Goal: Transaction & Acquisition: Book appointment/travel/reservation

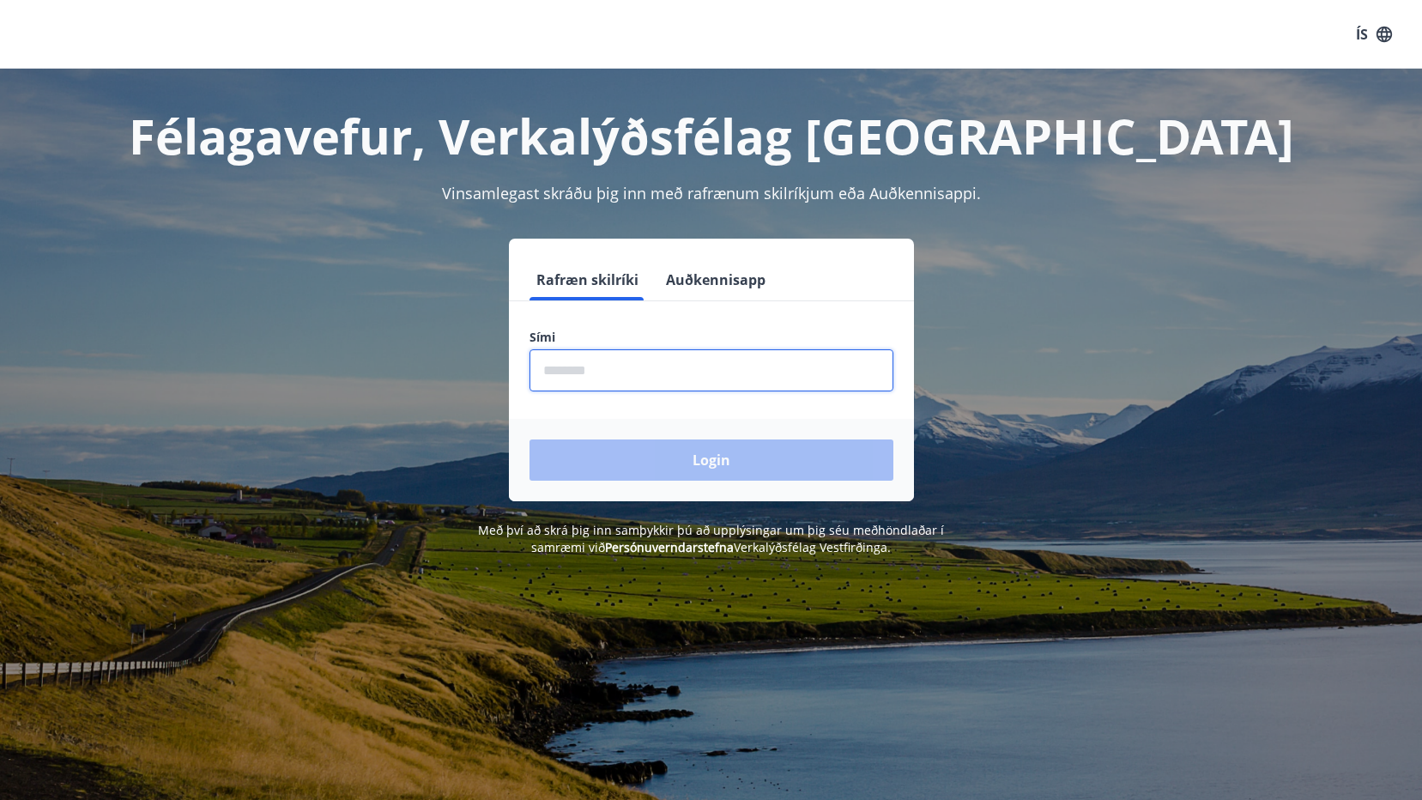
click at [551, 366] on input "phone" at bounding box center [712, 370] width 364 height 42
type input "********"
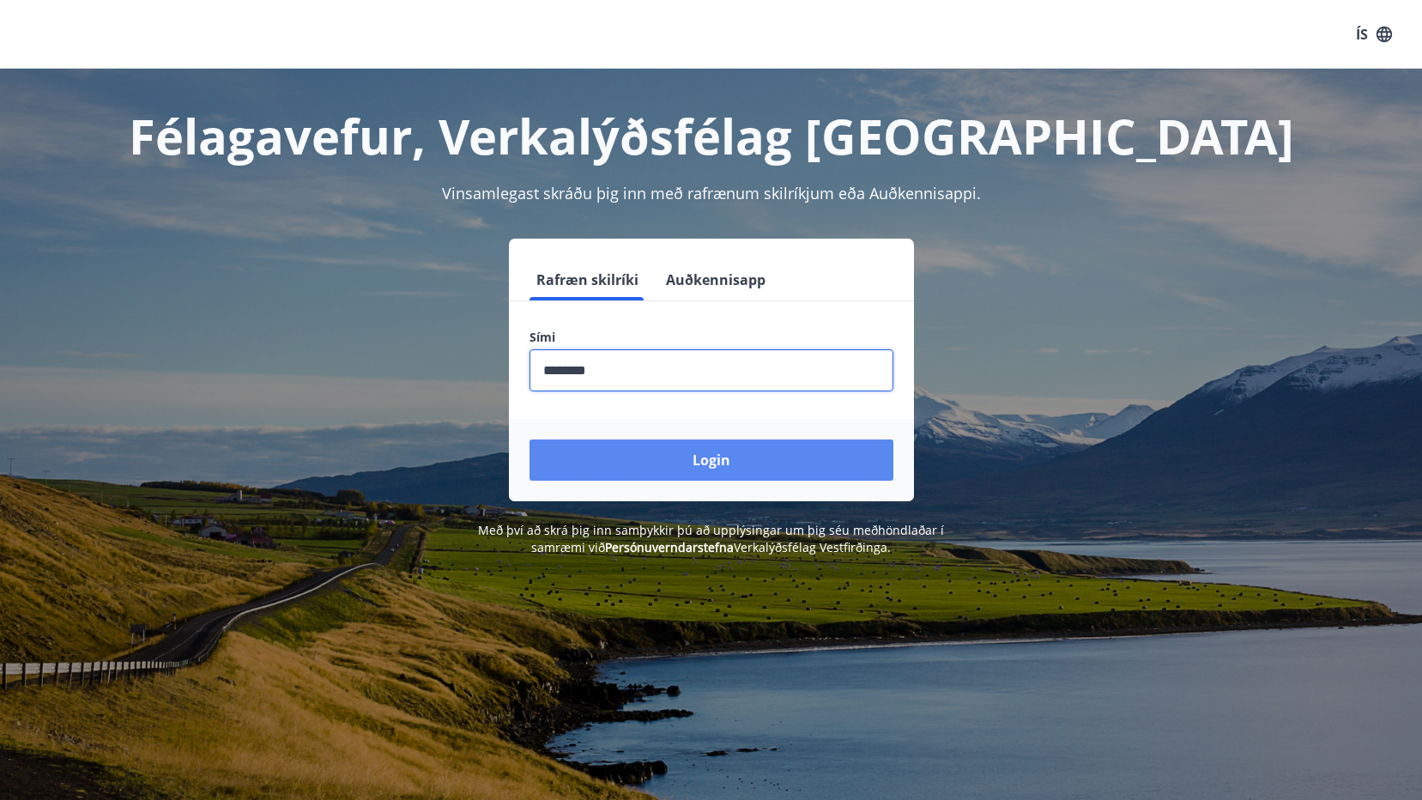
click at [722, 467] on button "Login" at bounding box center [712, 460] width 364 height 41
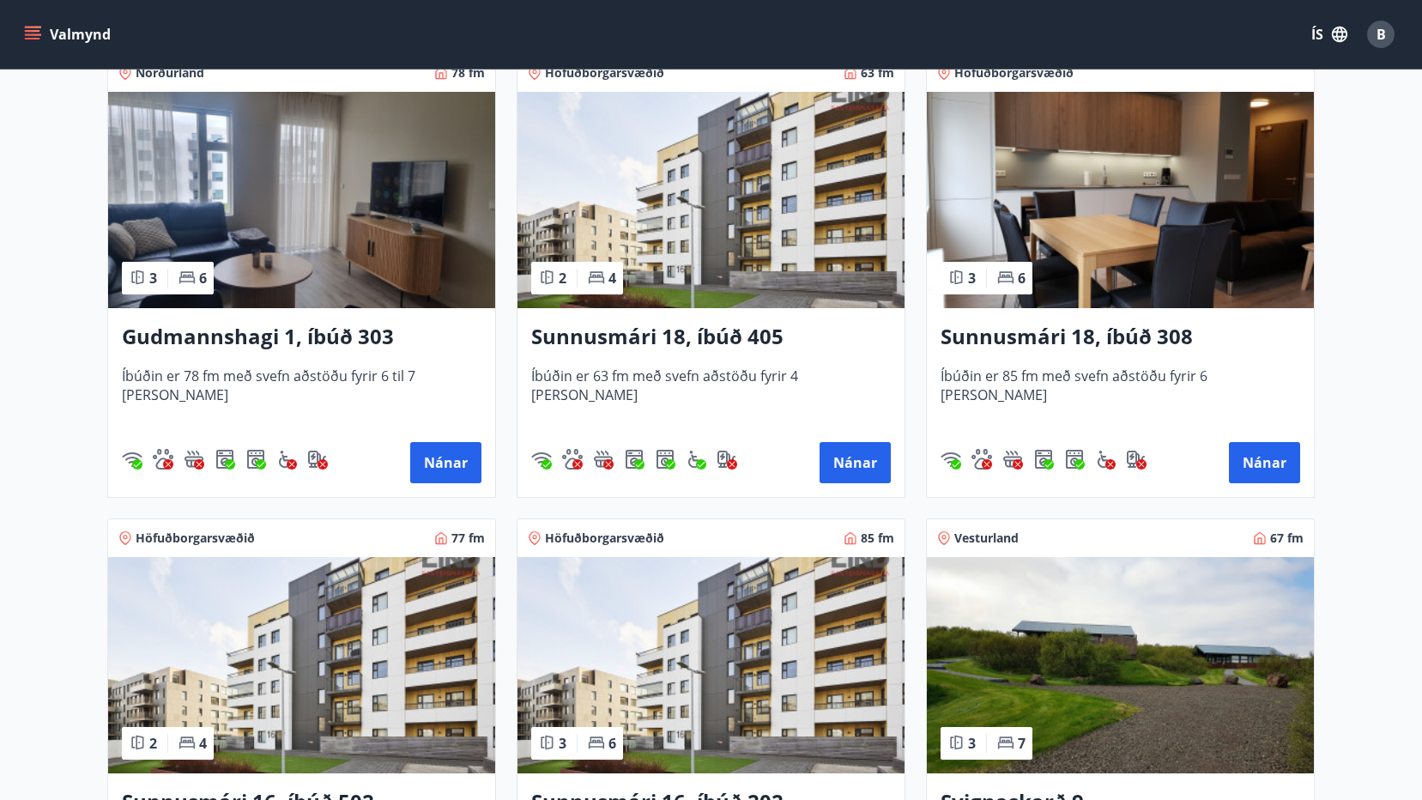
scroll to position [343, 0]
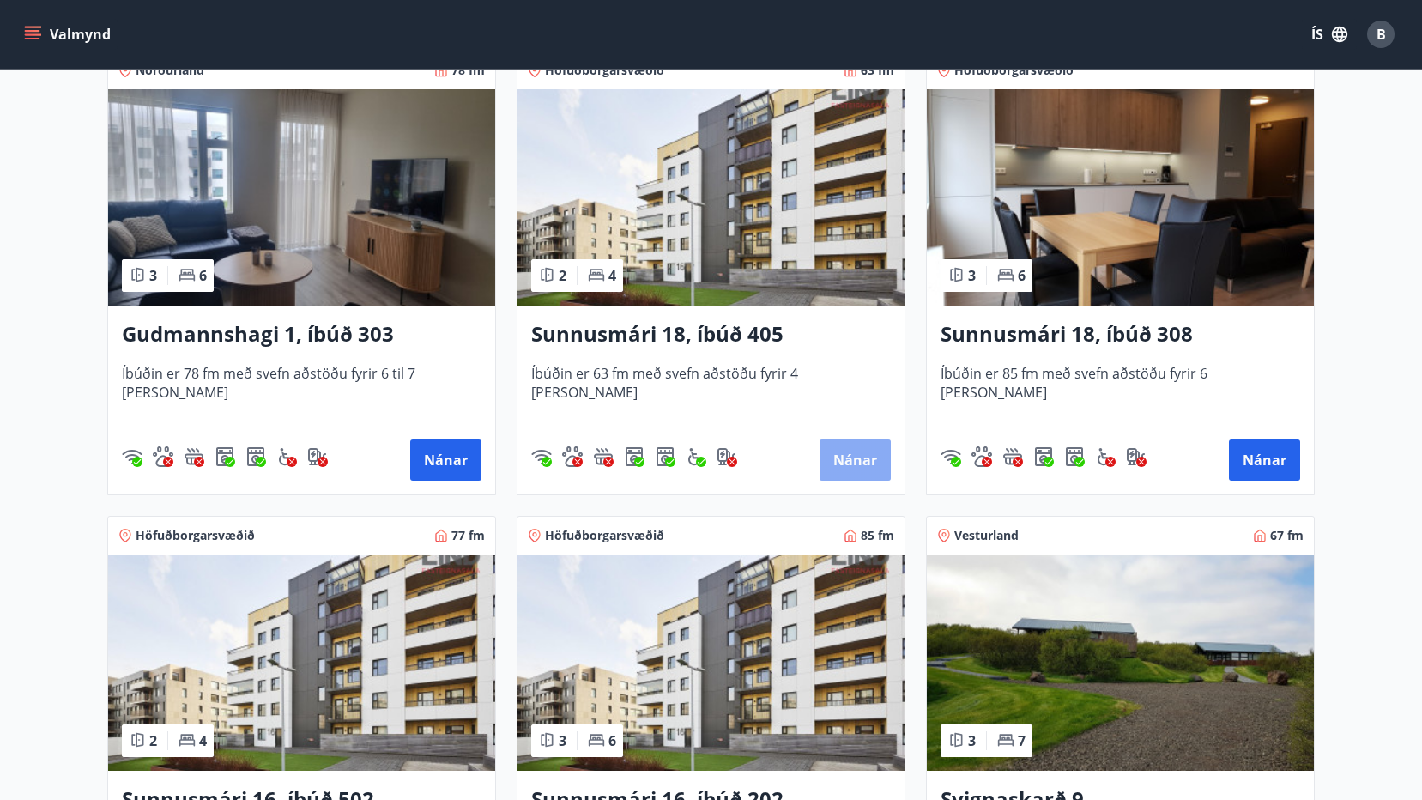
click at [858, 450] on button "Nánar" at bounding box center [855, 460] width 71 height 41
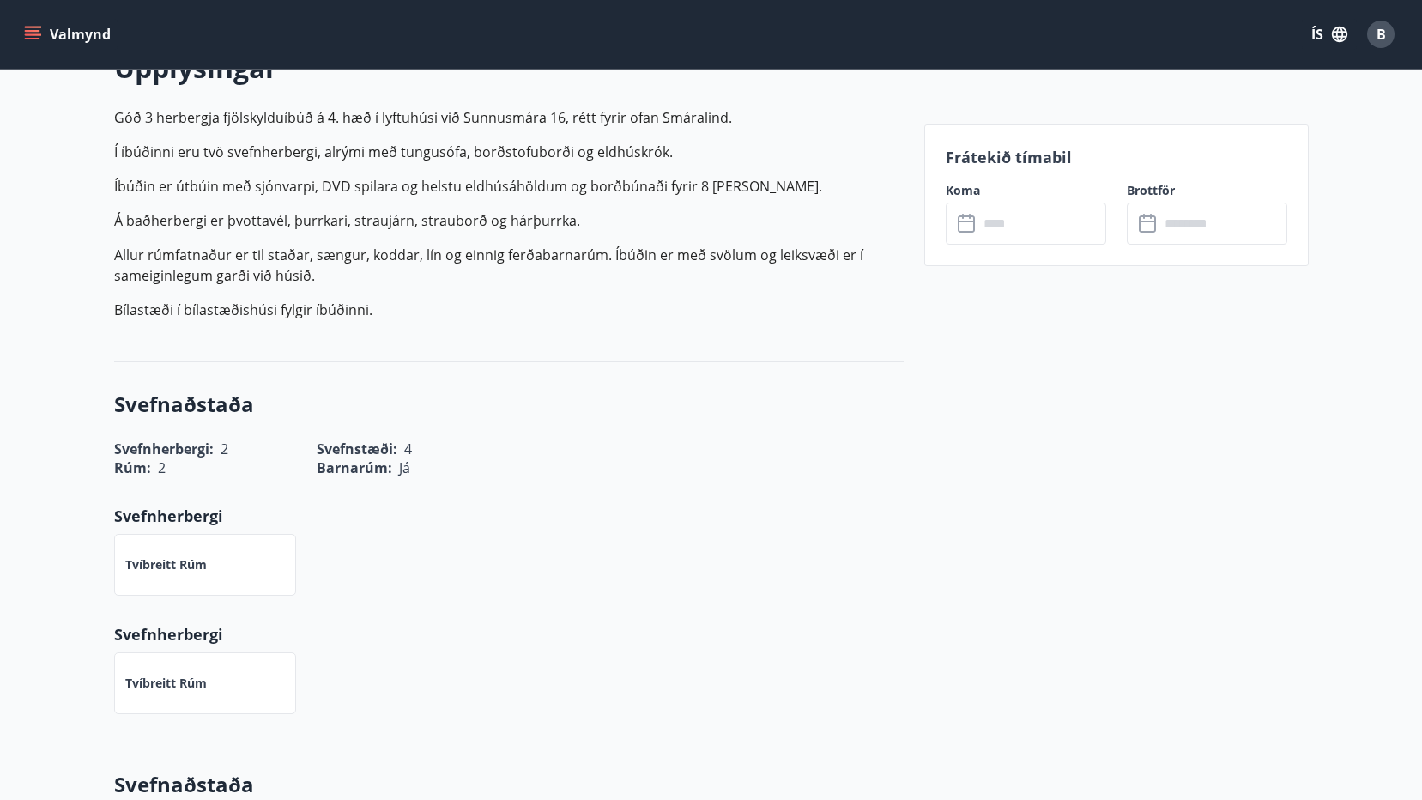
scroll to position [258, 0]
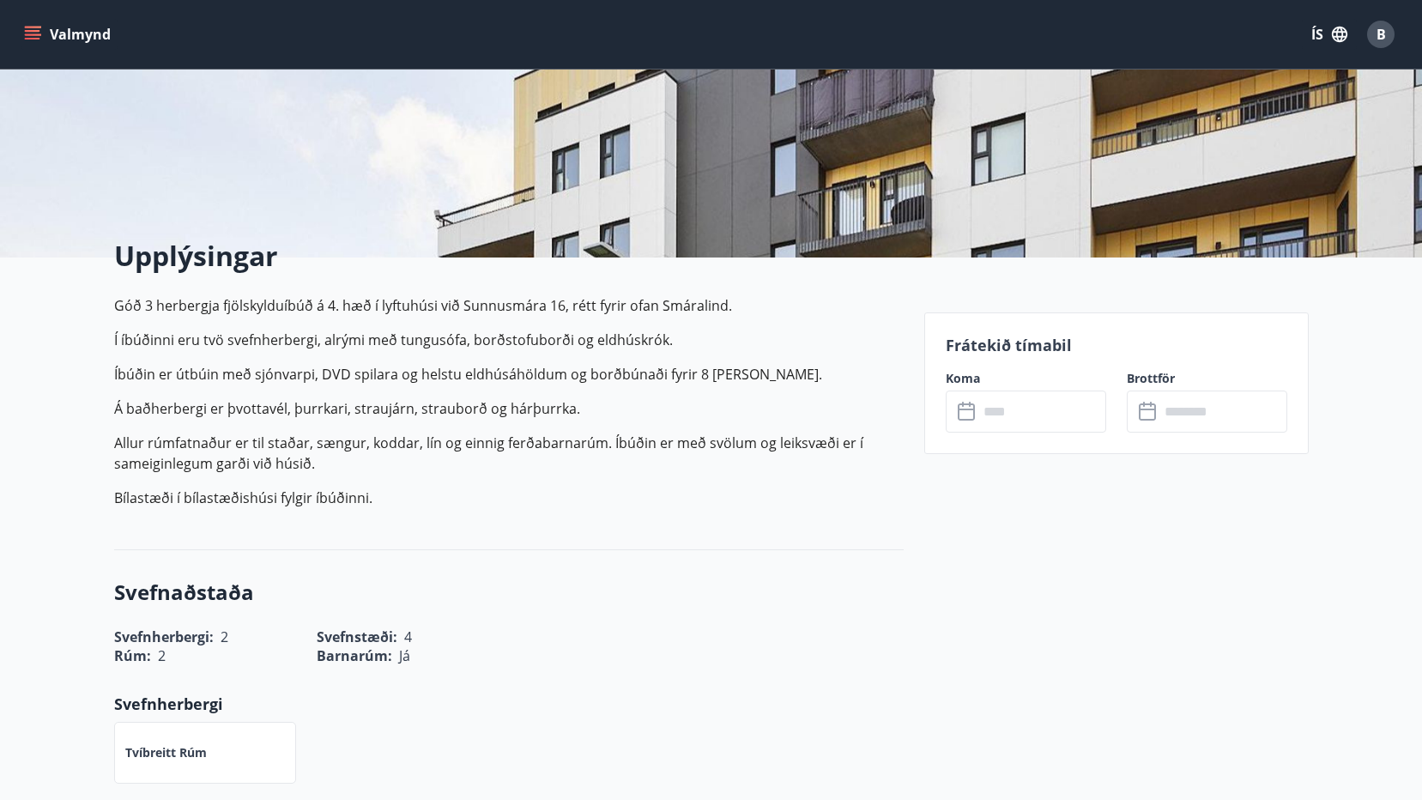
click at [971, 413] on icon at bounding box center [968, 412] width 21 height 21
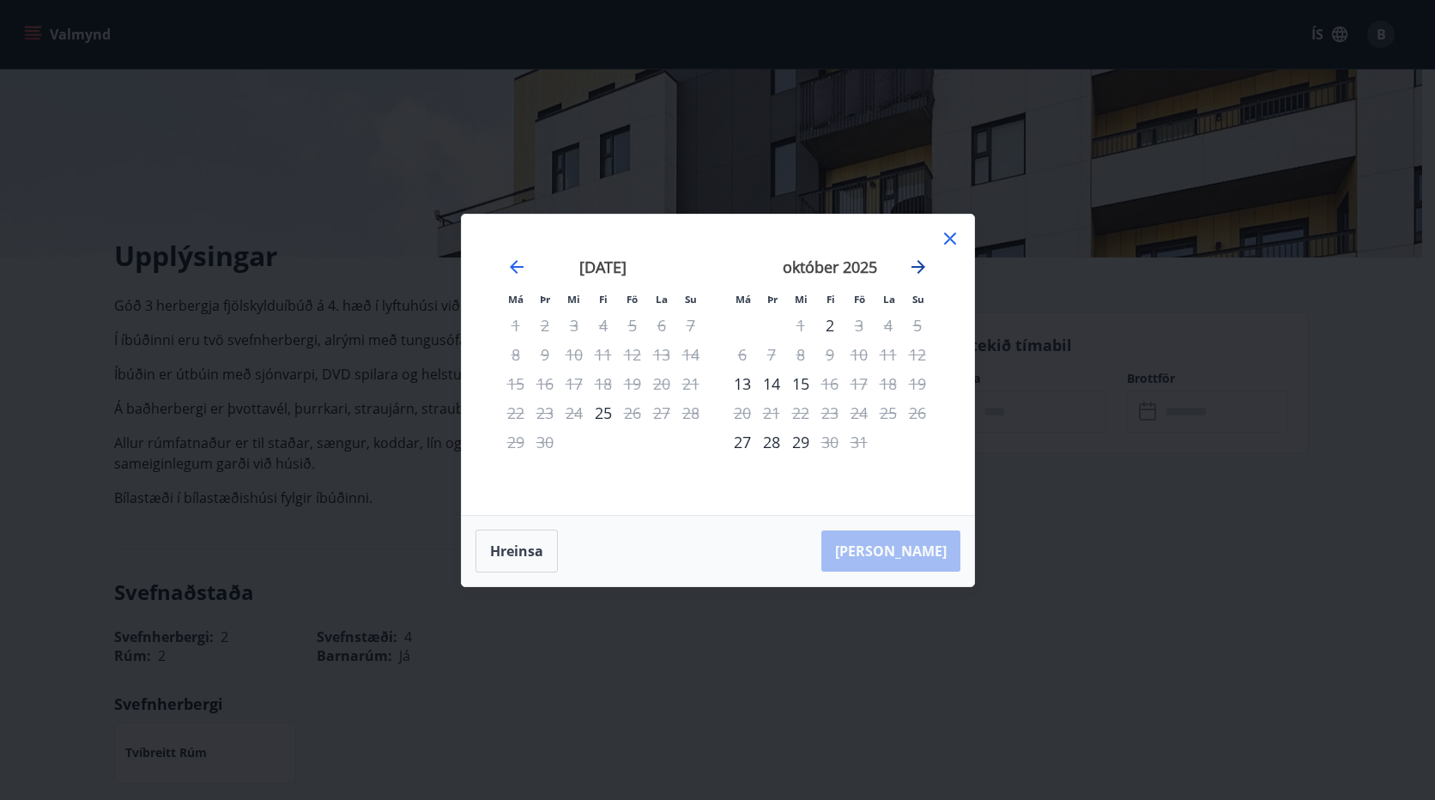
click at [916, 267] on icon "Move forward to switch to the next month." at bounding box center [919, 267] width 14 height 14
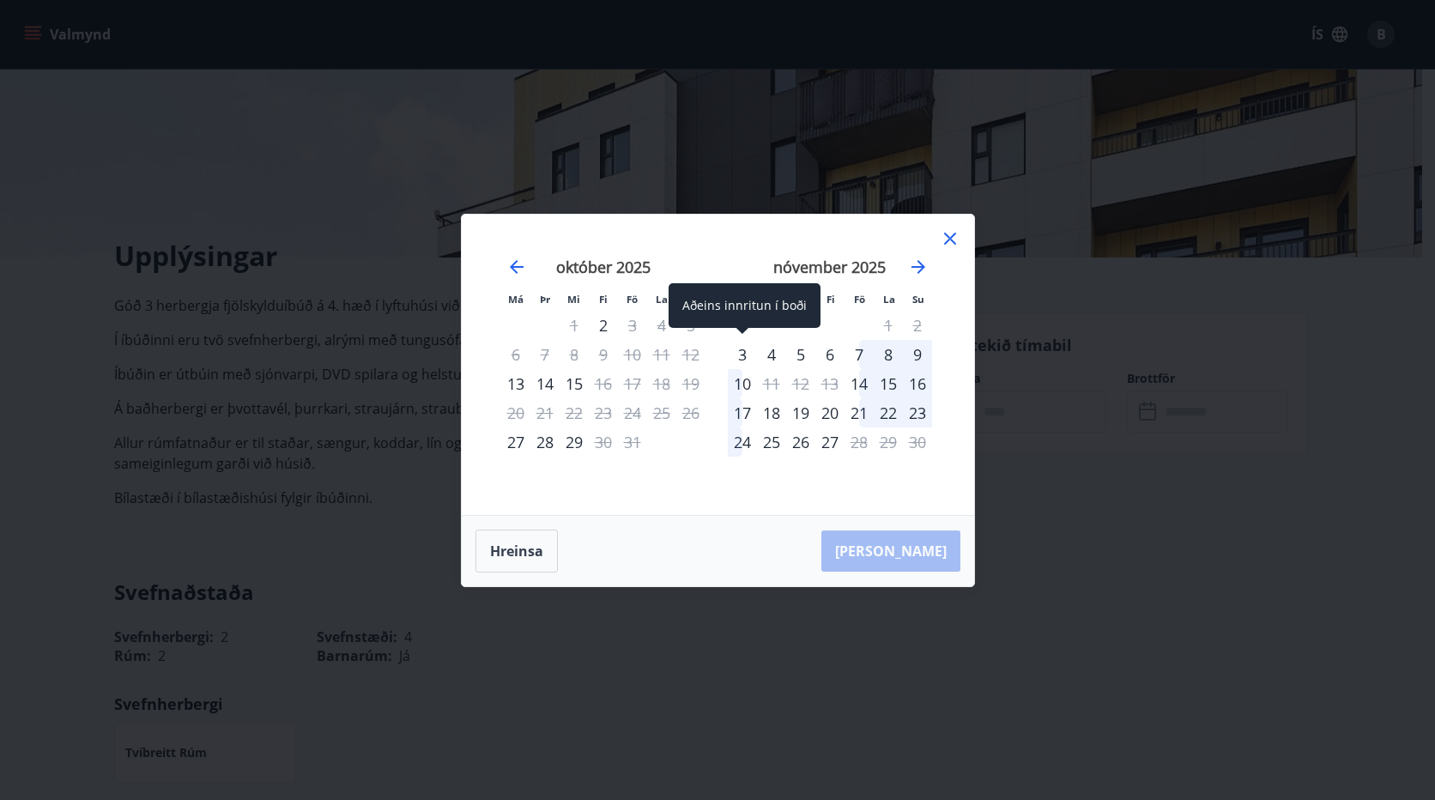
click at [739, 352] on div "3" at bounding box center [742, 354] width 29 height 29
click at [774, 353] on div "4" at bounding box center [771, 354] width 29 height 29
click at [949, 240] on icon at bounding box center [950, 238] width 21 height 21
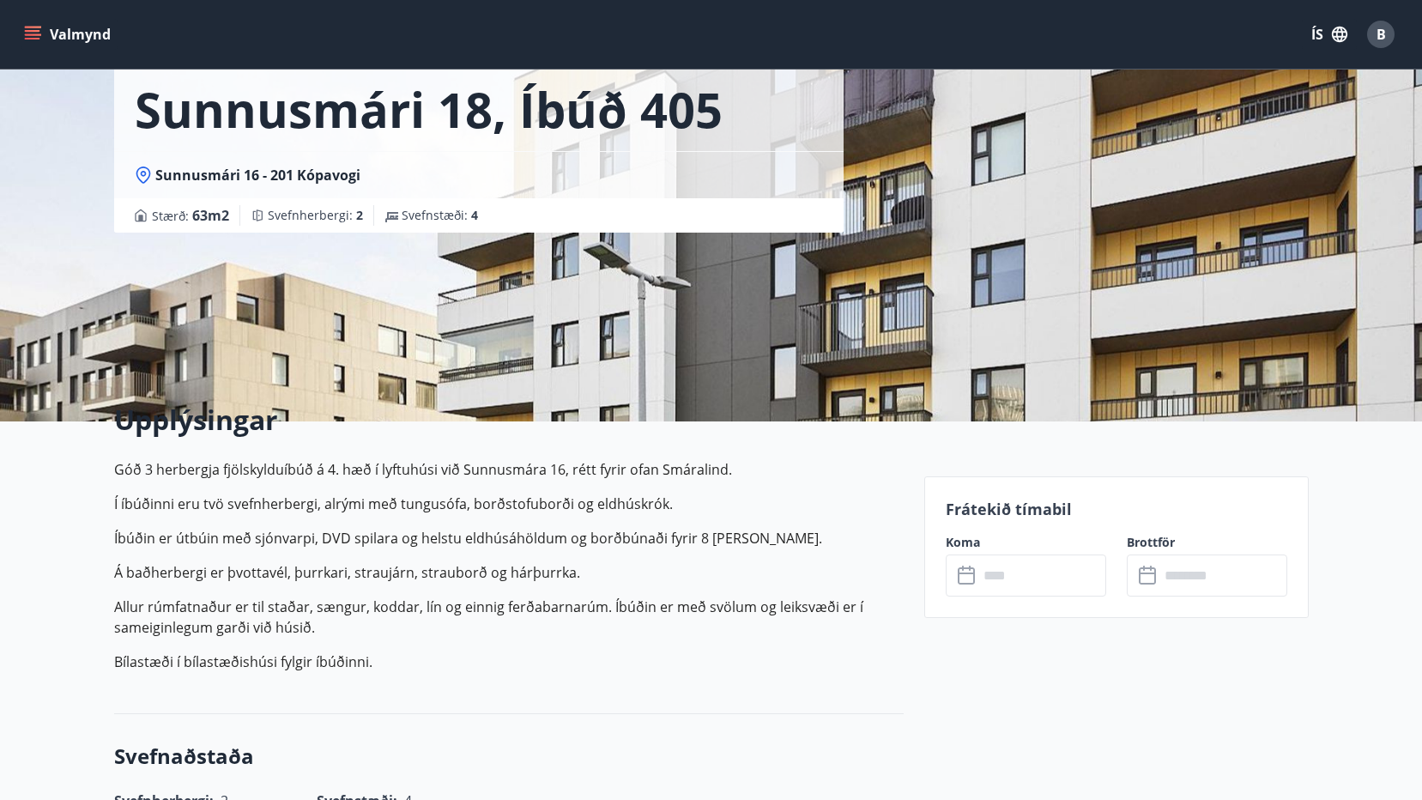
scroll to position [0, 0]
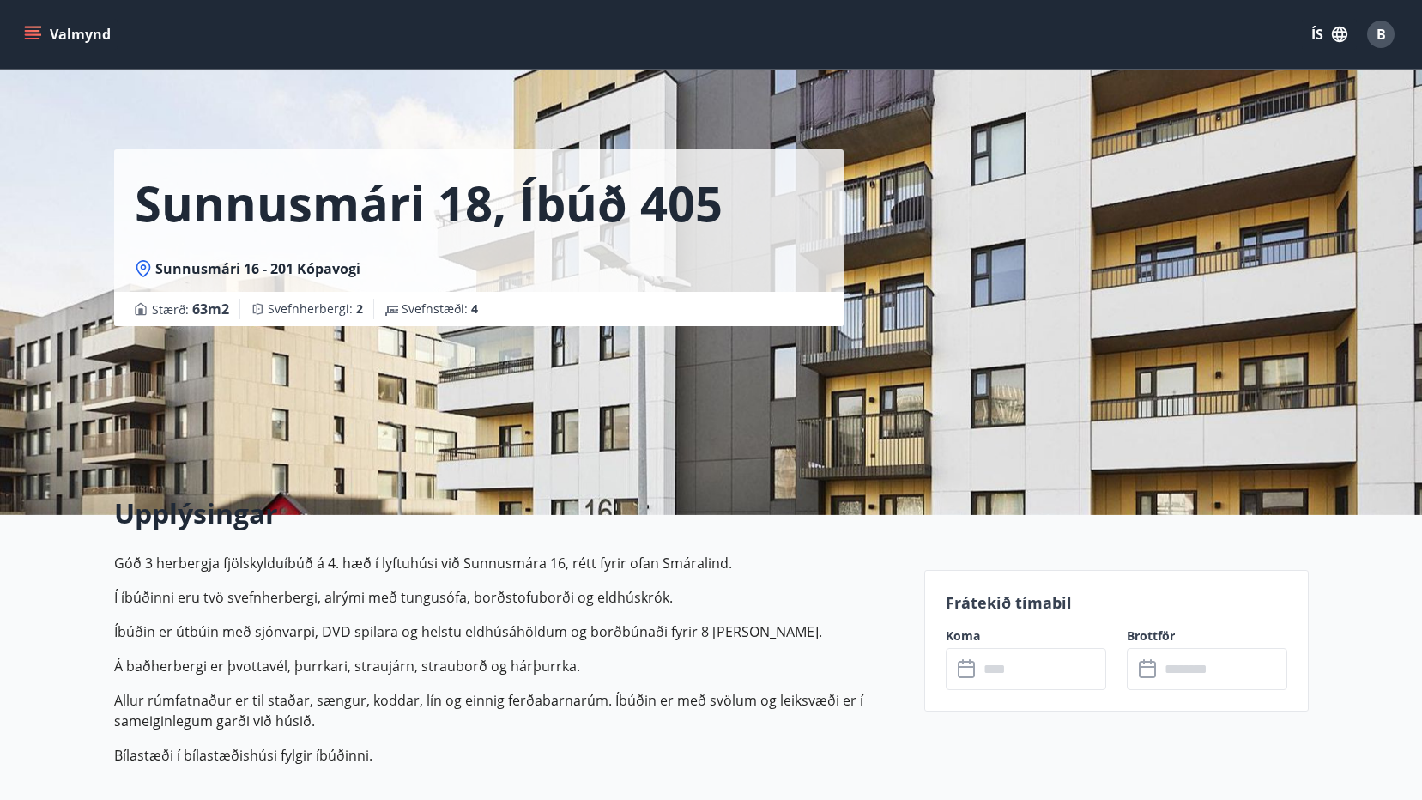
click at [32, 33] on icon "menu" at bounding box center [32, 34] width 17 height 17
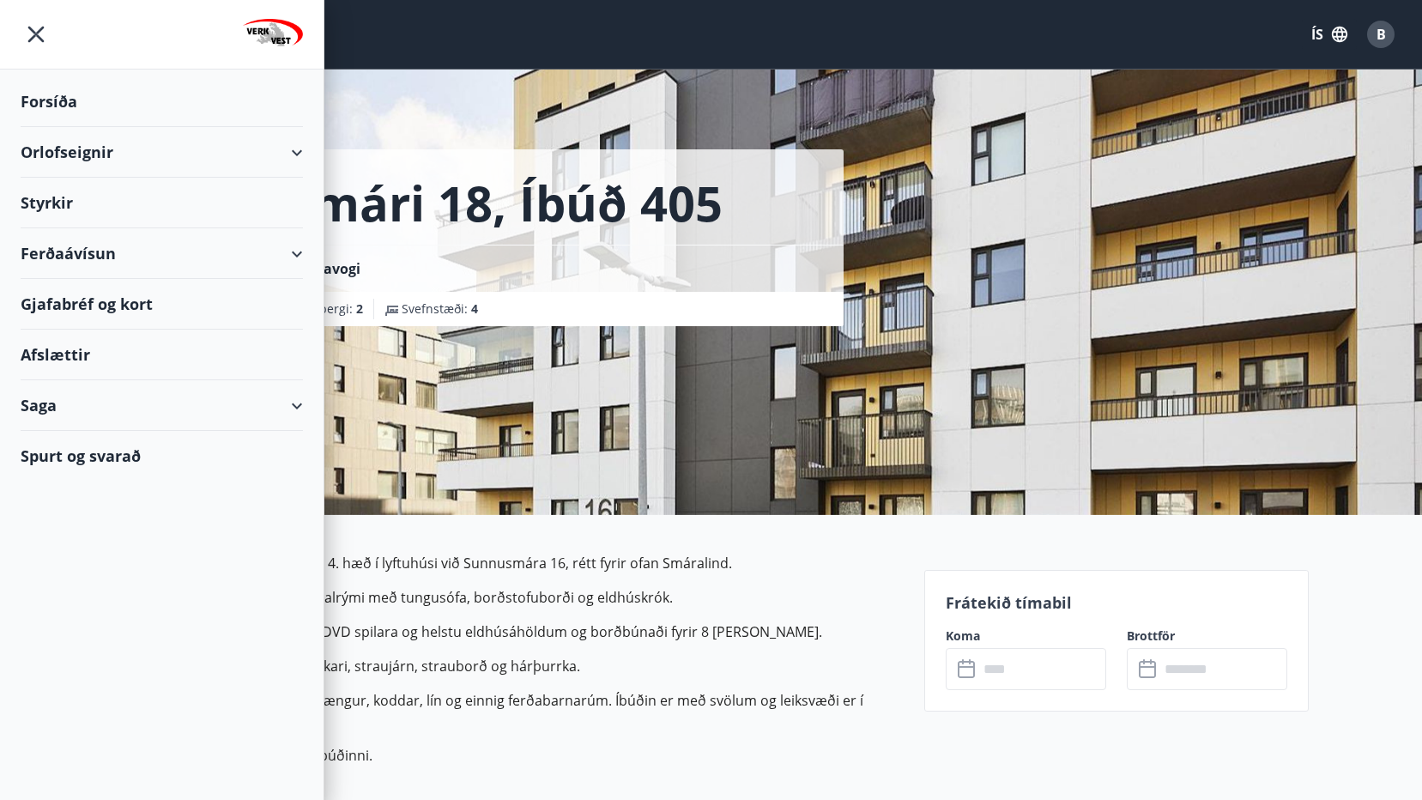
click at [290, 147] on div "Orlofseignir" at bounding box center [162, 152] width 282 height 51
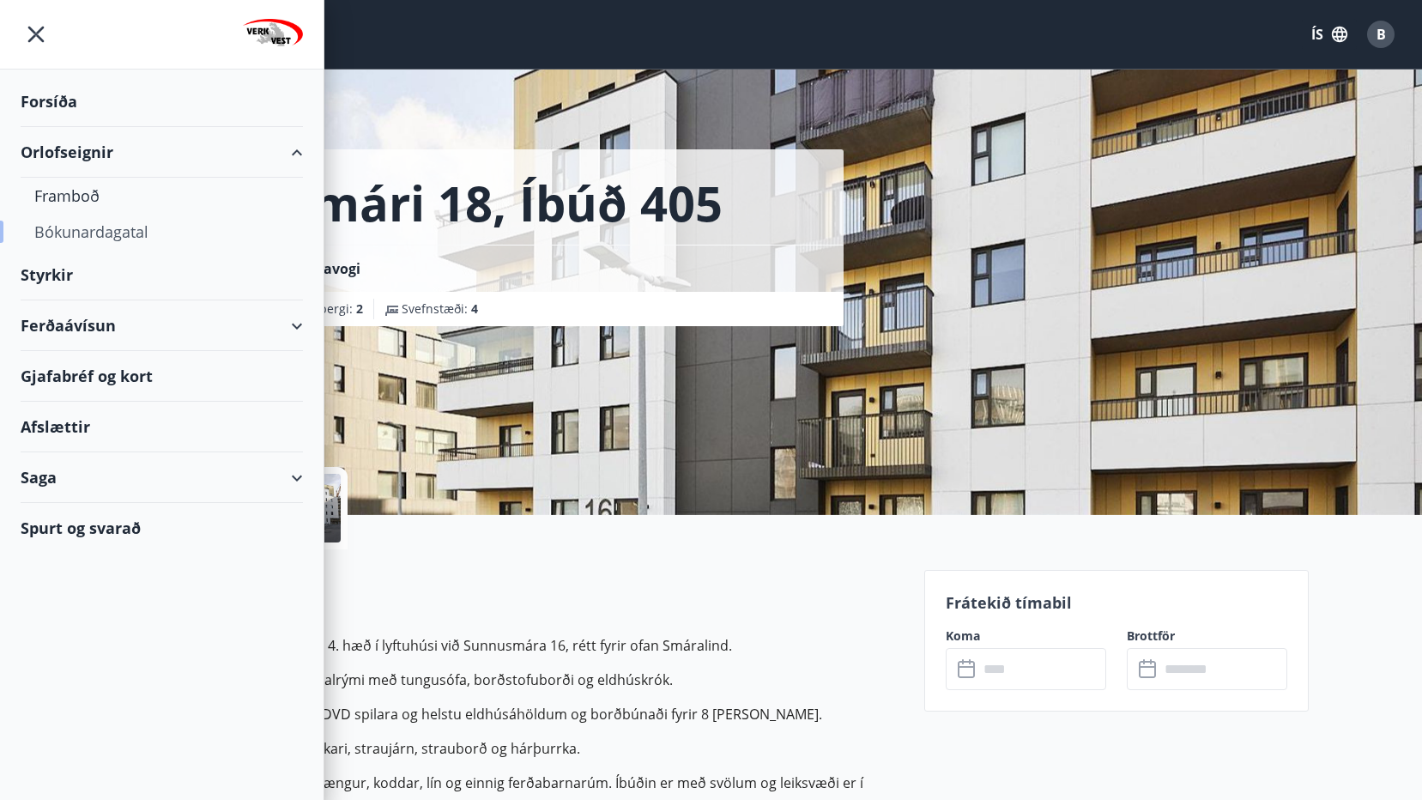
click at [99, 227] on div "Bókunardagatal" at bounding box center [161, 232] width 255 height 36
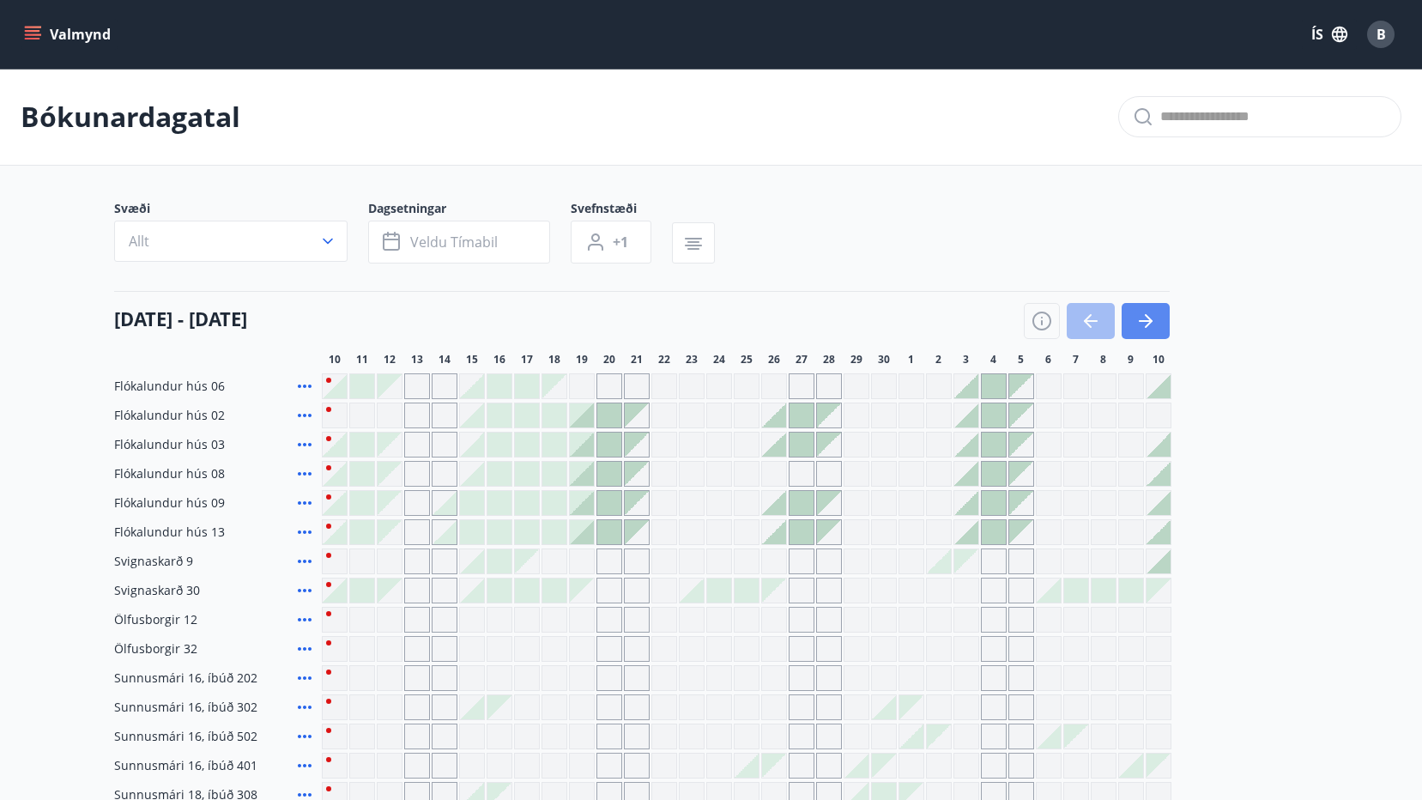
click at [1157, 325] on button "button" at bounding box center [1146, 321] width 48 height 36
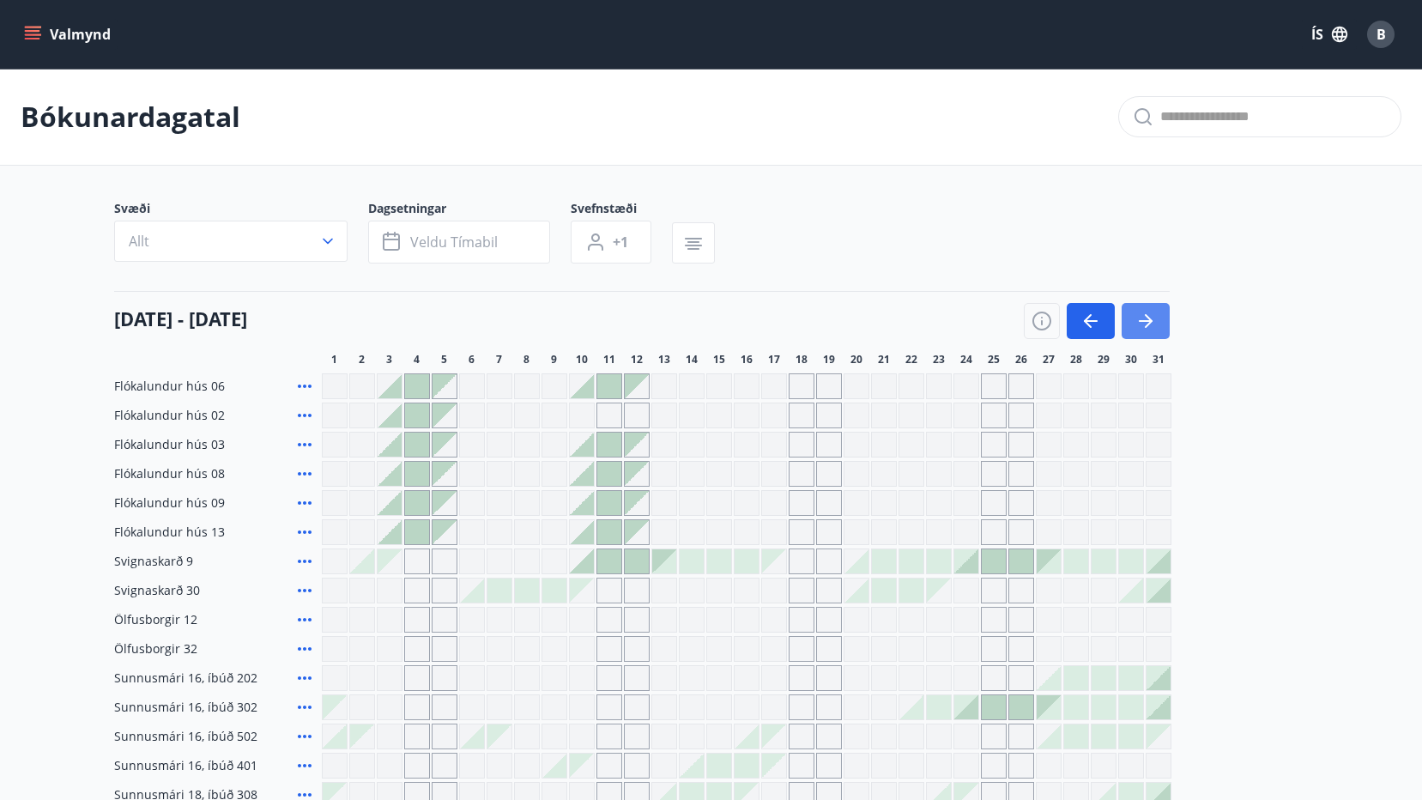
click at [1144, 323] on icon "button" at bounding box center [1146, 321] width 21 height 21
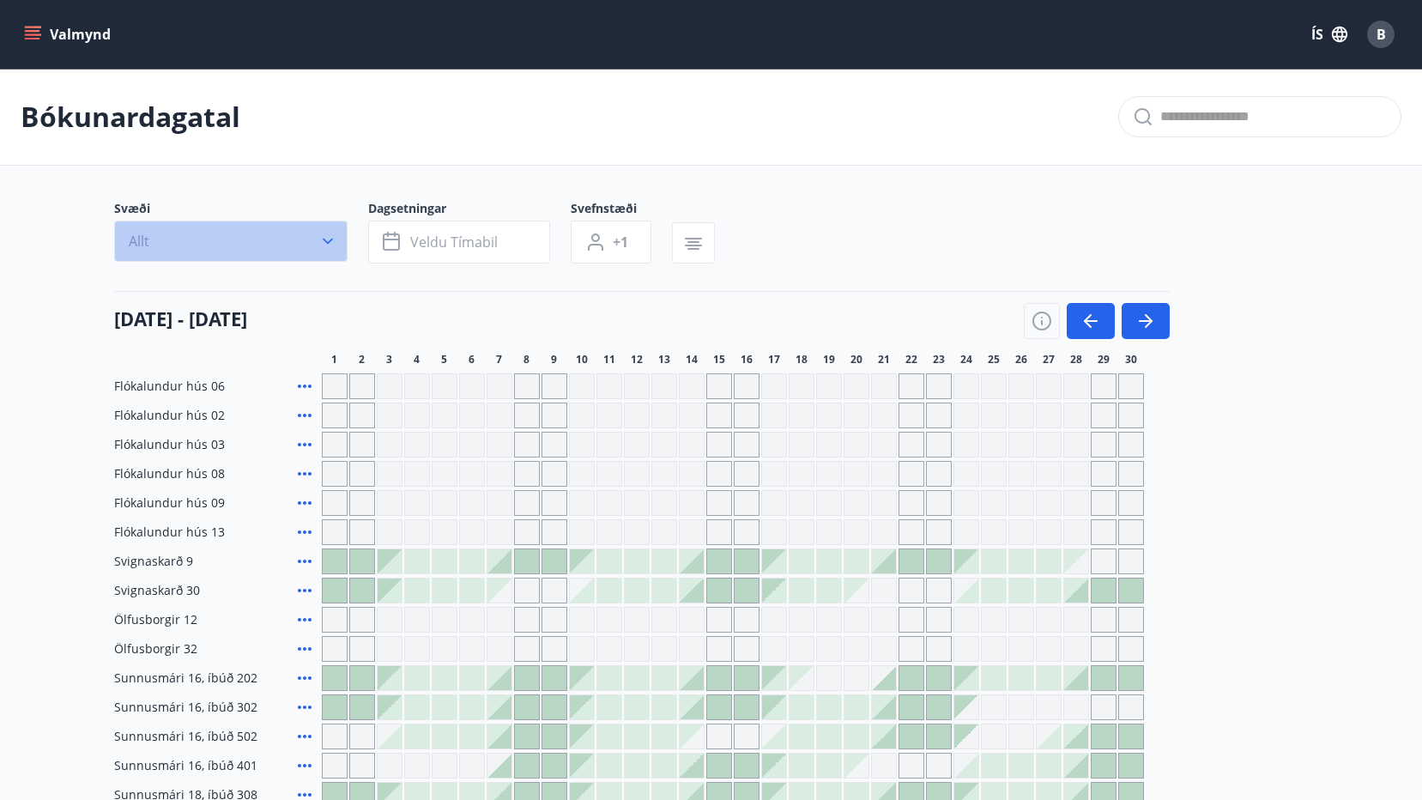
click at [320, 237] on icon "button" at bounding box center [327, 241] width 17 height 17
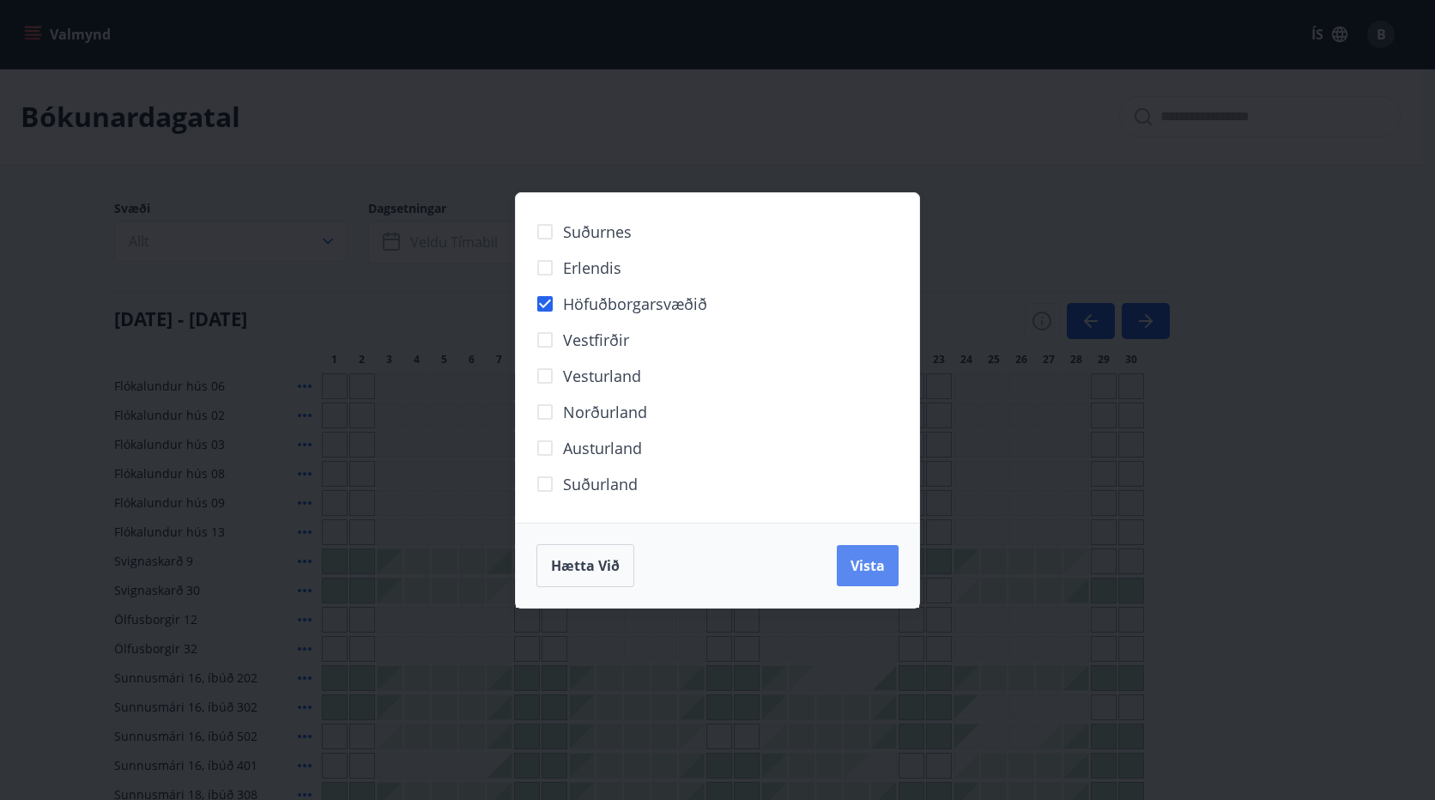
click at [862, 561] on span "Vista" at bounding box center [868, 565] width 34 height 19
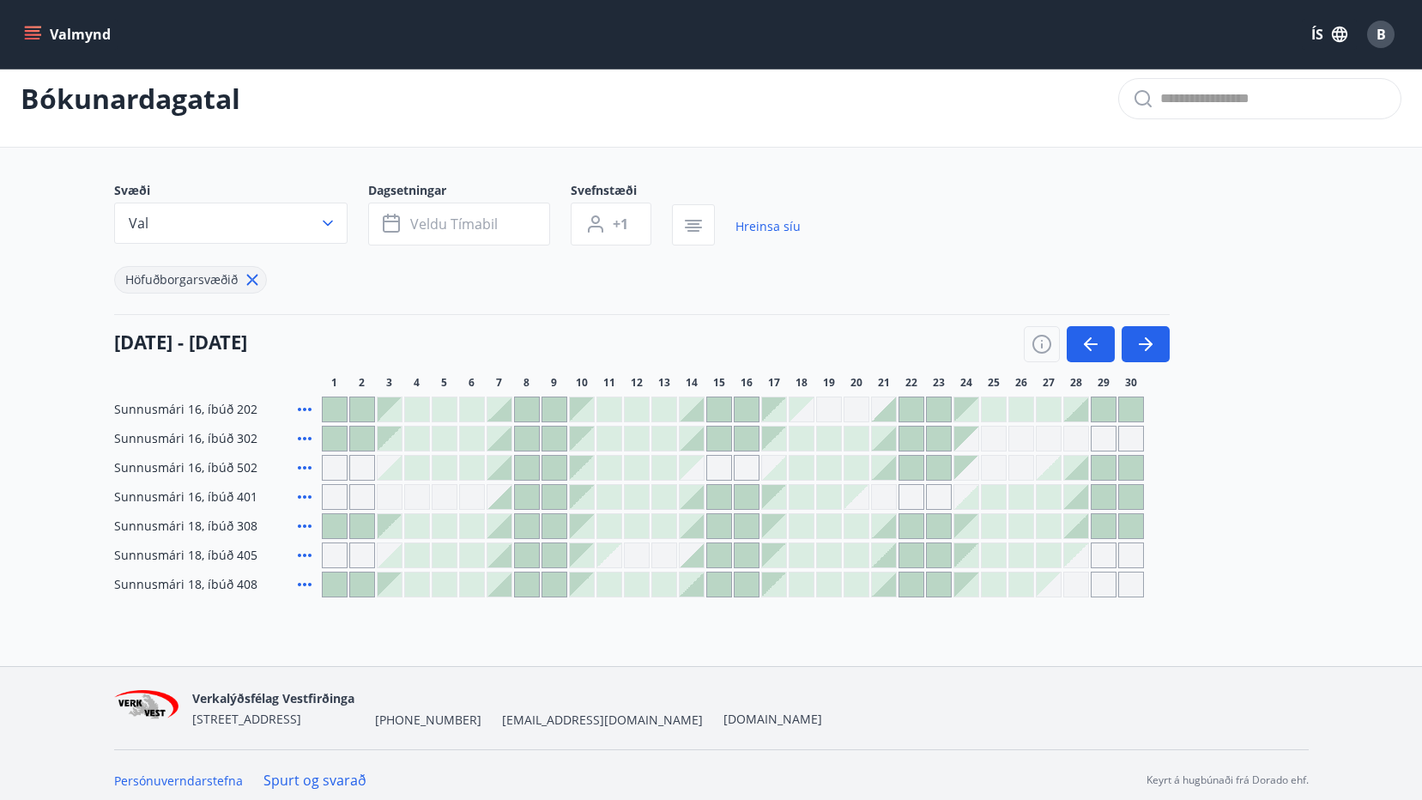
scroll to position [28, 0]
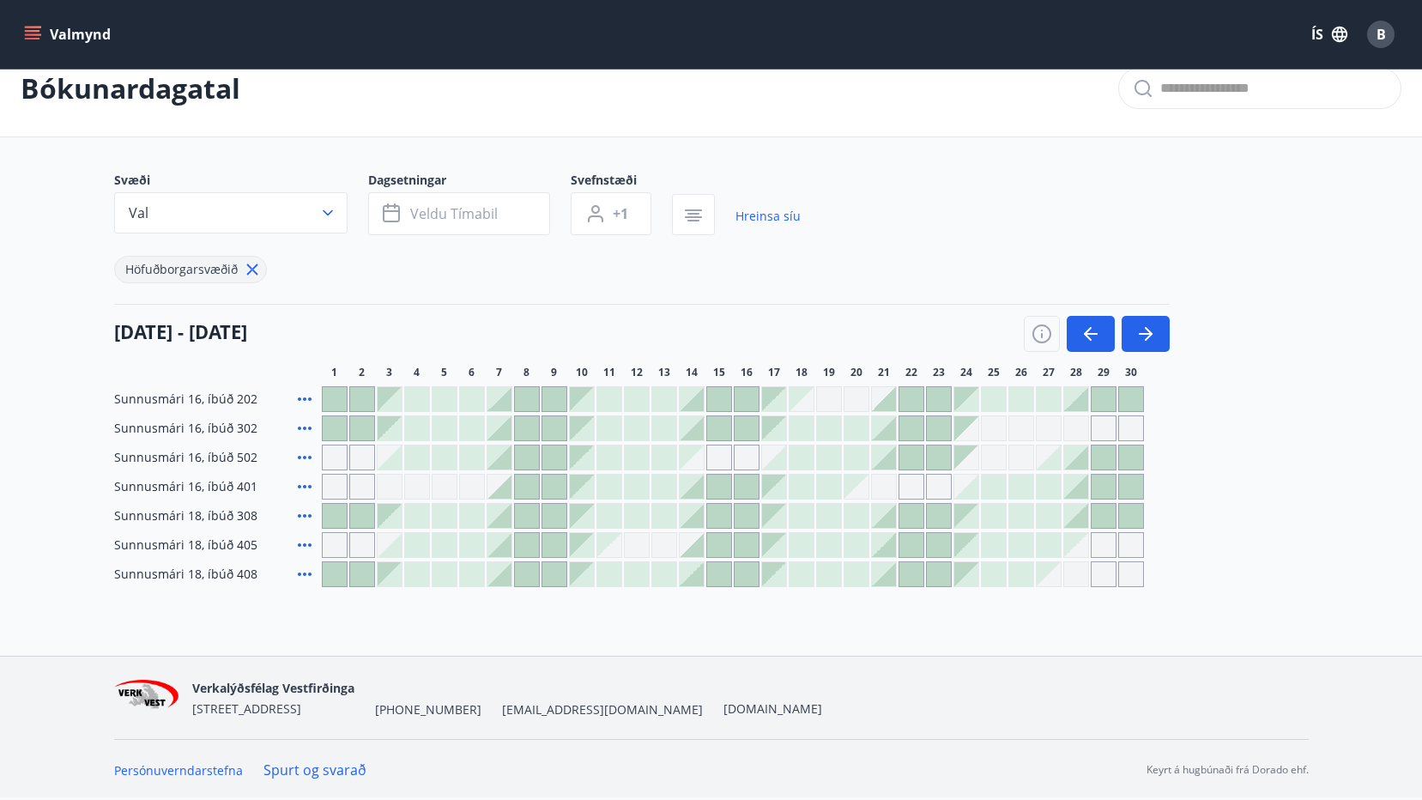
click at [386, 541] on div at bounding box center [390, 545] width 24 height 24
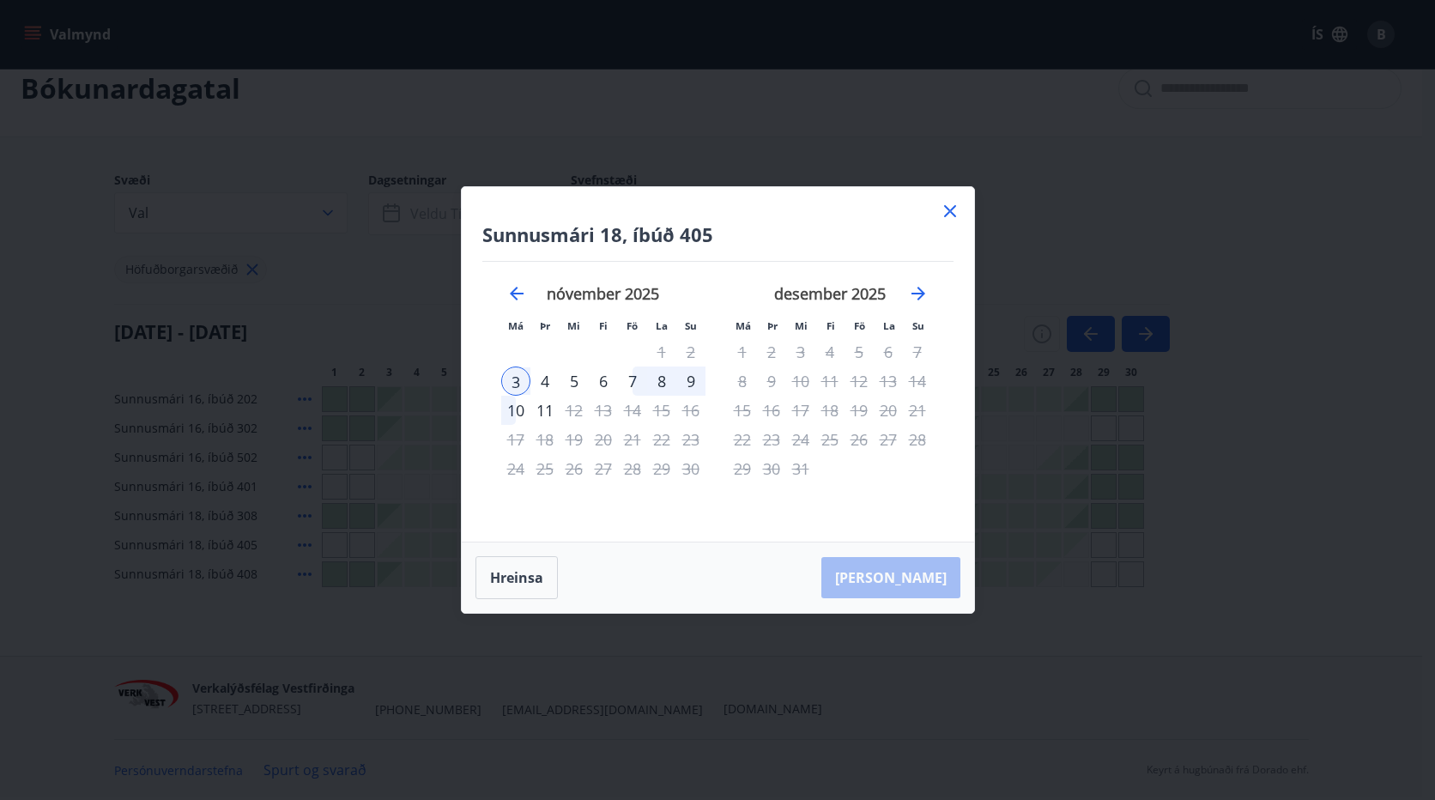
click at [631, 376] on div "7" at bounding box center [632, 381] width 29 height 29
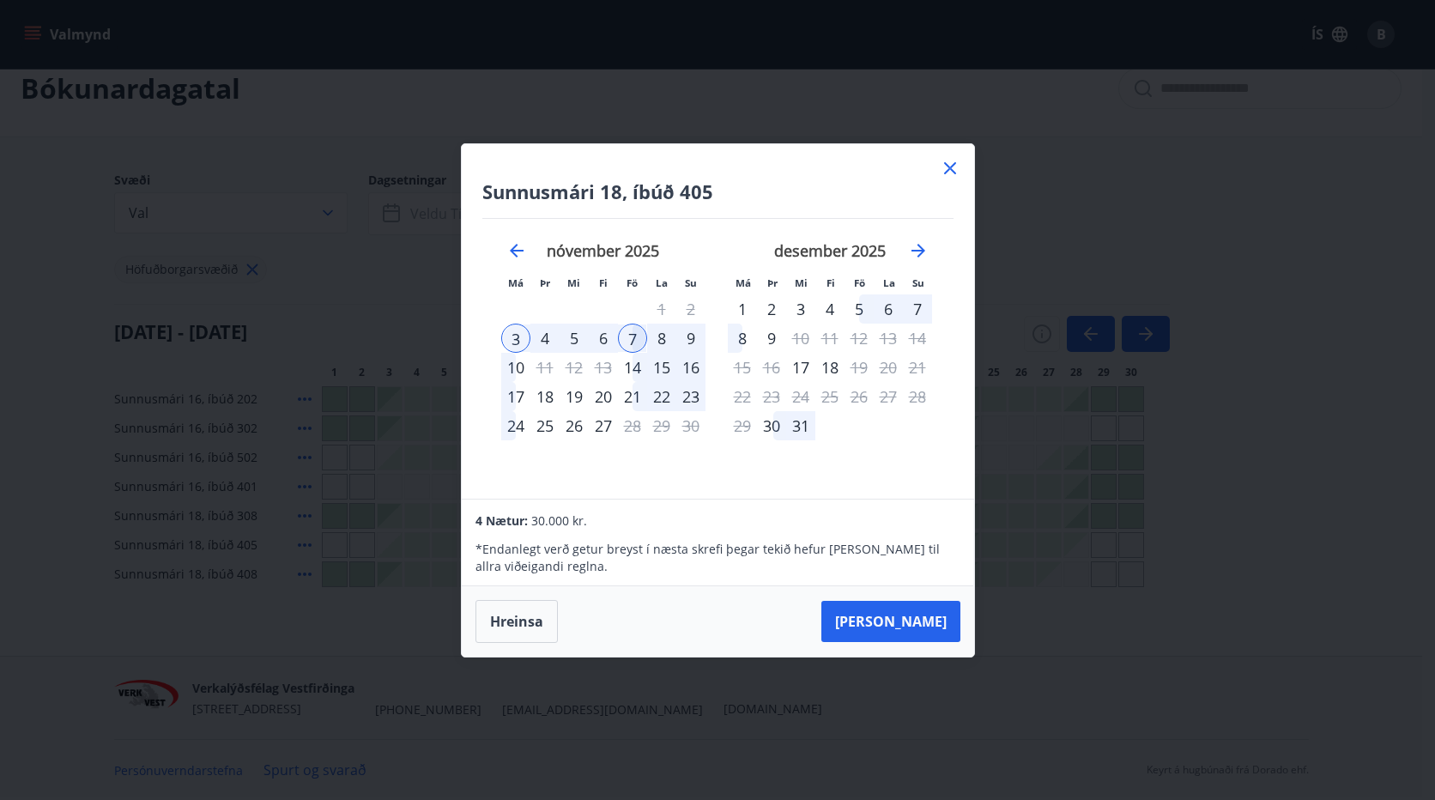
click at [672, 481] on div "Sunnusmári 18, íbúð 405 Má Þr Mi Fi Fö La Su Má Þr Mi Fi Fö La Su október 2025 …" at bounding box center [718, 321] width 513 height 355
click at [604, 343] on div "6" at bounding box center [603, 338] width 29 height 29
click at [637, 335] on div "7" at bounding box center [632, 338] width 29 height 29
click at [944, 165] on icon at bounding box center [950, 168] width 21 height 21
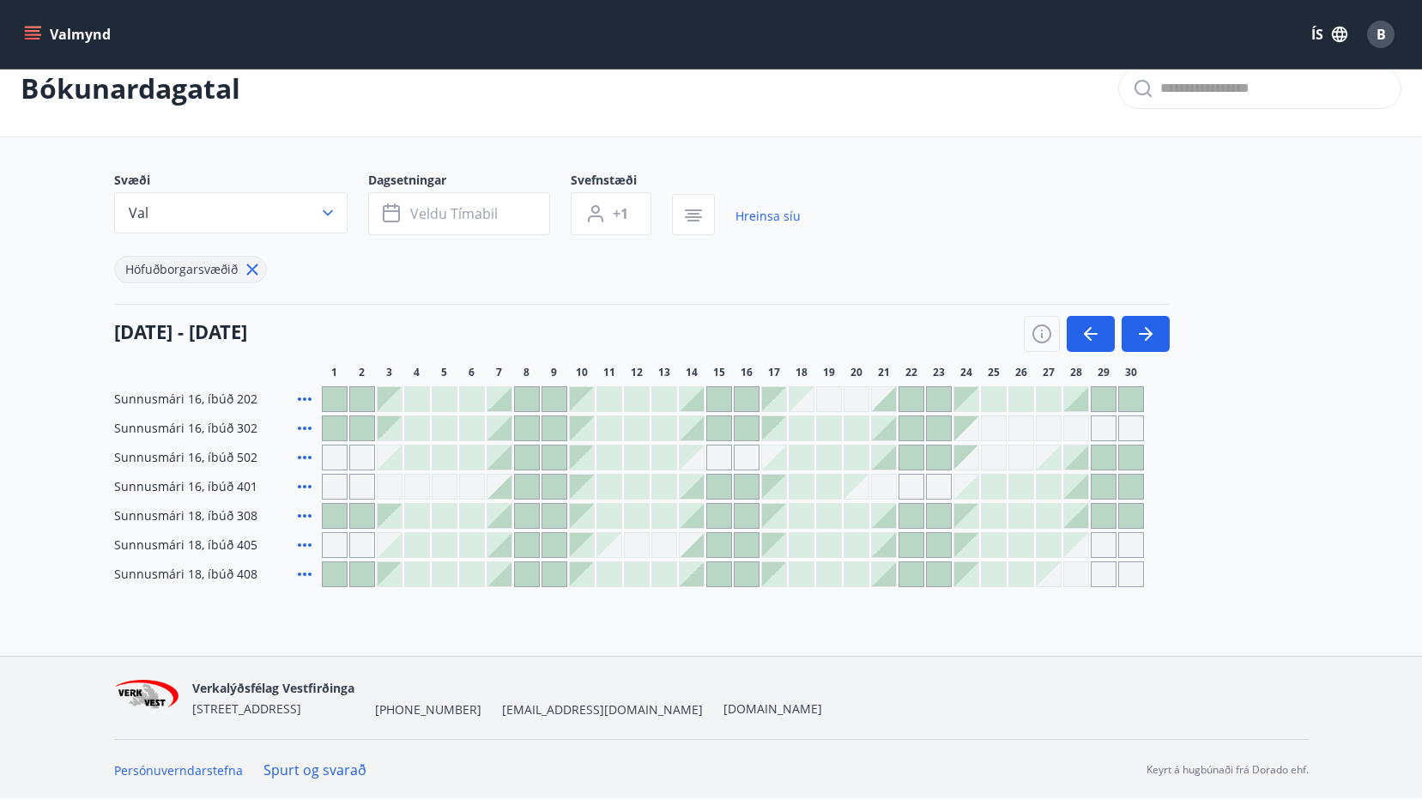
click at [392, 543] on div at bounding box center [390, 545] width 24 height 24
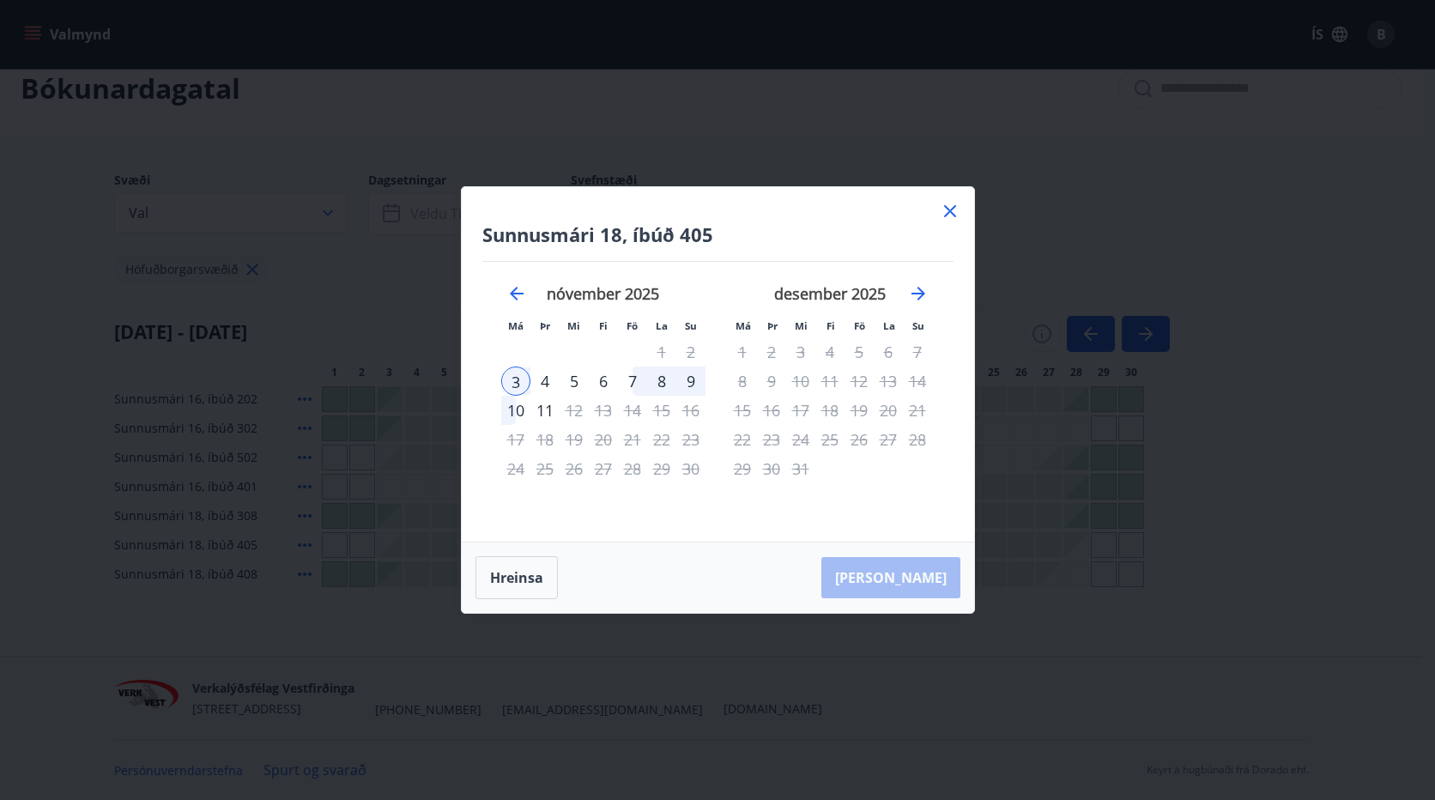
click at [949, 204] on icon at bounding box center [950, 211] width 21 height 21
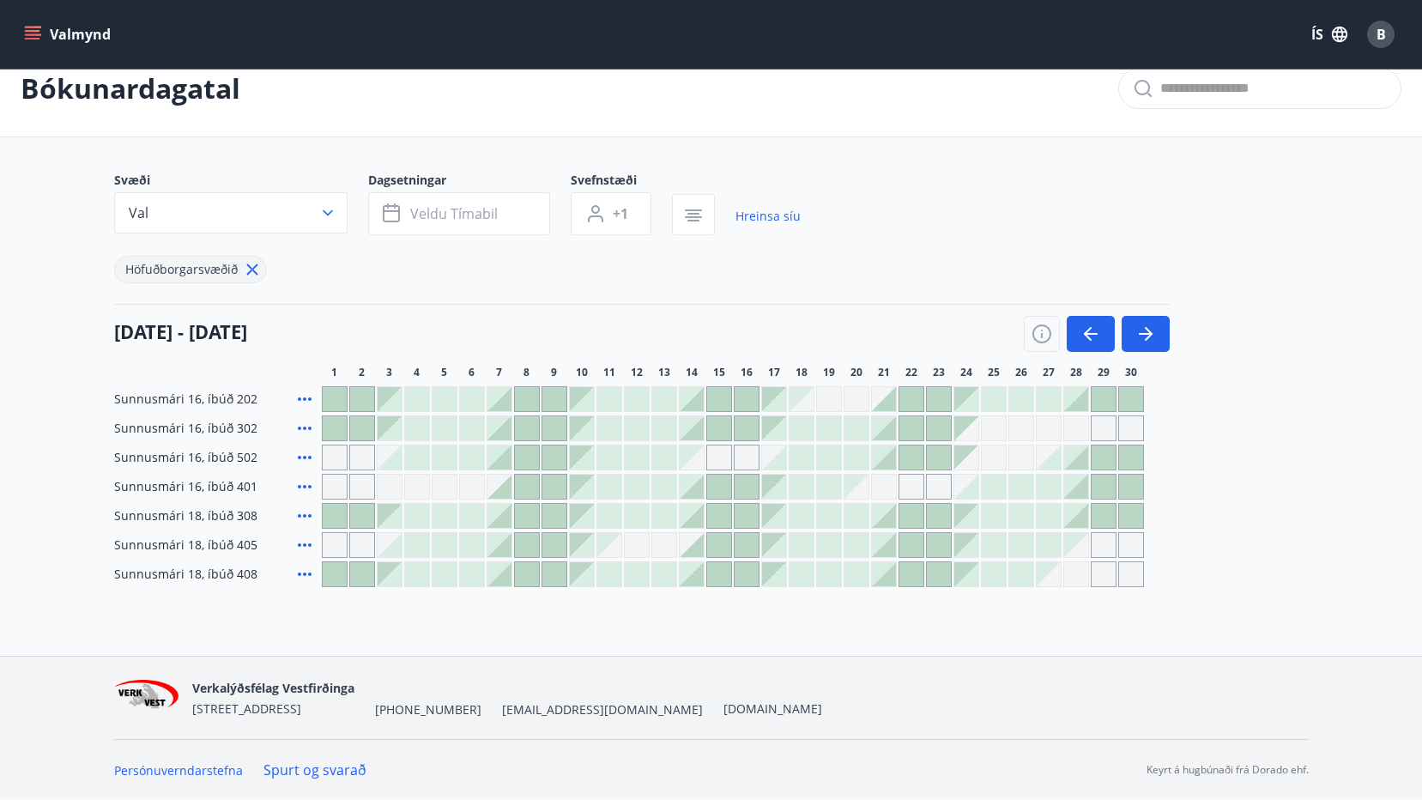
click at [501, 541] on div at bounding box center [500, 545] width 24 height 24
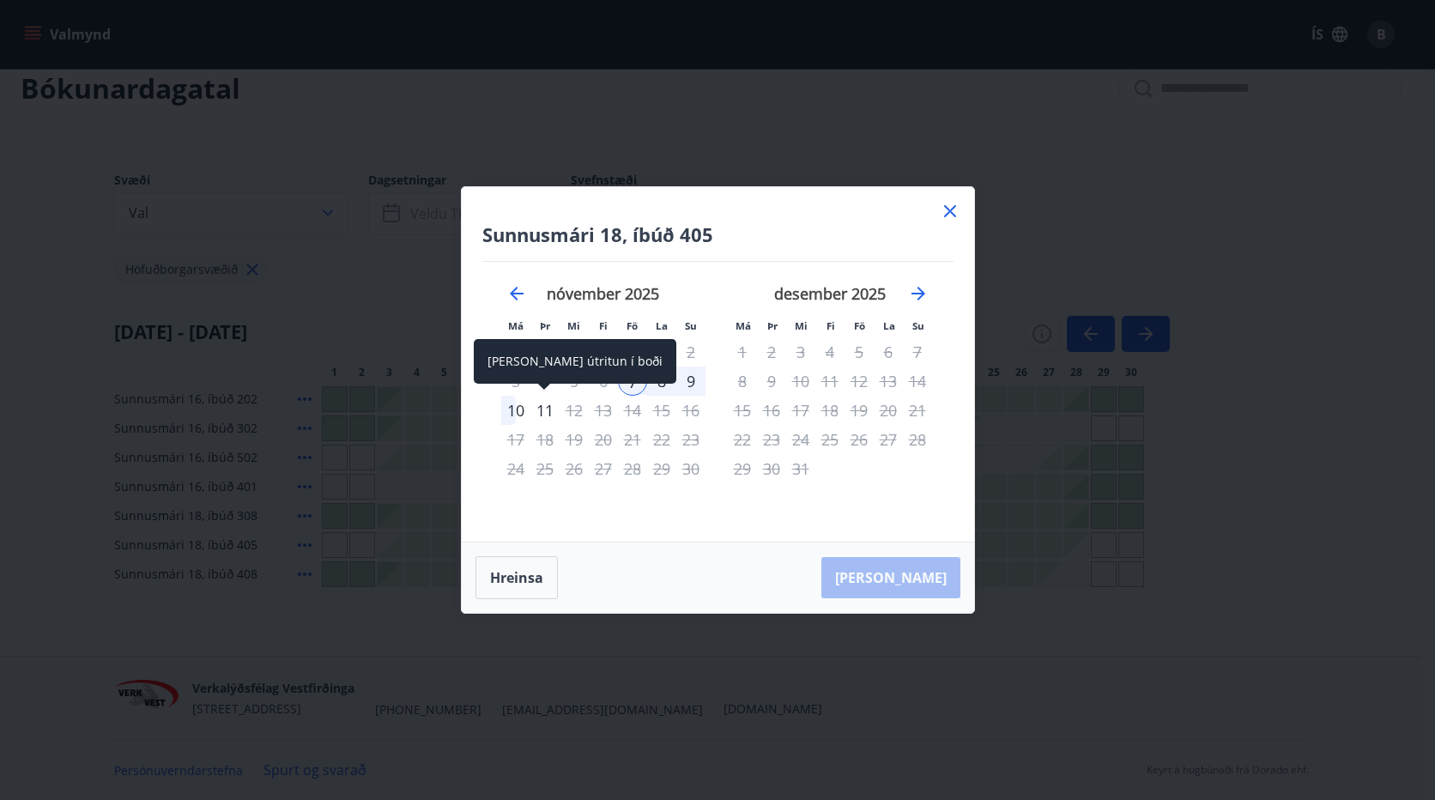
click at [544, 409] on div "11" at bounding box center [545, 410] width 29 height 29
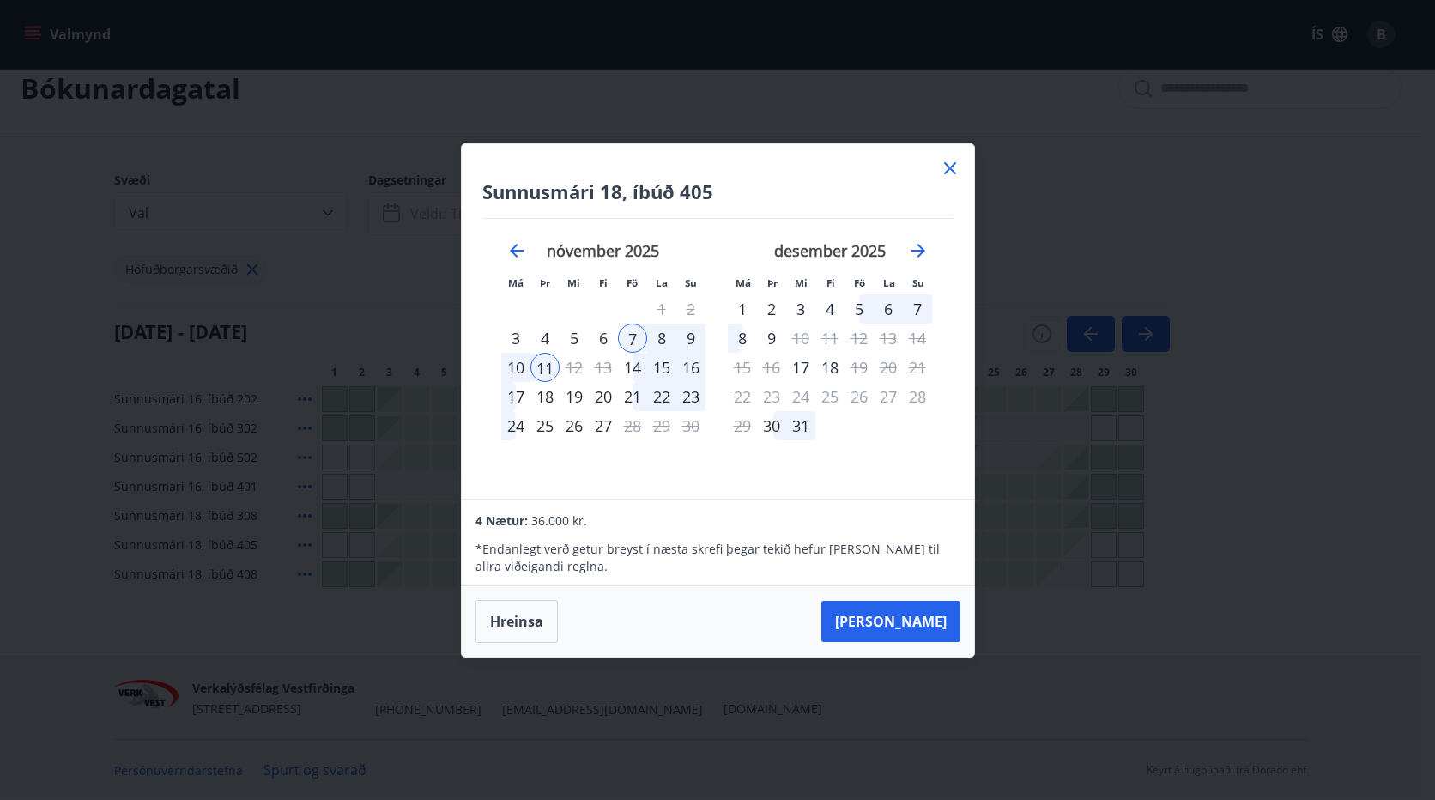
click at [946, 173] on icon at bounding box center [950, 168] width 12 height 12
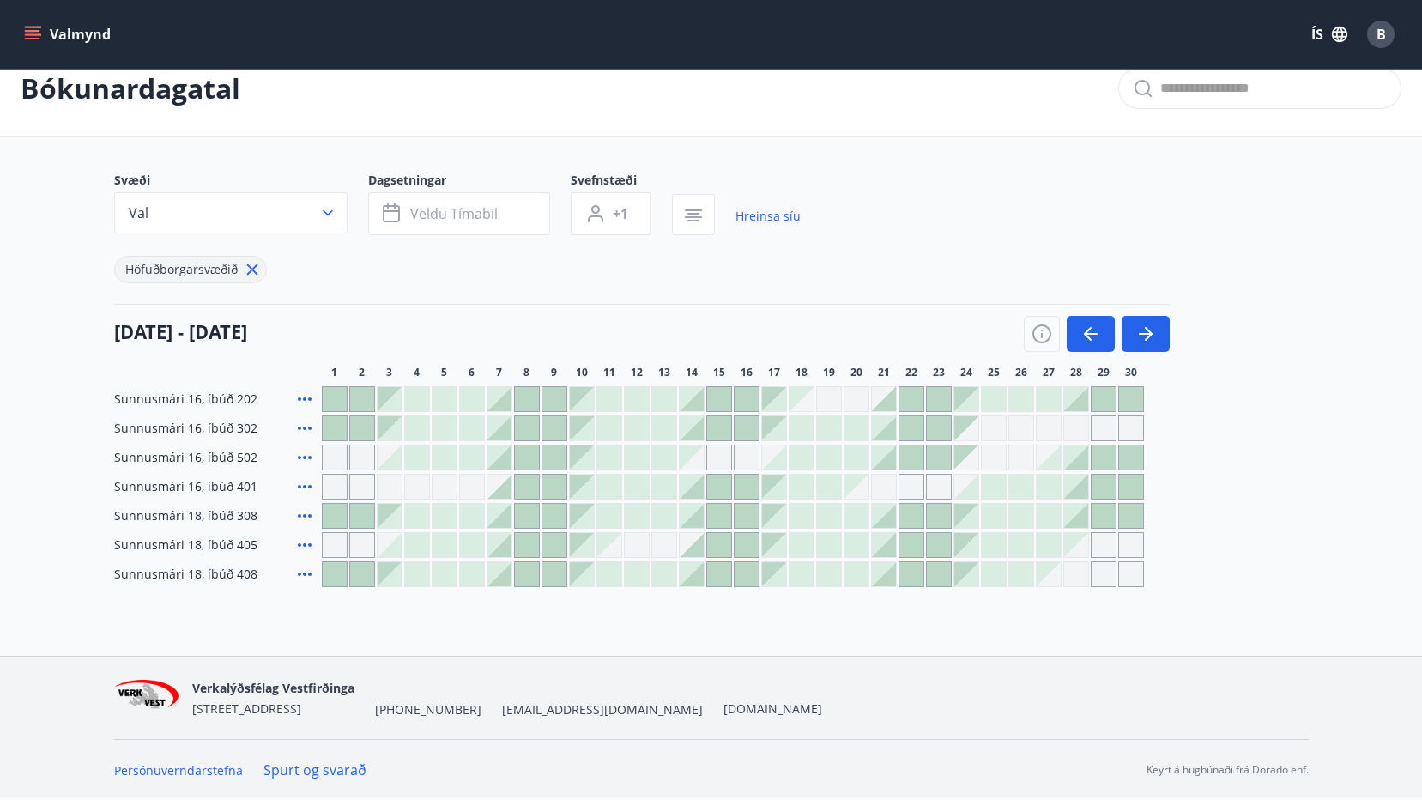
click at [330, 538] on div "Gráir dagar eru ekki bókanlegir" at bounding box center [335, 545] width 26 height 26
click at [394, 548] on div at bounding box center [390, 545] width 24 height 24
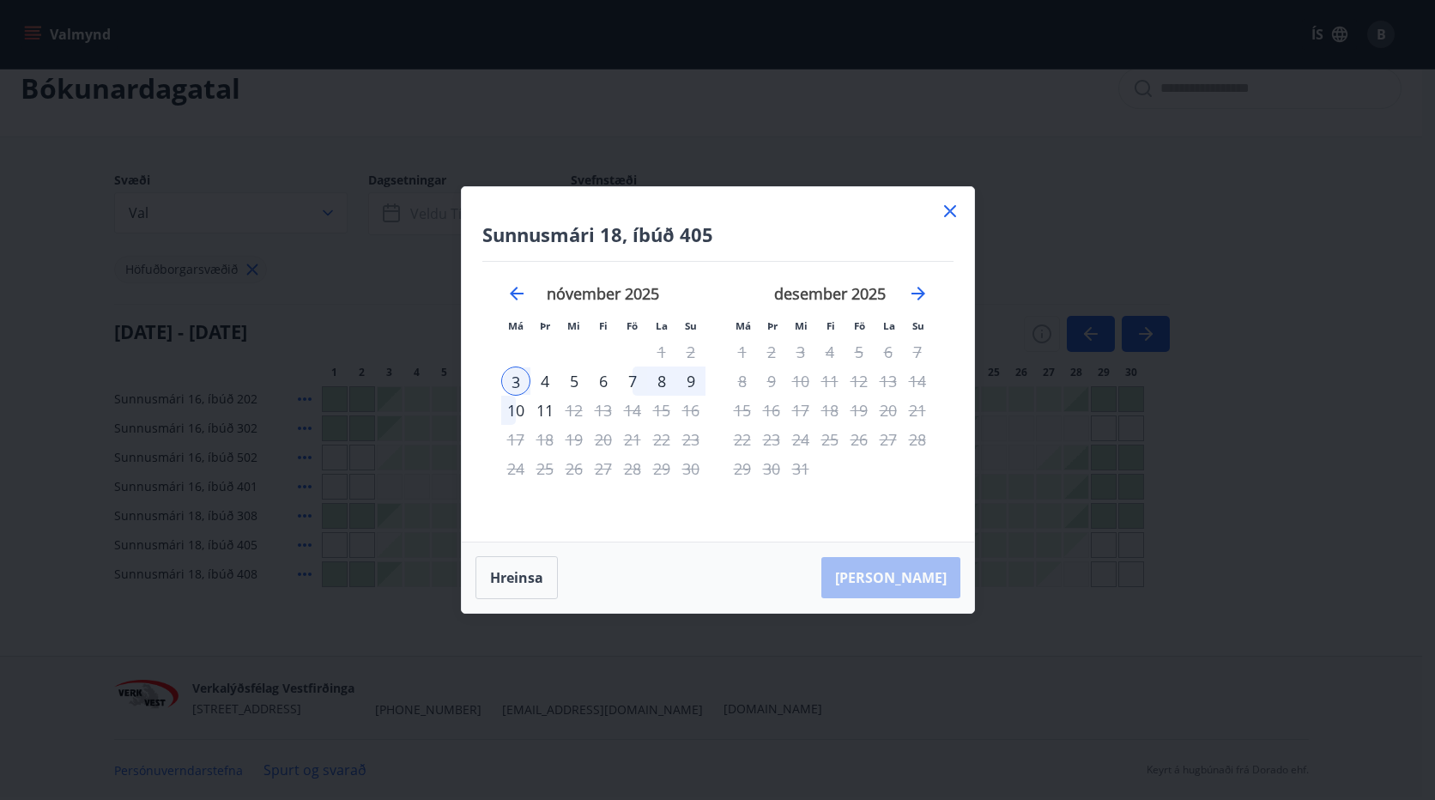
click at [628, 374] on div "7" at bounding box center [632, 381] width 29 height 29
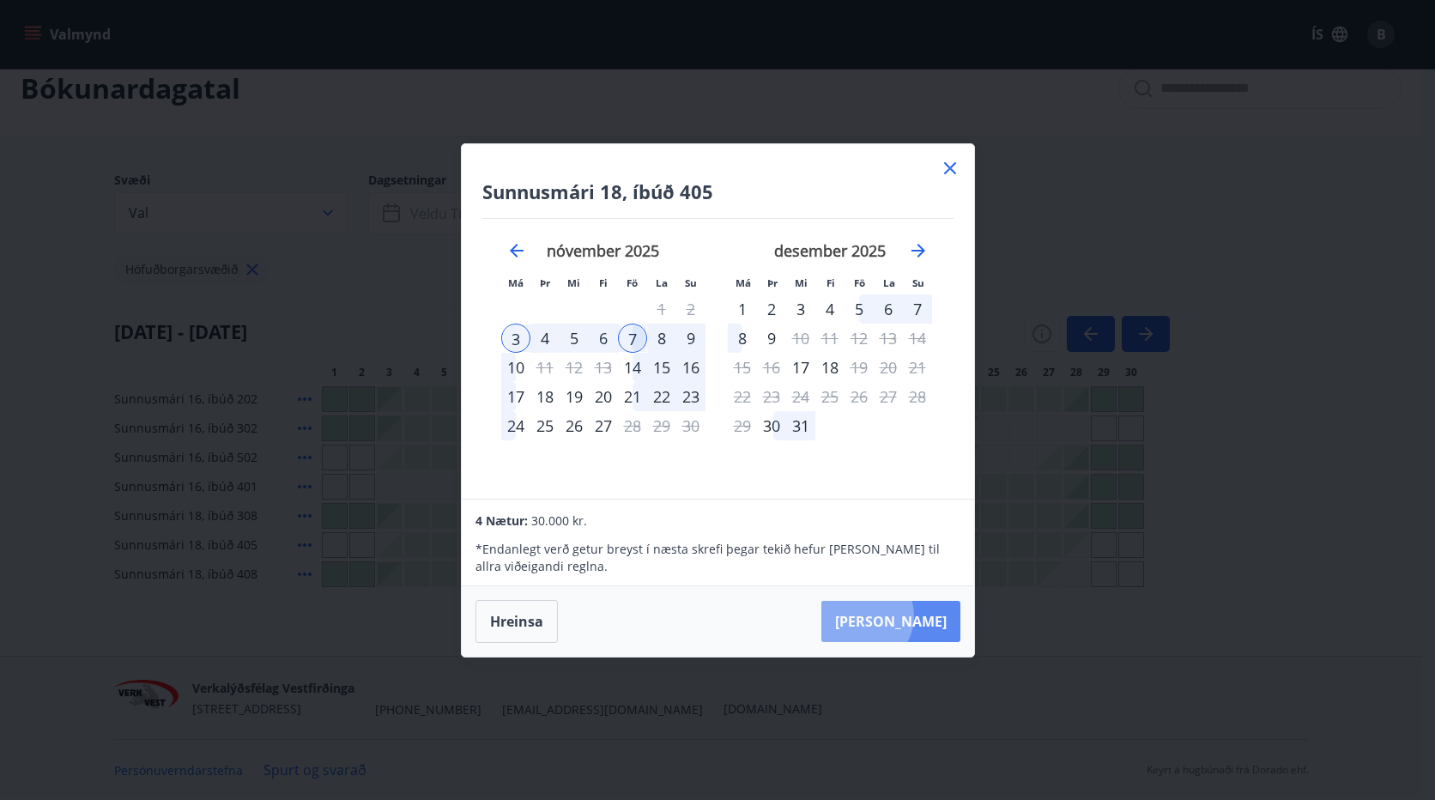
click at [914, 616] on button "[PERSON_NAME]" at bounding box center [891, 621] width 139 height 41
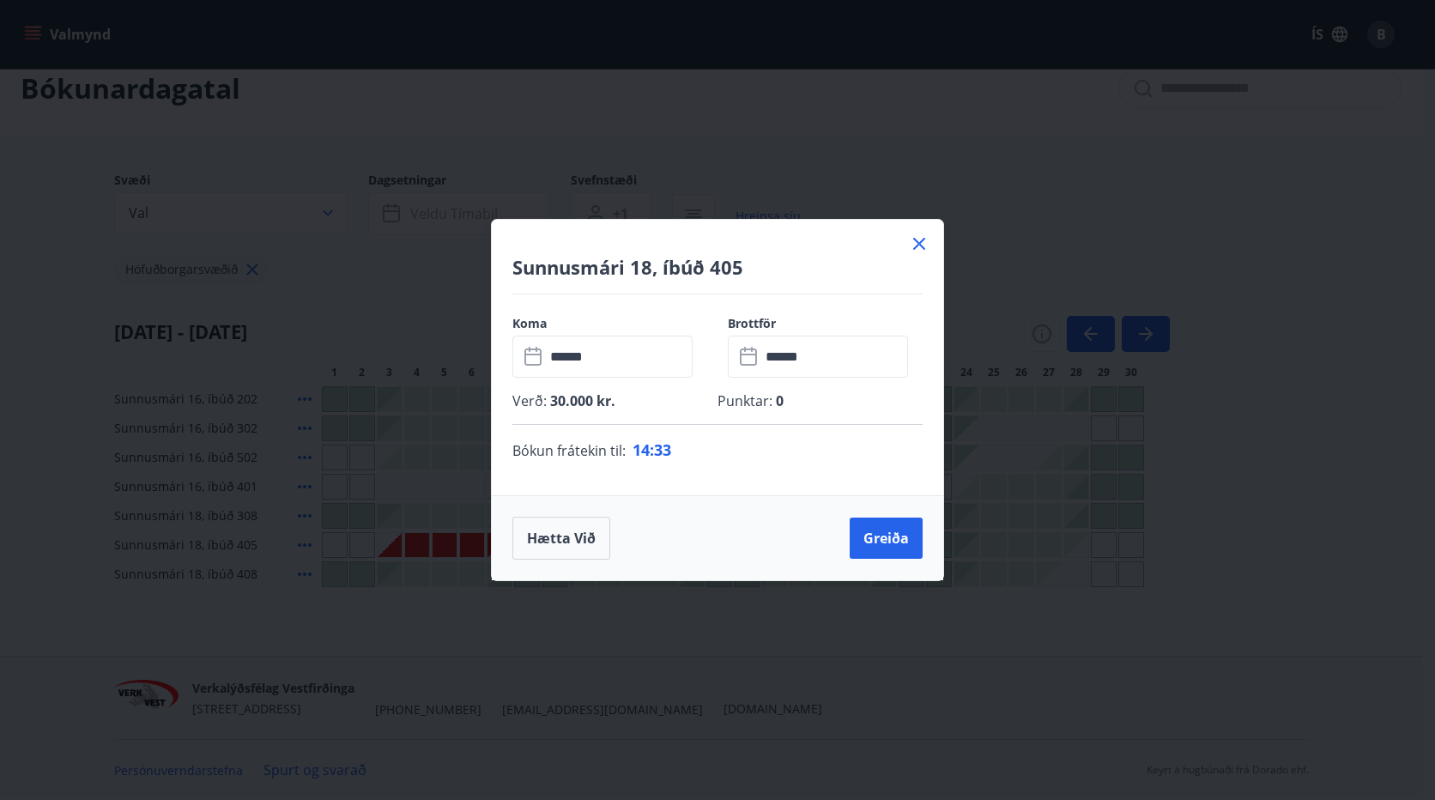
click at [918, 242] on icon at bounding box center [919, 244] width 12 height 12
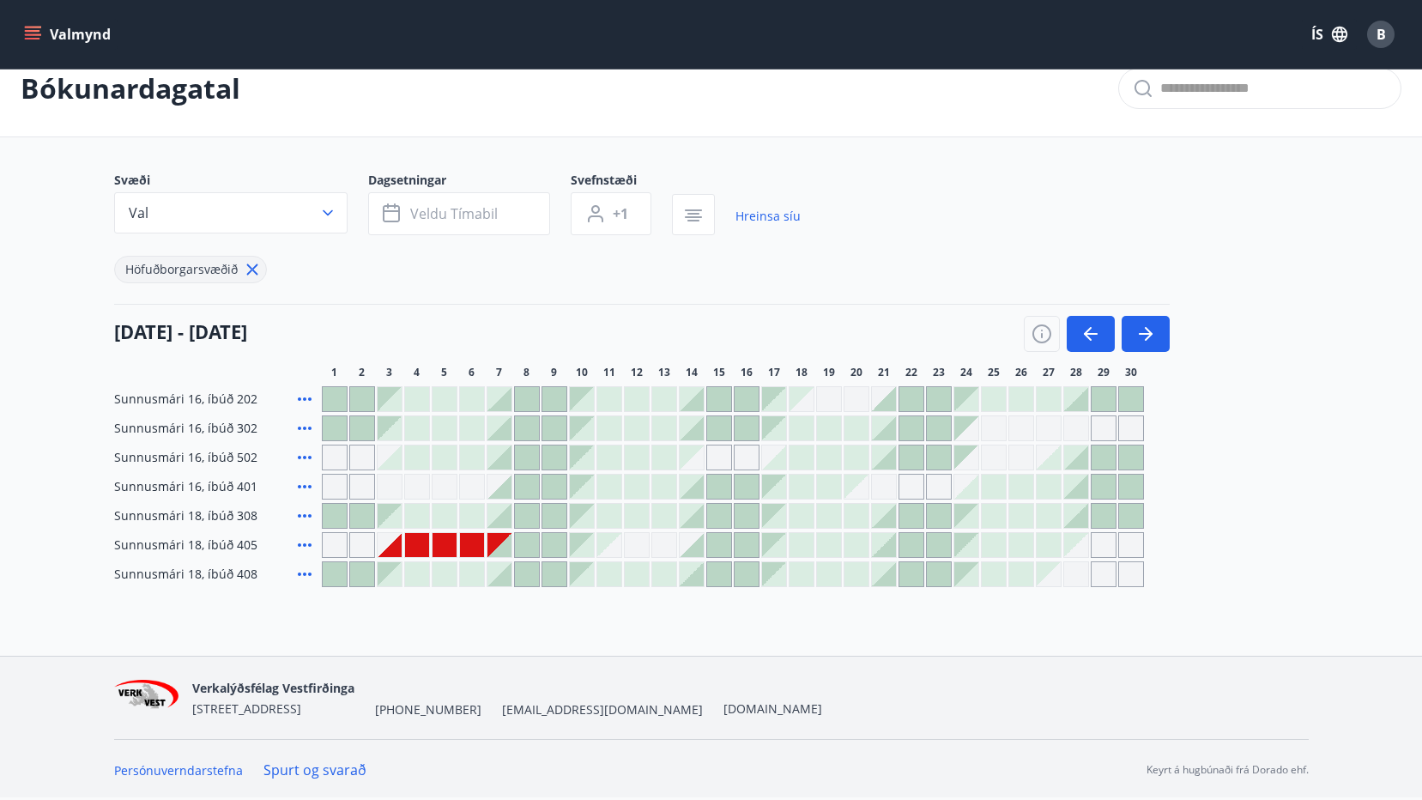
click at [331, 453] on div "Gráir dagar eru ekki bókanlegir" at bounding box center [335, 458] width 26 height 26
click at [543, 654] on div "Bókunardagatal Svæði Val Dagsetningar Veldu tímabil Svefnstæði +1 Hreinsa síu H…" at bounding box center [711, 348] width 1422 height 616
click at [1088, 327] on icon "button" at bounding box center [1091, 334] width 21 height 21
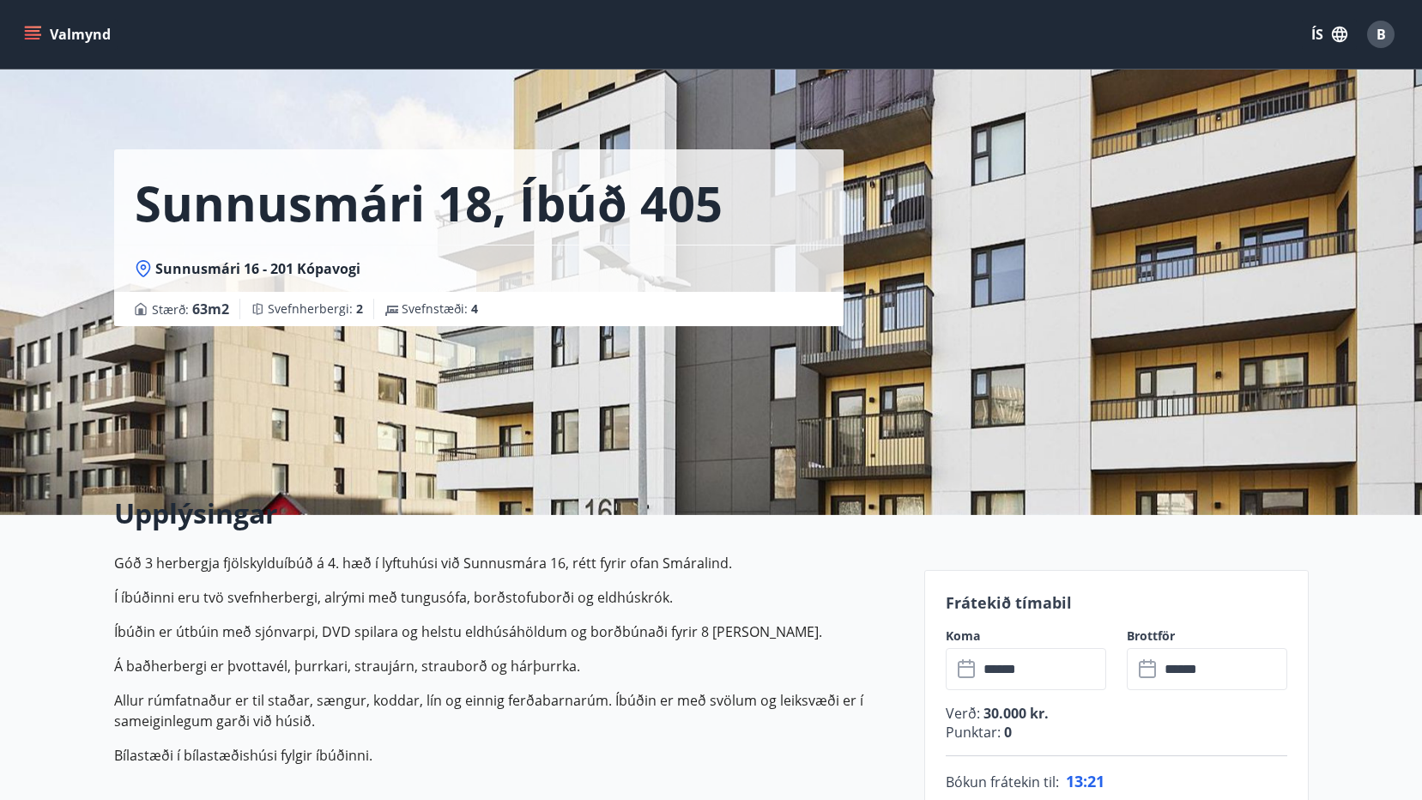
click at [33, 39] on icon "menu" at bounding box center [32, 39] width 15 height 2
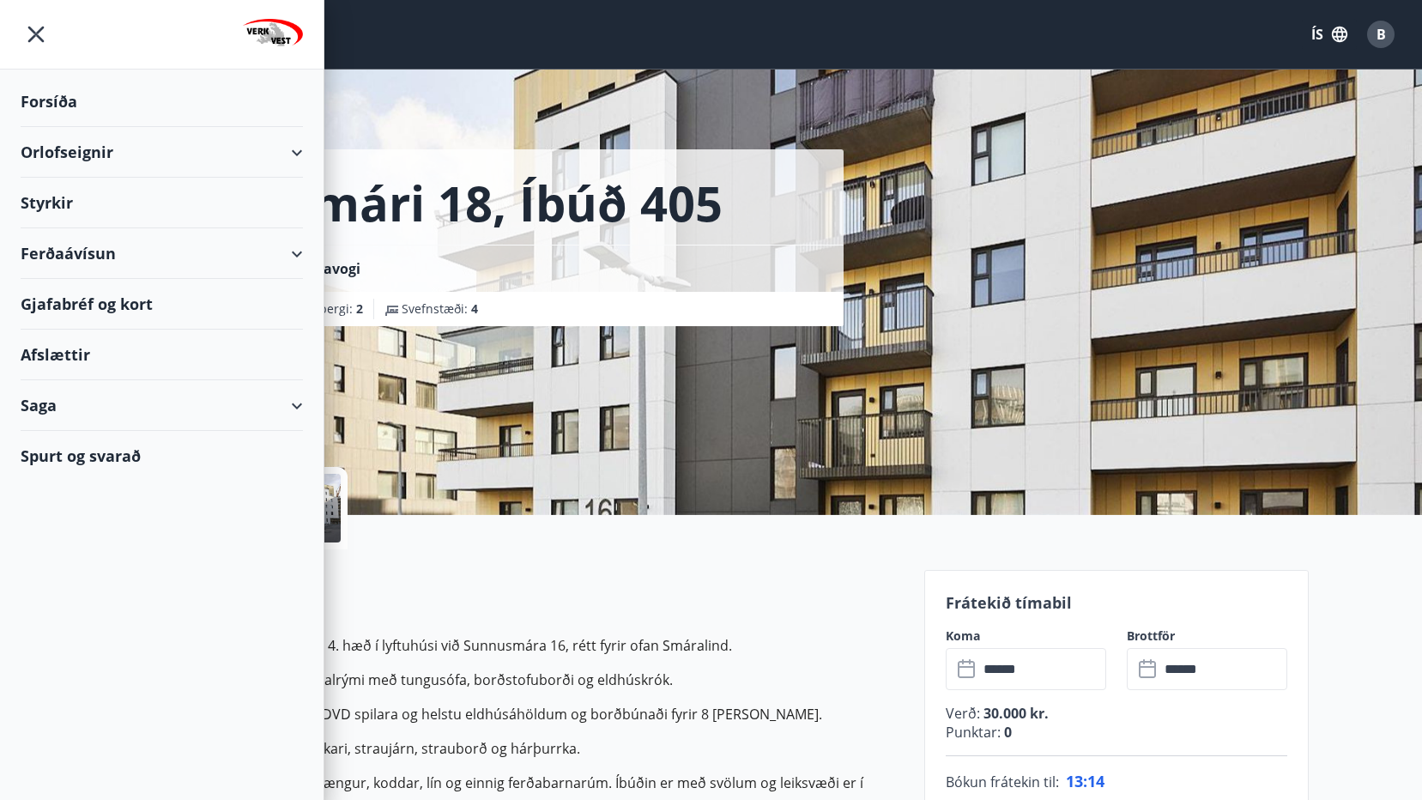
click at [690, 397] on div "Sunnusmári 18, íbúð 405 Sunnusmári 16 - 201 Kópavogi Stærð : 63 m2 Svefnherberg…" at bounding box center [512, 257] width 797 height 515
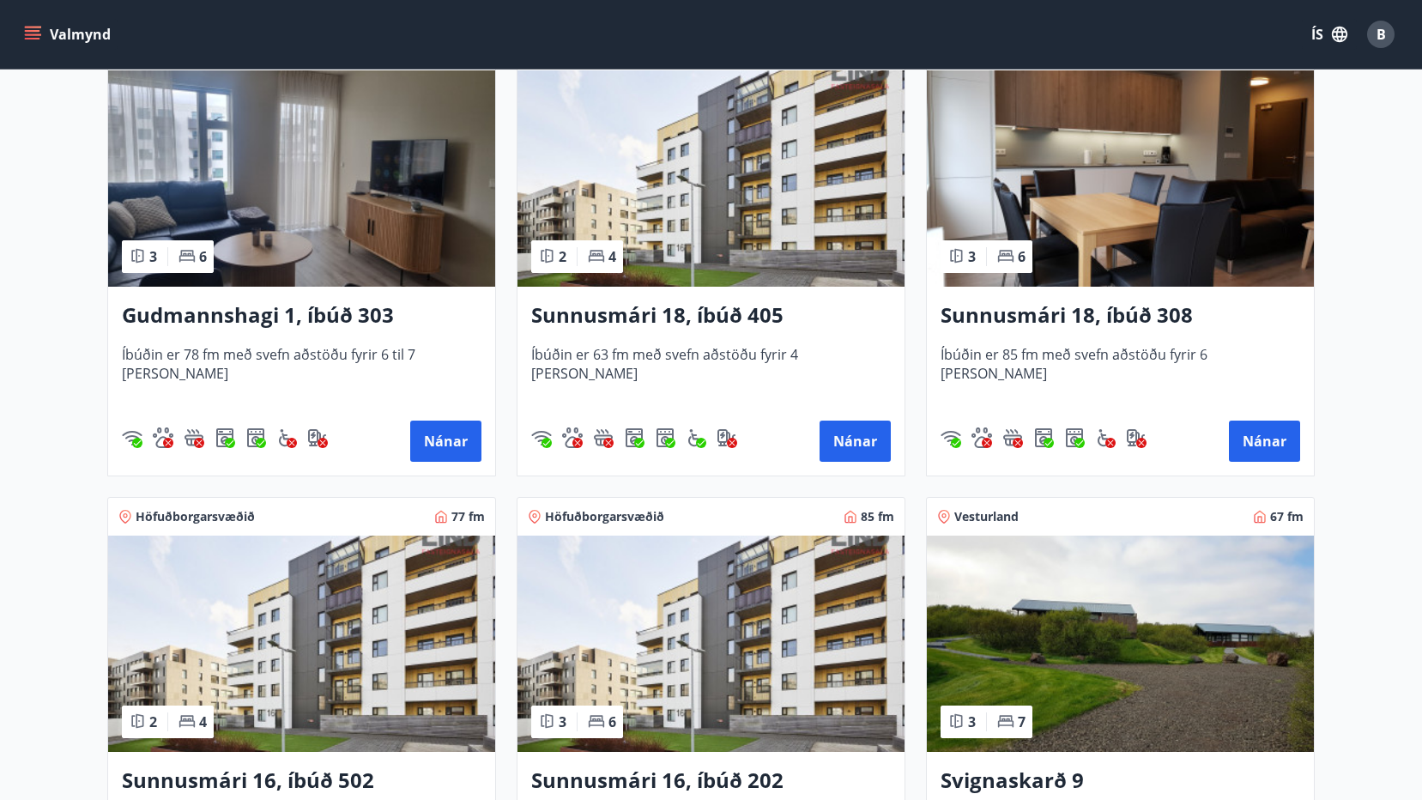
scroll to position [258, 0]
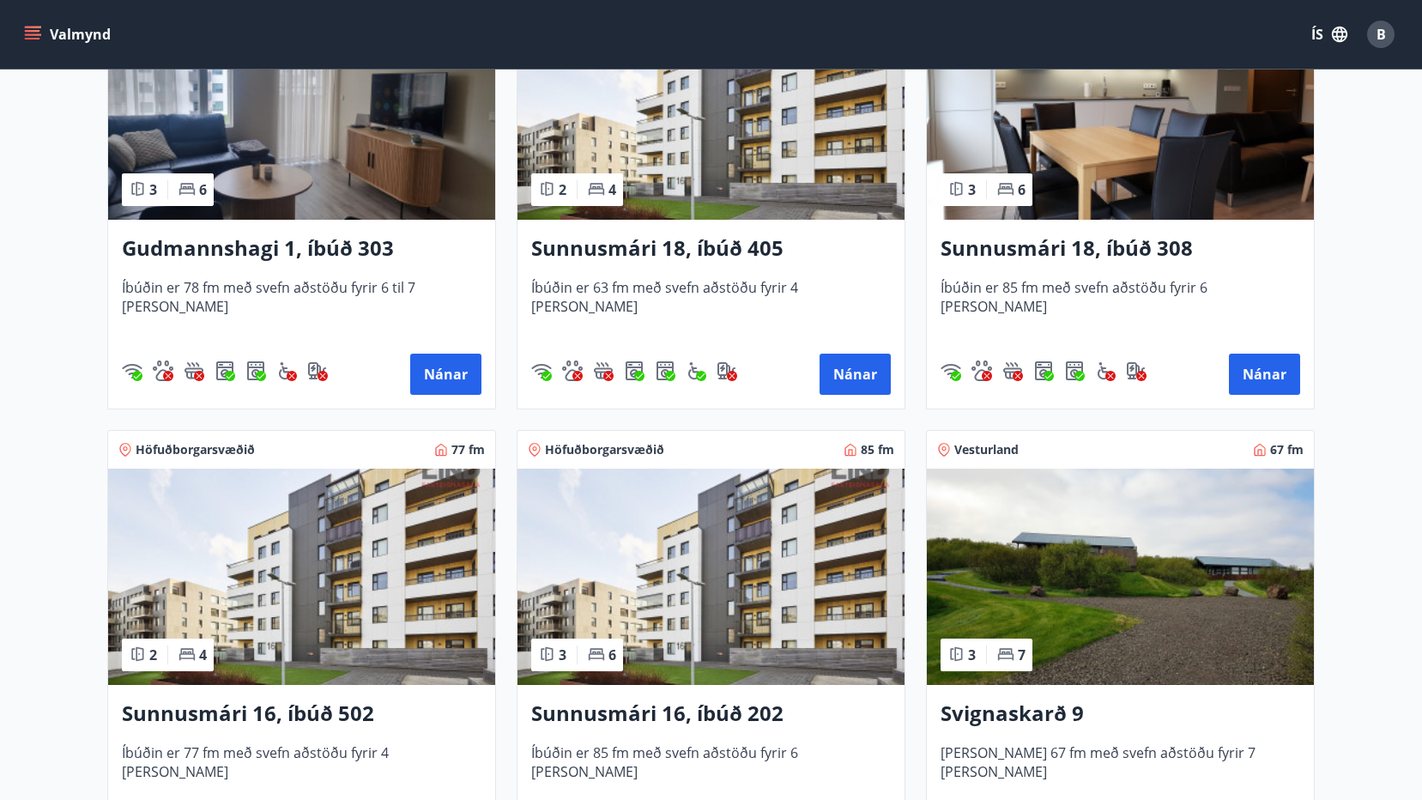
click at [741, 168] on img at bounding box center [711, 111] width 387 height 216
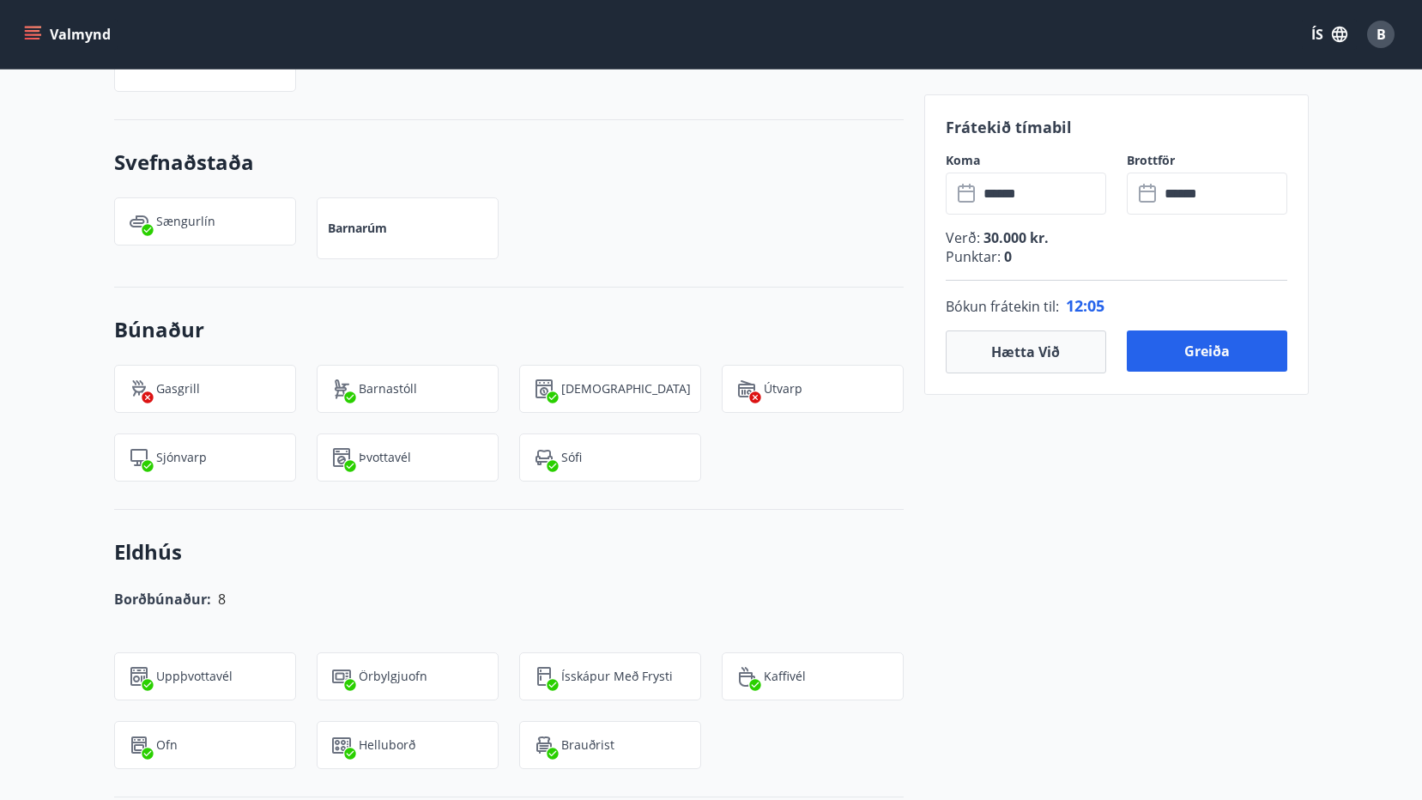
scroll to position [944, 0]
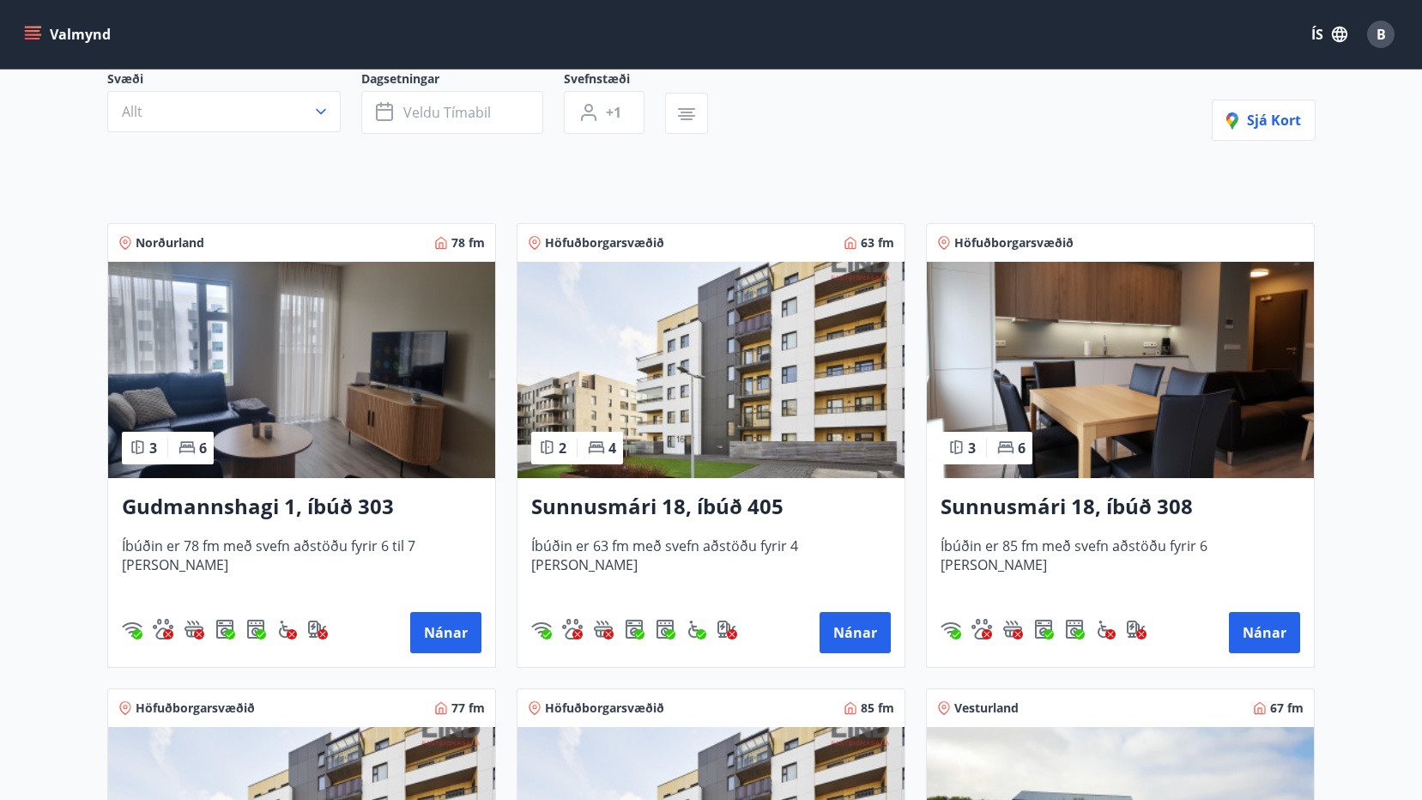
scroll to position [172, 0]
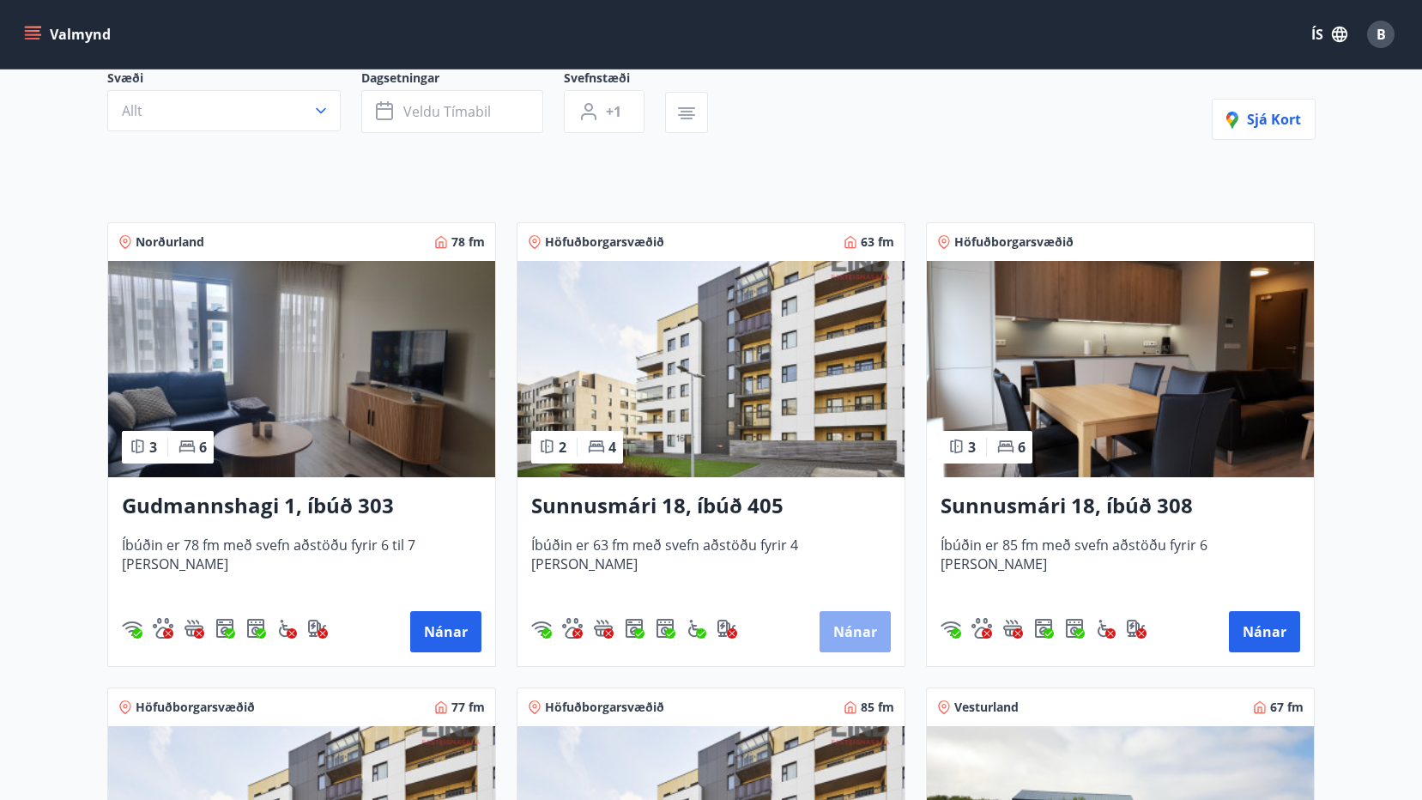
click at [860, 629] on button "Nánar" at bounding box center [855, 631] width 71 height 41
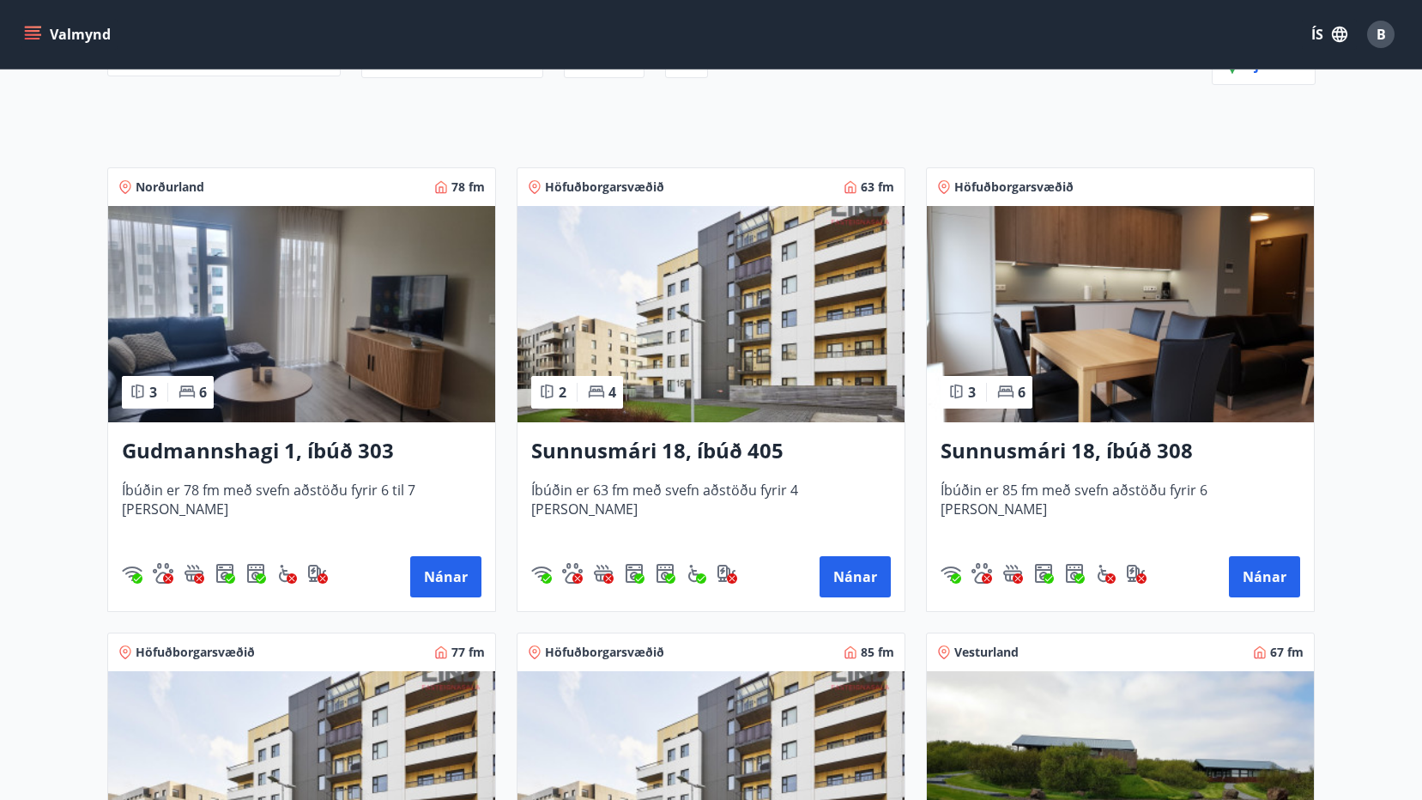
scroll to position [258, 0]
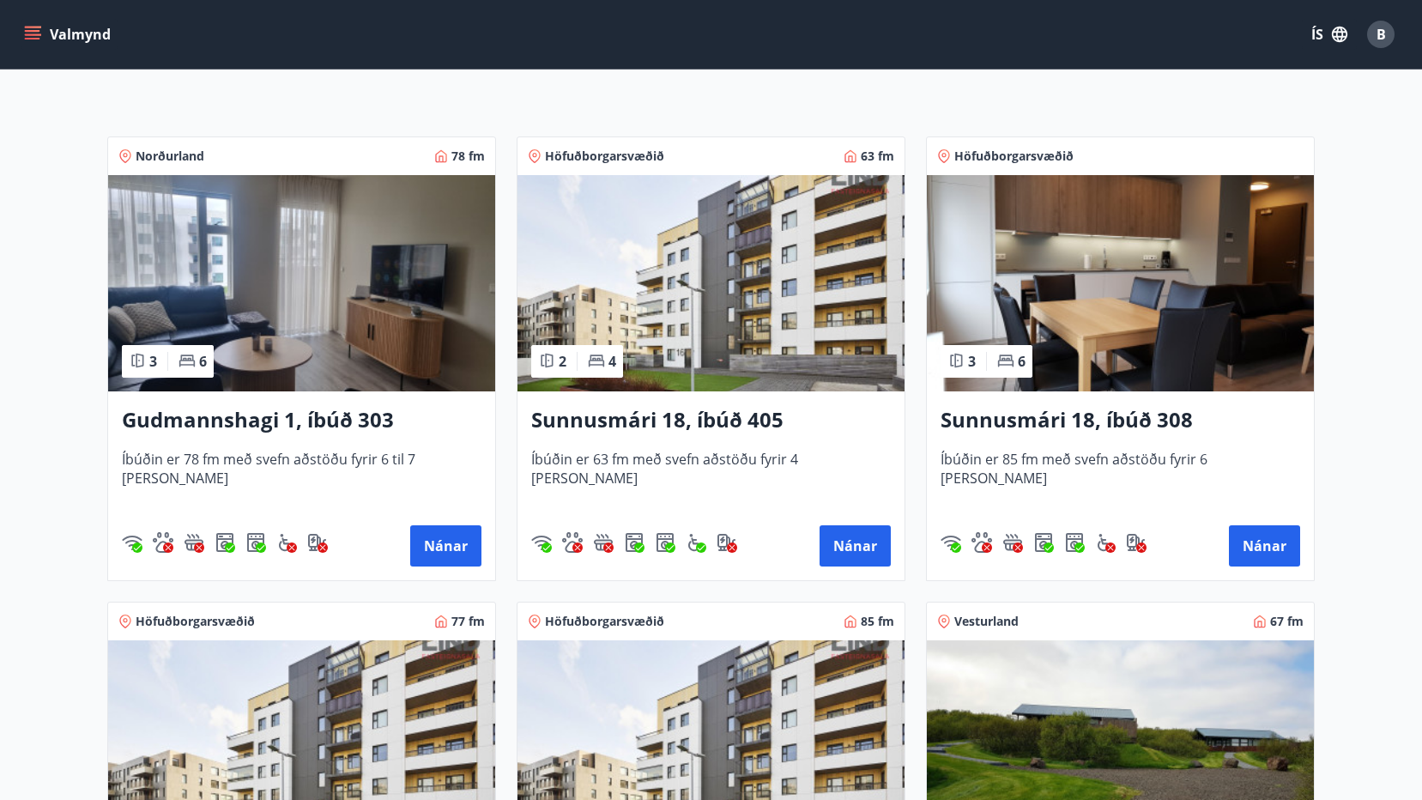
click at [859, 153] on div "63 fm" at bounding box center [869, 156] width 51 height 17
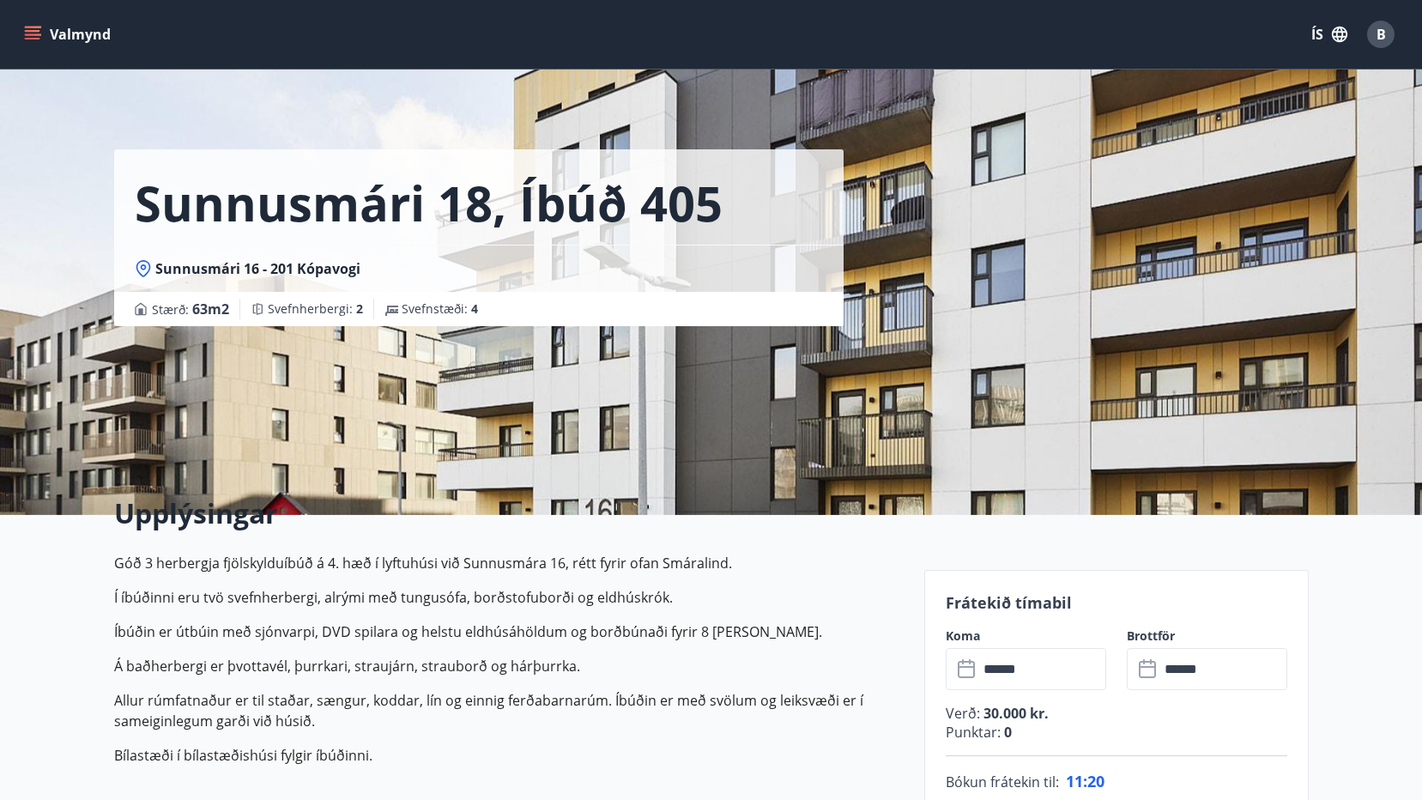
click at [907, 258] on div "Sunnusmári 18, íbúð 405 Sunnusmári 16 - 201 Kópavogi Stærð : 63 m2 Svefnherberg…" at bounding box center [512, 163] width 797 height 326
click at [139, 312] on icon at bounding box center [140, 309] width 11 height 13
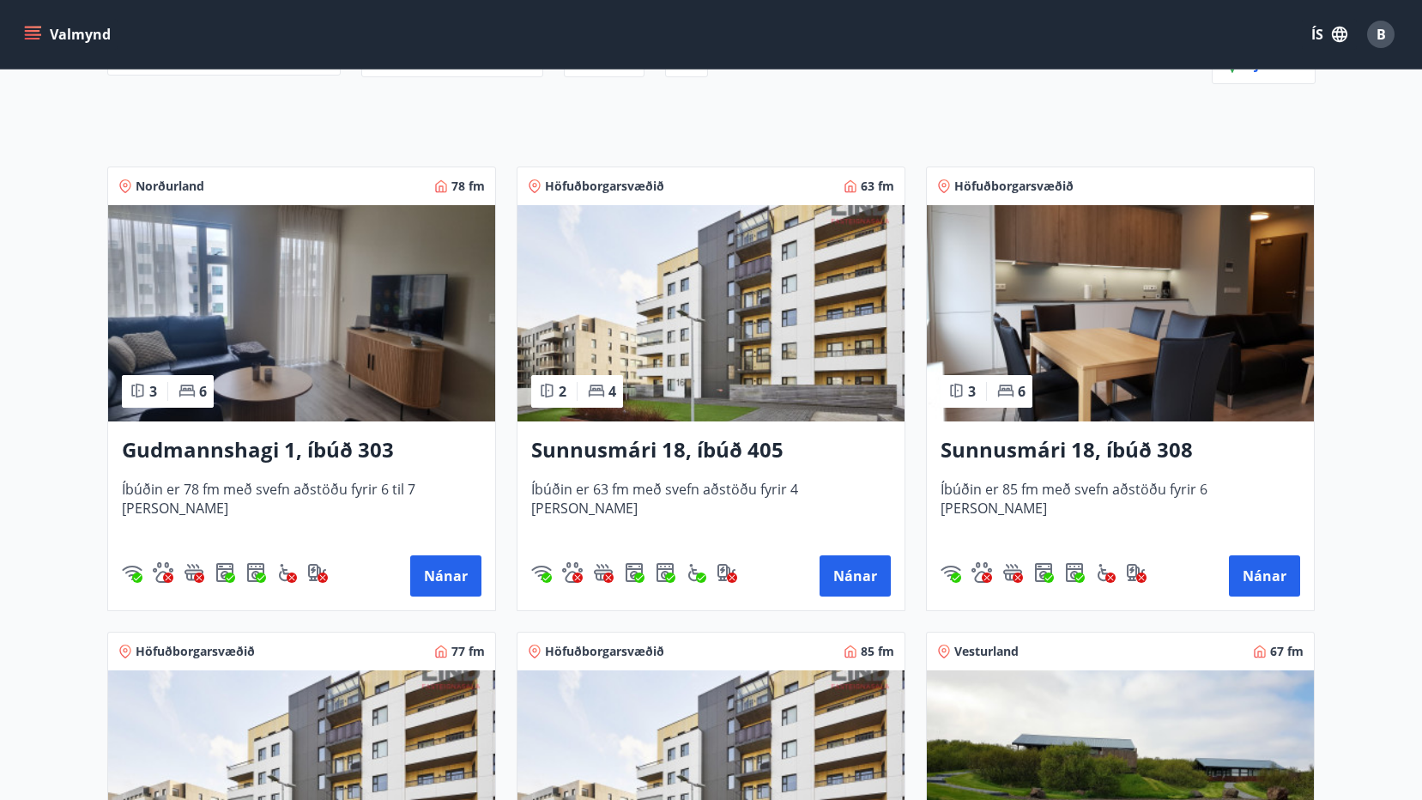
scroll to position [258, 0]
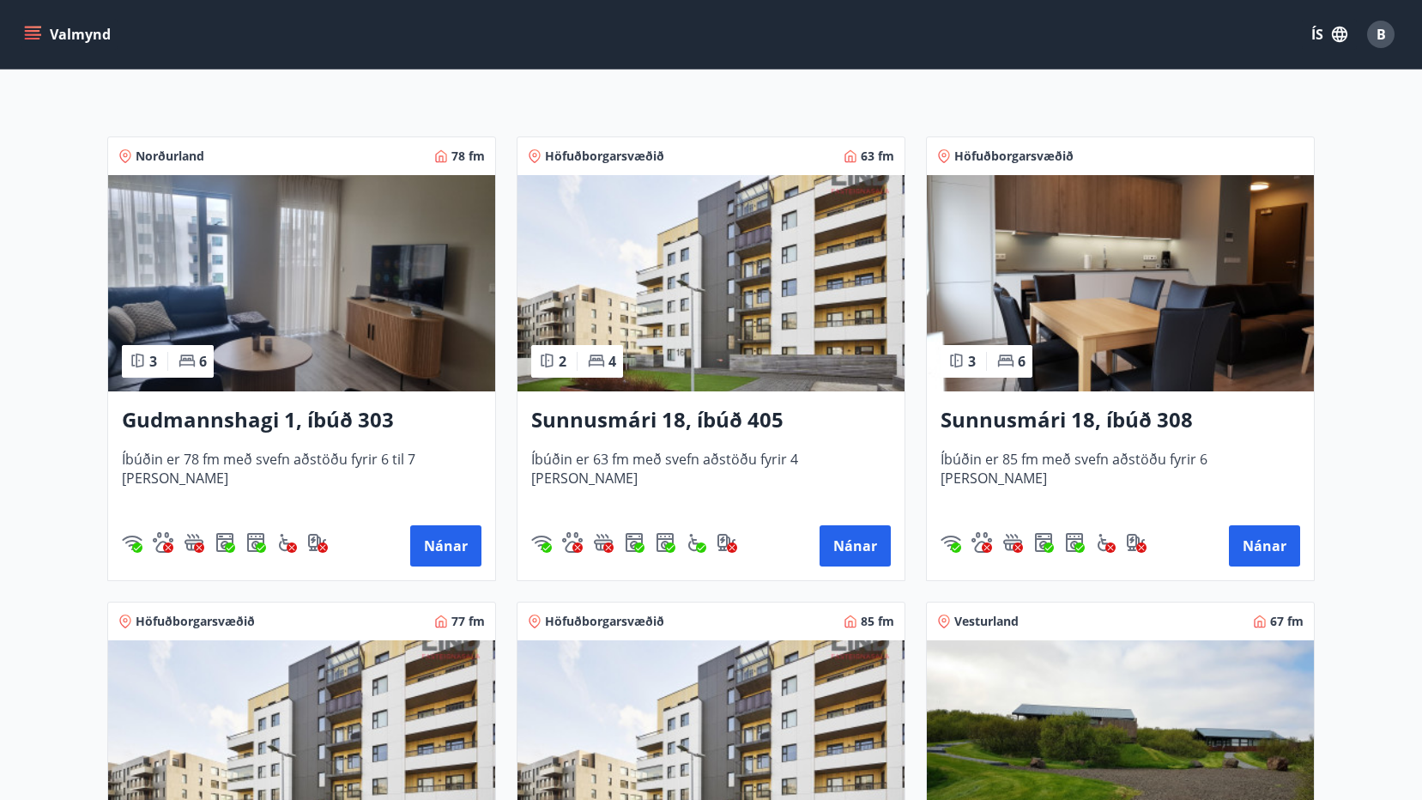
click at [749, 403] on div "Sunnusmári 18, íbúð 405 Íbúðin er 63 fm með svefn aðstöðu fyrir 4 manns Nánar" at bounding box center [711, 485] width 387 height 189
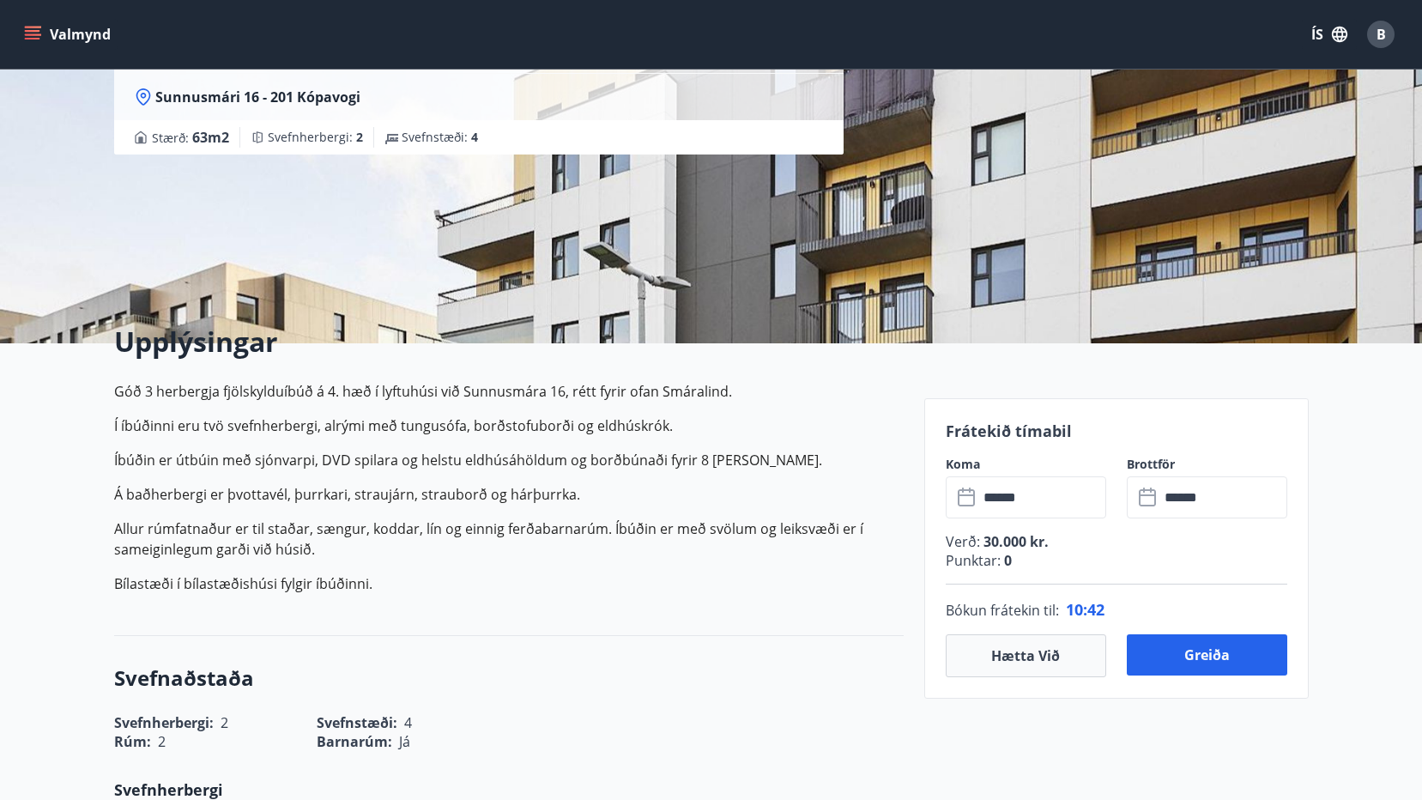
scroll to position [86, 0]
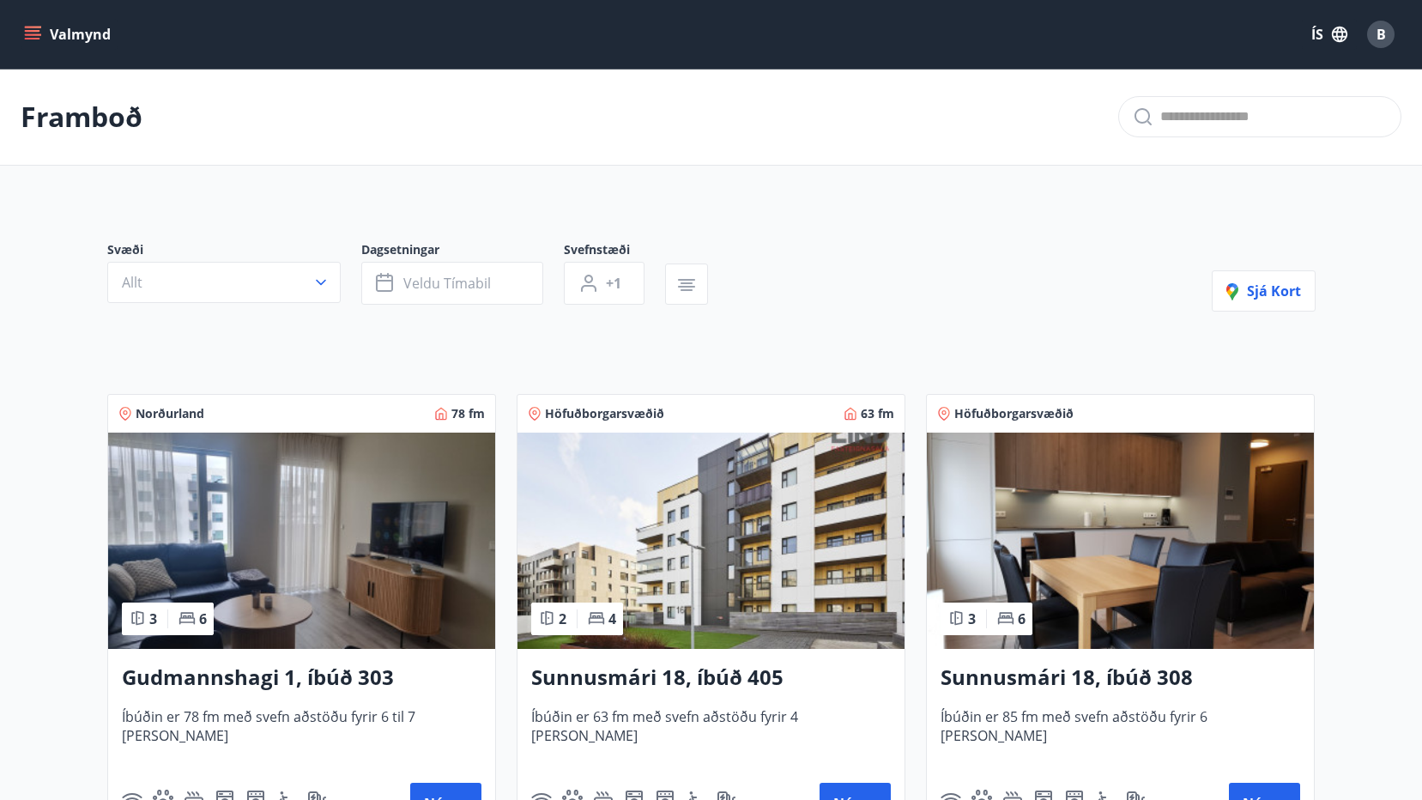
click at [30, 36] on icon "menu" at bounding box center [32, 34] width 17 height 17
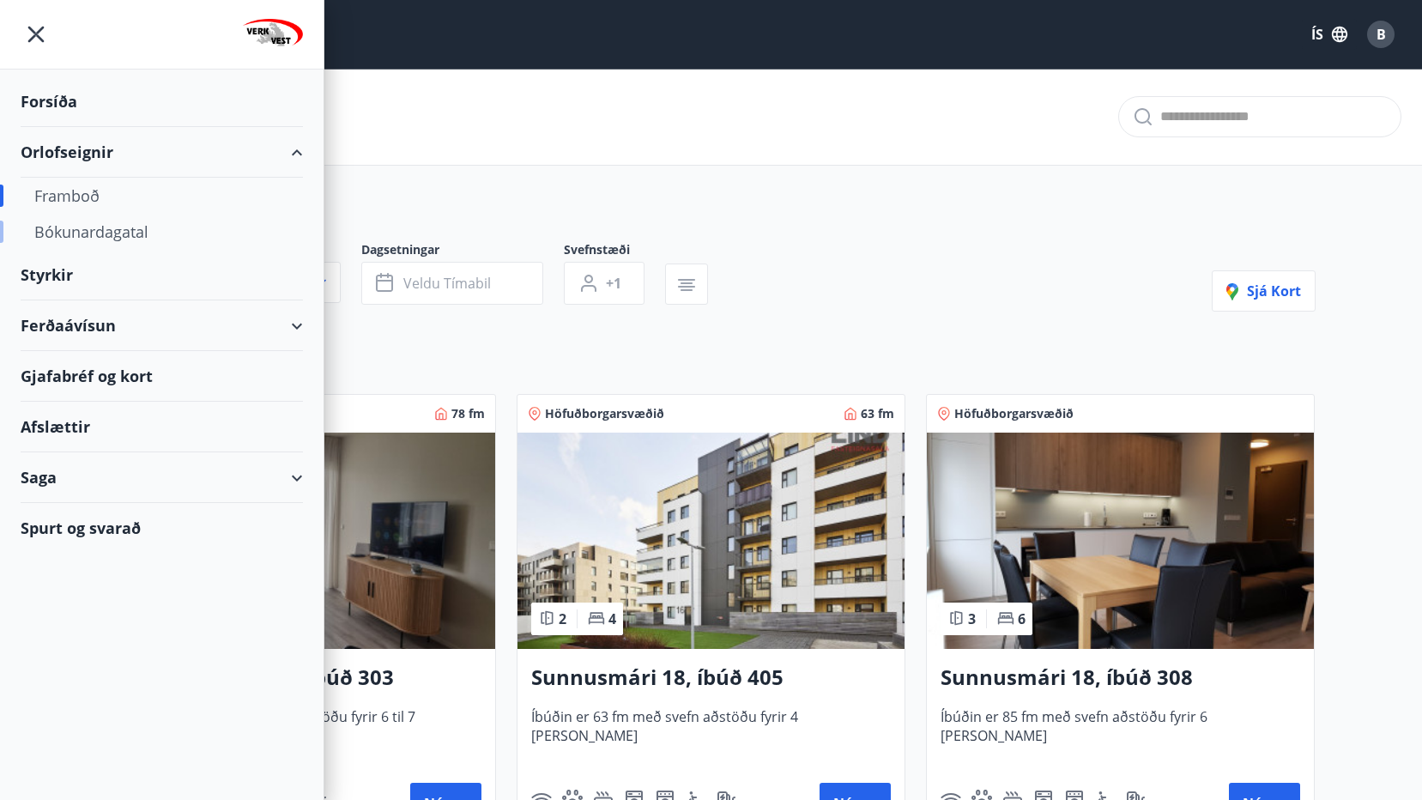
click at [98, 227] on div "Bókunardagatal" at bounding box center [161, 232] width 255 height 36
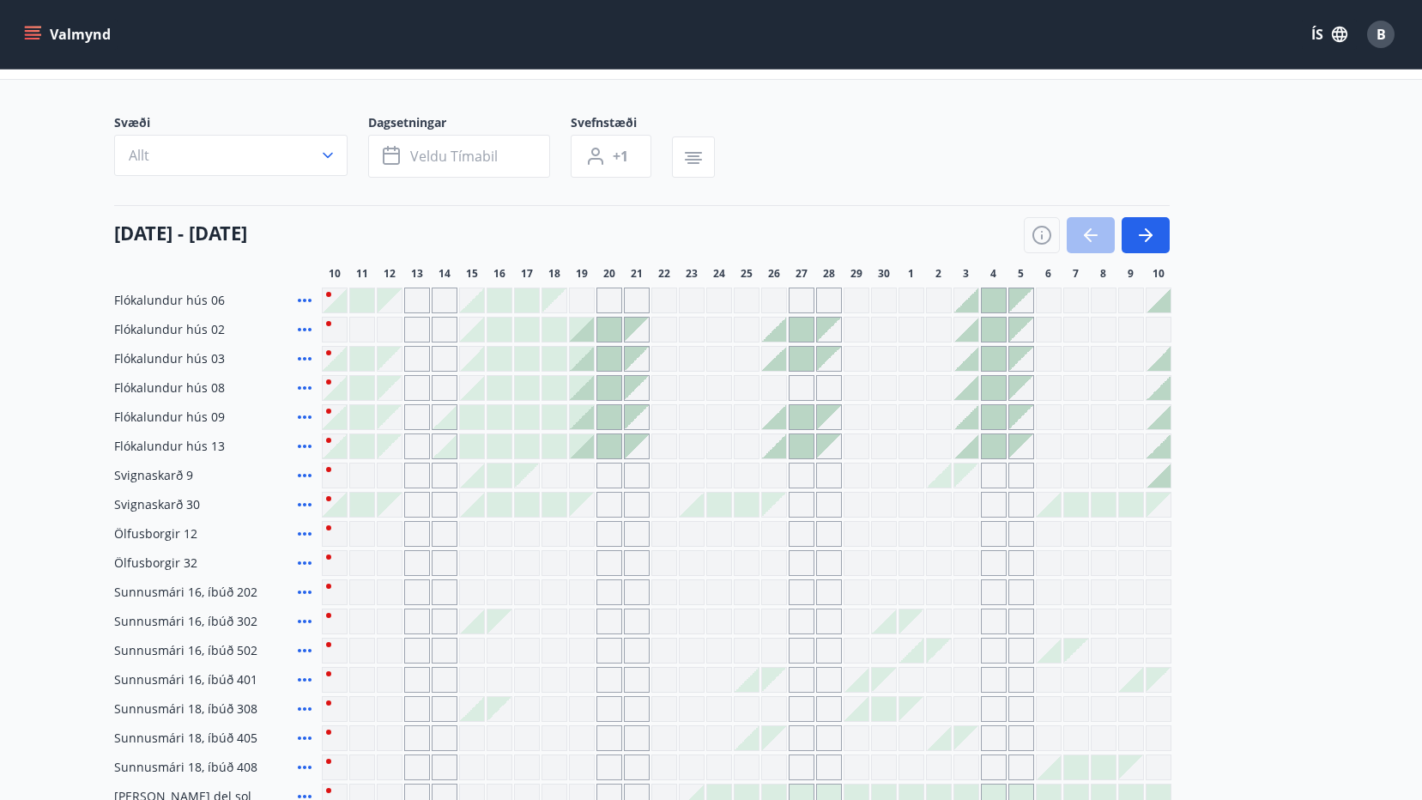
scroll to position [172, 0]
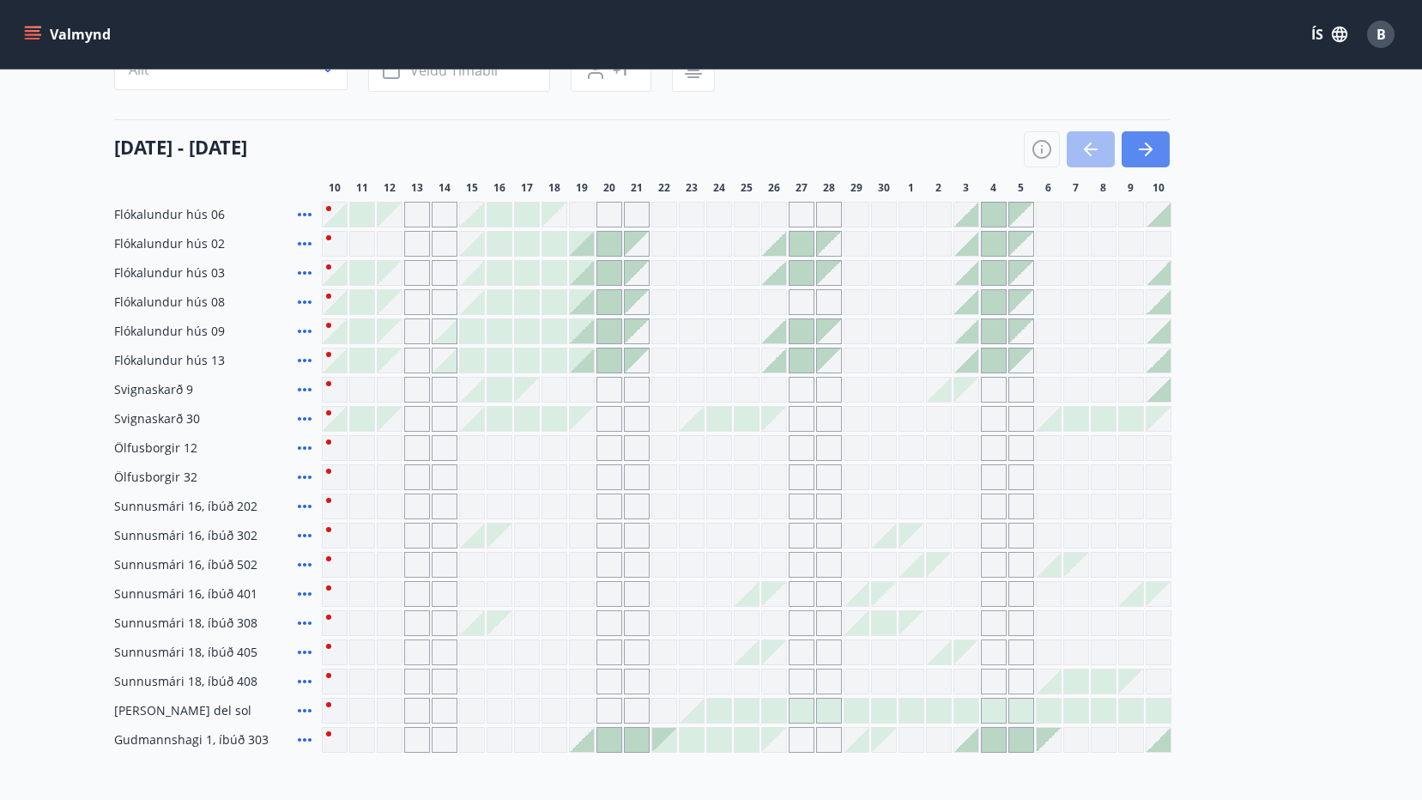
click at [1148, 146] on icon "button" at bounding box center [1149, 150] width 8 height 14
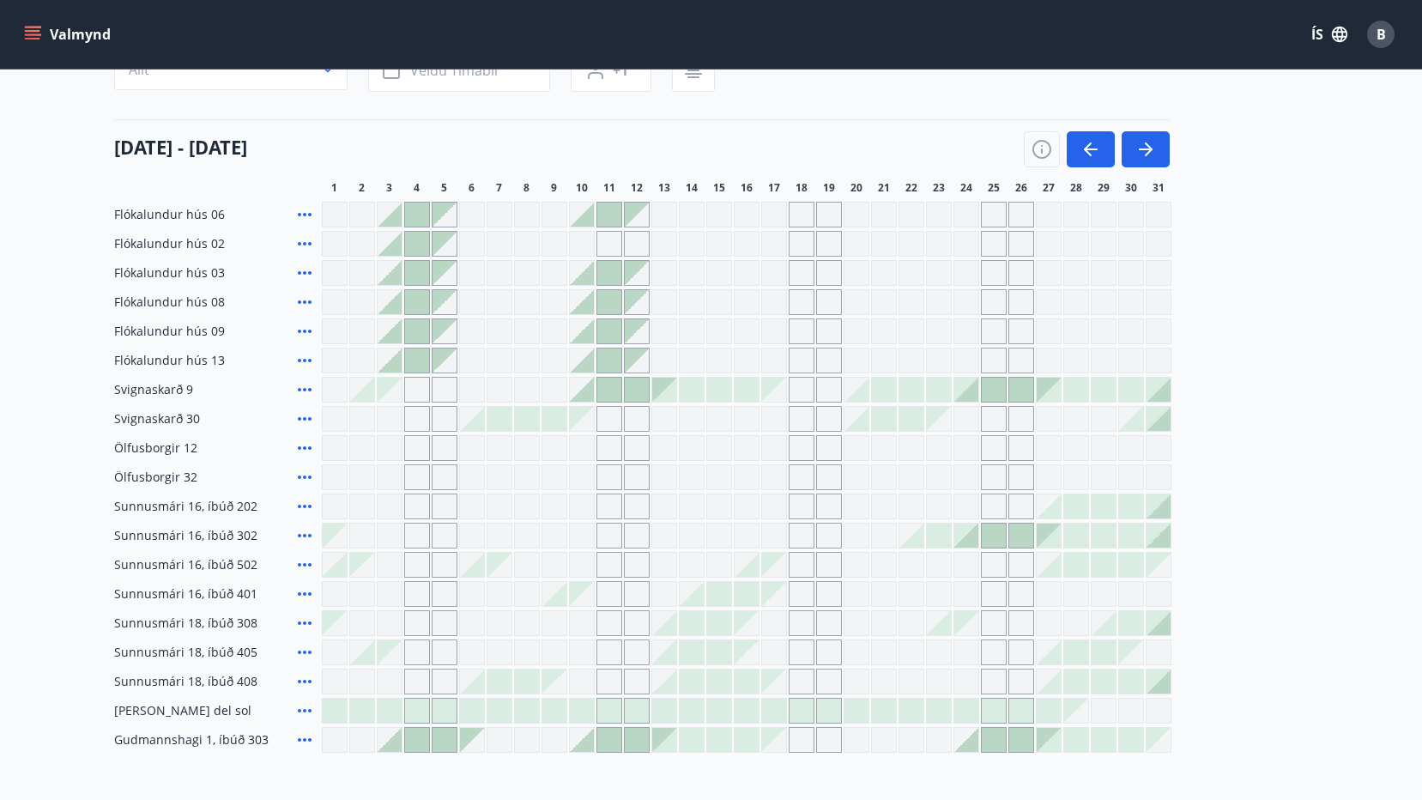
scroll to position [258, 0]
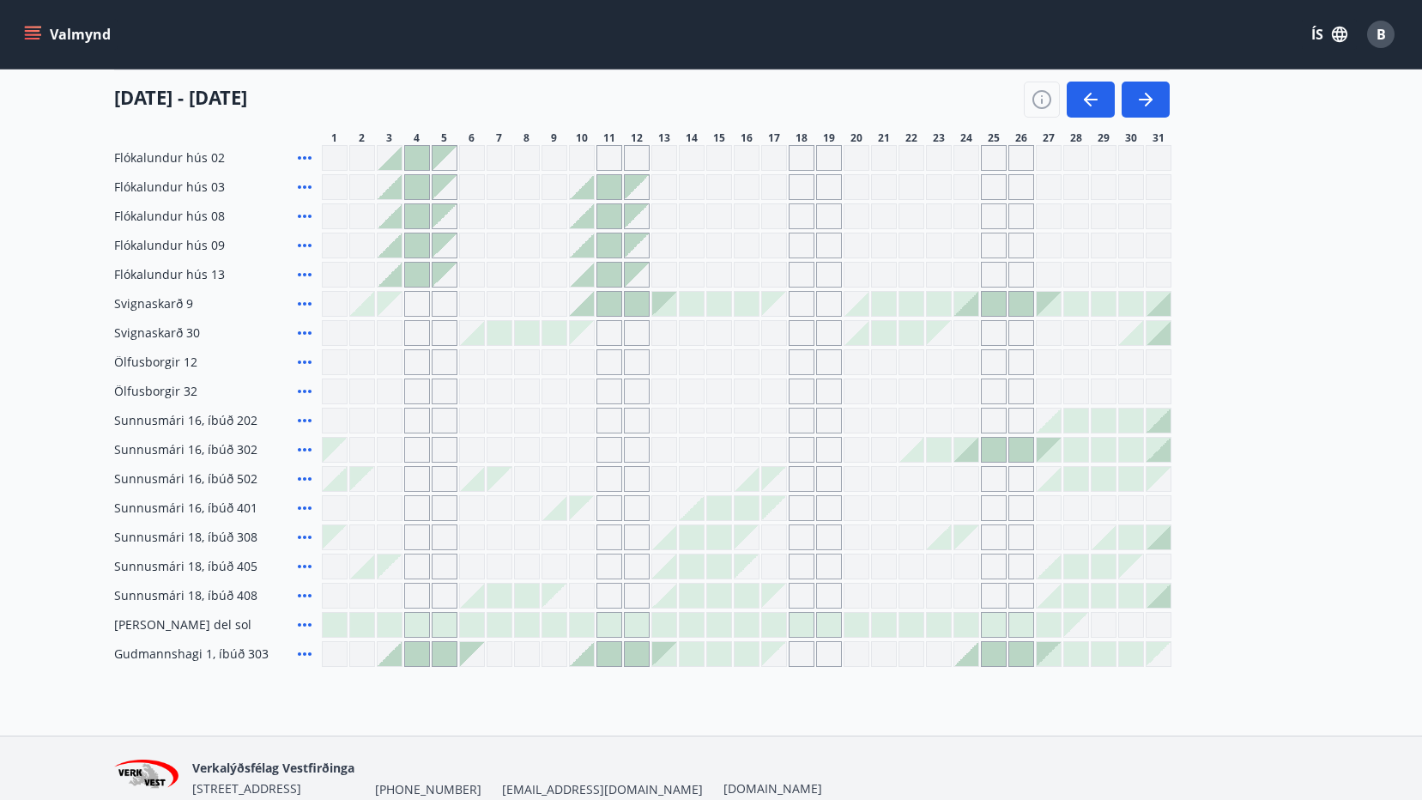
click at [1137, 574] on div "Gráir dagar eru ekki bókanlegir" at bounding box center [1131, 567] width 24 height 24
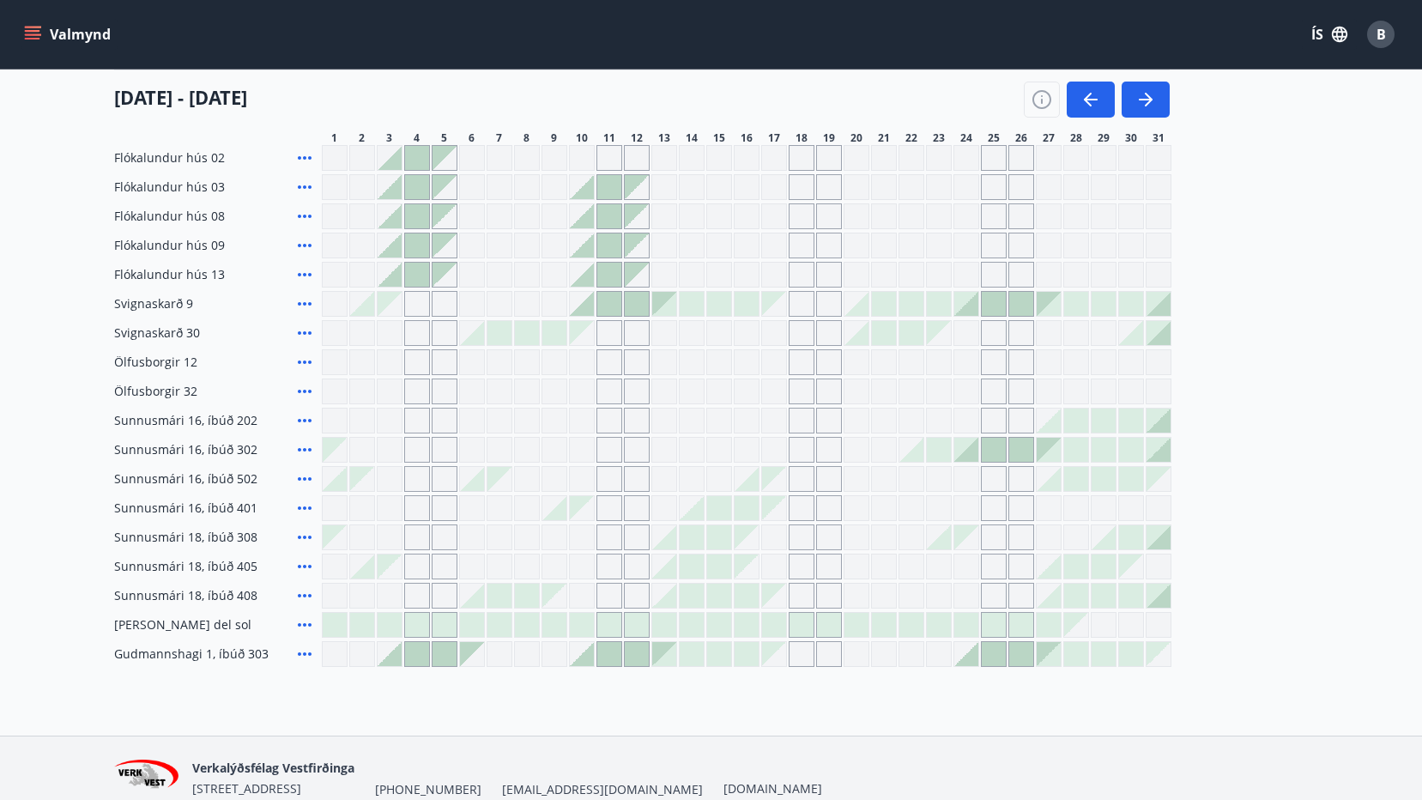
click at [1137, 574] on div "Gráir dagar eru ekki bókanlegir" at bounding box center [1131, 567] width 24 height 24
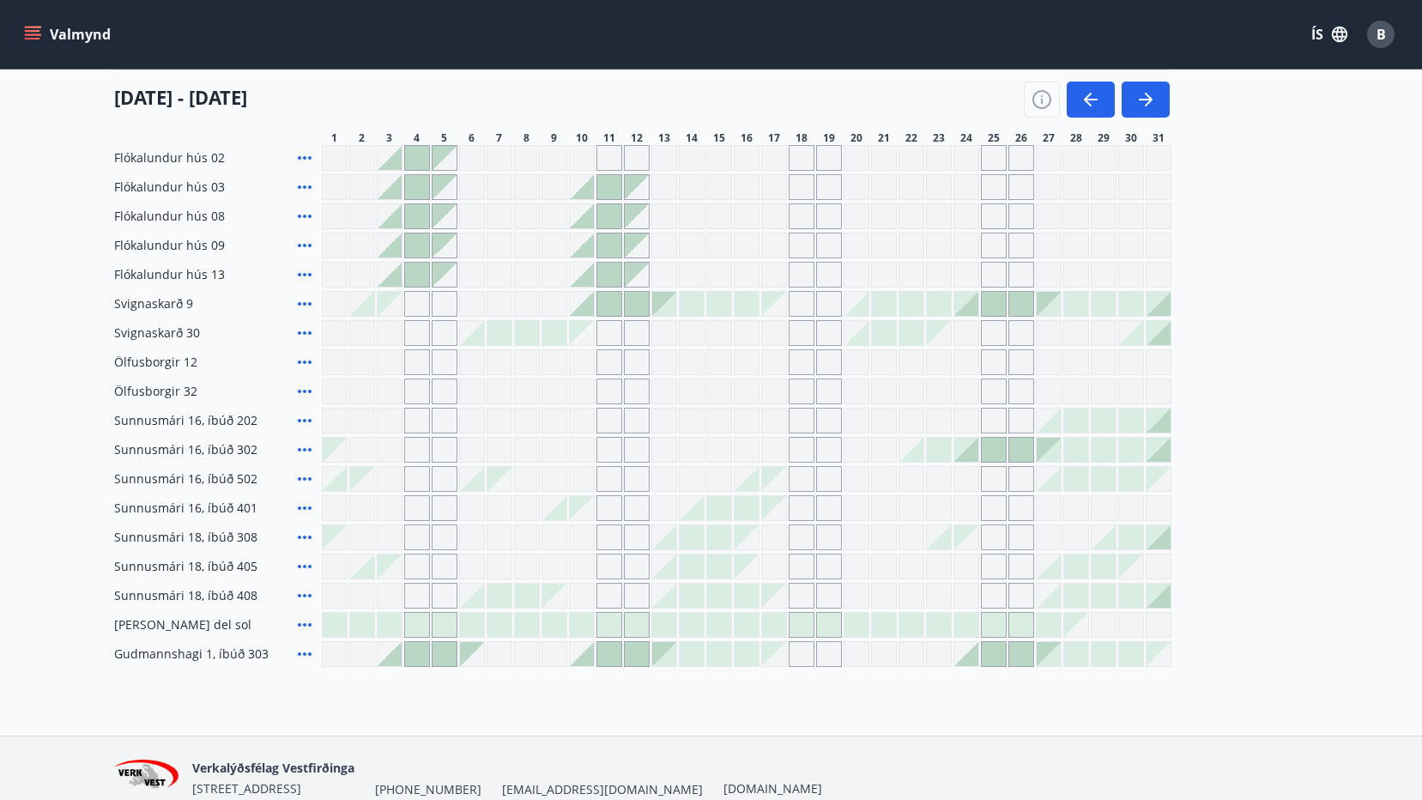
click at [1161, 573] on div "Gráir dagar eru ekki bókanlegir" at bounding box center [1159, 567] width 26 height 26
click at [1162, 153] on div "Gráir dagar eru ekki bókanlegir" at bounding box center [1159, 158] width 26 height 26
click at [1140, 148] on div "Gráir dagar eru ekki bókanlegir" at bounding box center [1132, 158] width 26 height 26
click at [1147, 110] on icon "button" at bounding box center [1146, 99] width 21 height 21
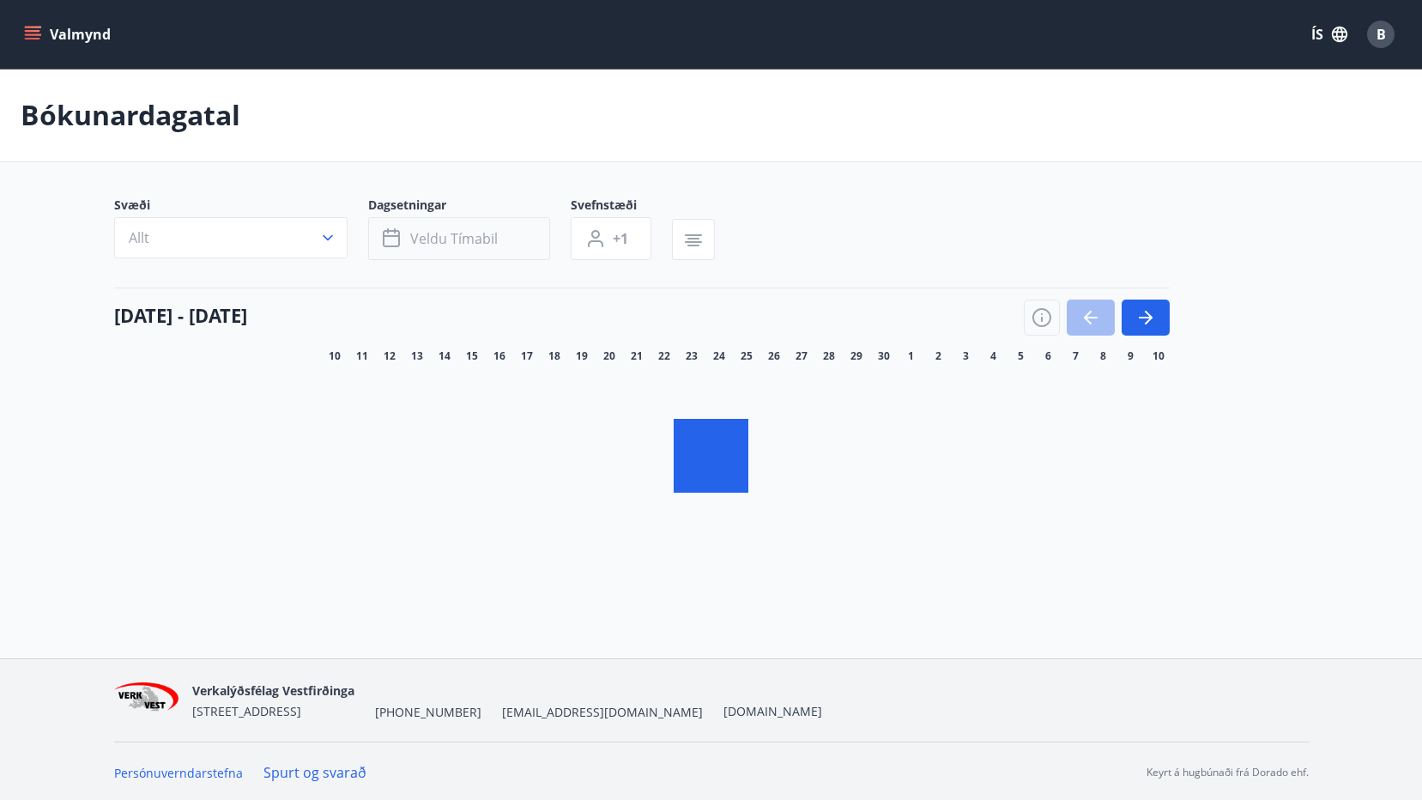
click at [389, 238] on icon "button" at bounding box center [393, 238] width 21 height 21
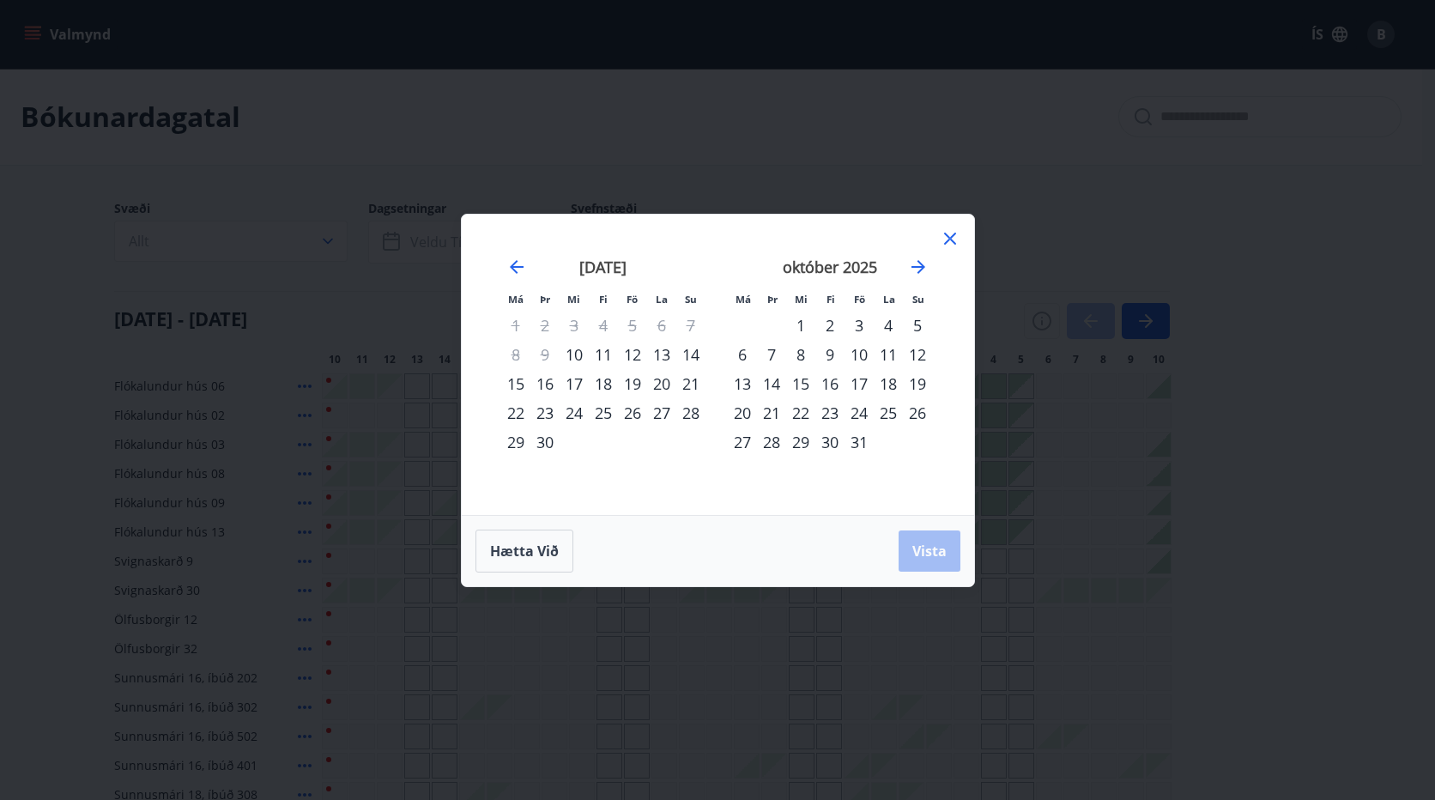
click at [826, 441] on div "30" at bounding box center [830, 442] width 29 height 29
click at [924, 264] on icon "Move forward to switch to the next month." at bounding box center [918, 267] width 21 height 21
click at [742, 382] on div "10" at bounding box center [742, 383] width 29 height 29
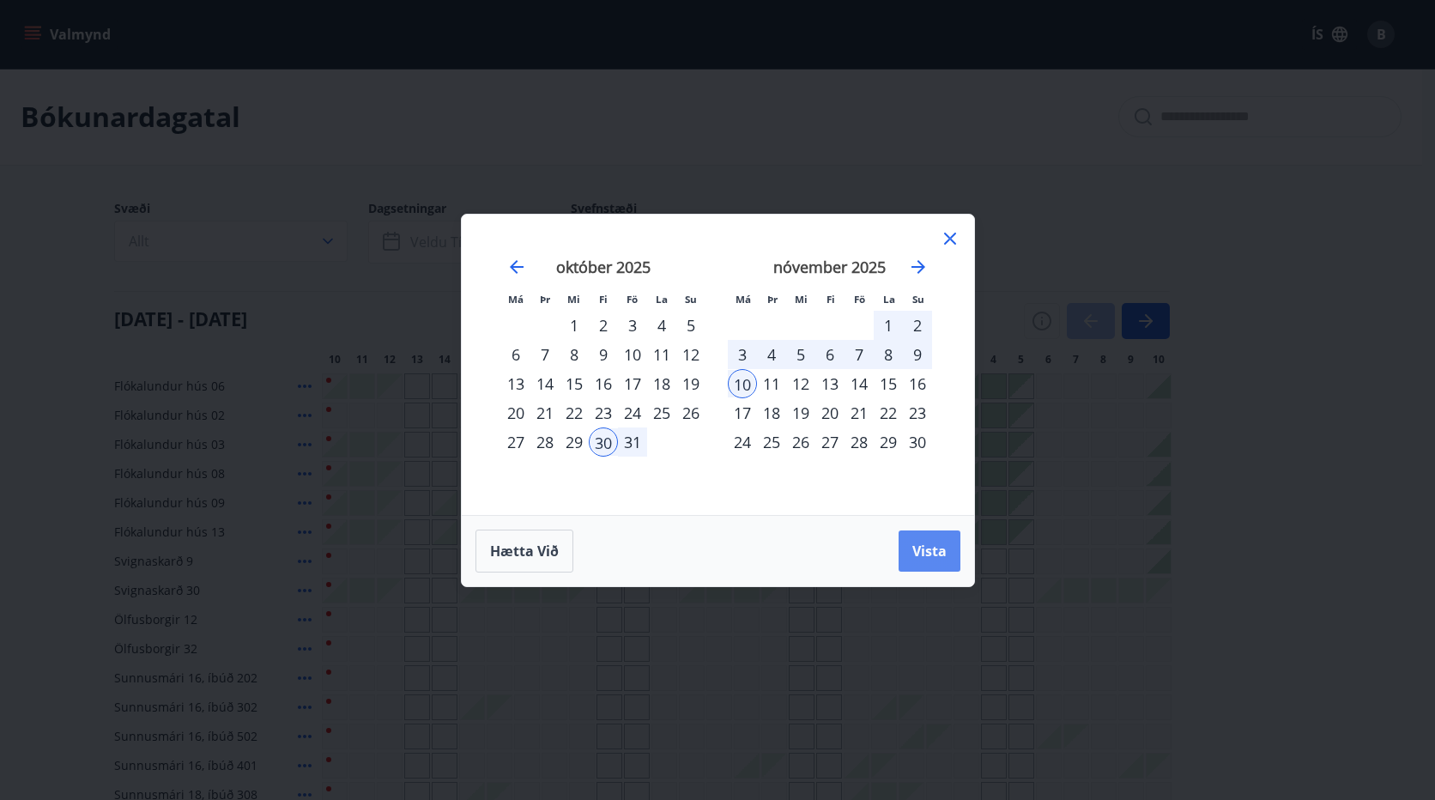
click at [929, 549] on span "Vista" at bounding box center [930, 551] width 34 height 19
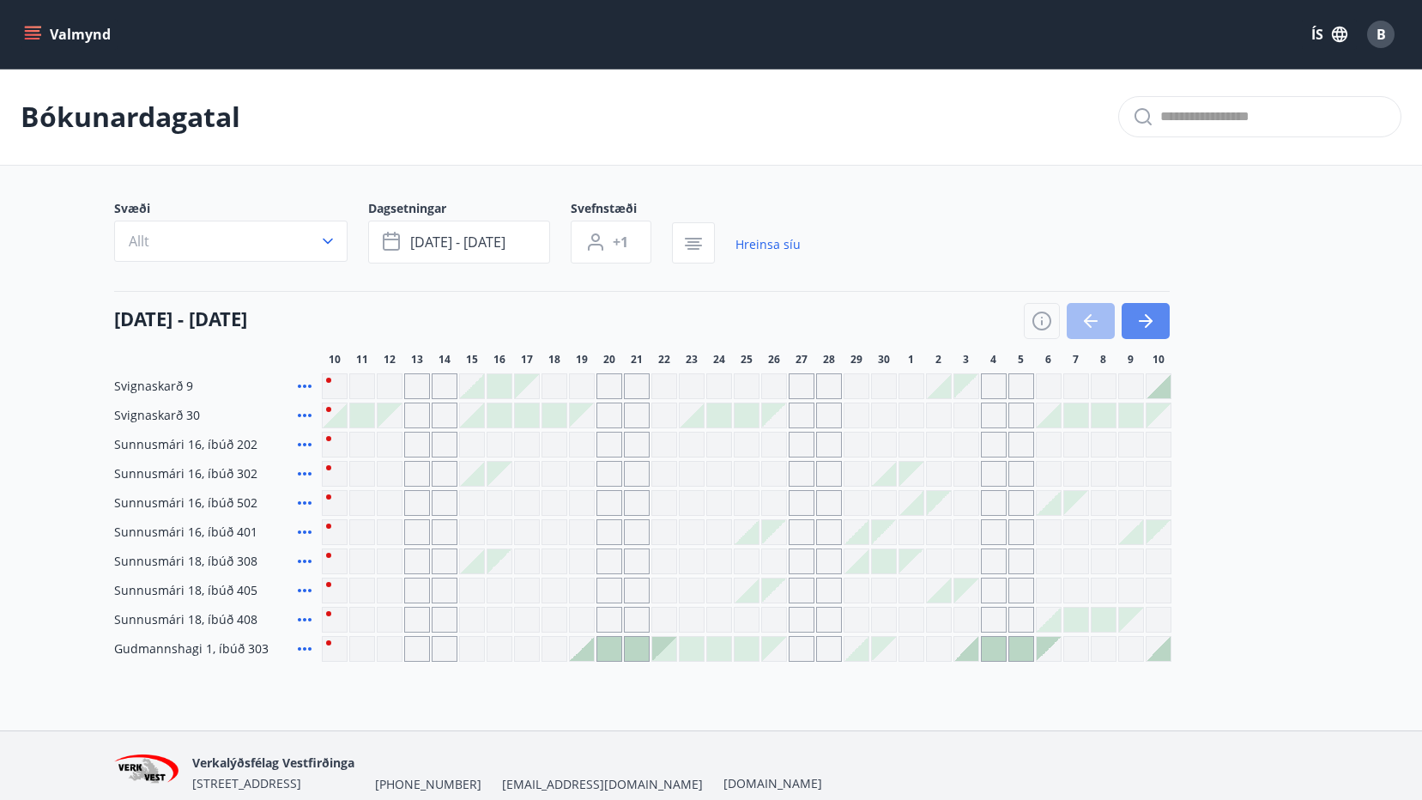
click at [1154, 319] on icon "button" at bounding box center [1146, 321] width 21 height 21
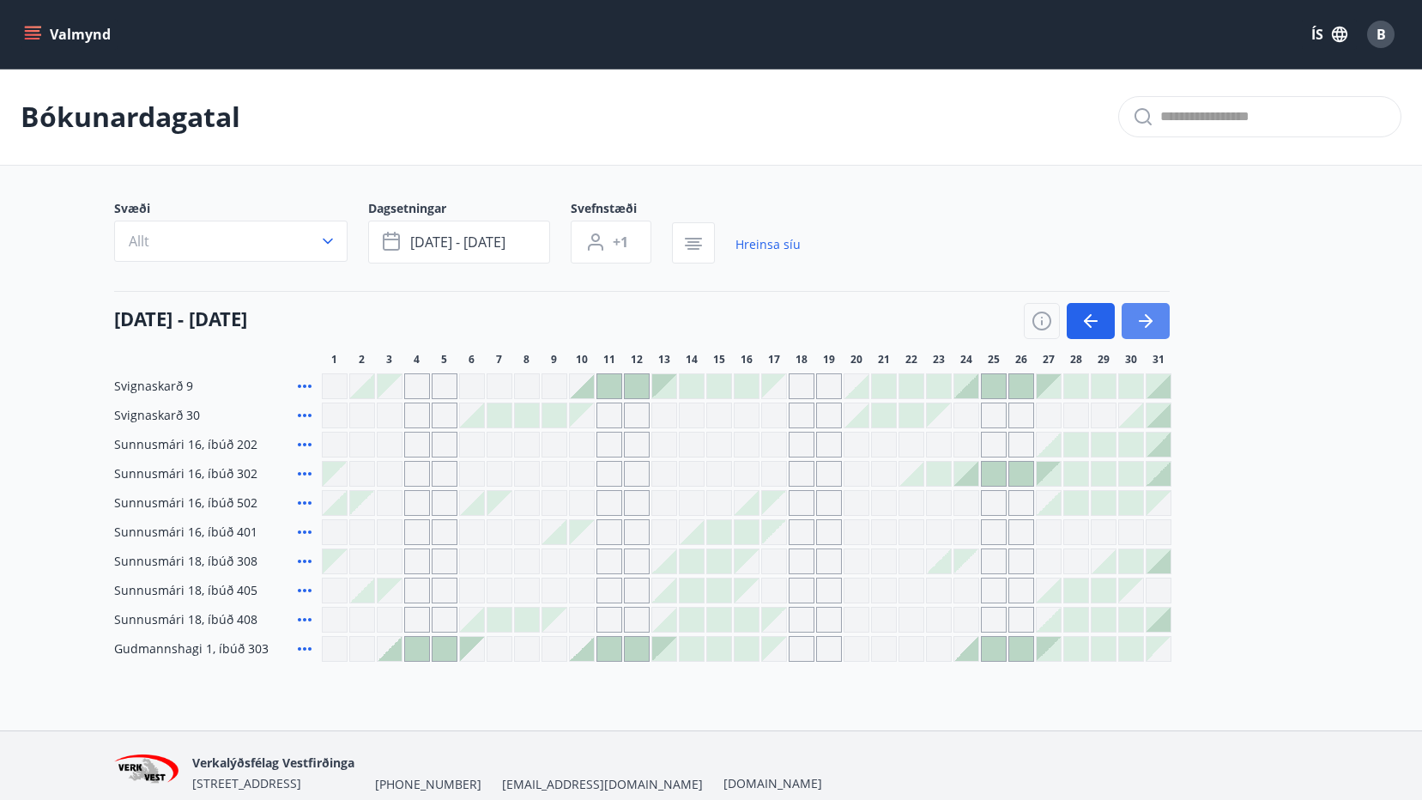
click at [1154, 319] on icon "button" at bounding box center [1146, 321] width 21 height 21
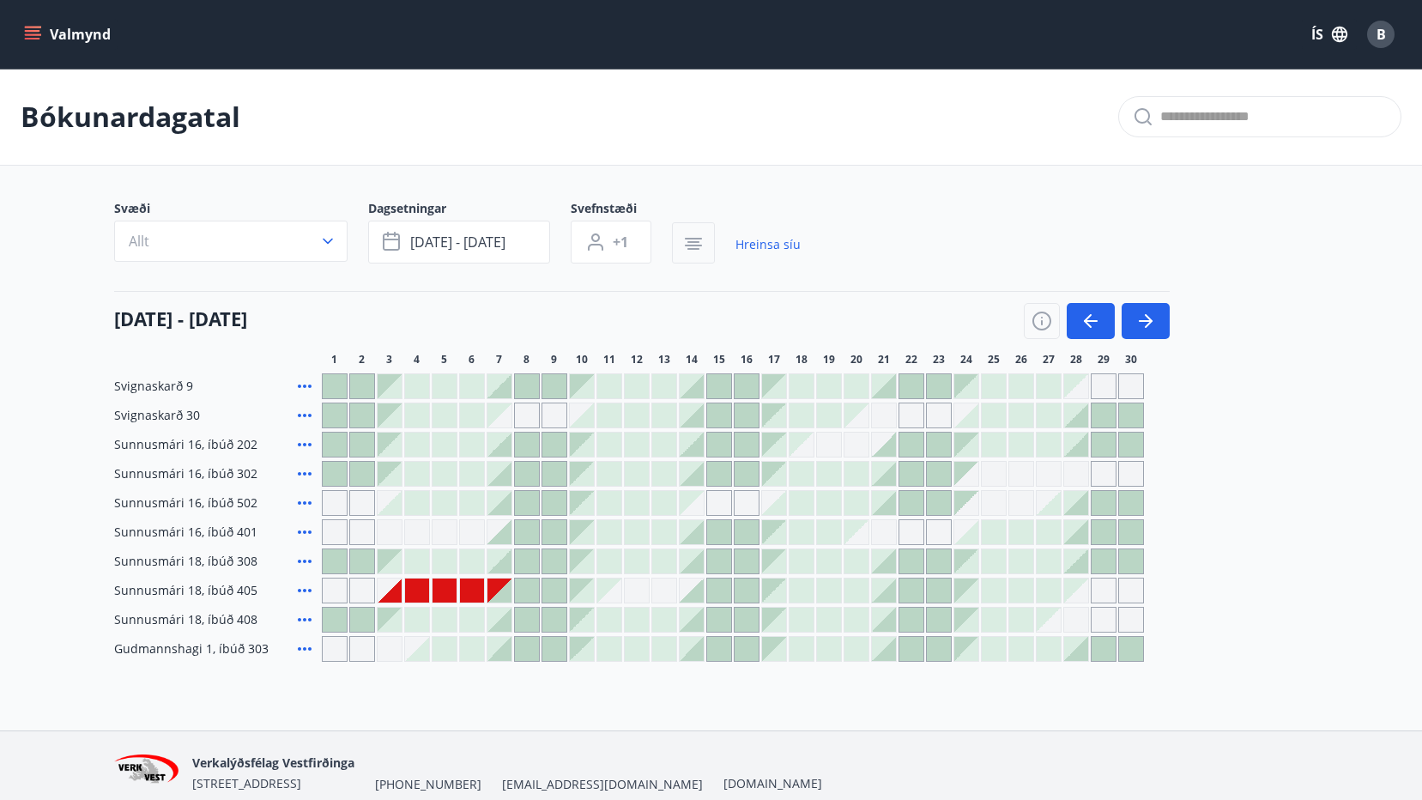
click at [701, 249] on icon "button" at bounding box center [693, 244] width 21 height 21
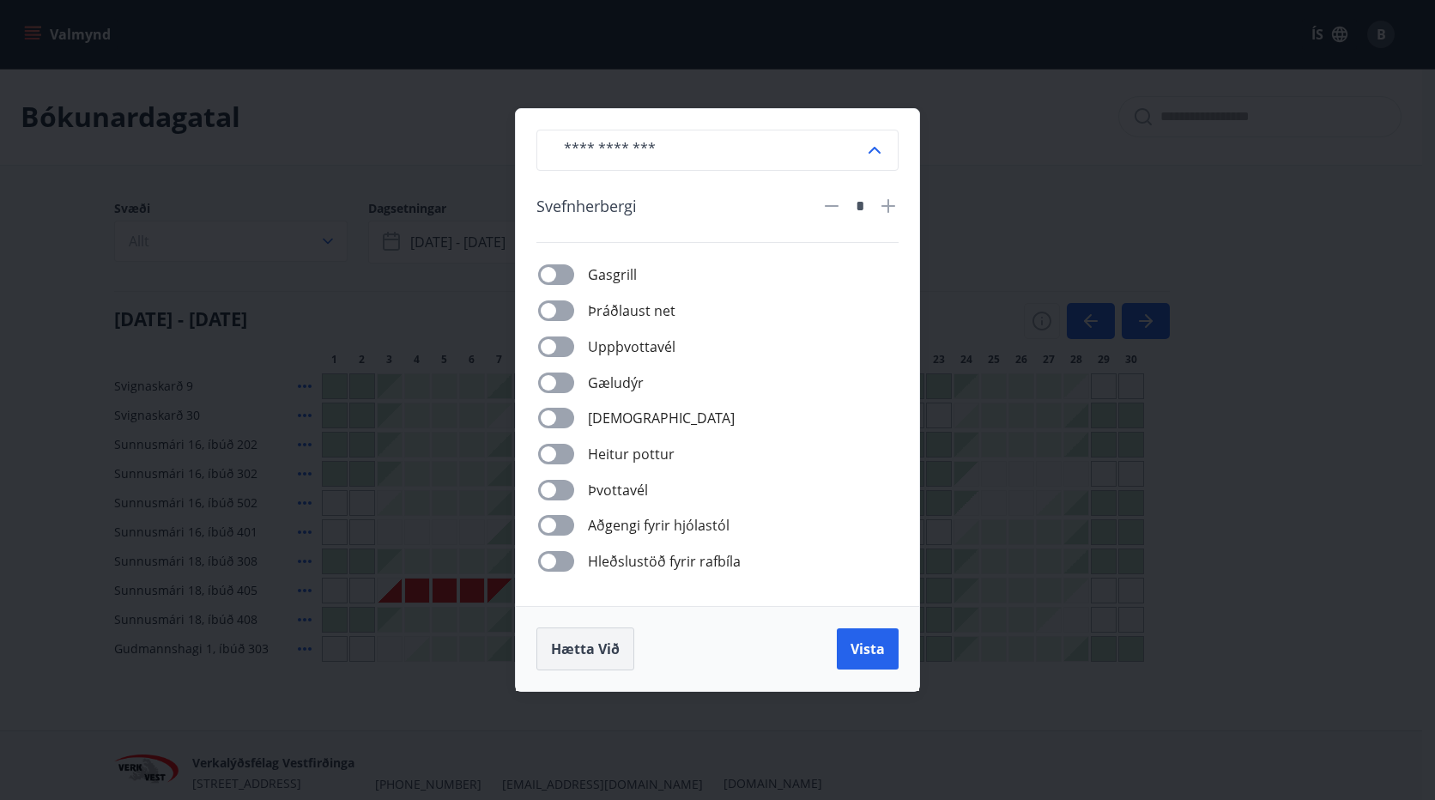
click at [585, 648] on span "Hætta við" at bounding box center [585, 649] width 69 height 19
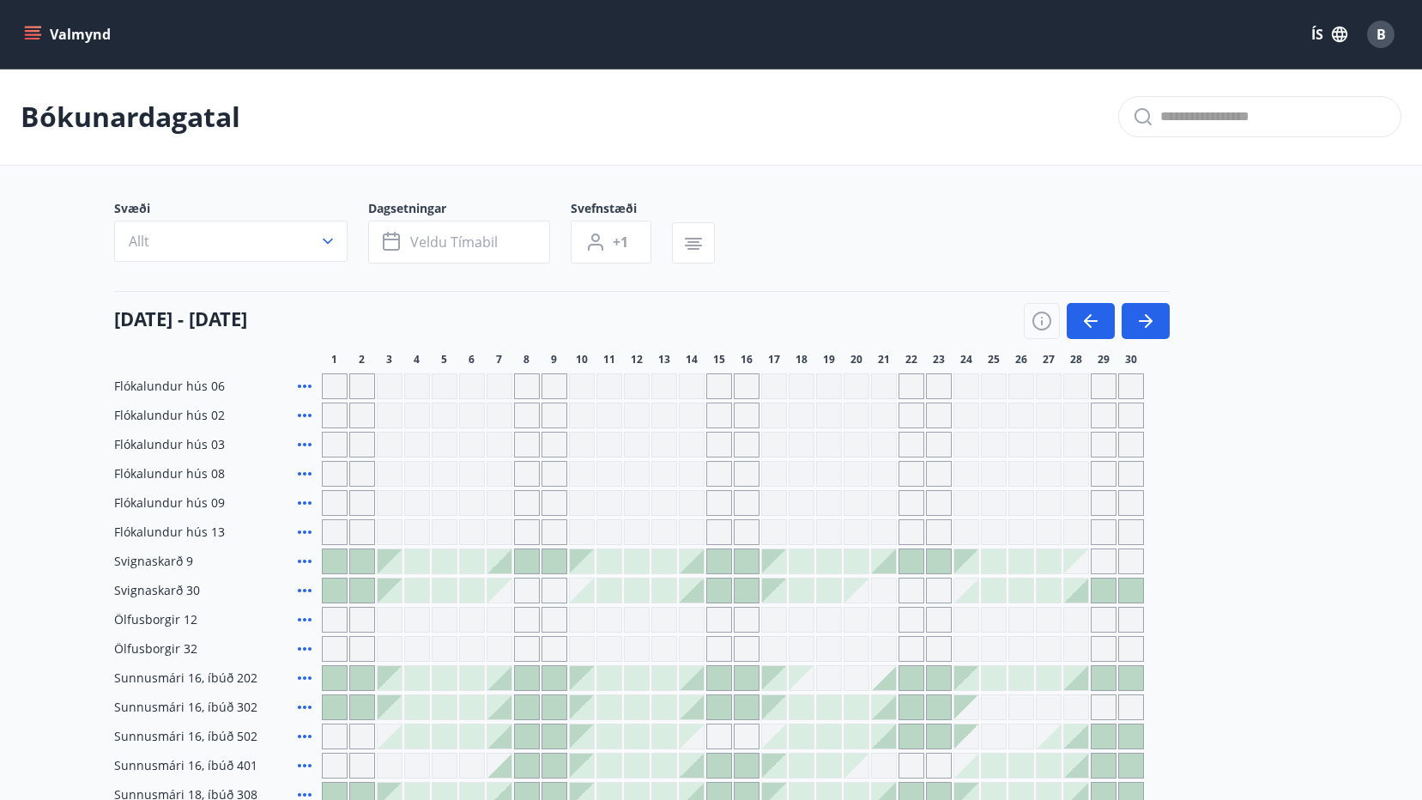
click at [26, 28] on icon "menu" at bounding box center [32, 34] width 17 height 17
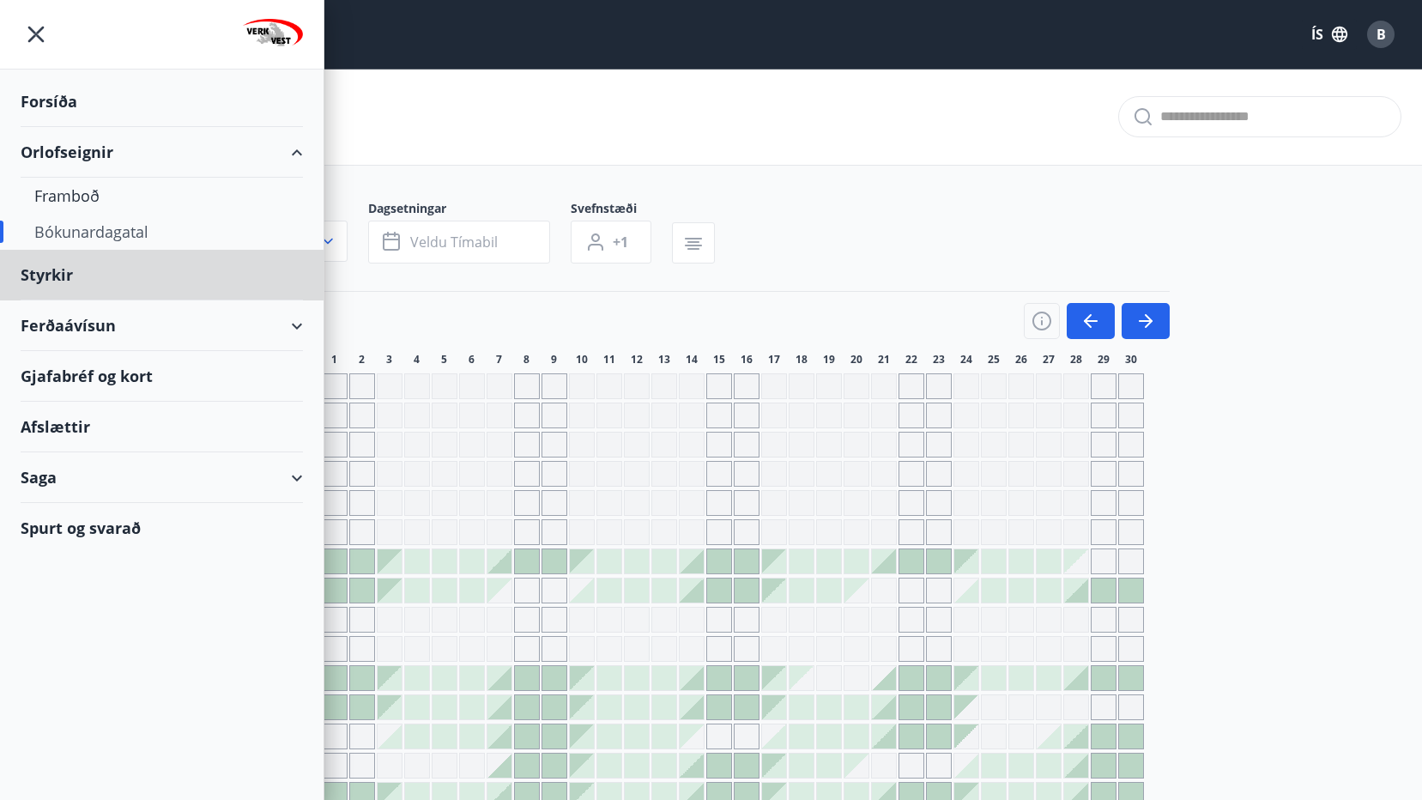
click at [72, 106] on div "Forsíða" at bounding box center [162, 101] width 282 height 51
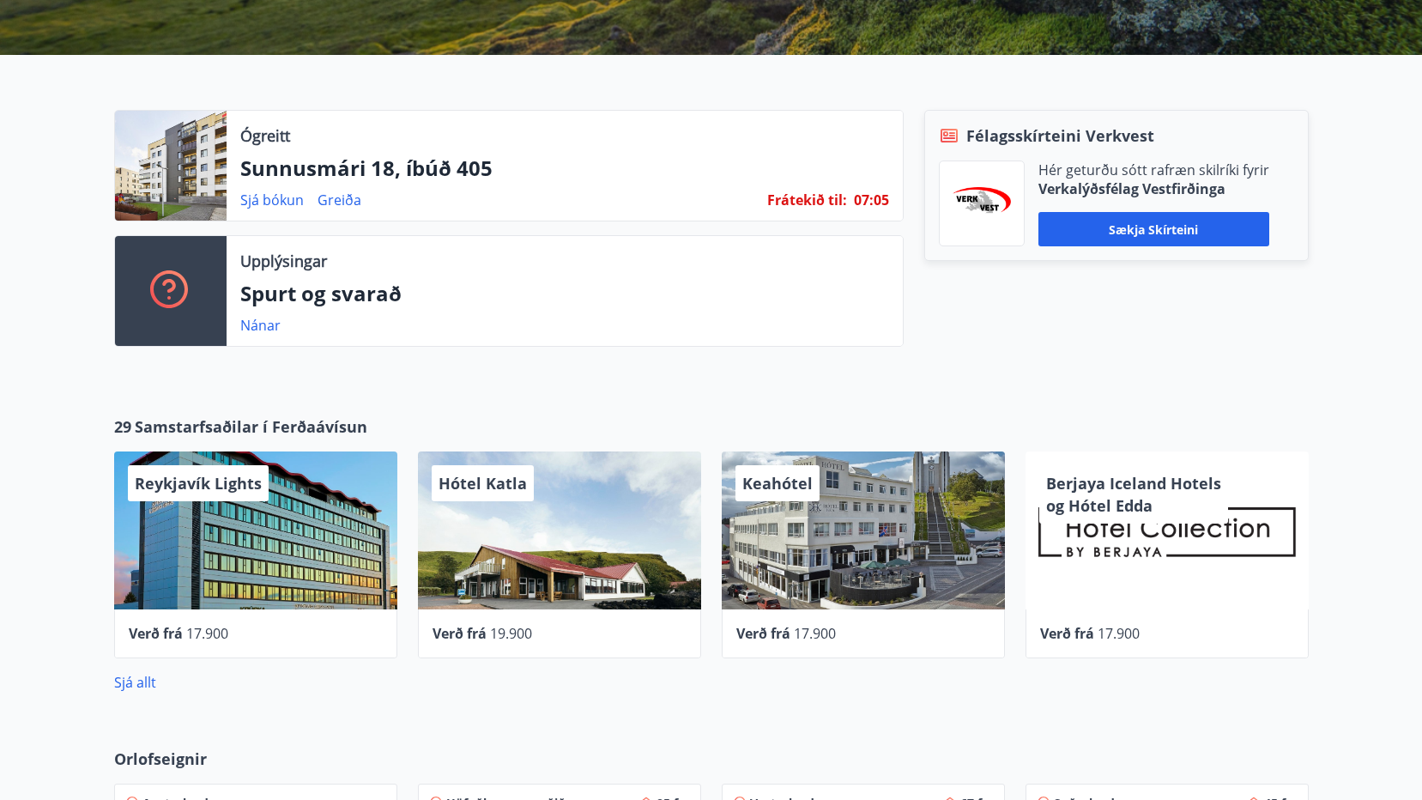
scroll to position [429, 0]
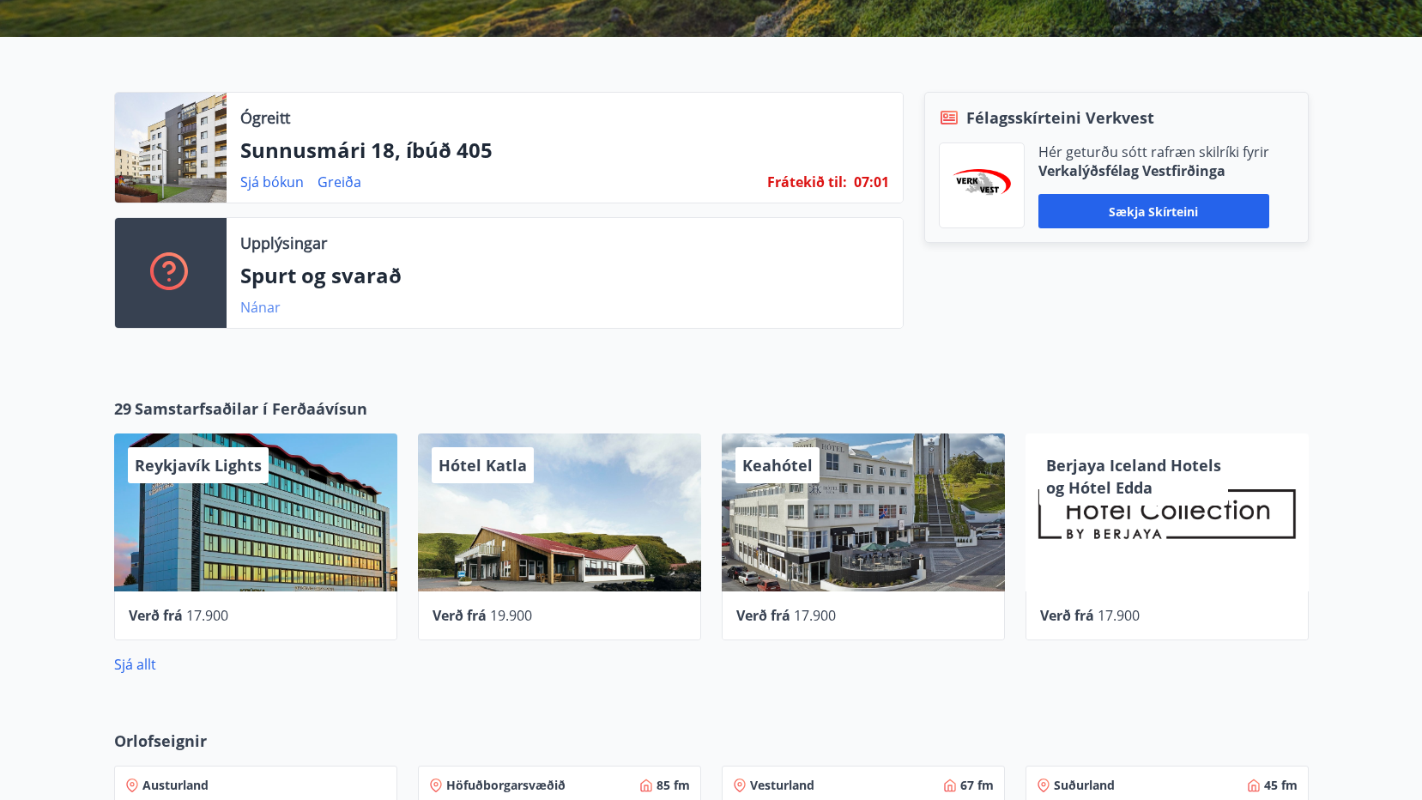
click at [254, 304] on link "Nánar" at bounding box center [260, 307] width 40 height 19
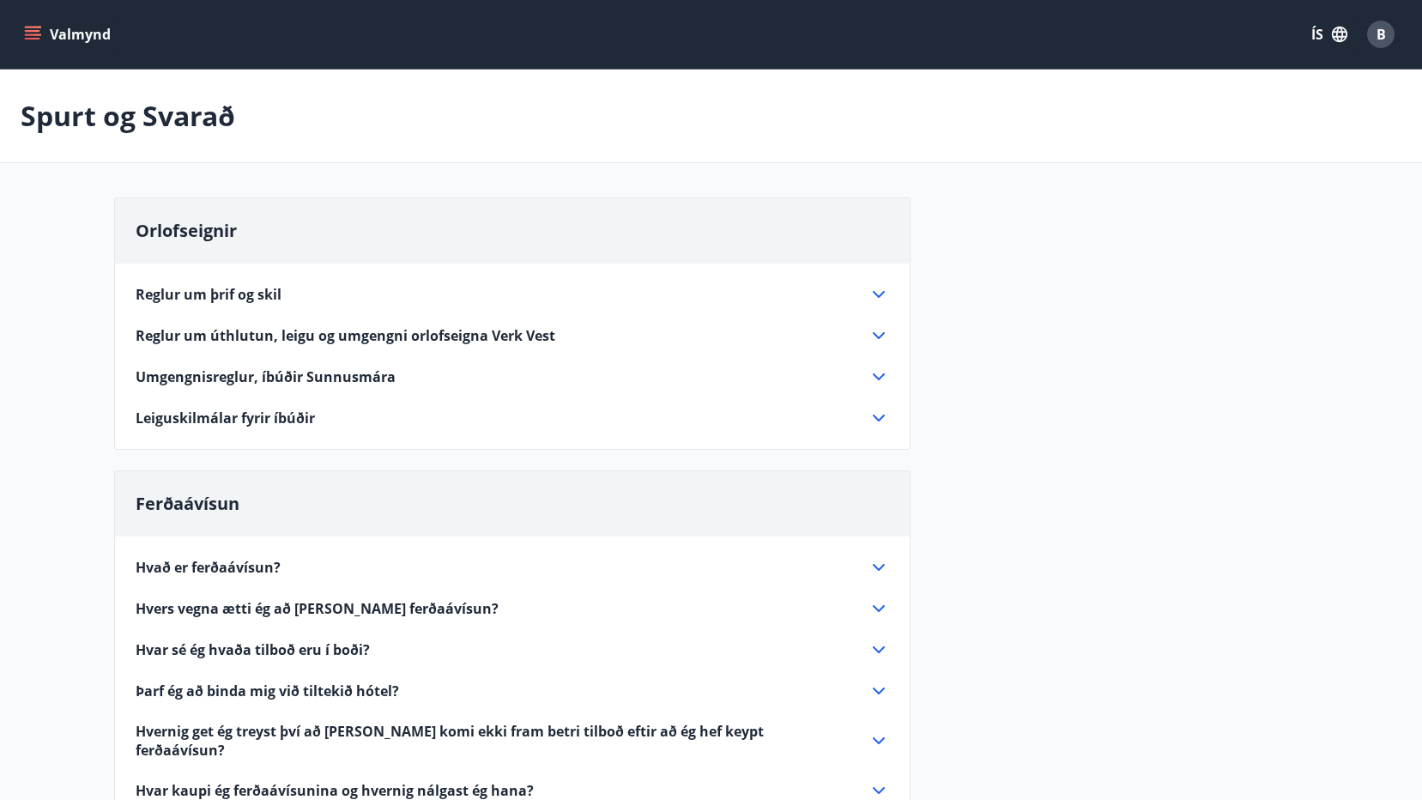
click at [877, 337] on icon at bounding box center [879, 335] width 12 height 7
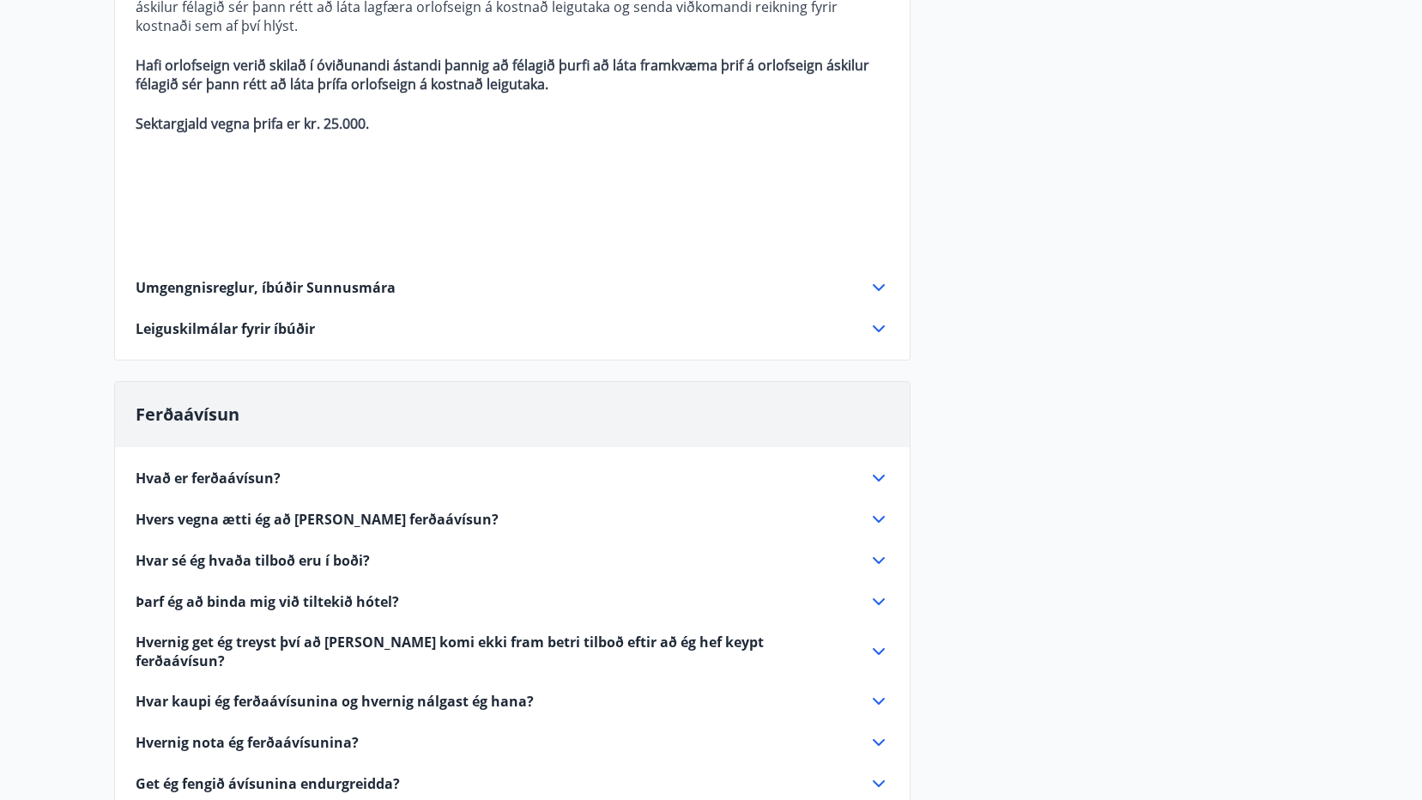
scroll to position [2404, 0]
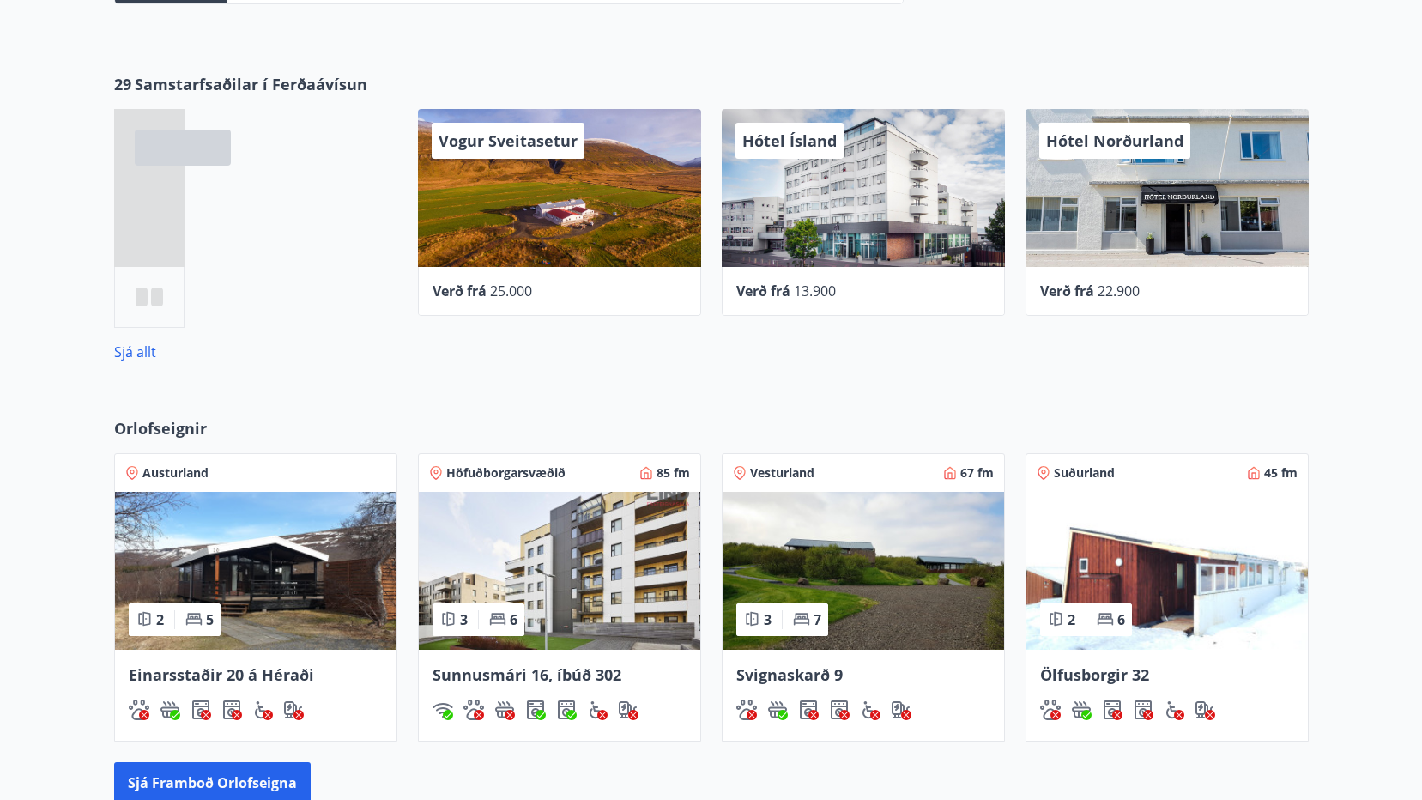
scroll to position [824, 0]
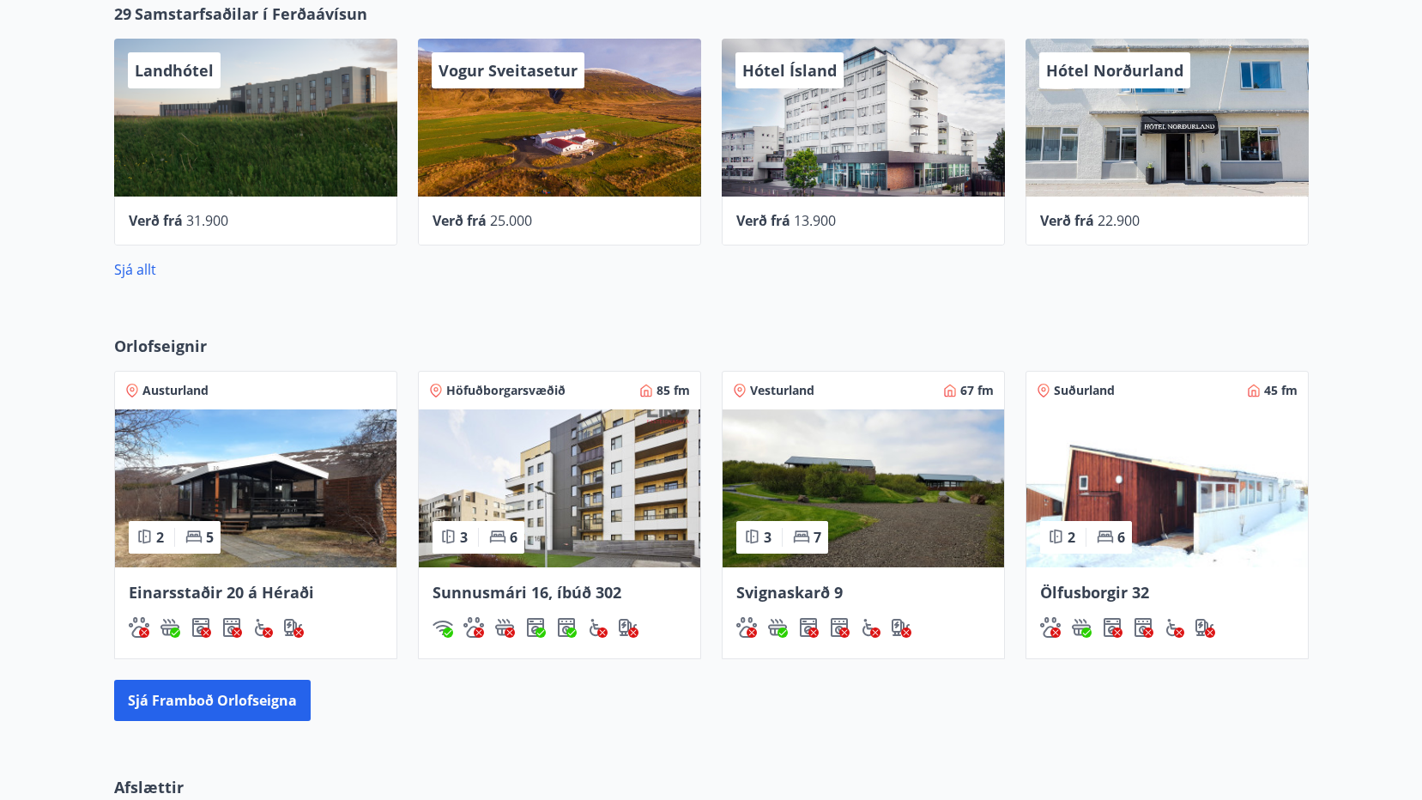
click at [560, 480] on img at bounding box center [560, 488] width 282 height 158
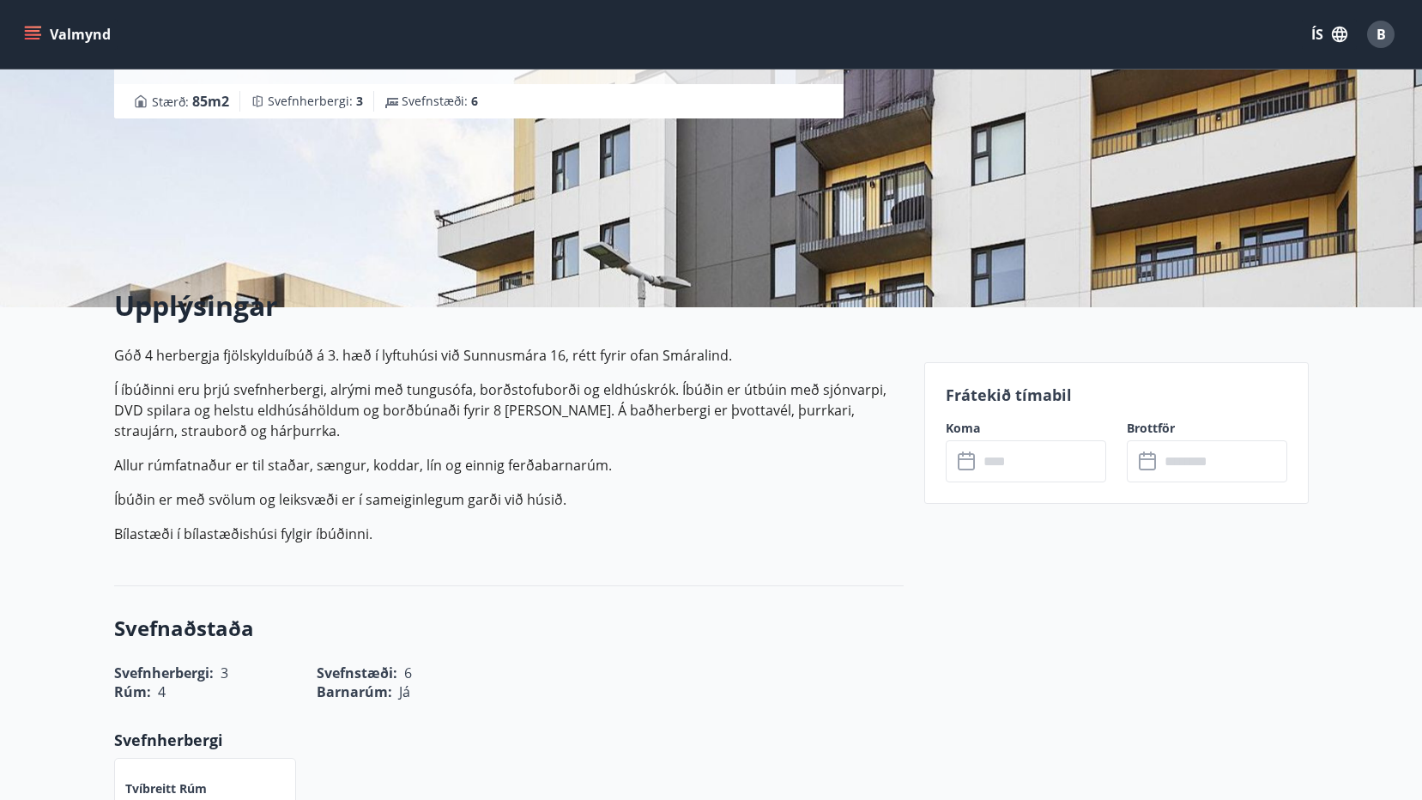
scroll to position [258, 0]
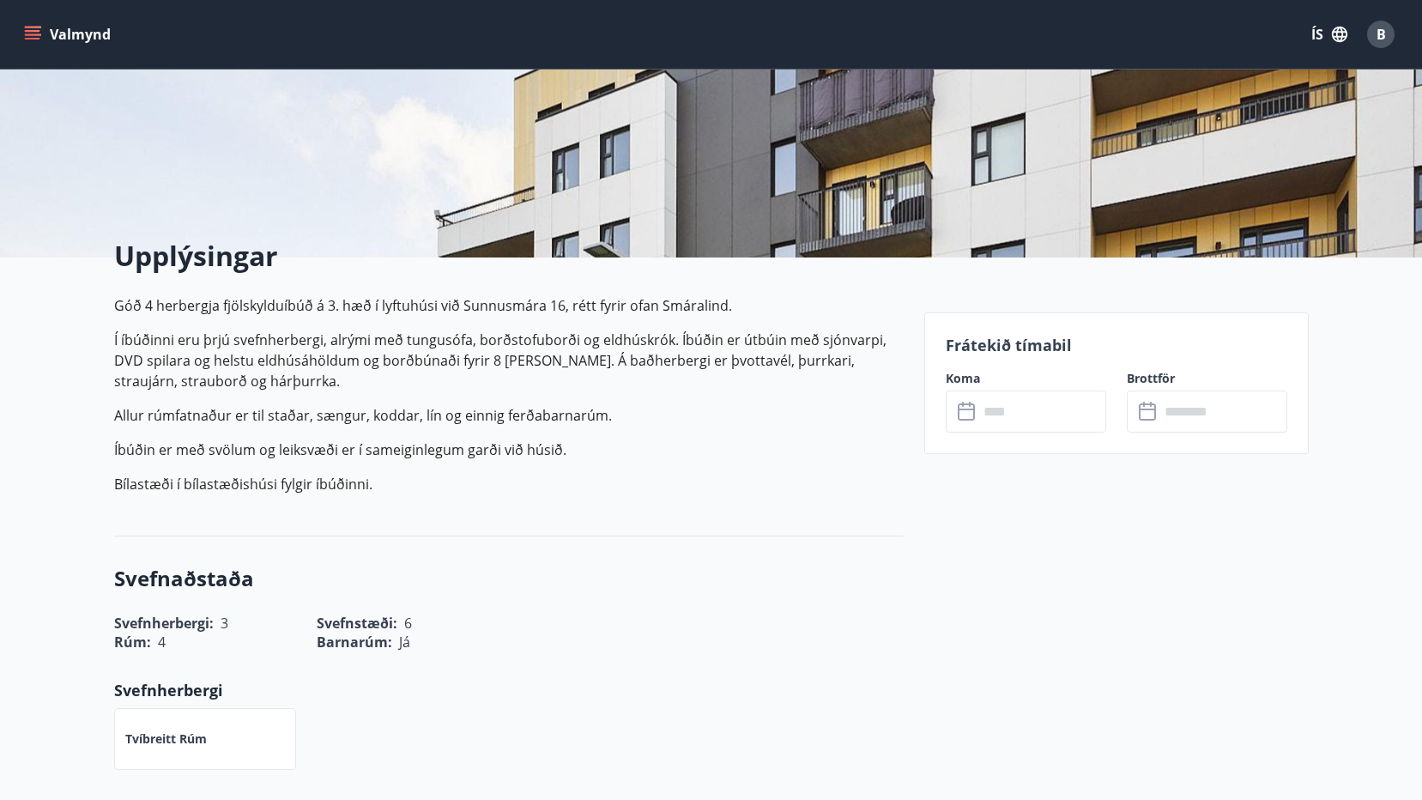
click at [974, 414] on icon at bounding box center [966, 411] width 17 height 17
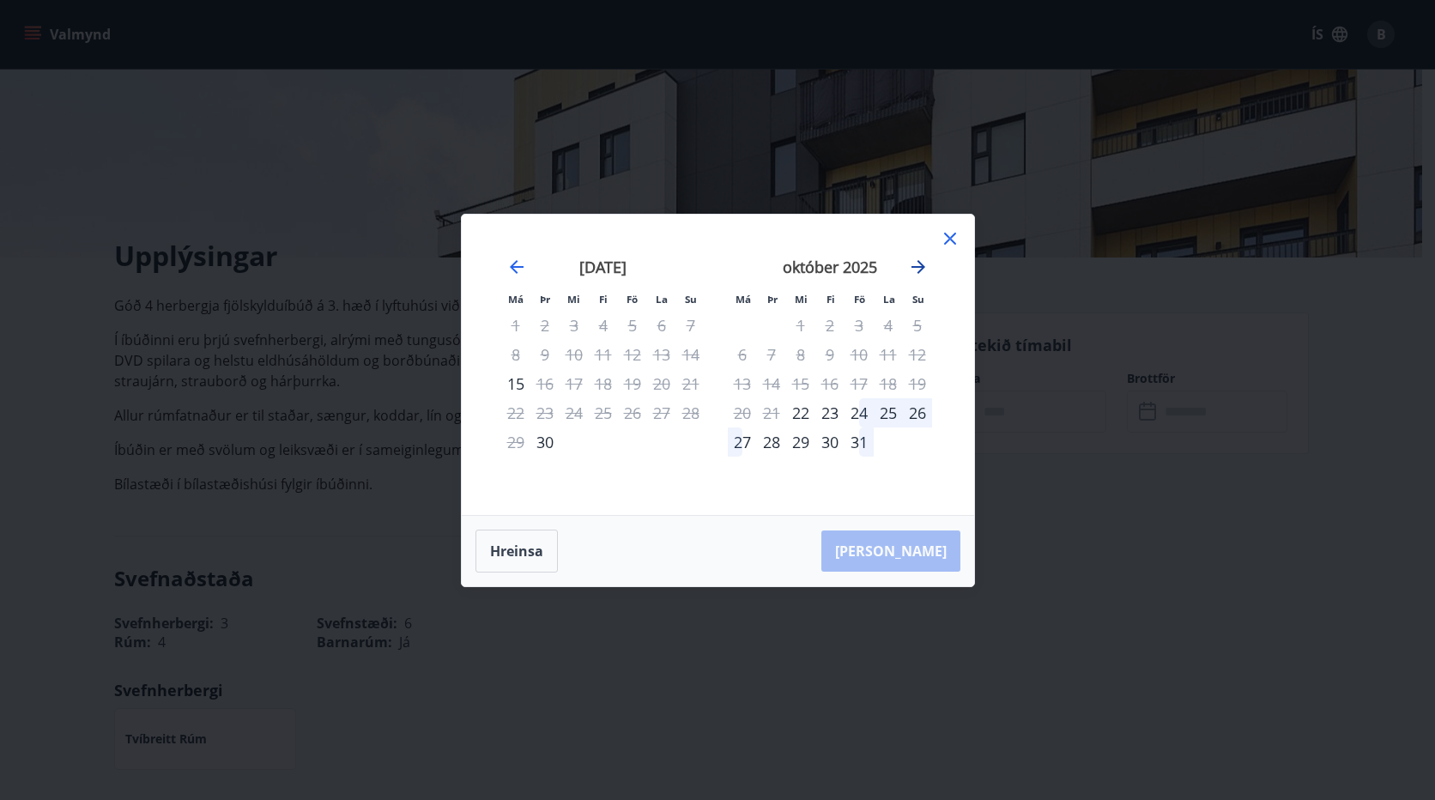
click at [919, 260] on icon "Move forward to switch to the next month." at bounding box center [919, 267] width 14 height 14
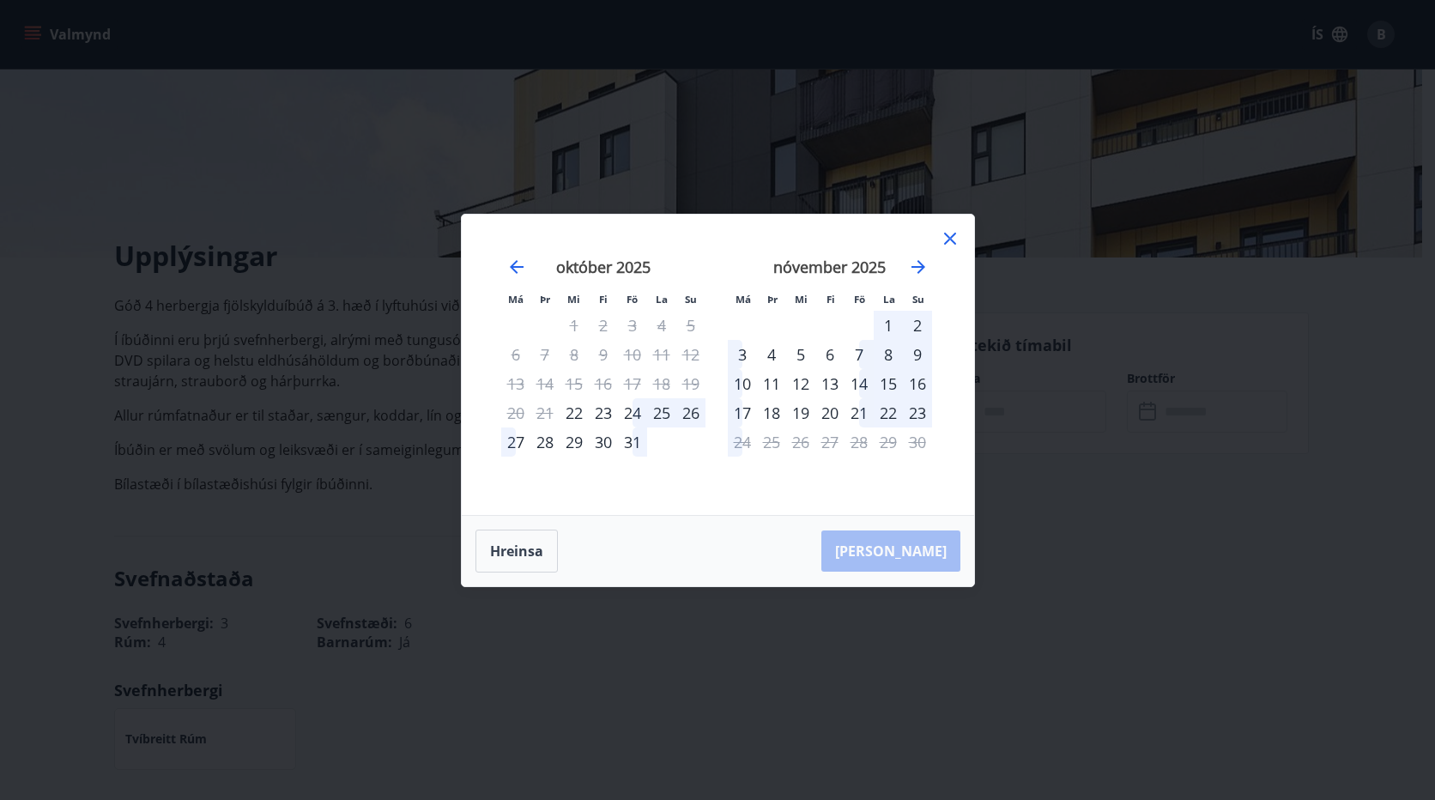
click at [954, 239] on icon at bounding box center [950, 238] width 21 height 21
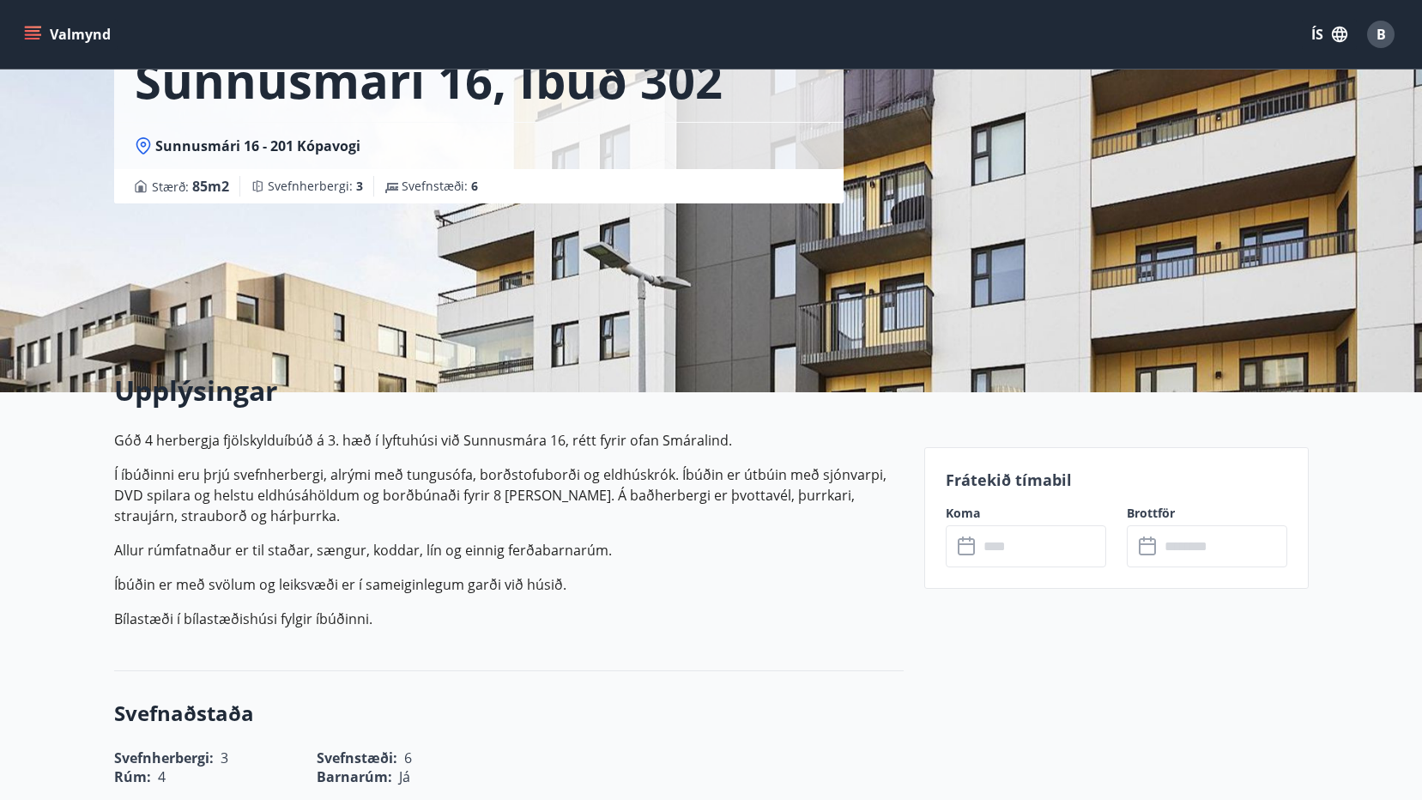
scroll to position [0, 0]
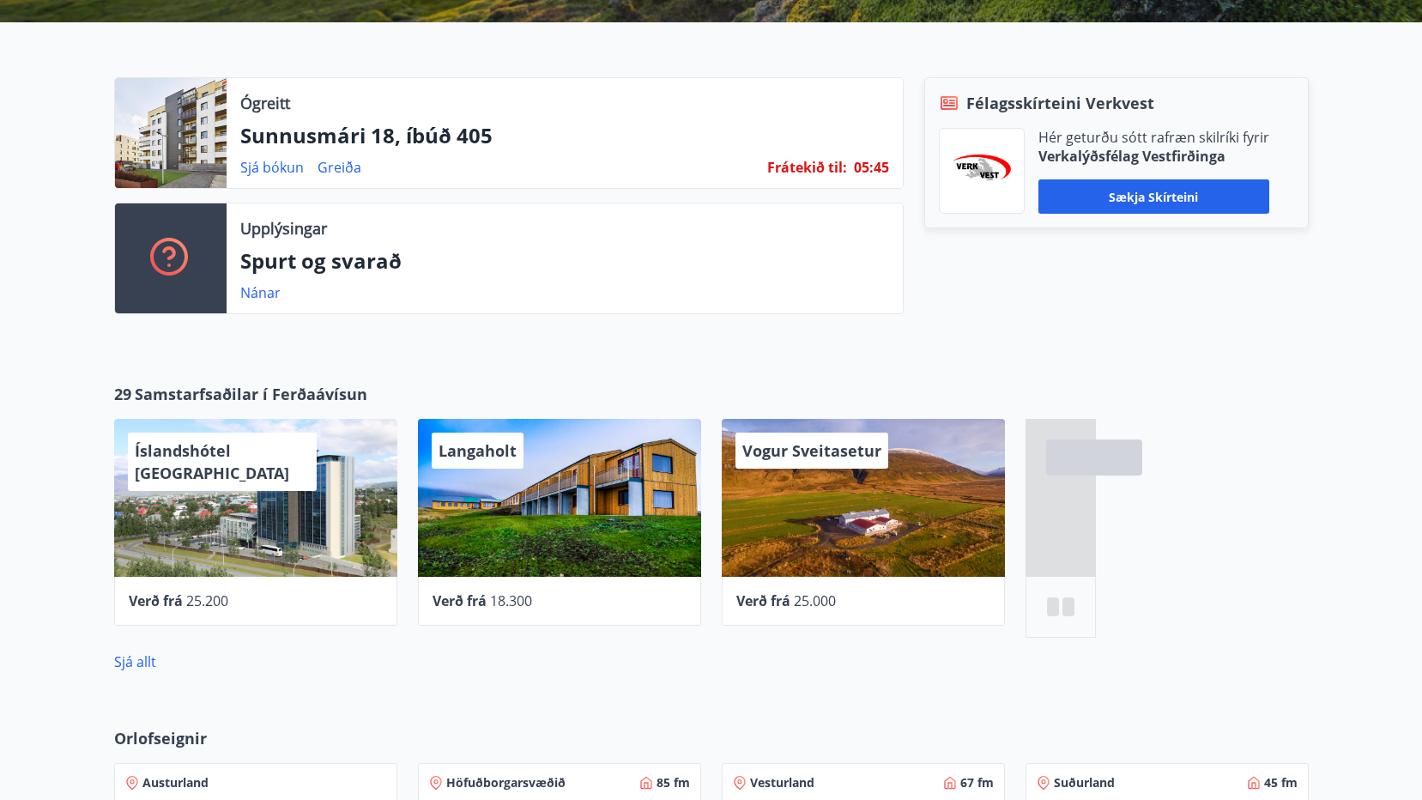
scroll to position [275, 0]
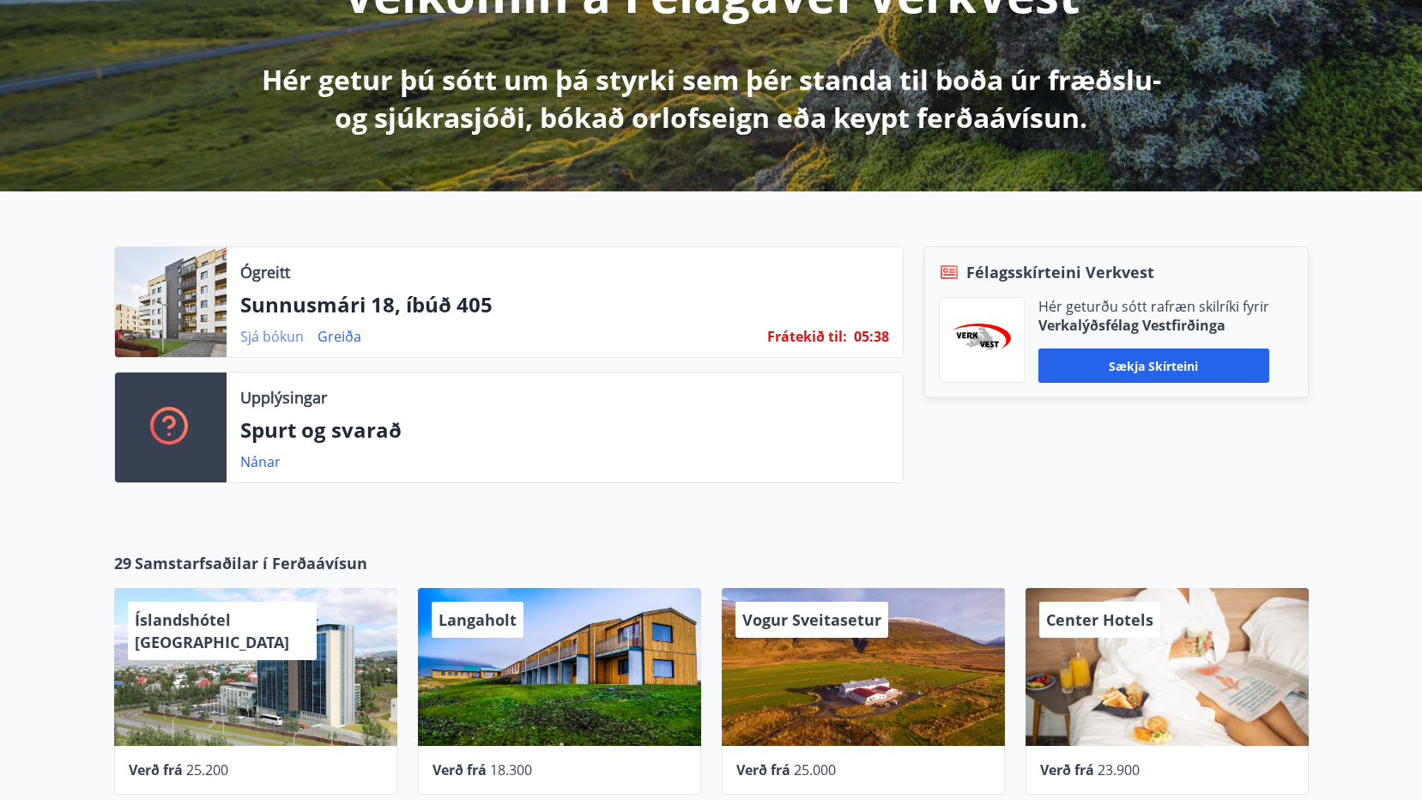
click at [271, 332] on link "Sjá bókun" at bounding box center [272, 336] width 64 height 19
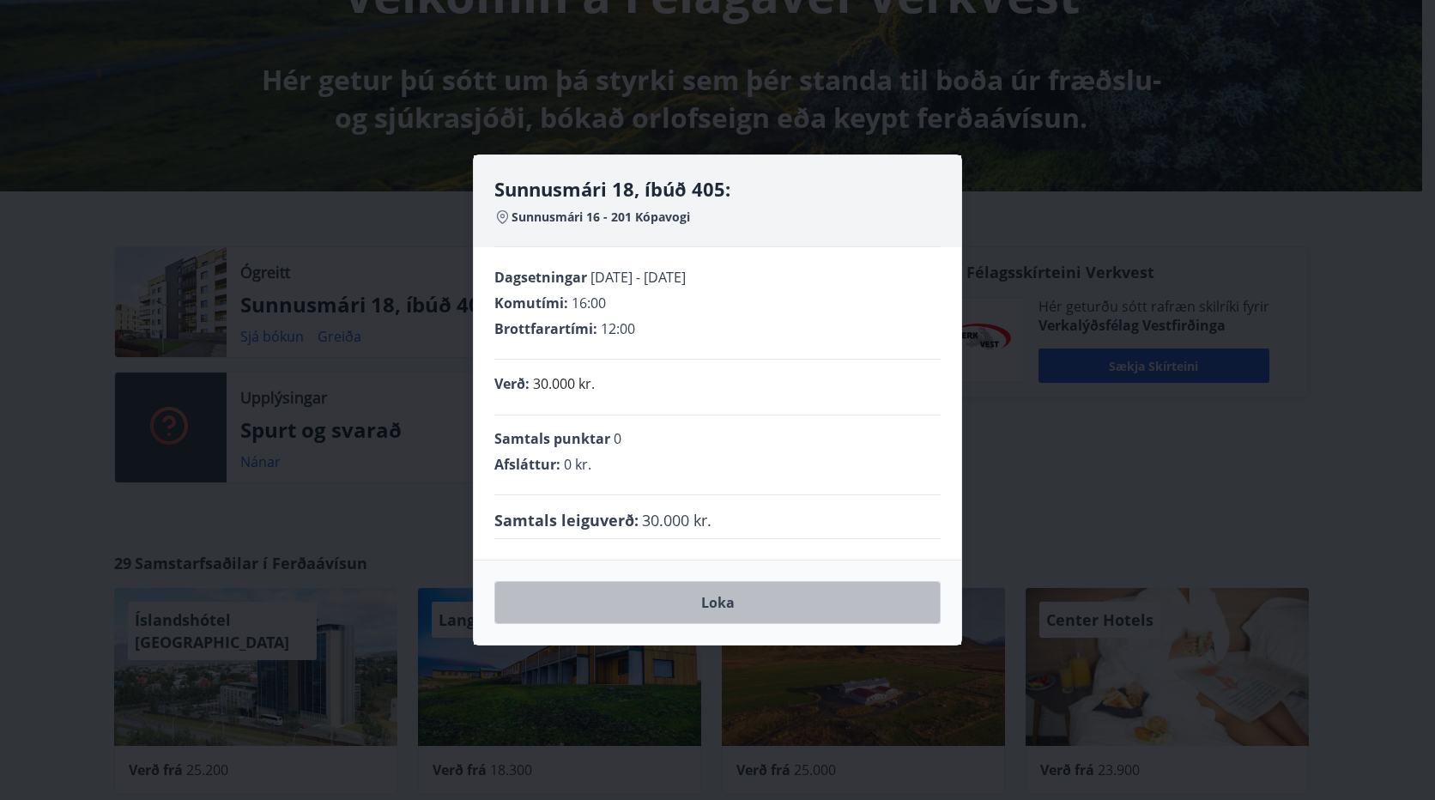
click at [715, 601] on button "Loka" at bounding box center [717, 602] width 446 height 43
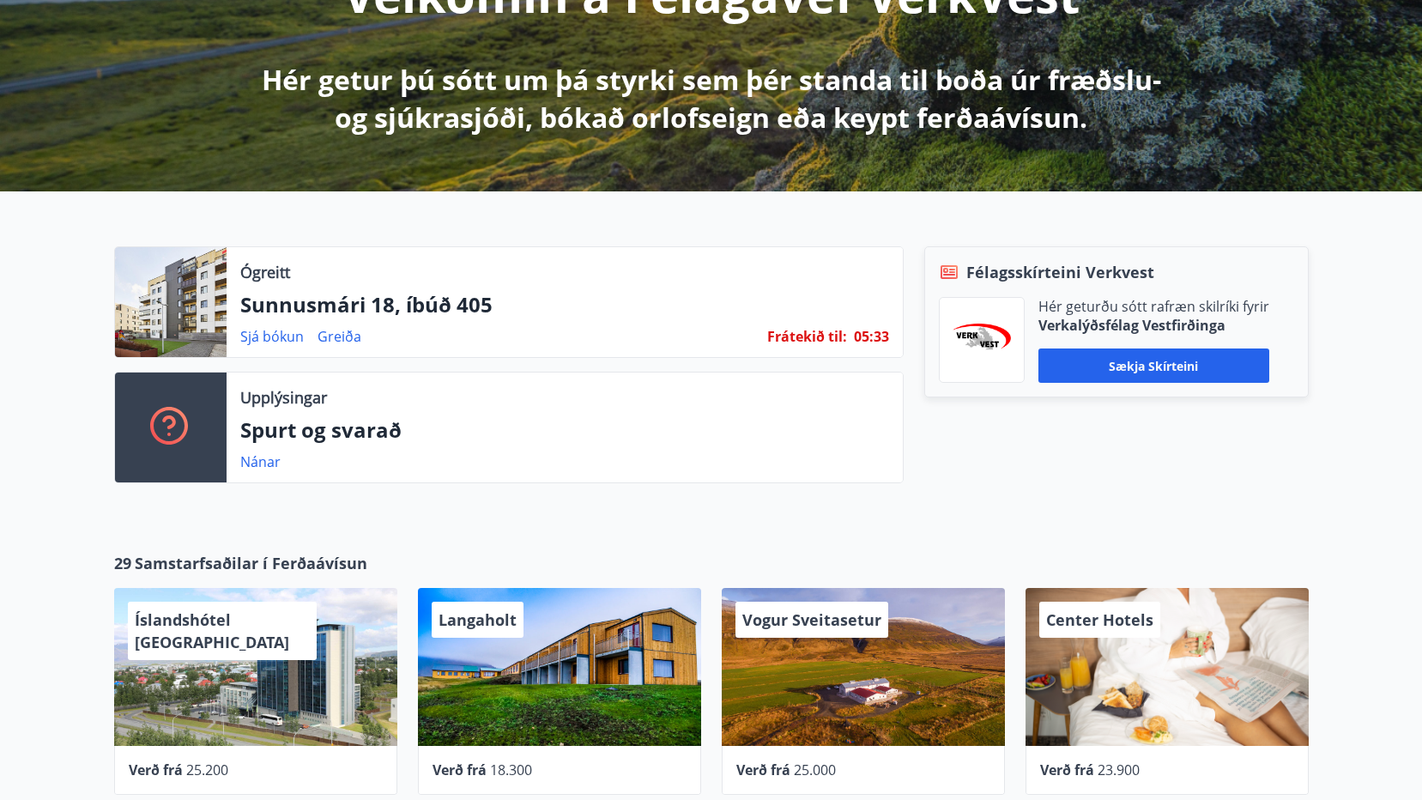
click at [219, 294] on div at bounding box center [171, 302] width 112 height 110
click at [403, 292] on p "Sunnusmári 18, íbúð 405" at bounding box center [564, 304] width 649 height 29
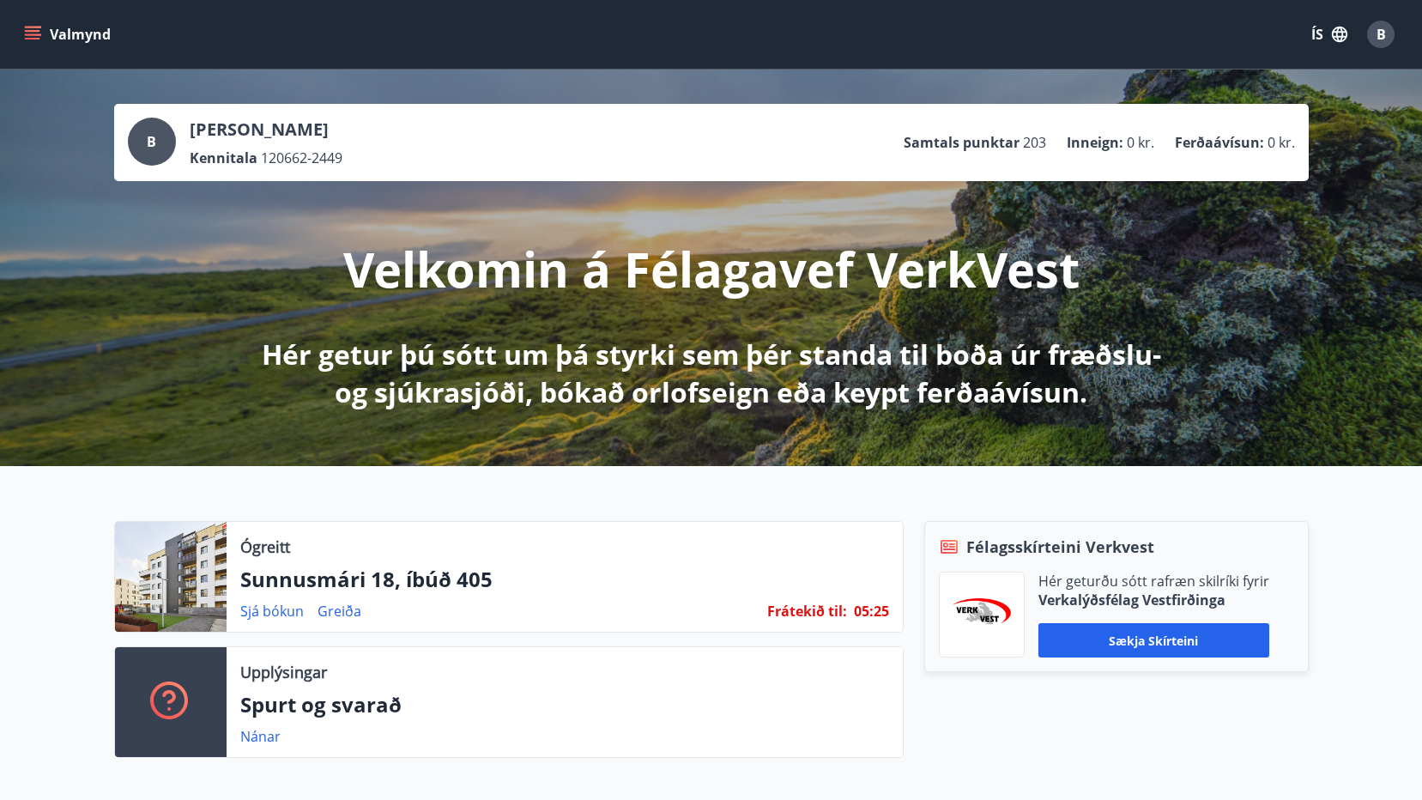
click at [38, 36] on icon "menu" at bounding box center [32, 34] width 17 height 17
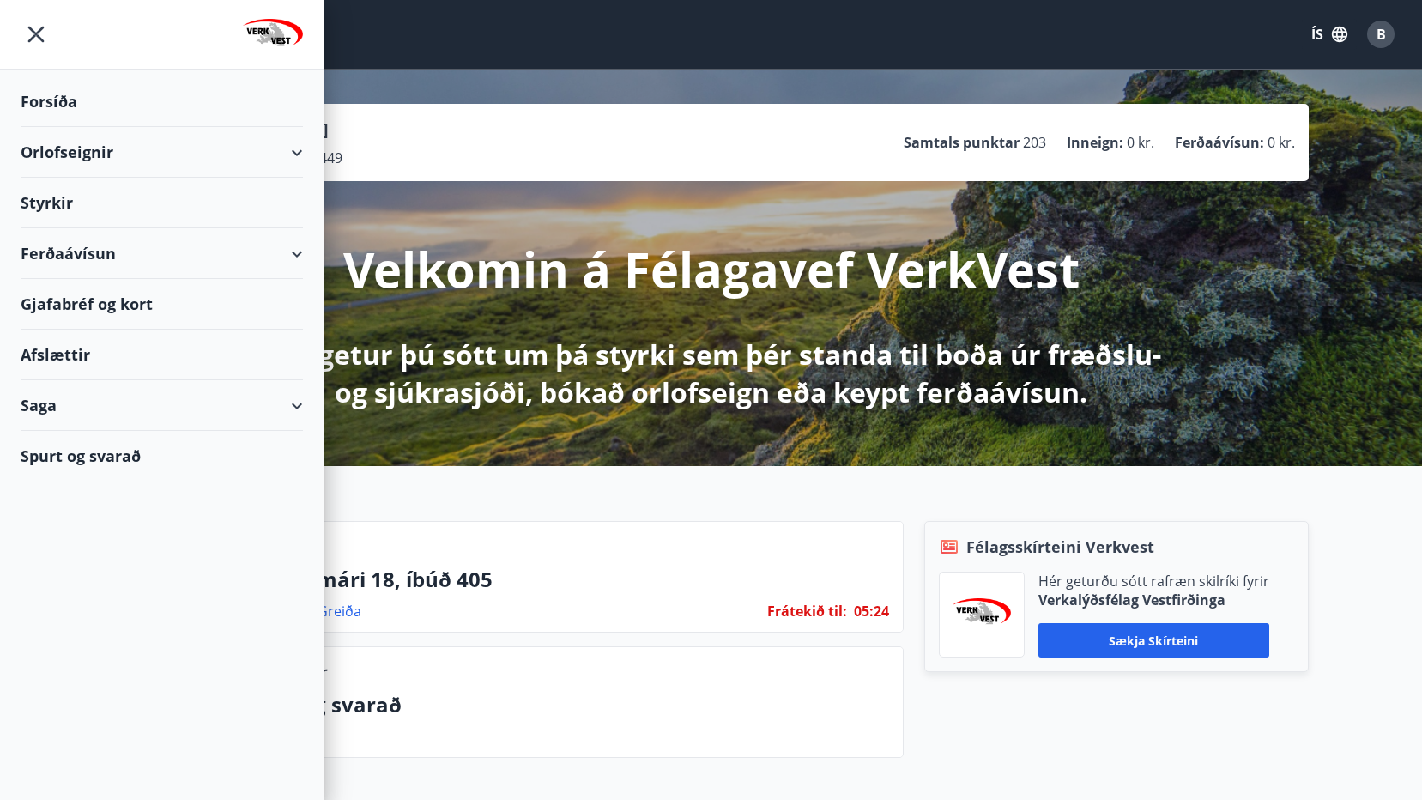
click at [81, 144] on div "Orlofseignir" at bounding box center [162, 152] width 282 height 51
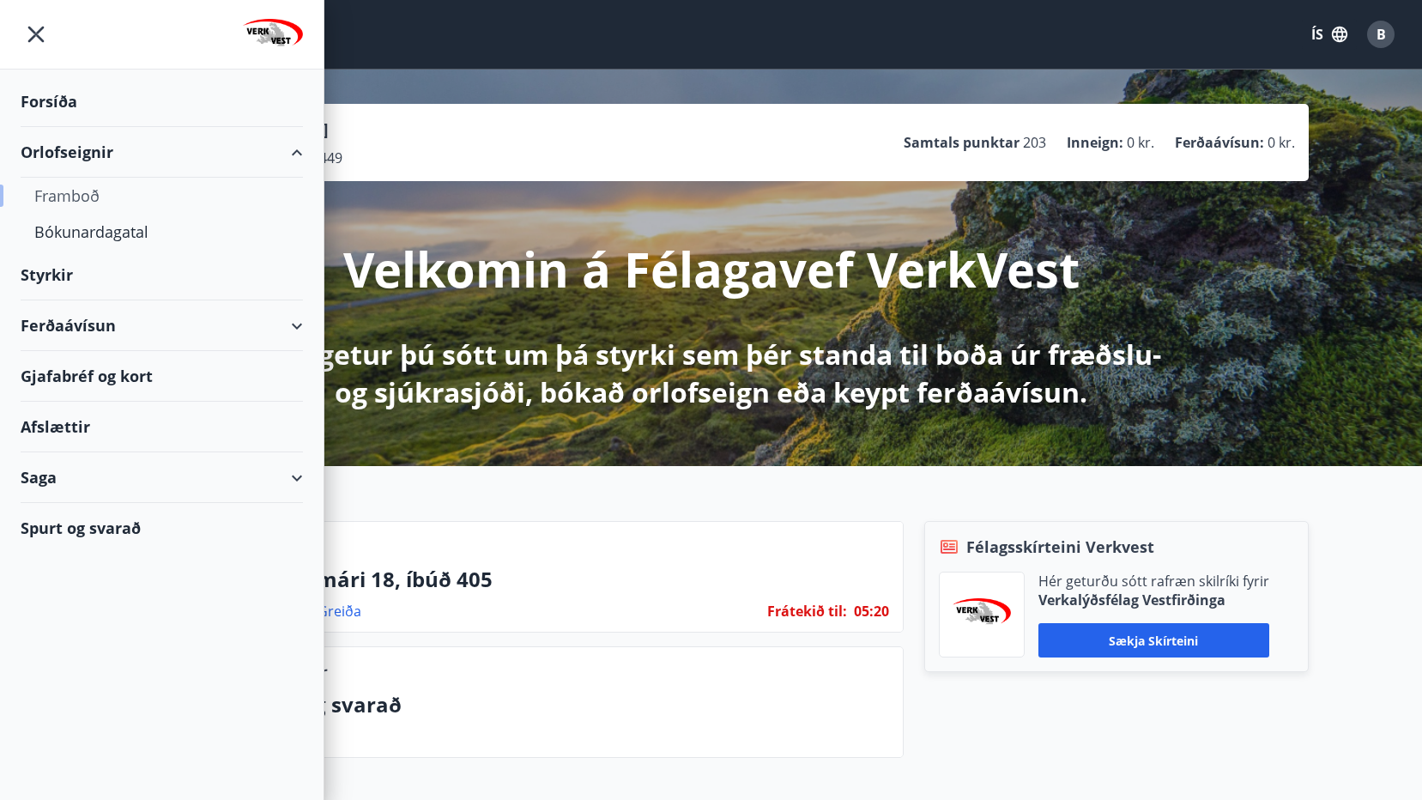
click at [93, 194] on div "Framboð" at bounding box center [161, 196] width 255 height 36
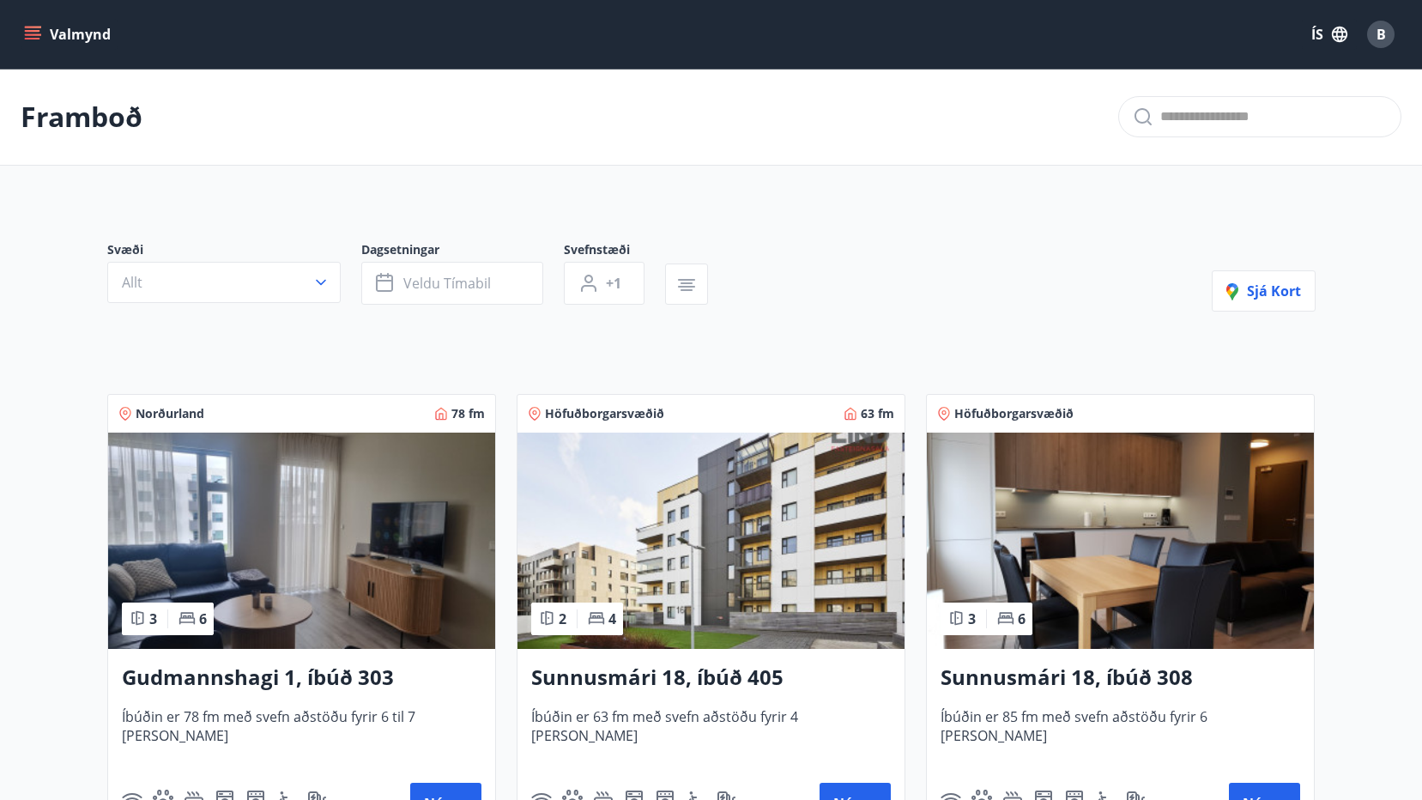
click at [740, 586] on img at bounding box center [711, 541] width 387 height 216
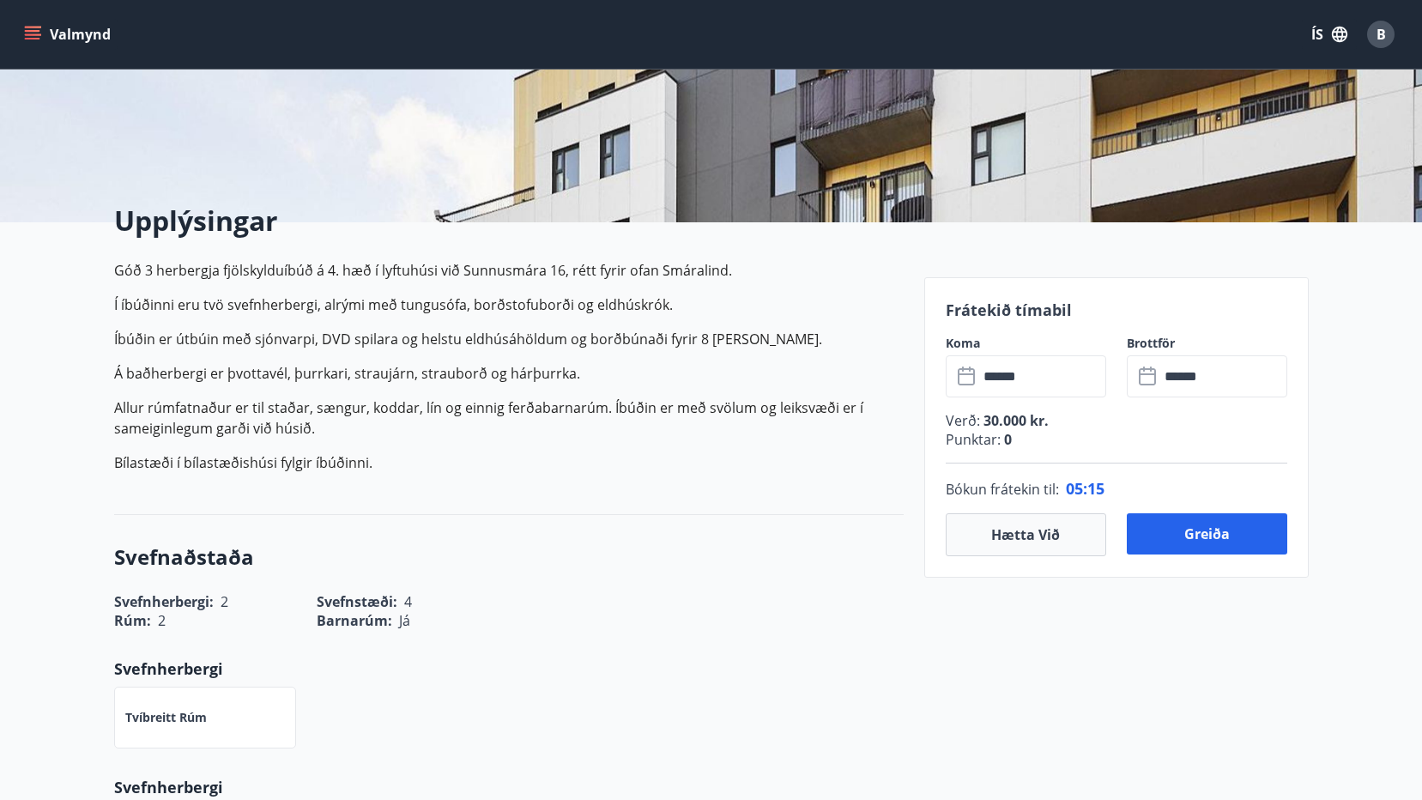
scroll to position [343, 0]
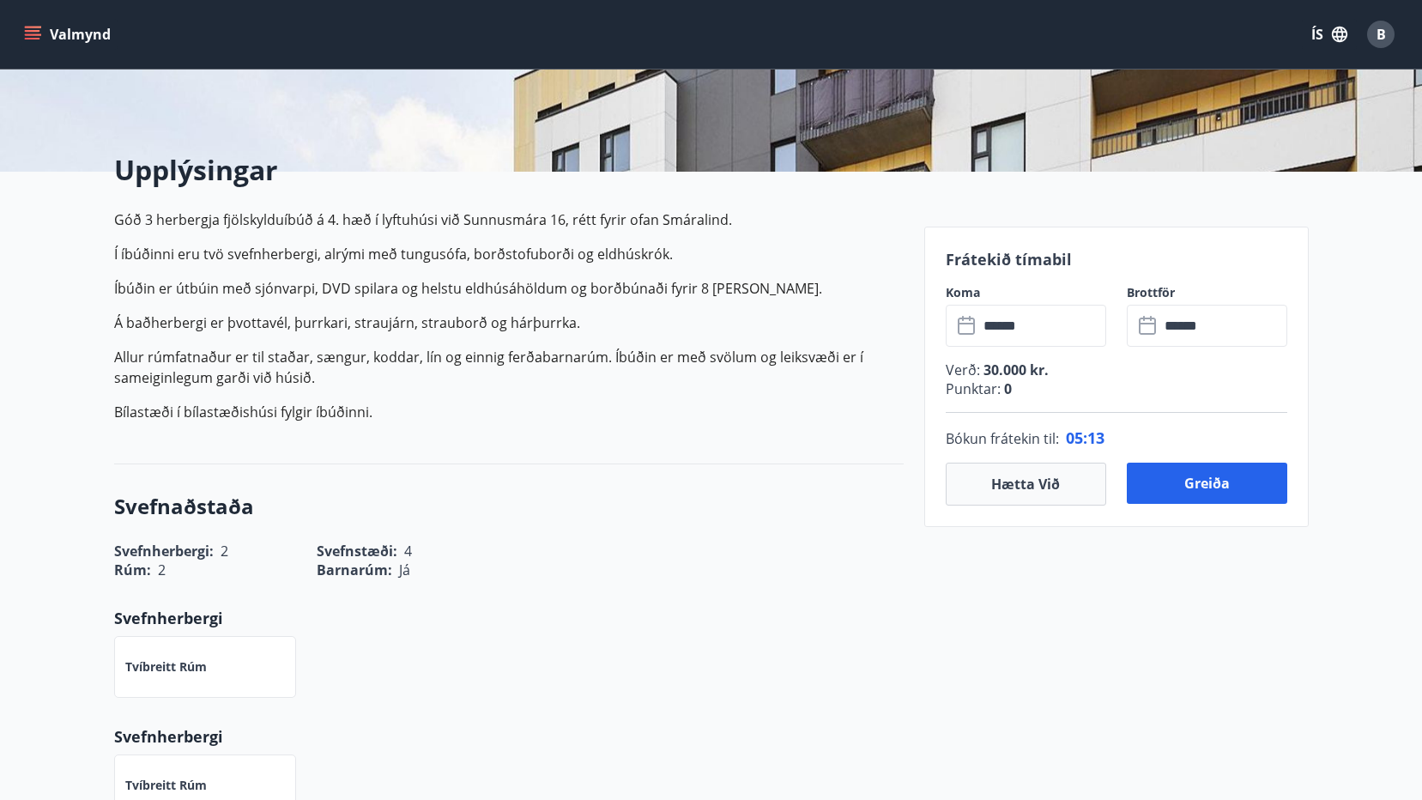
click at [963, 324] on icon at bounding box center [966, 324] width 17 height 2
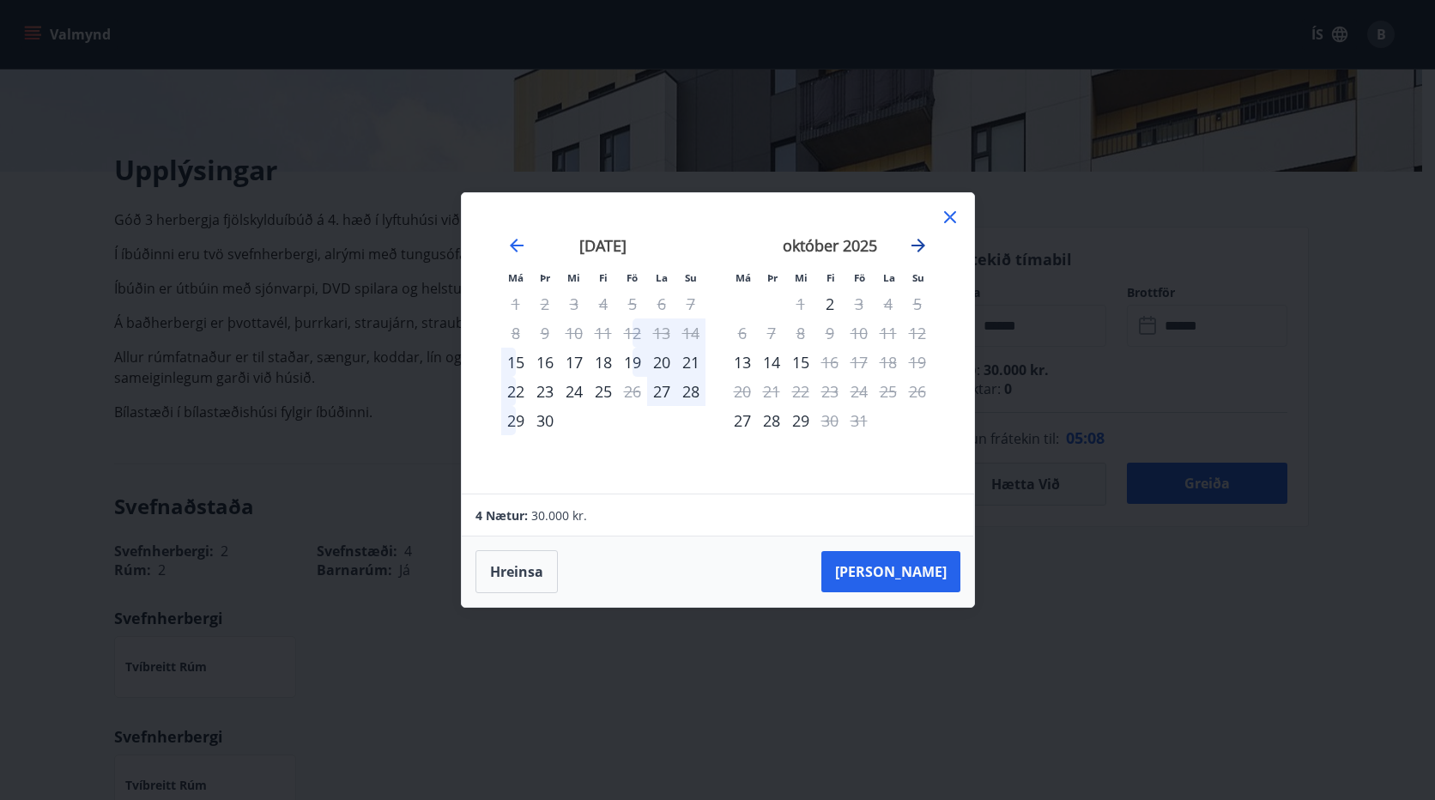
click at [917, 244] on icon "Move forward to switch to the next month." at bounding box center [918, 245] width 21 height 21
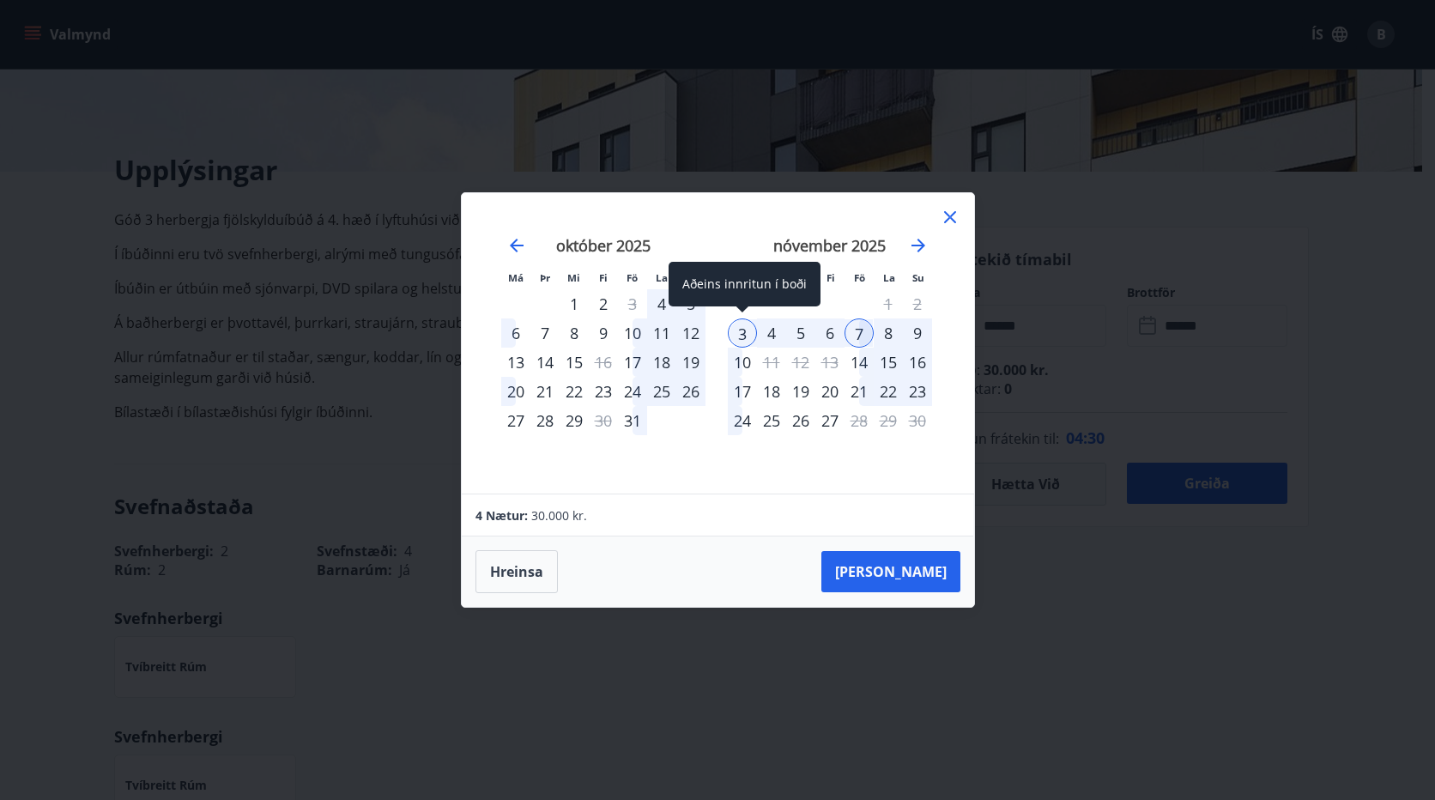
click at [749, 333] on div "3" at bounding box center [742, 332] width 29 height 29
click at [888, 328] on div "8" at bounding box center [888, 332] width 29 height 29
click at [894, 331] on div "8" at bounding box center [888, 332] width 29 height 29
click at [921, 326] on div "9" at bounding box center [917, 332] width 29 height 29
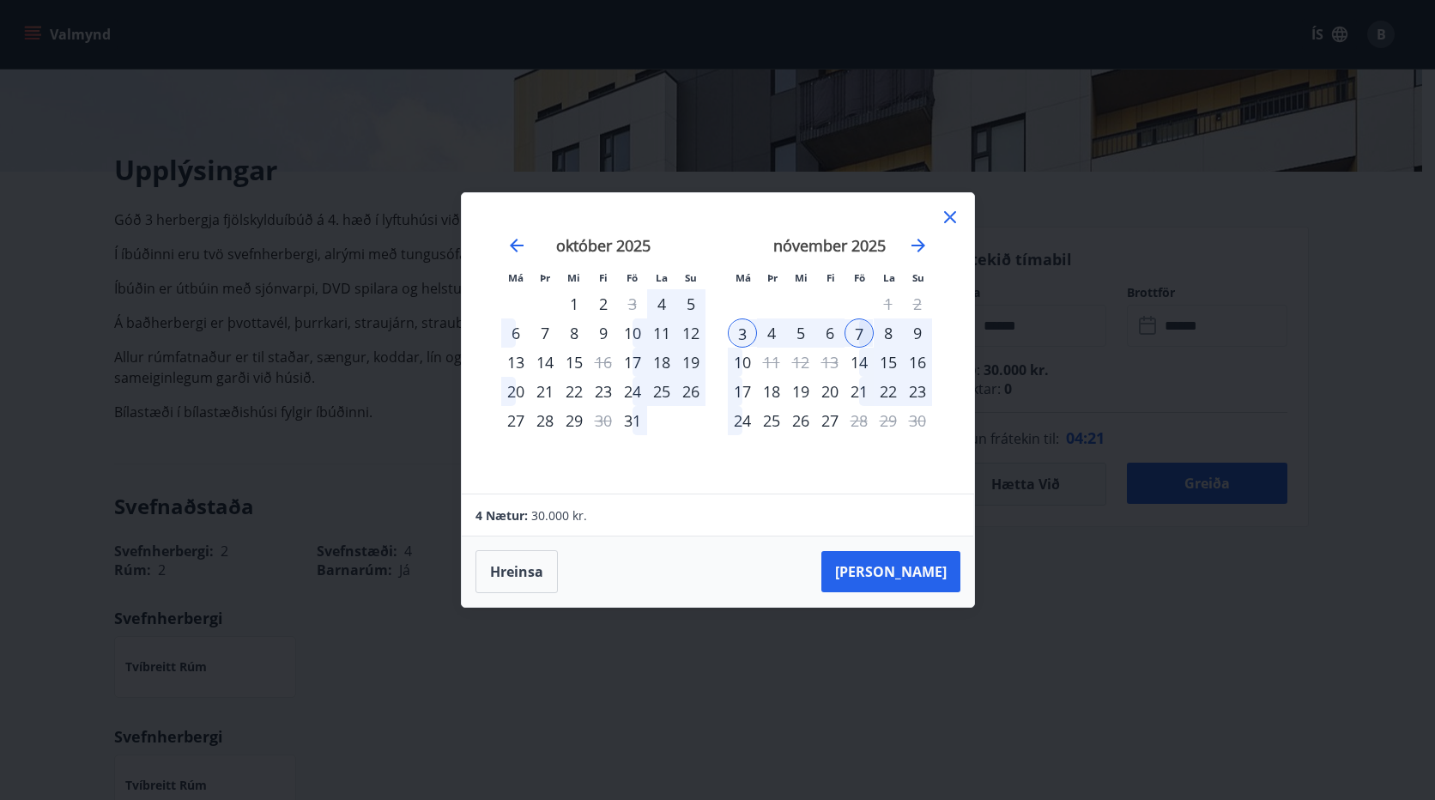
click at [768, 331] on div "4" at bounding box center [771, 332] width 29 height 29
click at [751, 331] on div "3" at bounding box center [742, 332] width 29 height 29
click at [858, 336] on div "7" at bounding box center [859, 332] width 29 height 29
click at [870, 332] on div "7" at bounding box center [859, 332] width 29 height 29
click at [531, 579] on button "Hreinsa" at bounding box center [517, 571] width 82 height 43
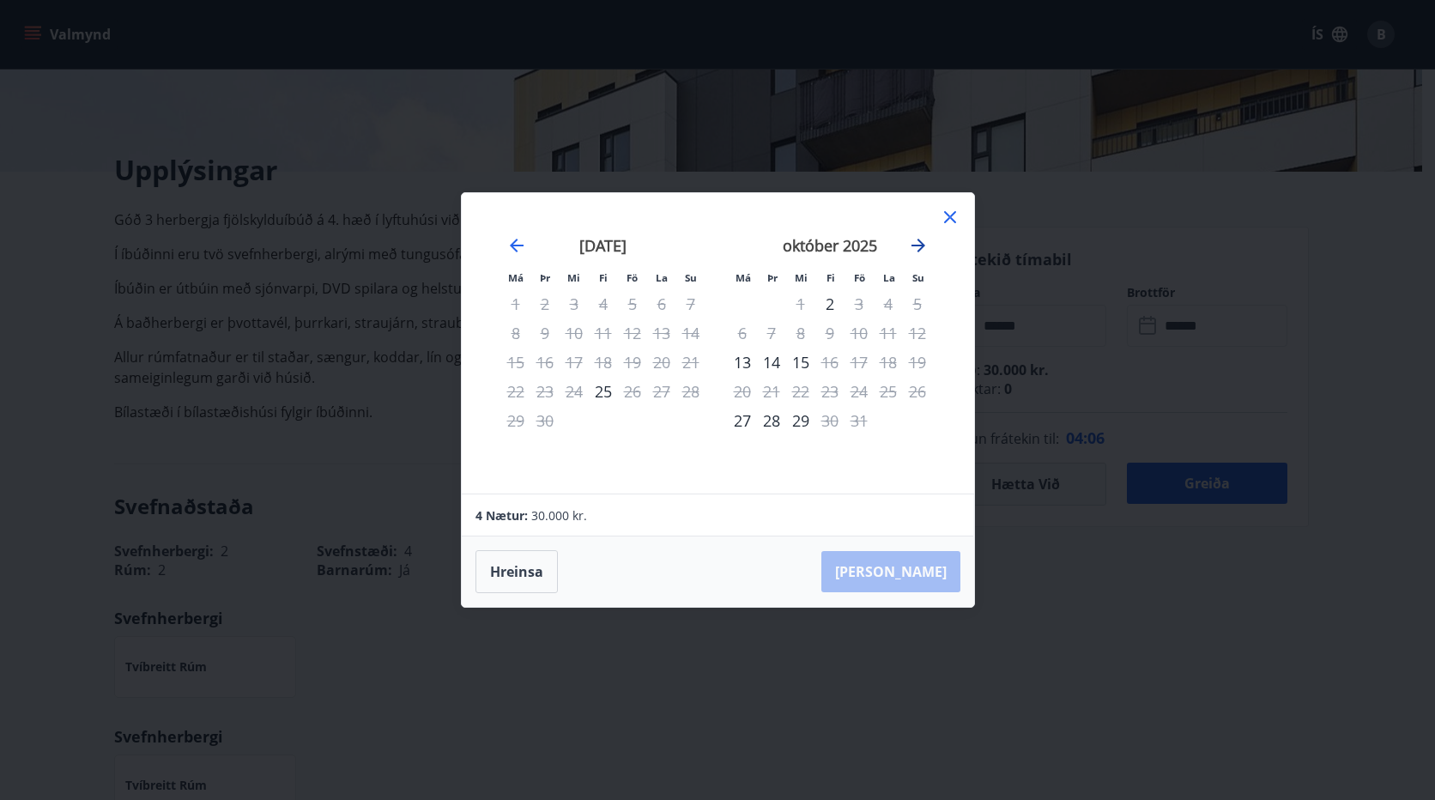
click at [914, 247] on icon "Move forward to switch to the next month." at bounding box center [918, 245] width 21 height 21
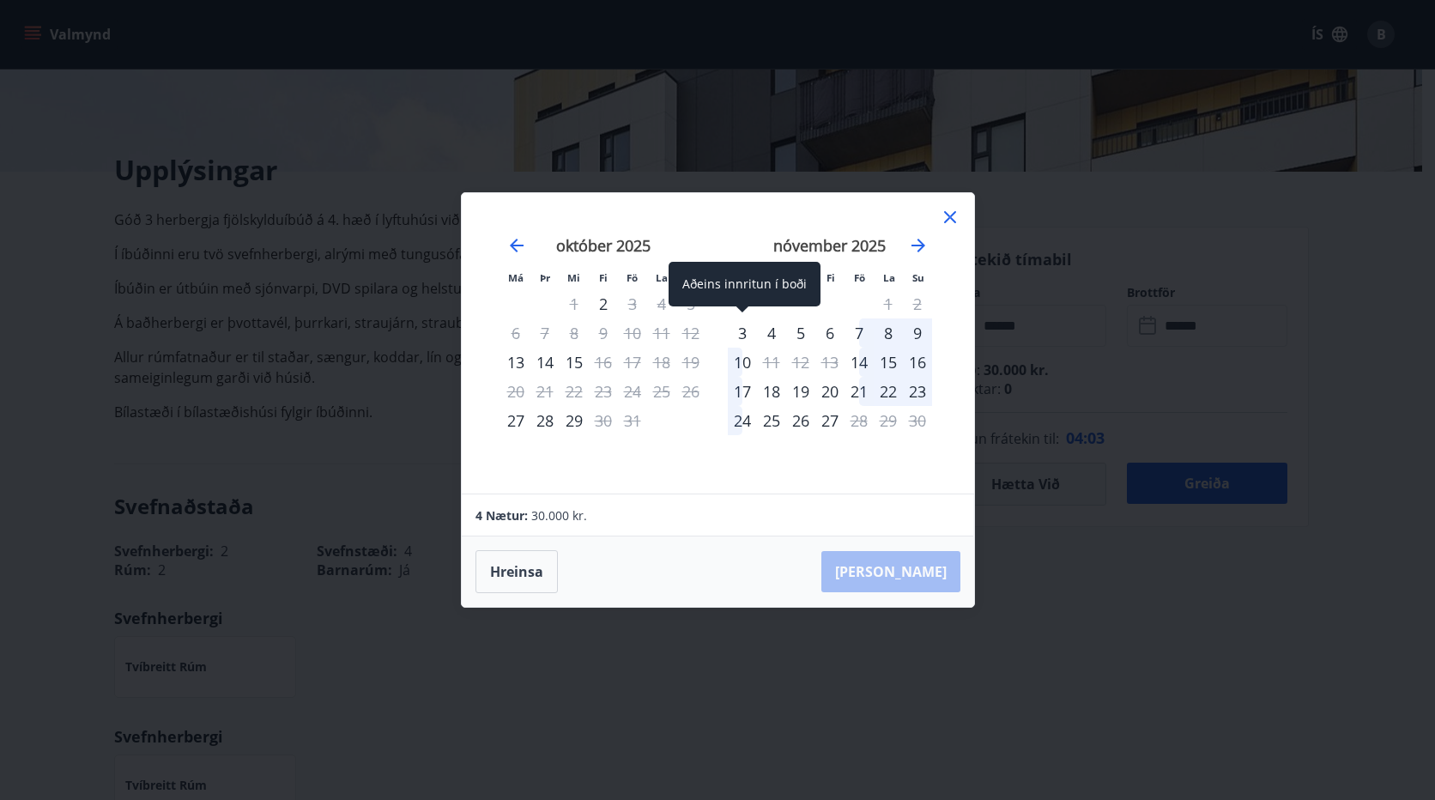
click at [740, 334] on div "3" at bounding box center [742, 332] width 29 height 29
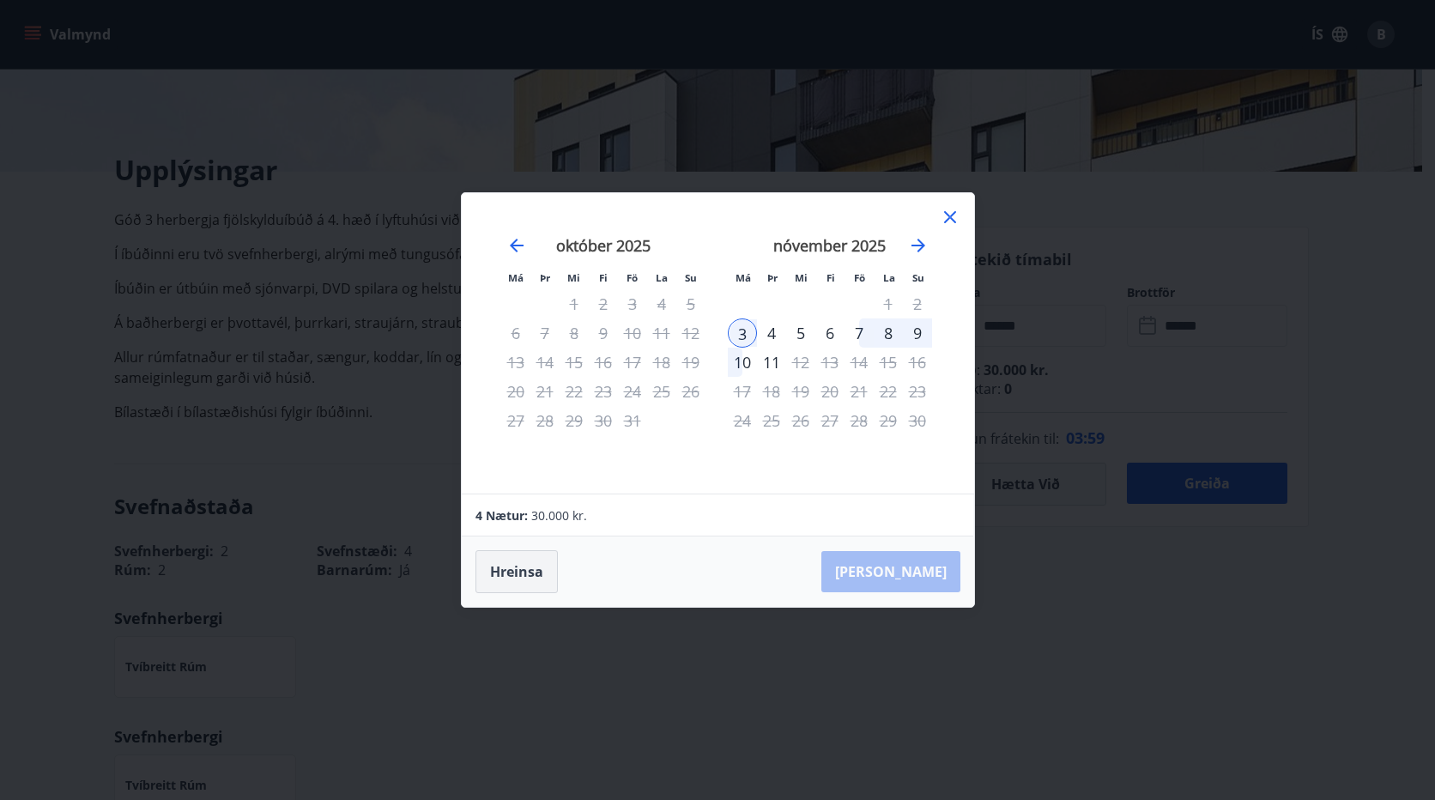
click at [538, 572] on button "Hreinsa" at bounding box center [517, 571] width 82 height 43
click at [864, 328] on div "7" at bounding box center [859, 332] width 29 height 29
click at [919, 329] on div "9" at bounding box center [917, 332] width 29 height 29
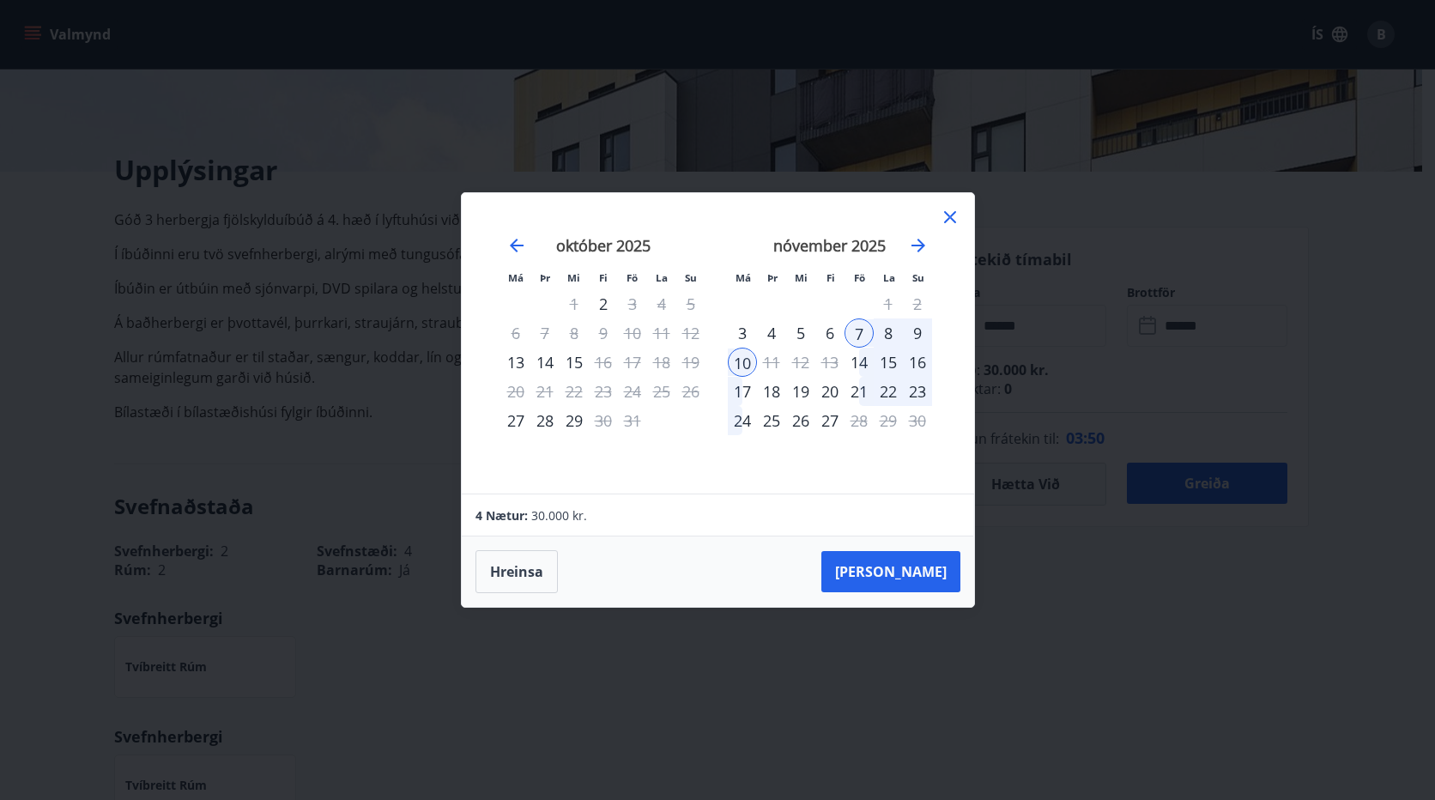
click at [922, 325] on div "9" at bounding box center [917, 332] width 29 height 29
click at [746, 361] on div "10" at bounding box center [742, 362] width 29 height 29
click at [531, 580] on button "Hreinsa" at bounding box center [517, 571] width 82 height 43
click at [853, 325] on div "7" at bounding box center [859, 332] width 29 height 29
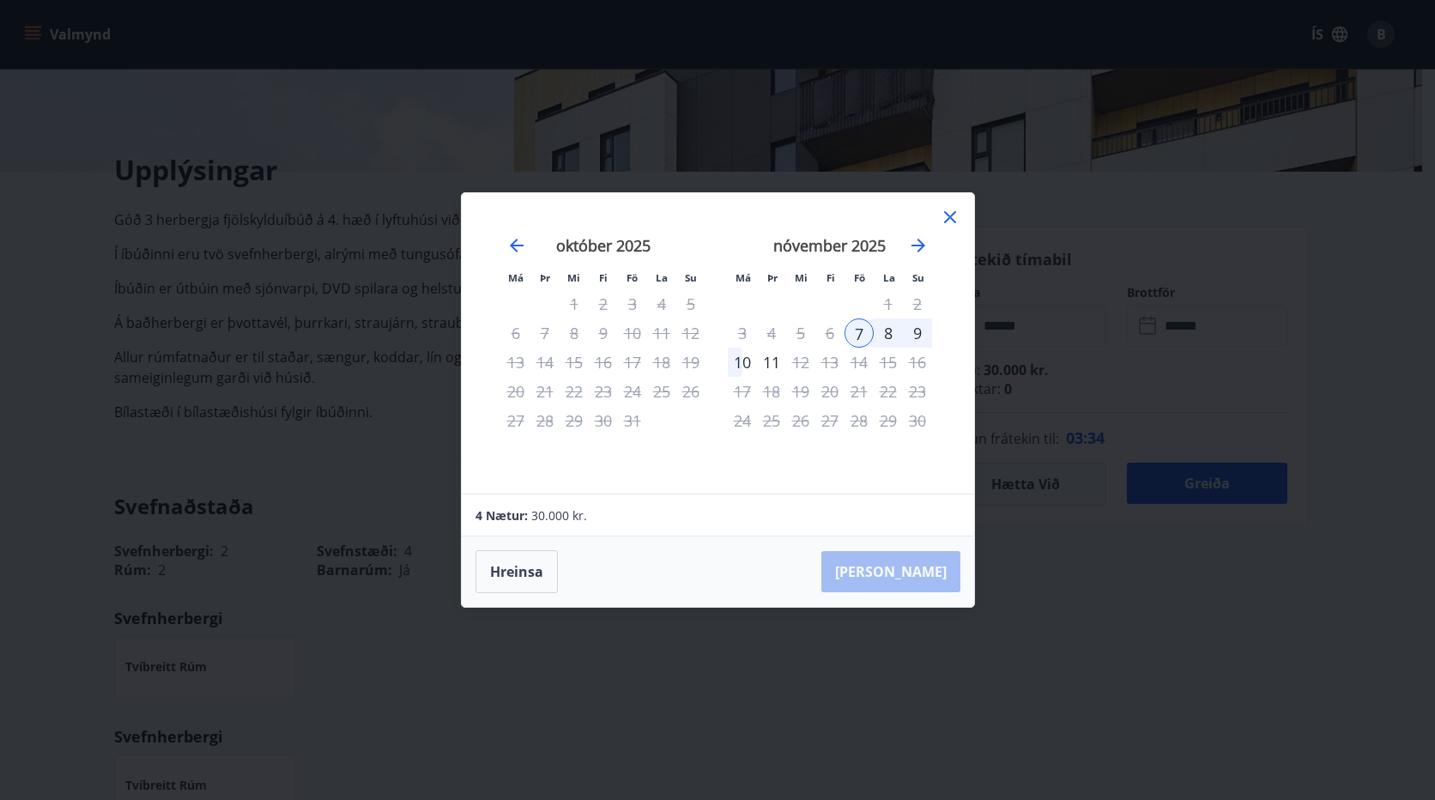
click at [735, 361] on div "10" at bounding box center [742, 362] width 29 height 29
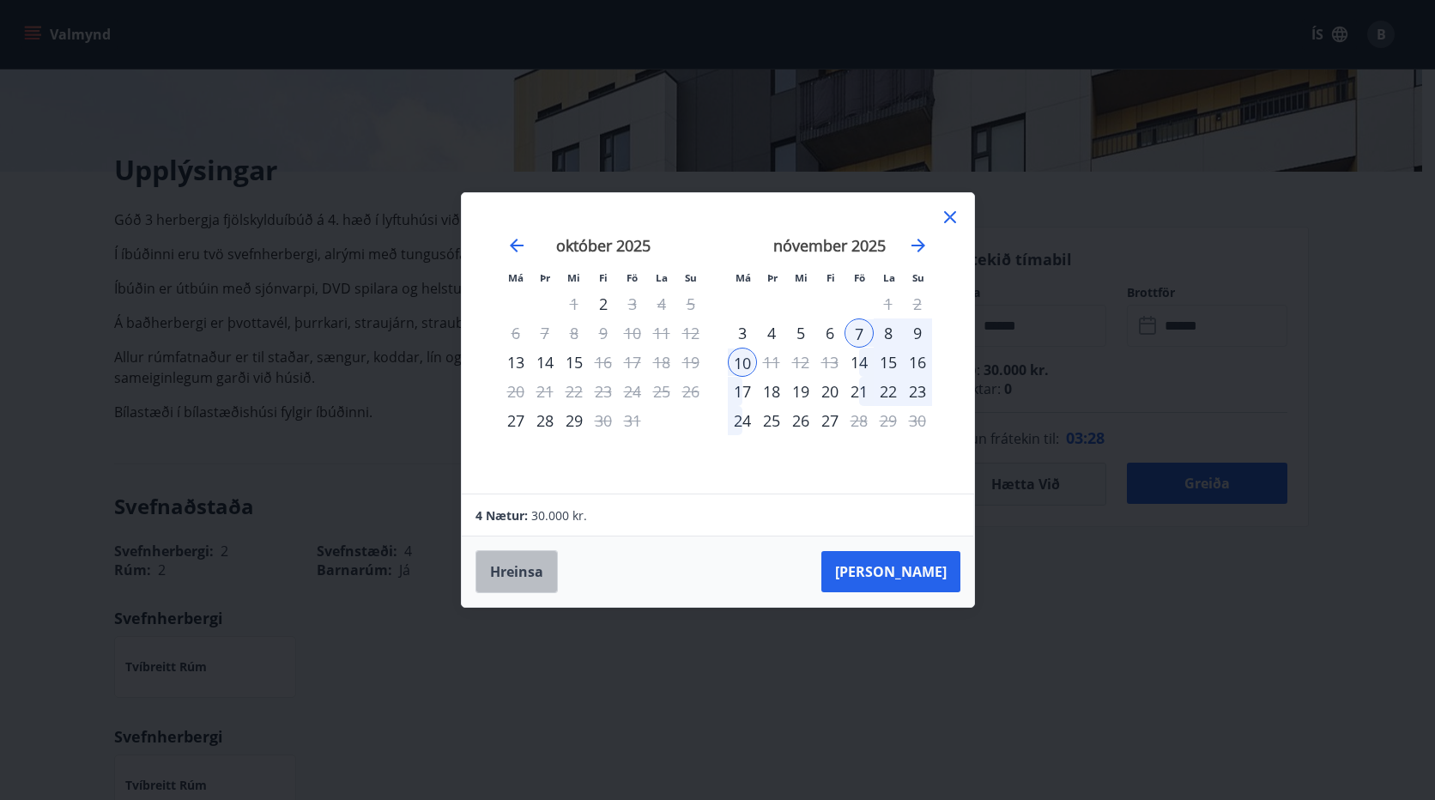
click at [534, 559] on button "Hreinsa" at bounding box center [517, 571] width 82 height 43
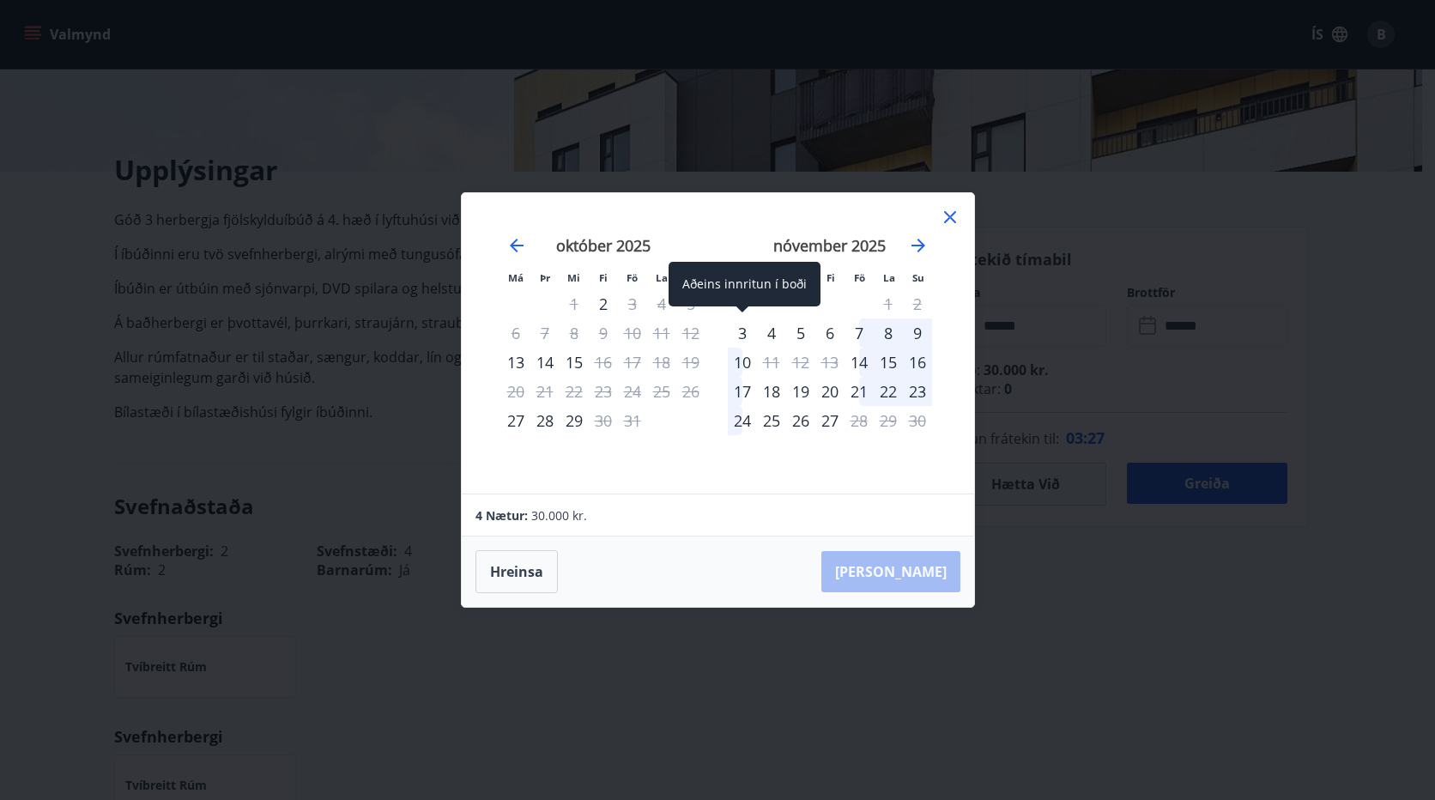
click at [742, 333] on div "3" at bounding box center [742, 332] width 29 height 29
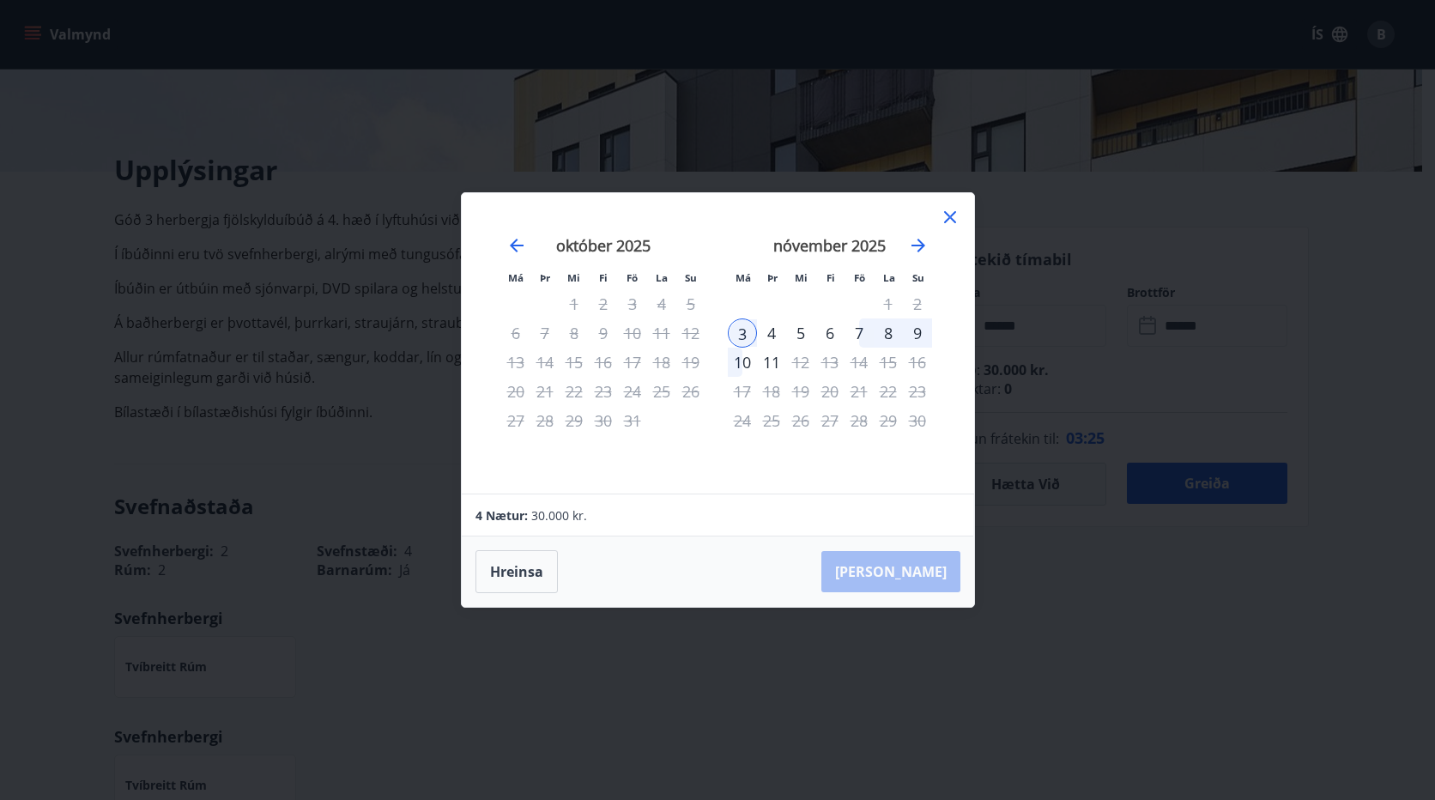
click at [889, 329] on div "8" at bounding box center [888, 332] width 29 height 29
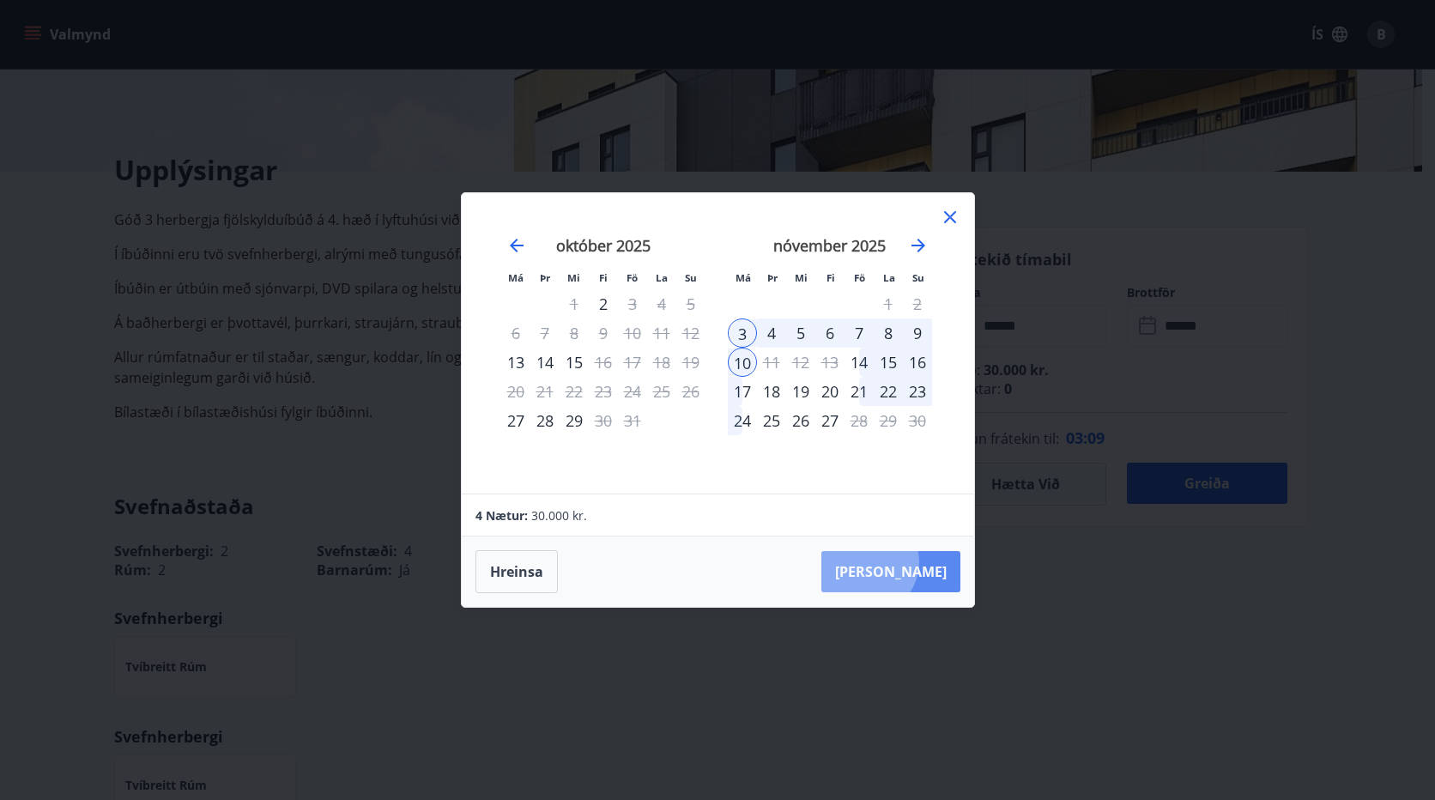
click at [919, 562] on button "[PERSON_NAME]" at bounding box center [891, 571] width 139 height 41
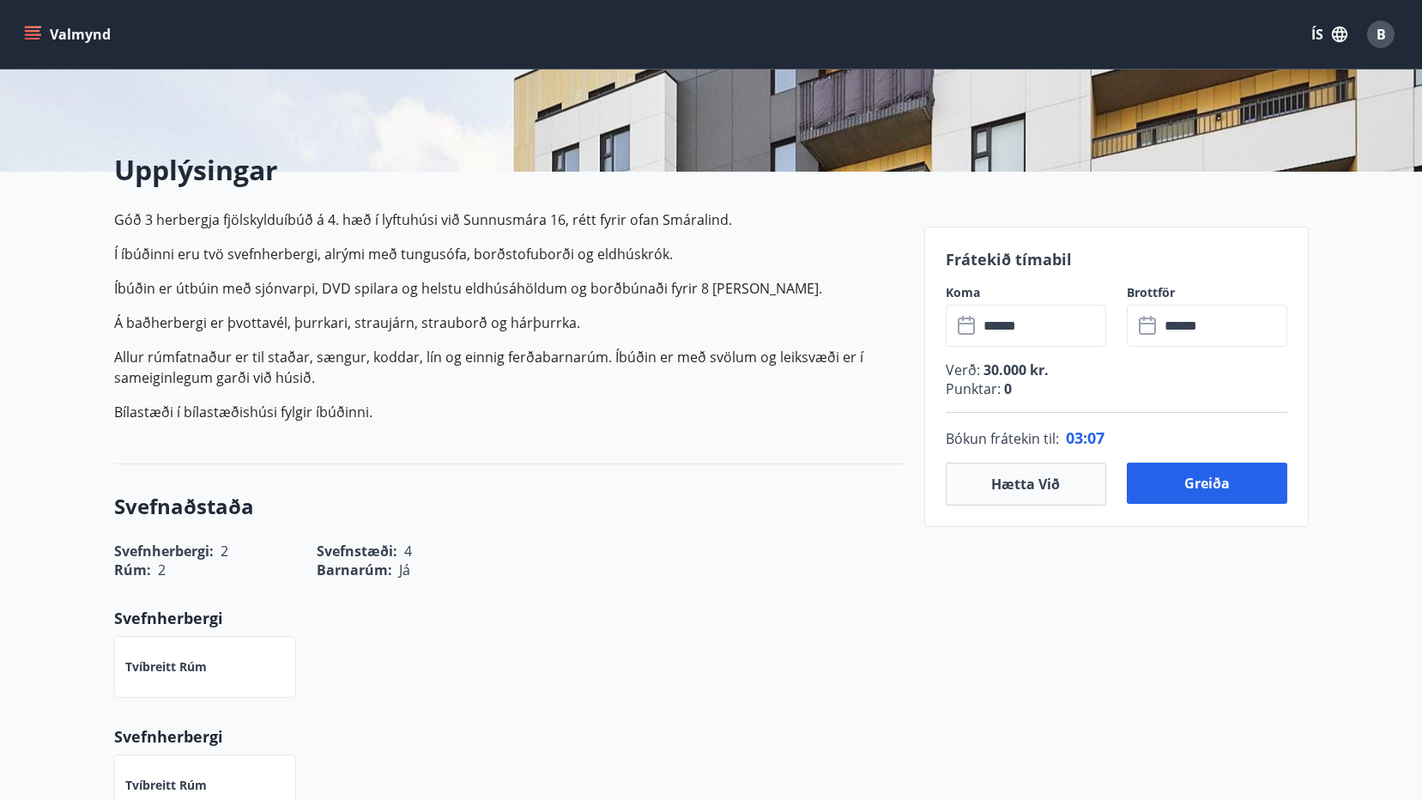
type input "******"
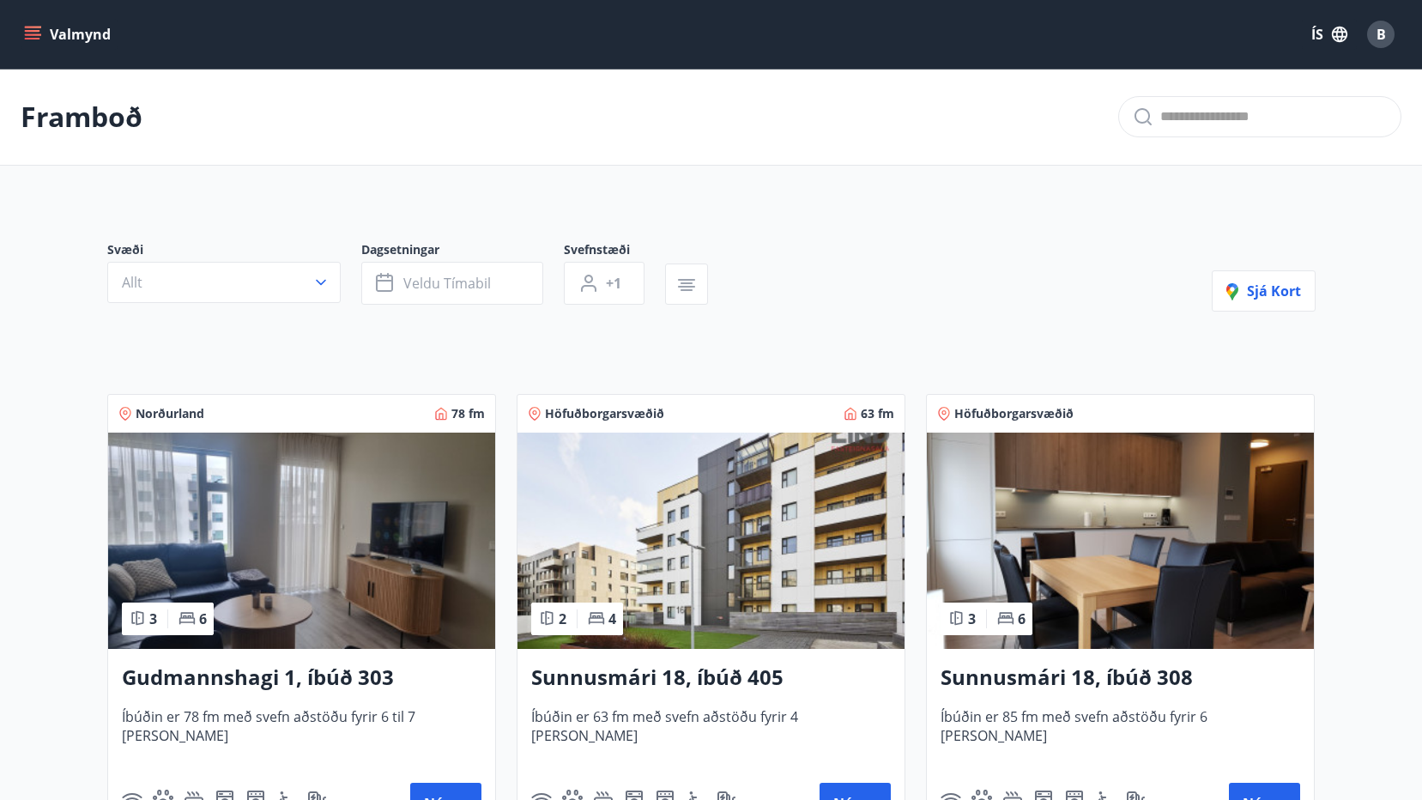
click at [22, 35] on button "Valmynd" at bounding box center [69, 34] width 97 height 31
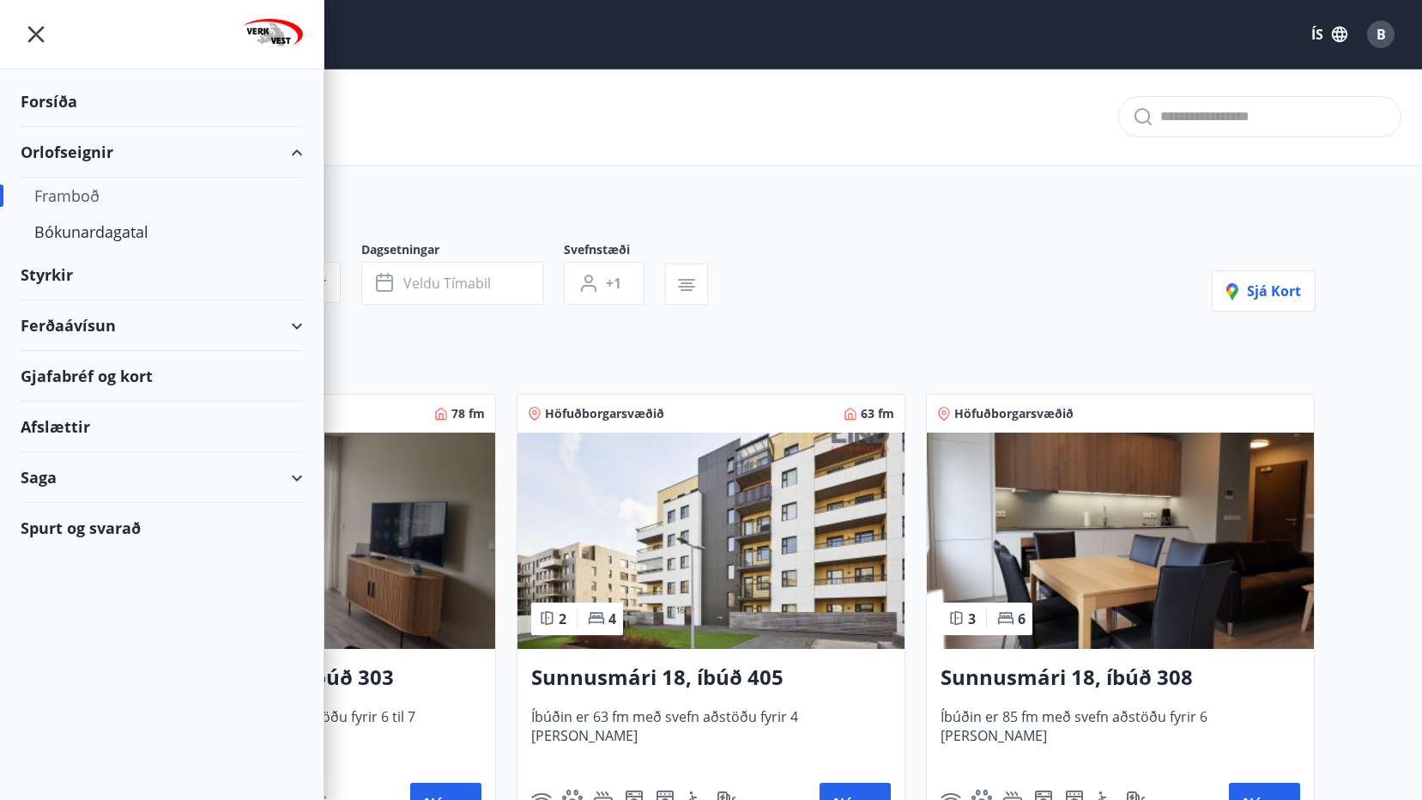
click at [77, 197] on div "Framboð" at bounding box center [161, 196] width 255 height 36
click at [85, 230] on div "Bókunardagatal" at bounding box center [161, 232] width 255 height 36
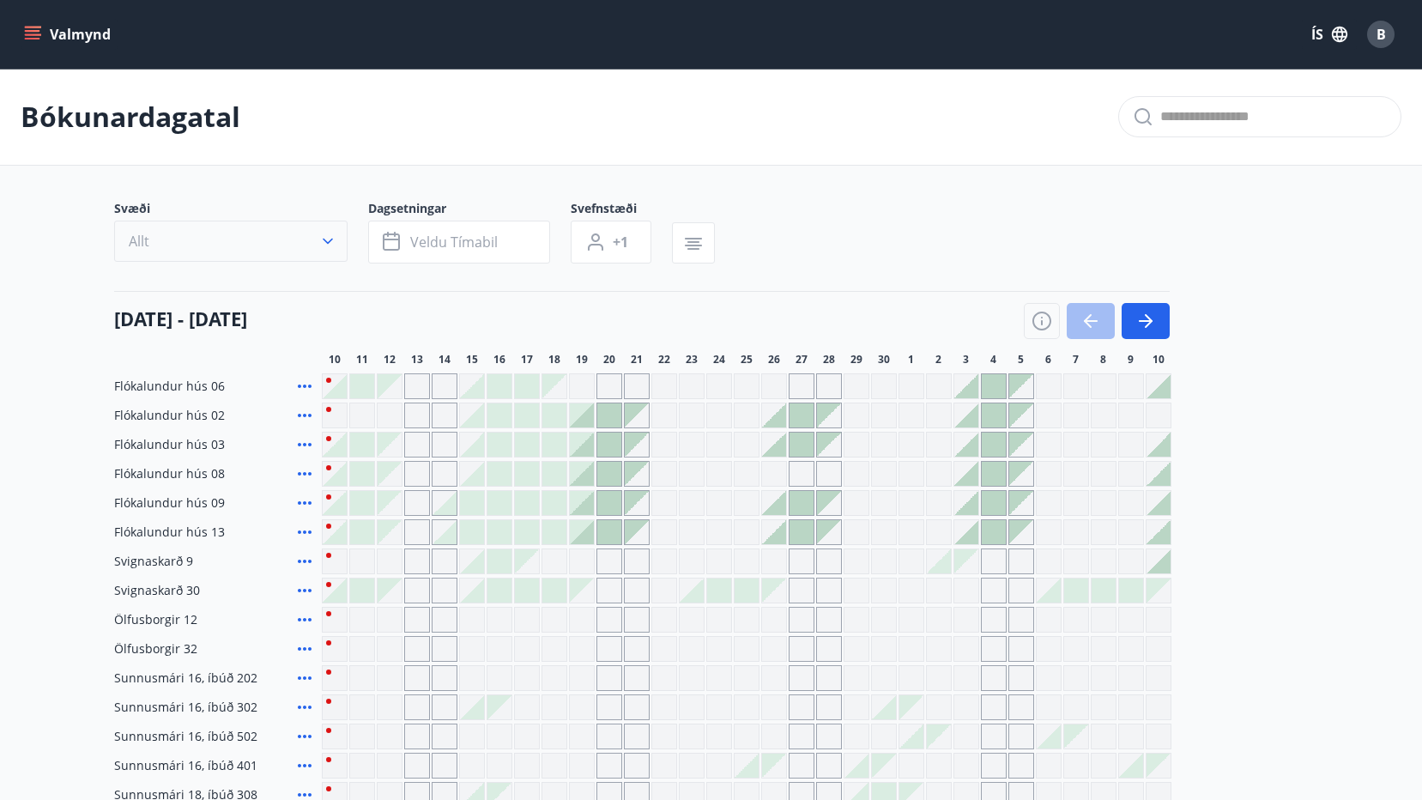
click at [326, 241] on icon "button" at bounding box center [328, 242] width 10 height 6
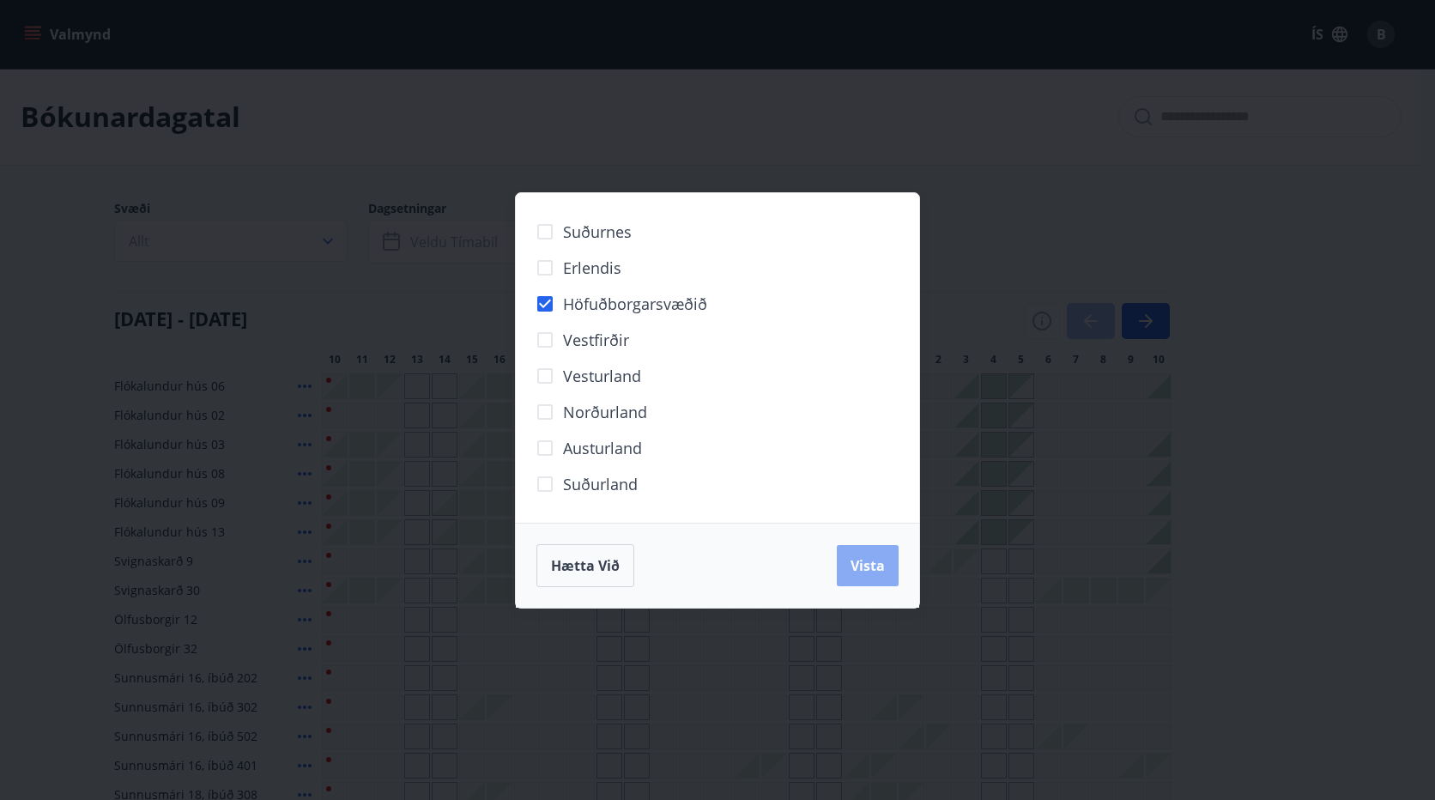
click at [878, 567] on span "Vista" at bounding box center [868, 565] width 34 height 19
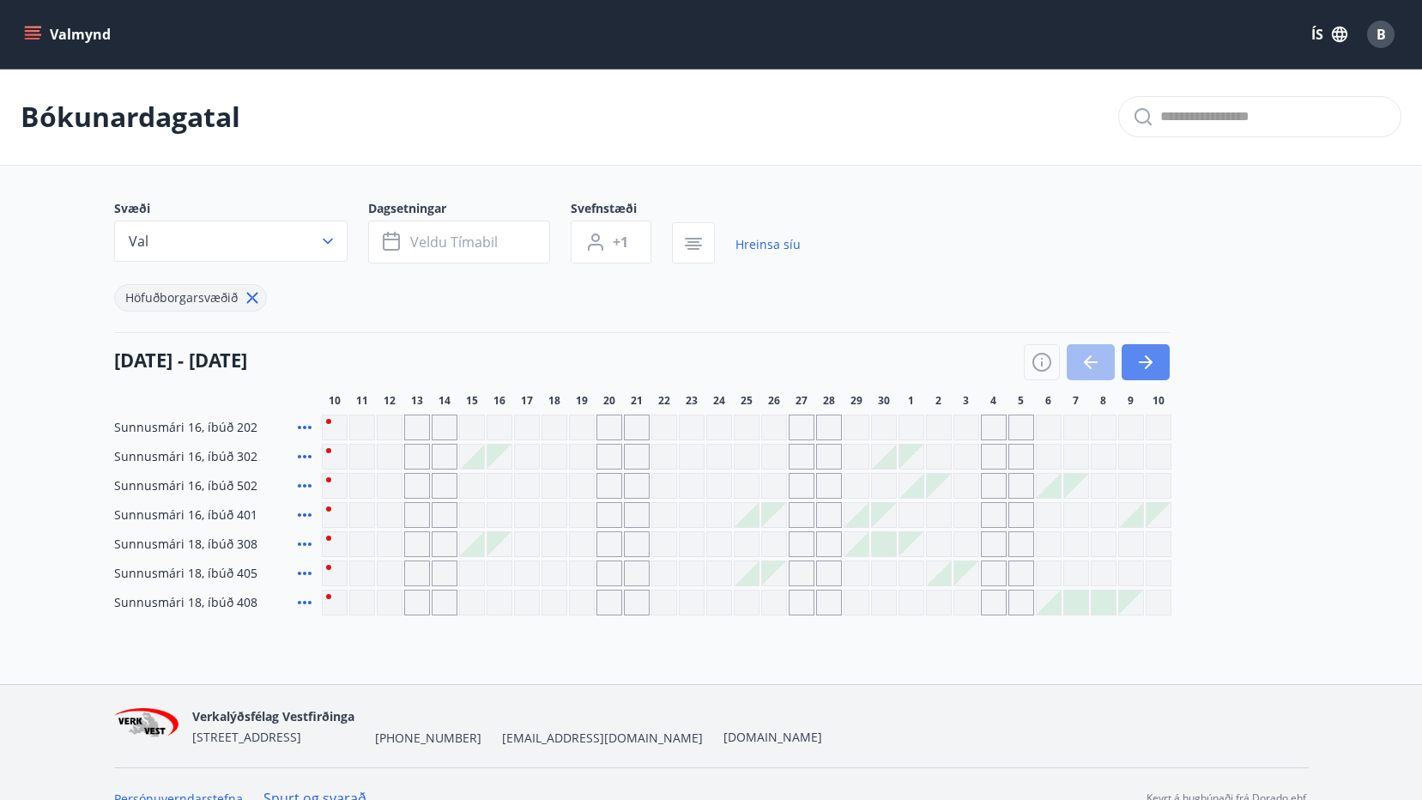
click at [1148, 364] on icon "button" at bounding box center [1146, 362] width 21 height 21
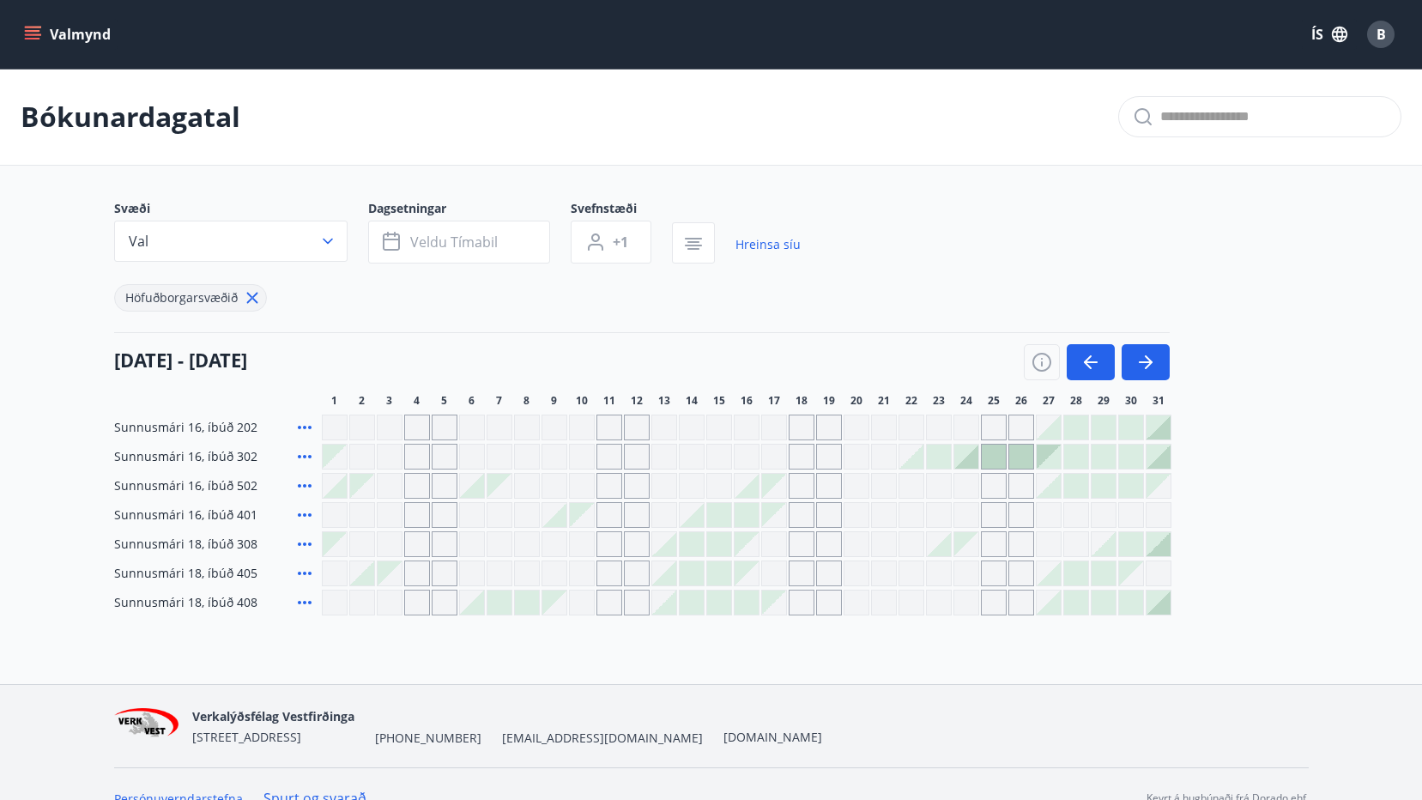
click at [1127, 514] on div "Gráir dagar eru ekki bókanlegir" at bounding box center [1132, 515] width 26 height 26
click at [1253, 552] on div "Sunnusmári 16, íbúð 202 Sunnusmári 16, íbúð 302 Sunnusmári 16, íbúð 502 Sunnusm…" at bounding box center [711, 515] width 1195 height 201
click at [1158, 357] on button "button" at bounding box center [1146, 362] width 48 height 36
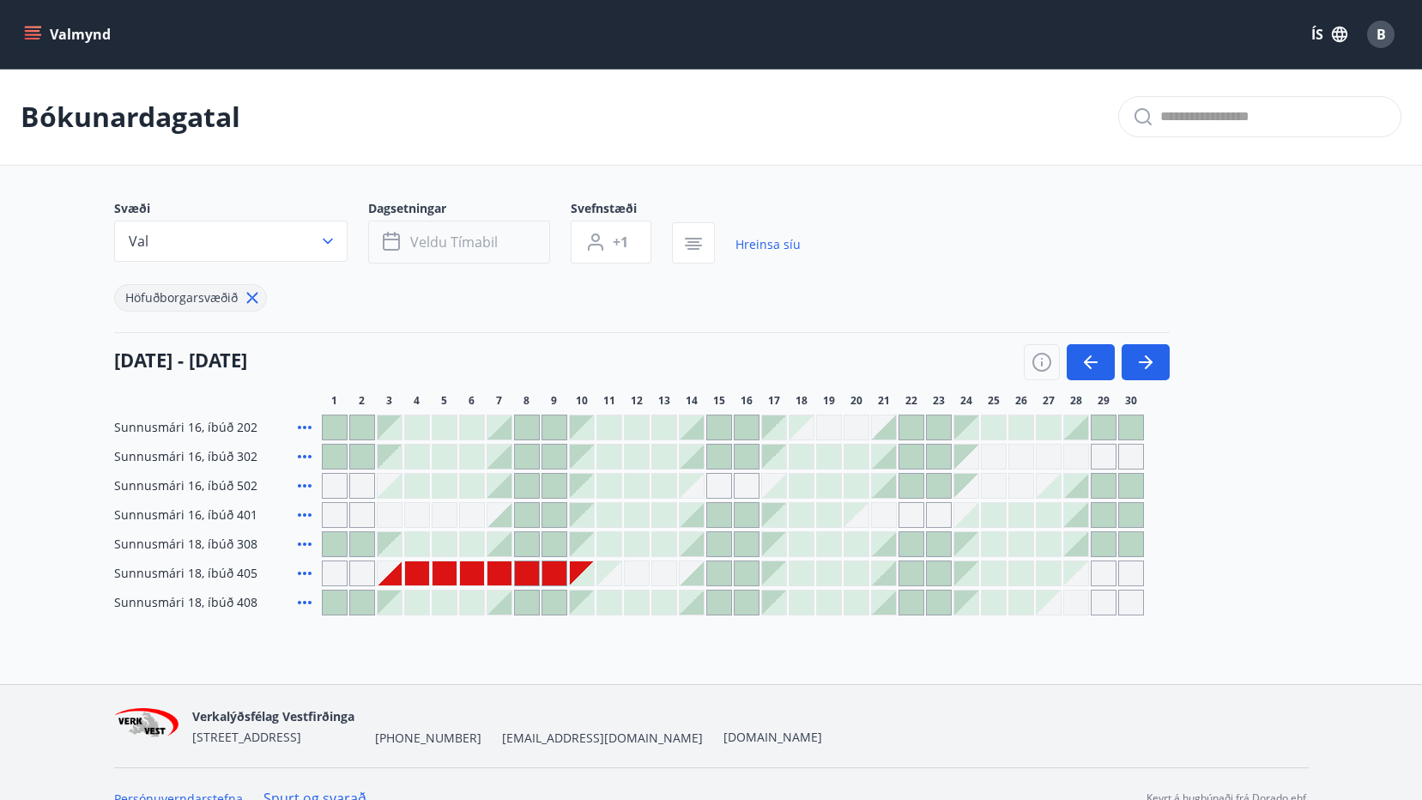
click at [413, 248] on span "Veldu tímabil" at bounding box center [454, 242] width 88 height 19
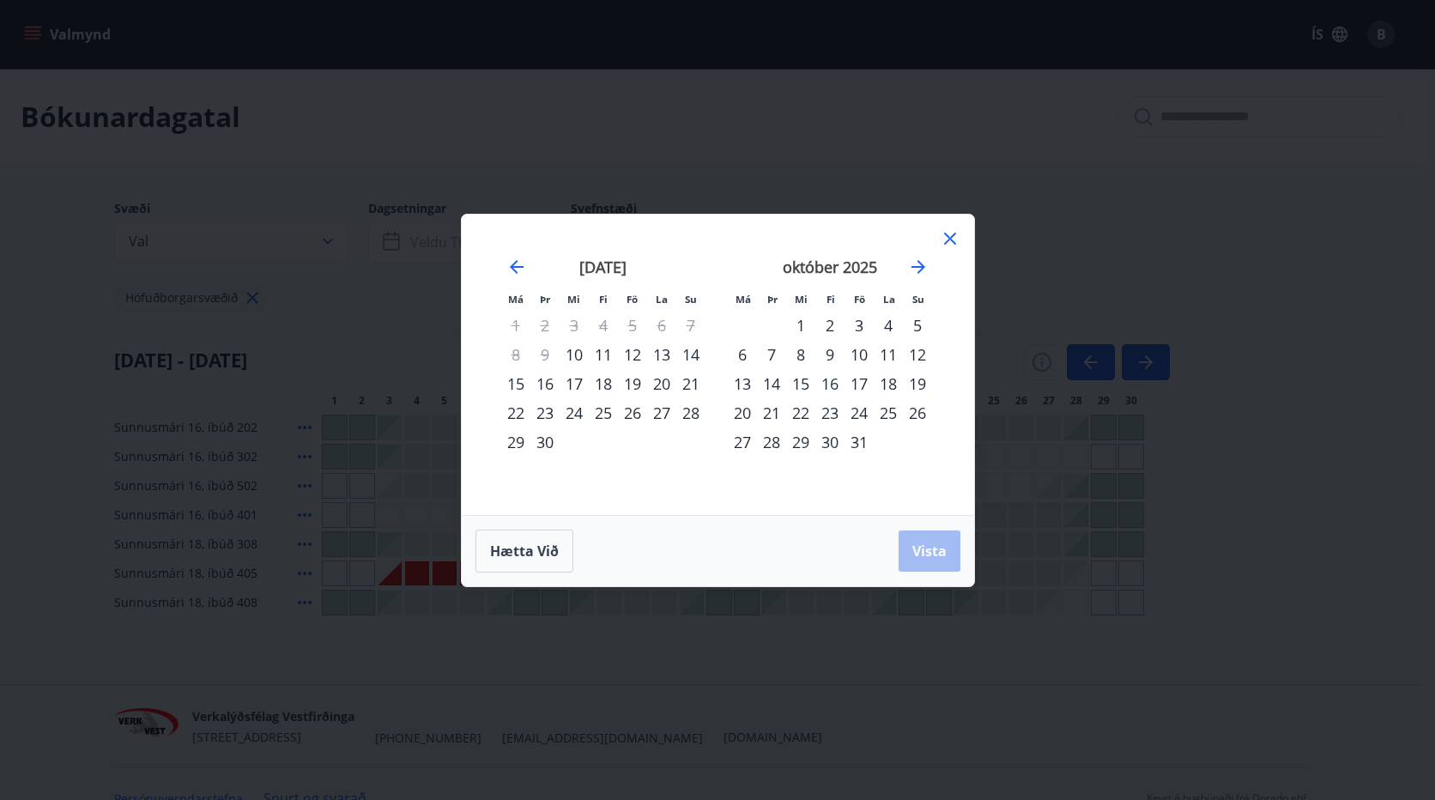
click at [823, 443] on div "30" at bounding box center [830, 442] width 29 height 29
click at [513, 270] on icon "Move backward to switch to the previous month." at bounding box center [517, 267] width 14 height 14
click at [927, 265] on icon "Move forward to switch to the next month." at bounding box center [918, 267] width 21 height 21
click at [925, 265] on icon "Move forward to switch to the next month." at bounding box center [918, 267] width 21 height 21
click at [858, 350] on div "7" at bounding box center [859, 354] width 29 height 29
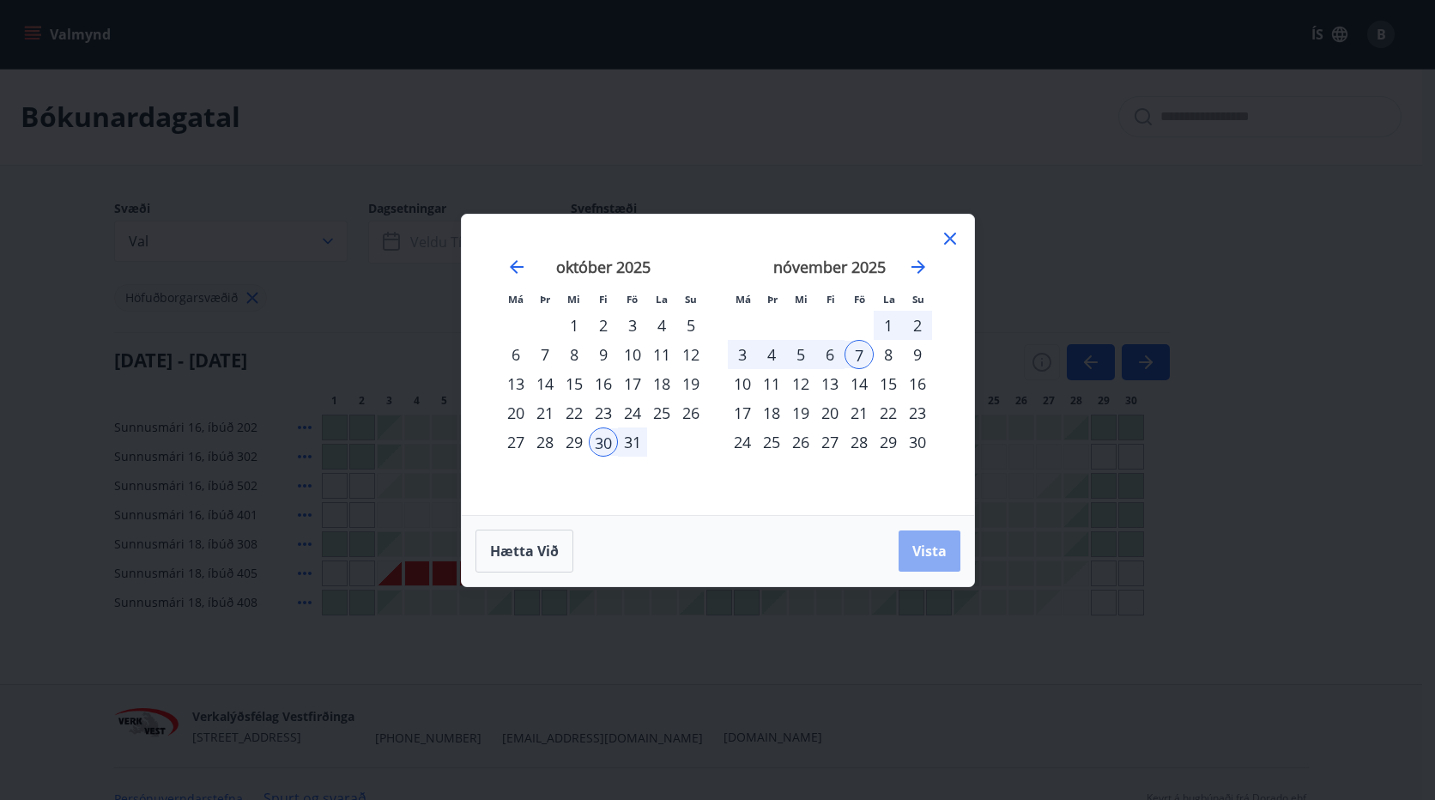
click at [929, 539] on button "Vista" at bounding box center [930, 551] width 62 height 41
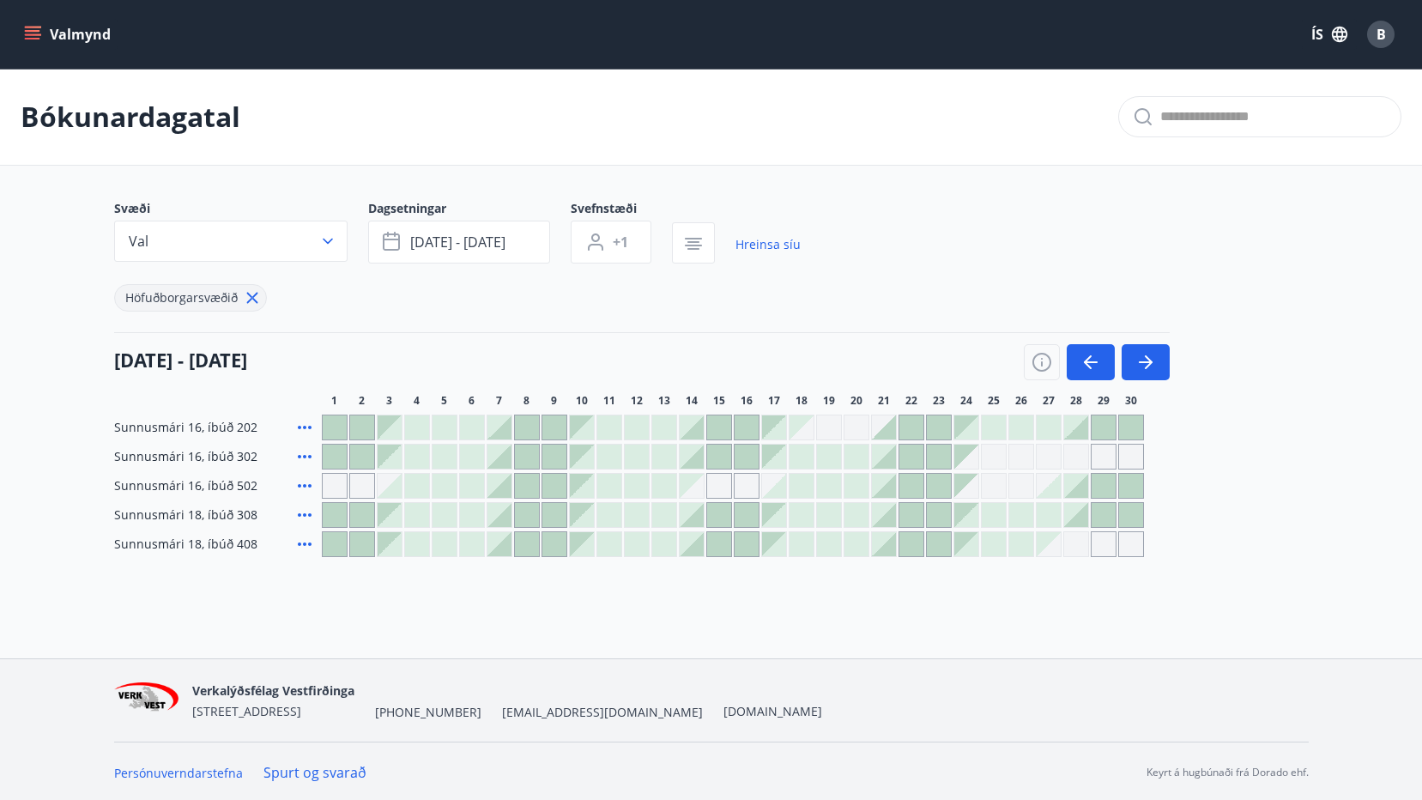
click at [39, 37] on icon "menu" at bounding box center [32, 34] width 17 height 17
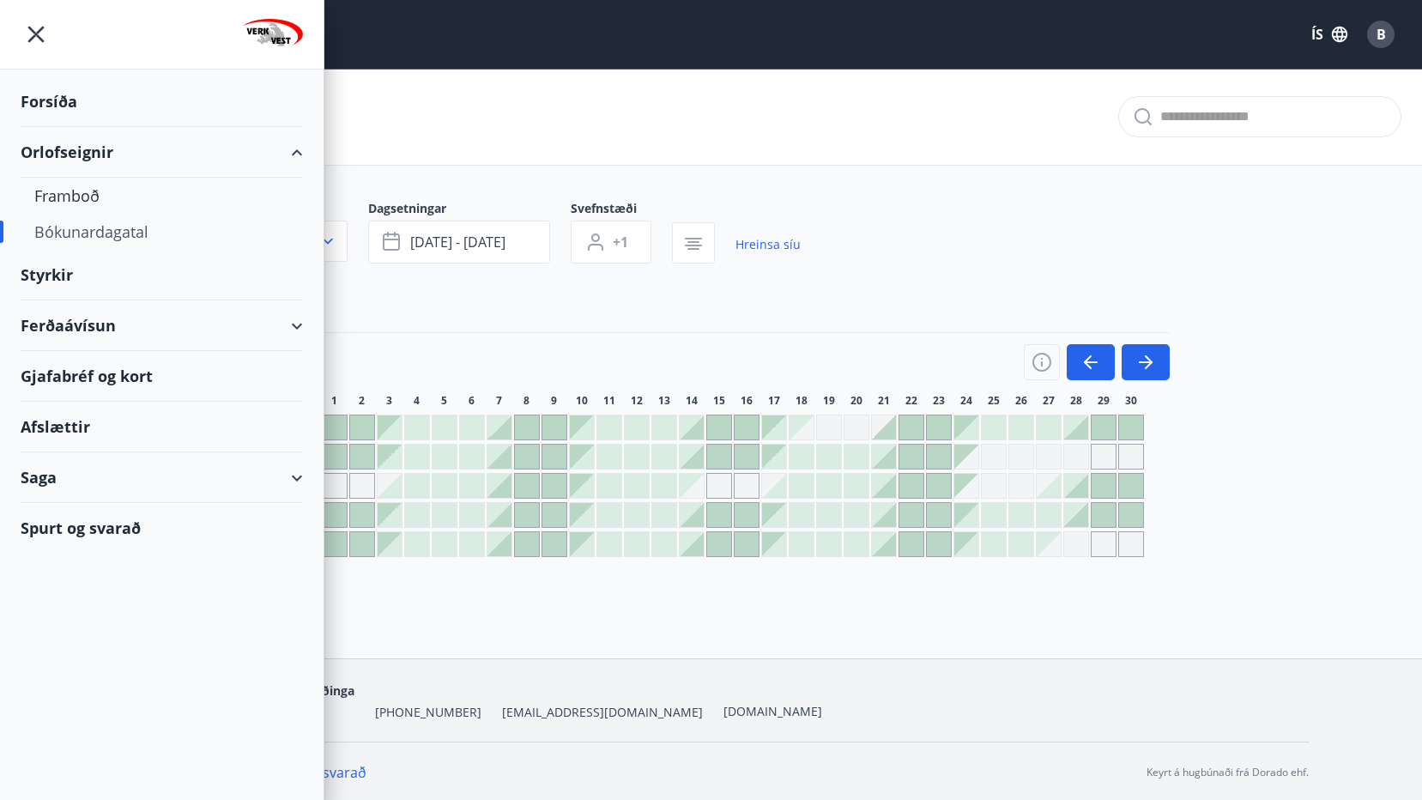
click at [57, 100] on div "Forsíða" at bounding box center [162, 101] width 282 height 51
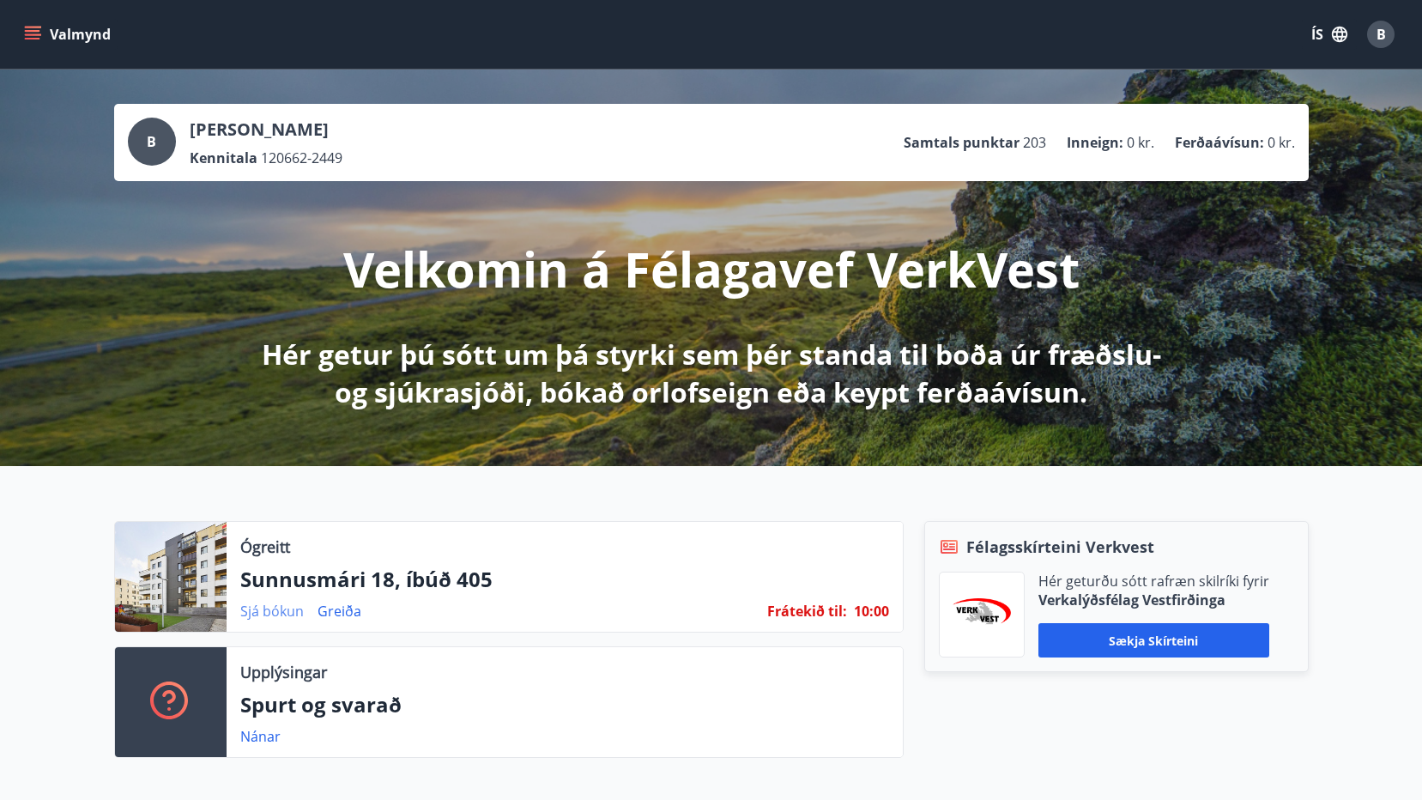
click at [285, 604] on link "Sjá bókun" at bounding box center [272, 611] width 64 height 19
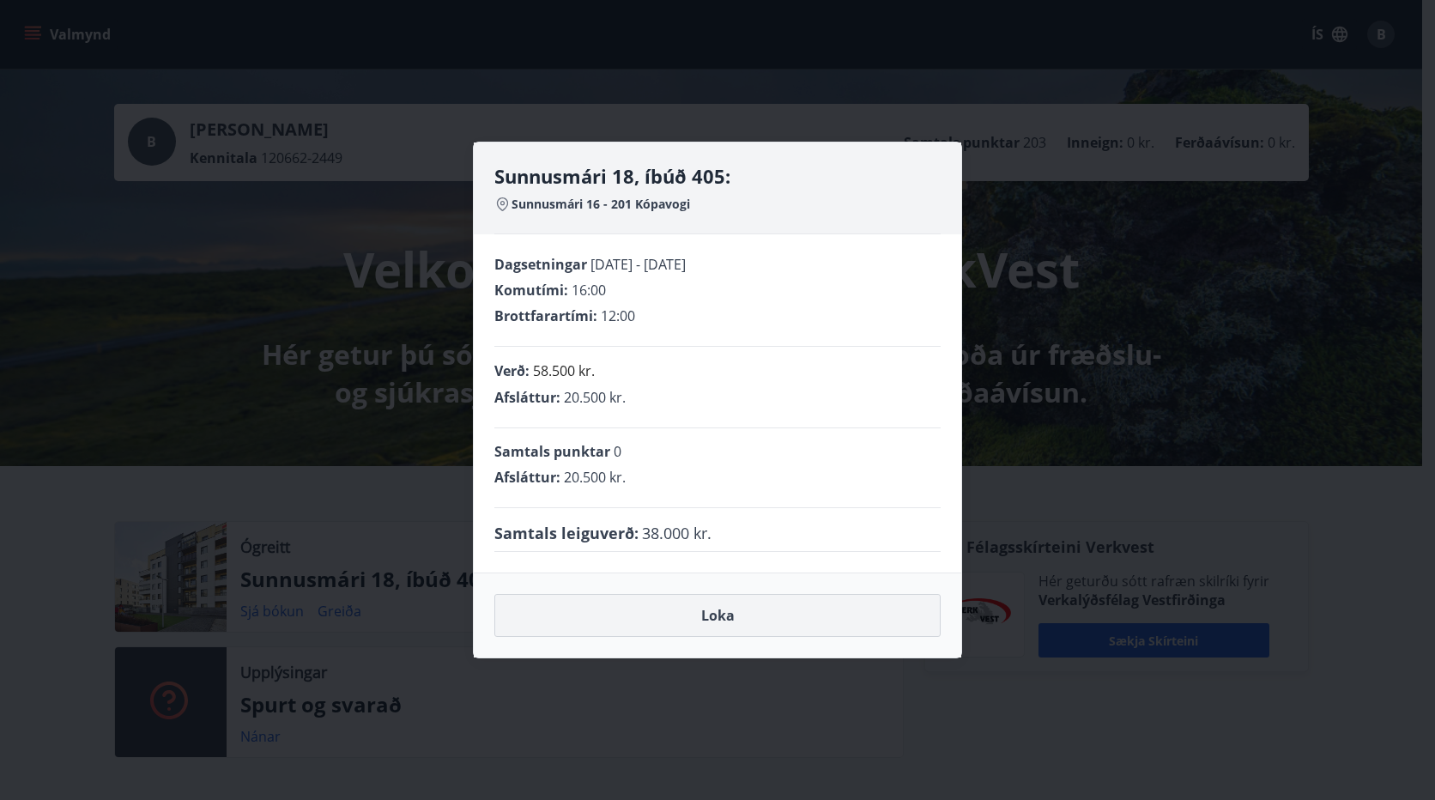
click at [733, 616] on button "Loka" at bounding box center [717, 615] width 446 height 43
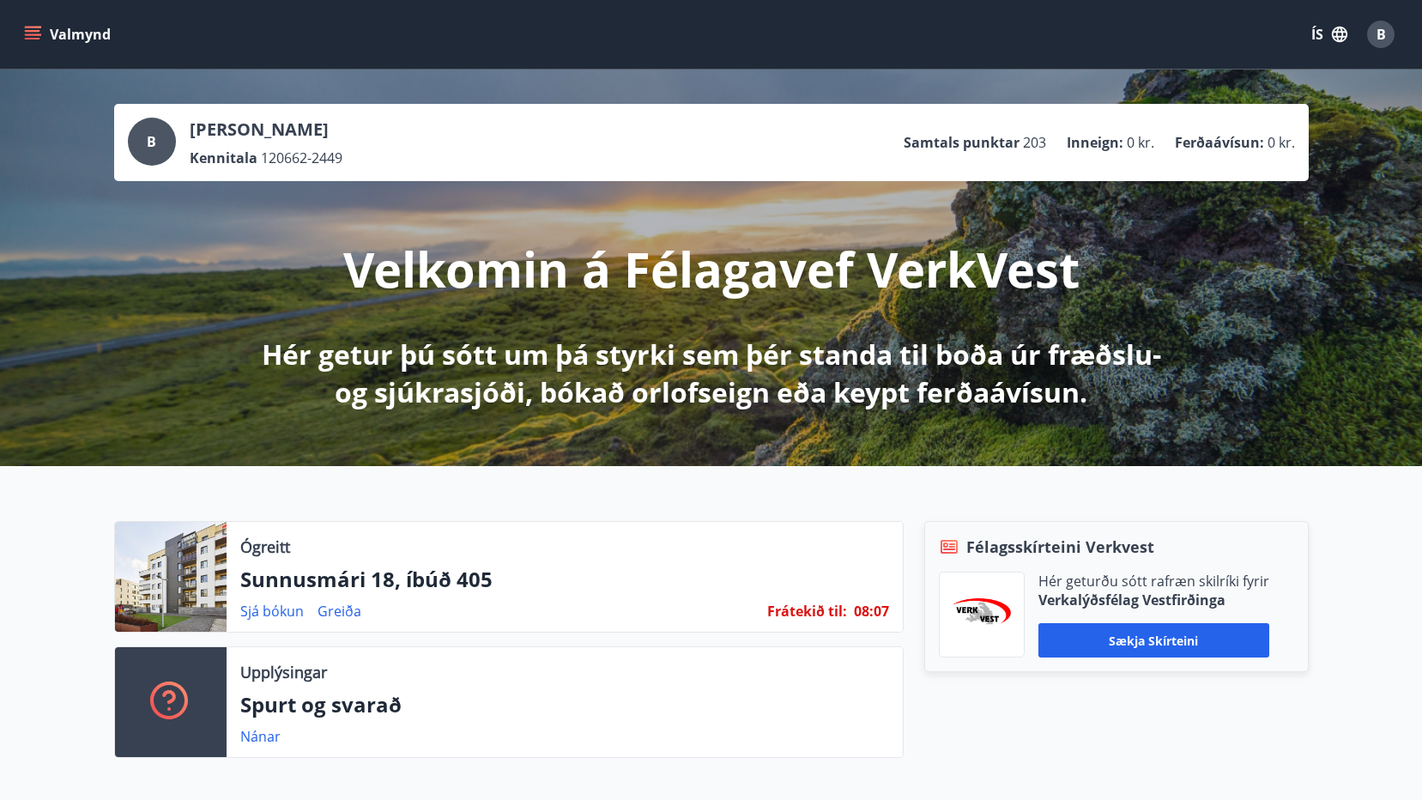
click at [22, 27] on button "Valmynd" at bounding box center [69, 34] width 97 height 31
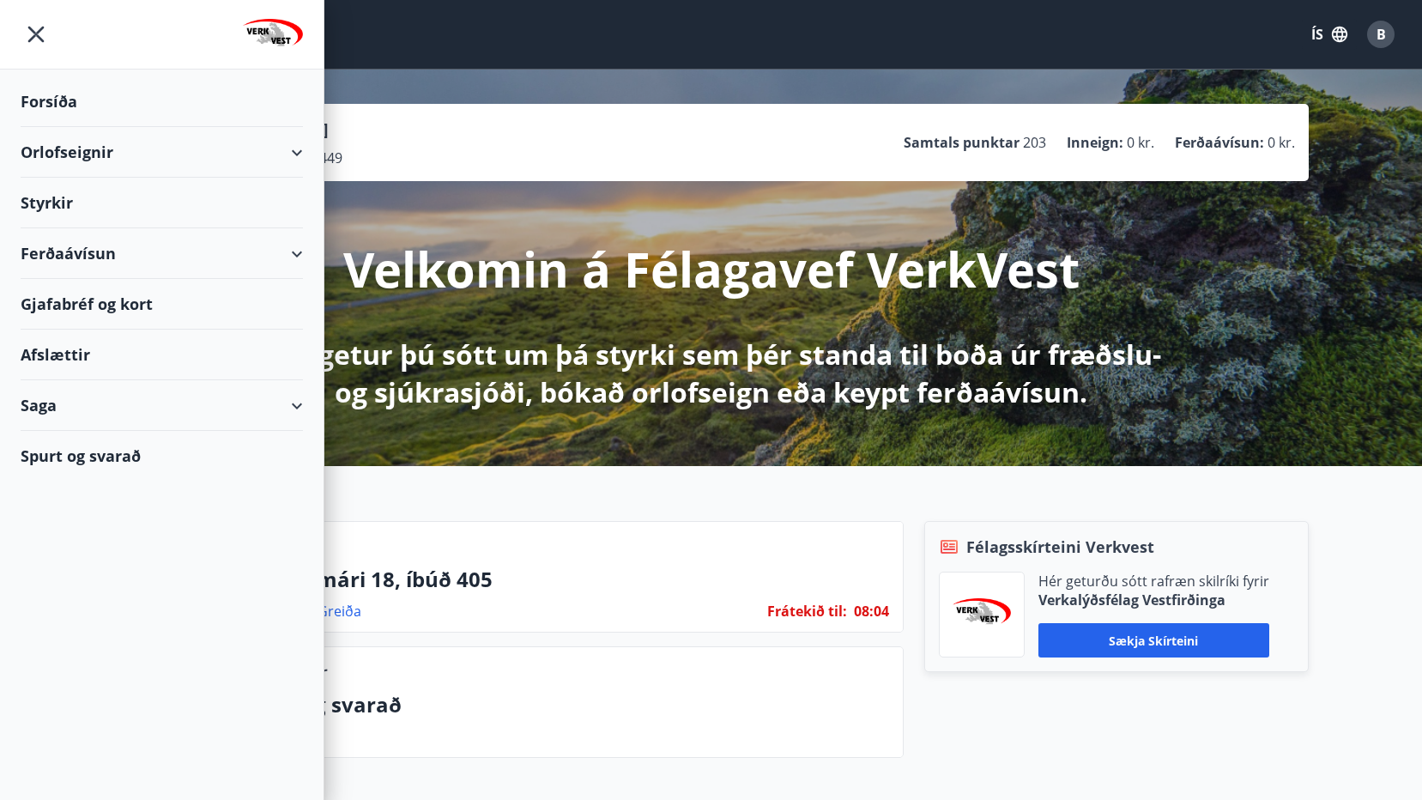
click at [106, 140] on div "Orlofseignir" at bounding box center [162, 152] width 282 height 51
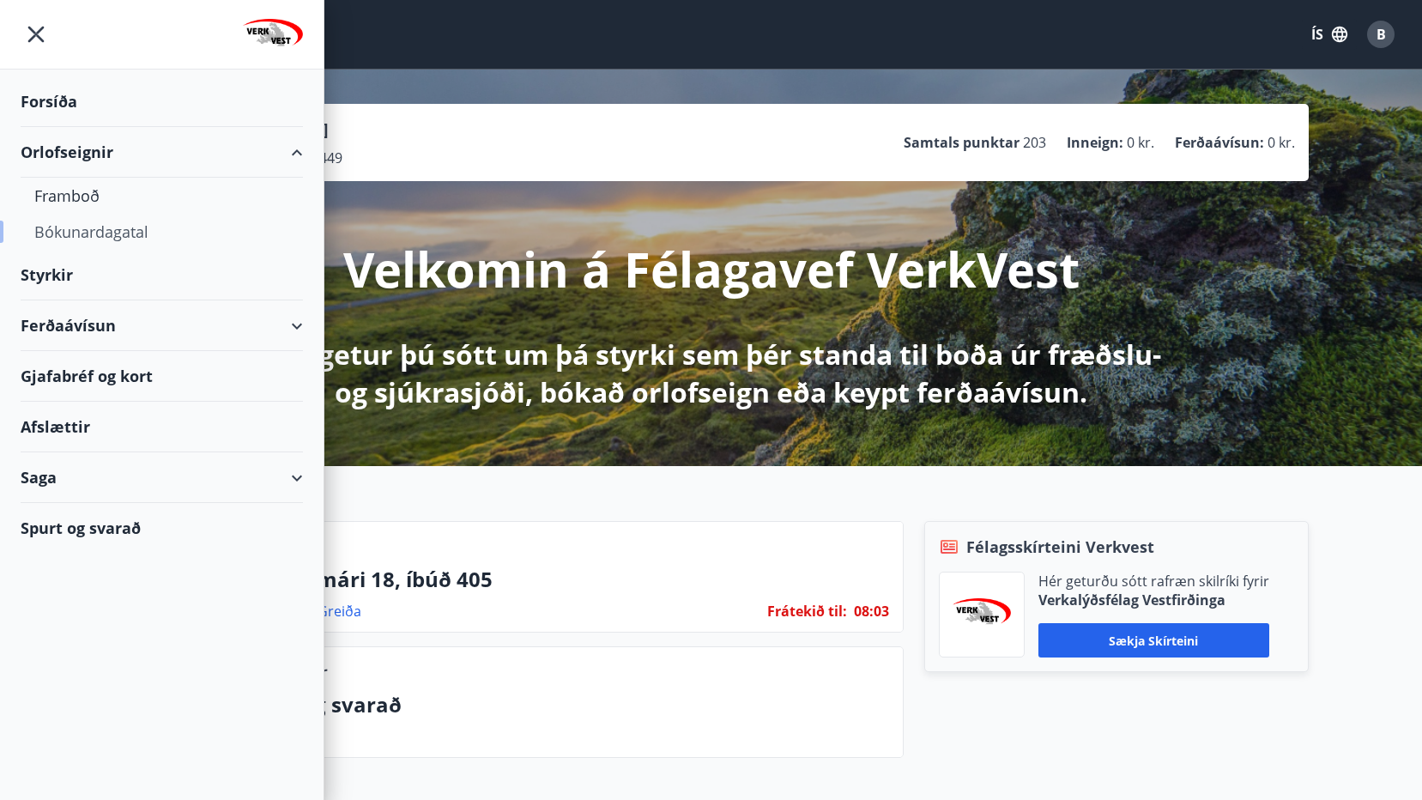
click at [111, 230] on div "Bókunardagatal" at bounding box center [161, 232] width 255 height 36
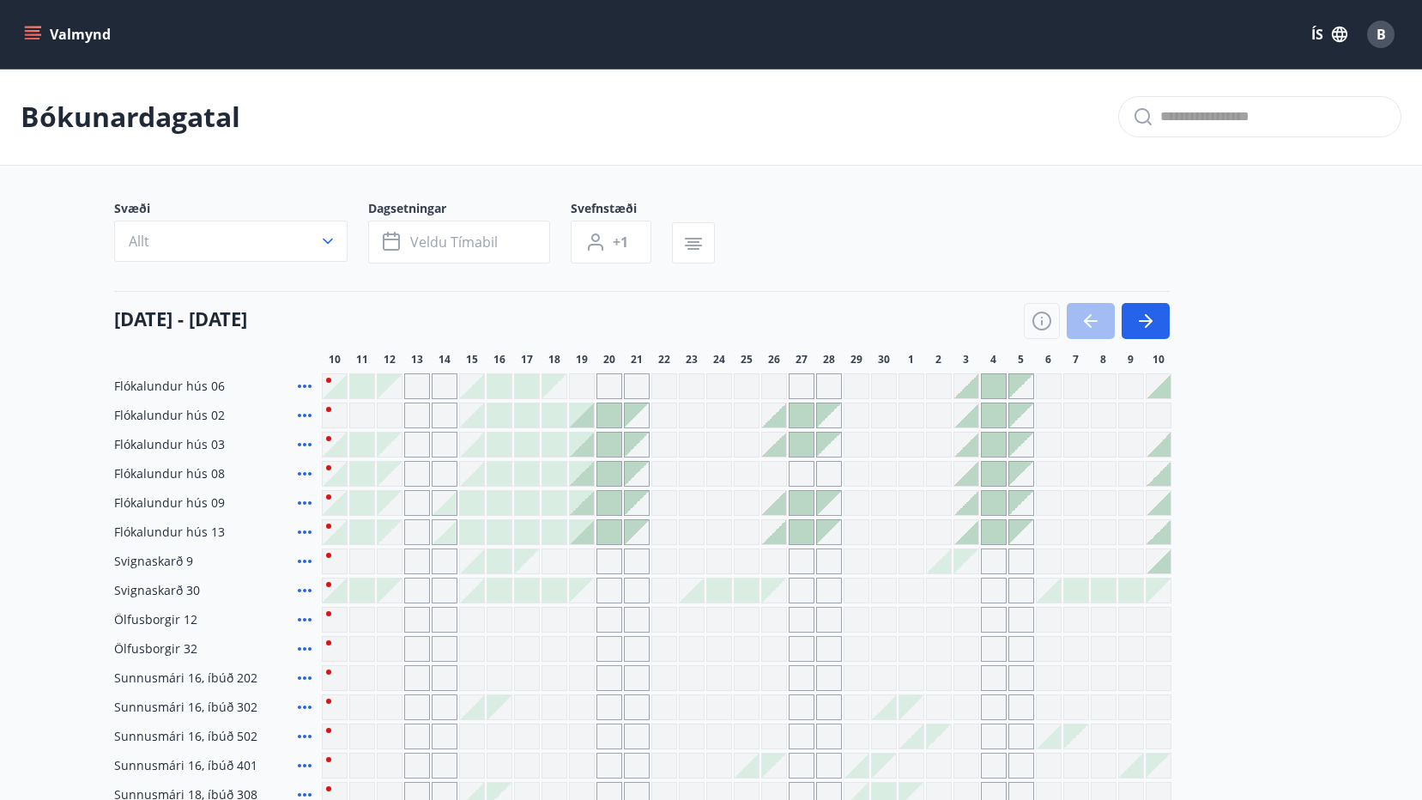
click at [326, 240] on icon "button" at bounding box center [327, 241] width 17 height 17
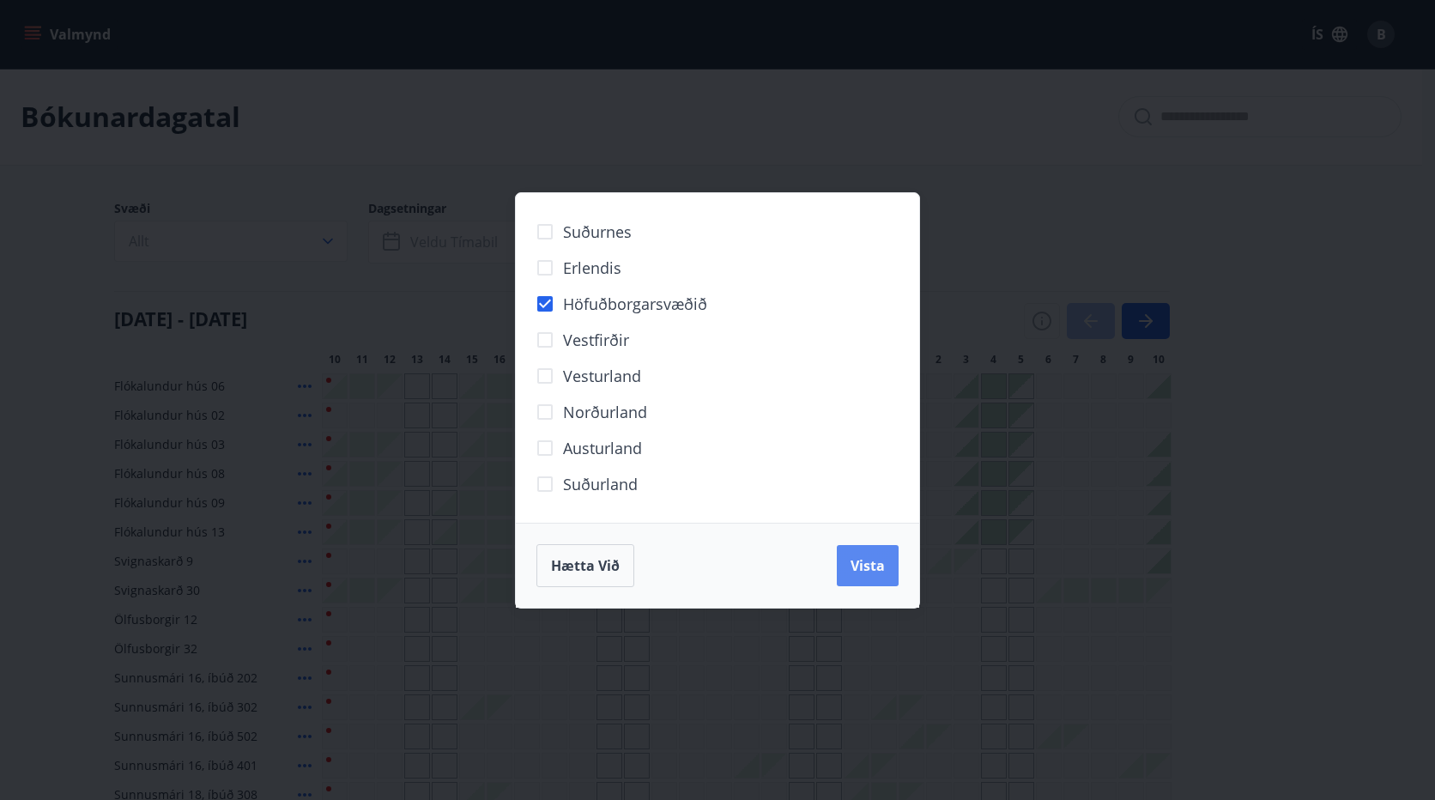
click at [866, 564] on span "Vista" at bounding box center [868, 565] width 34 height 19
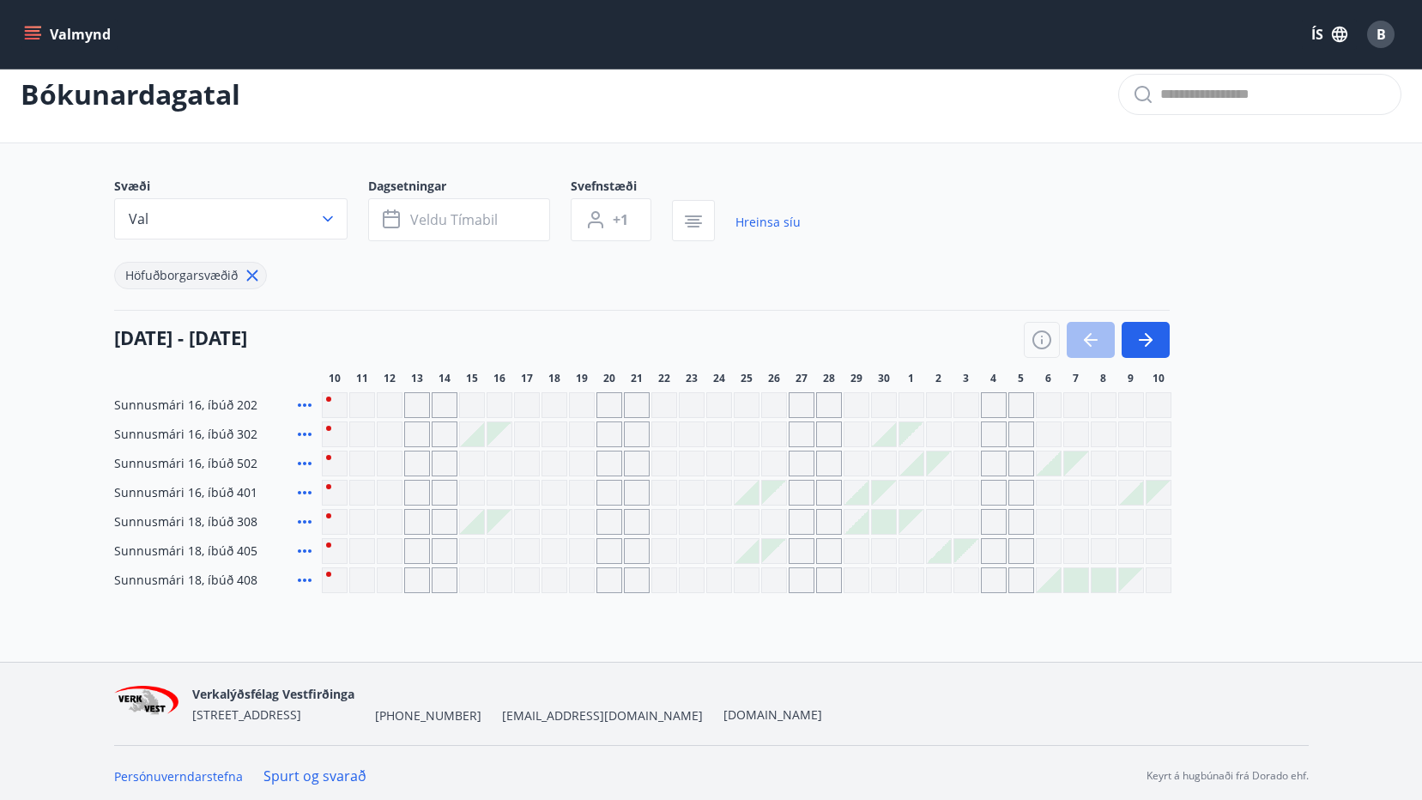
scroll to position [28, 0]
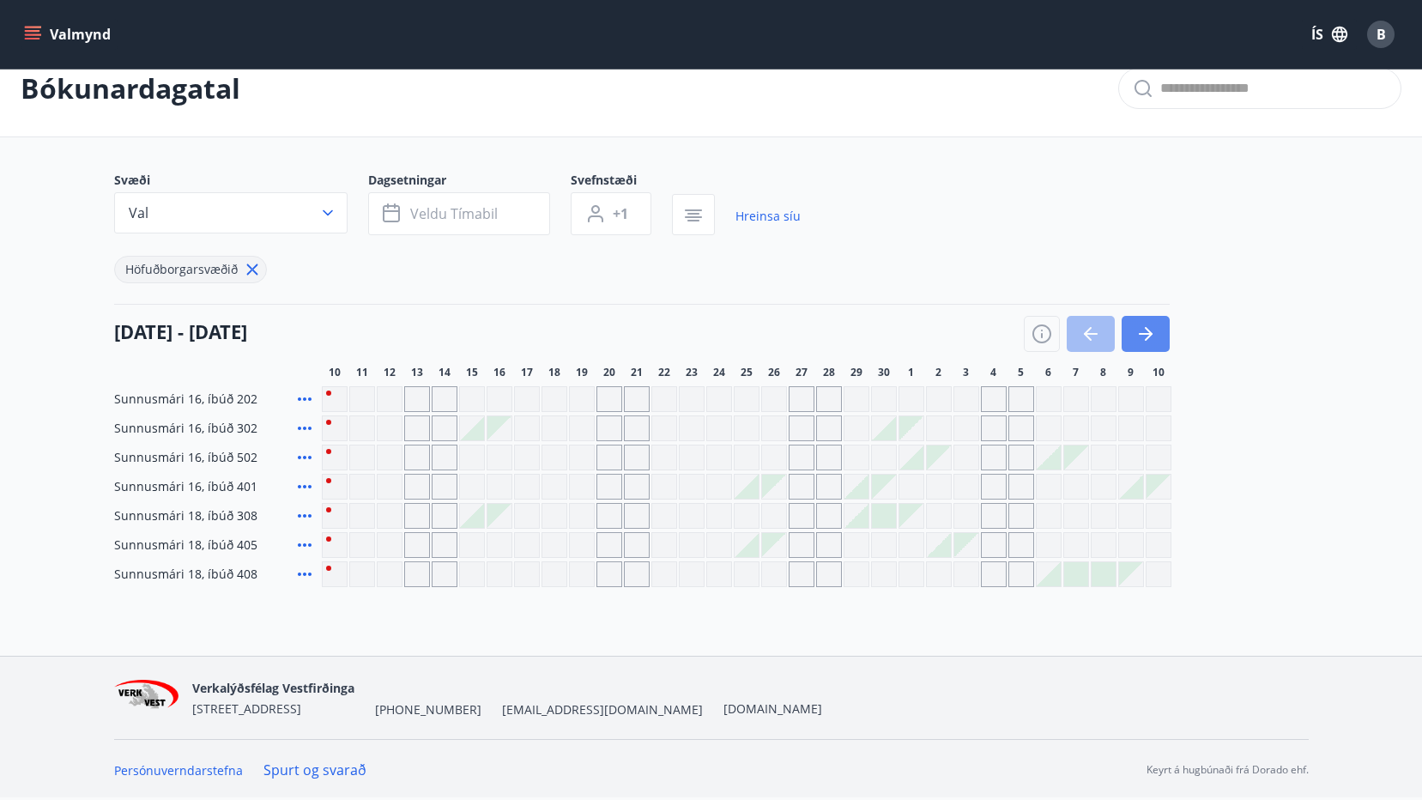
click at [1128, 329] on button "button" at bounding box center [1146, 334] width 48 height 36
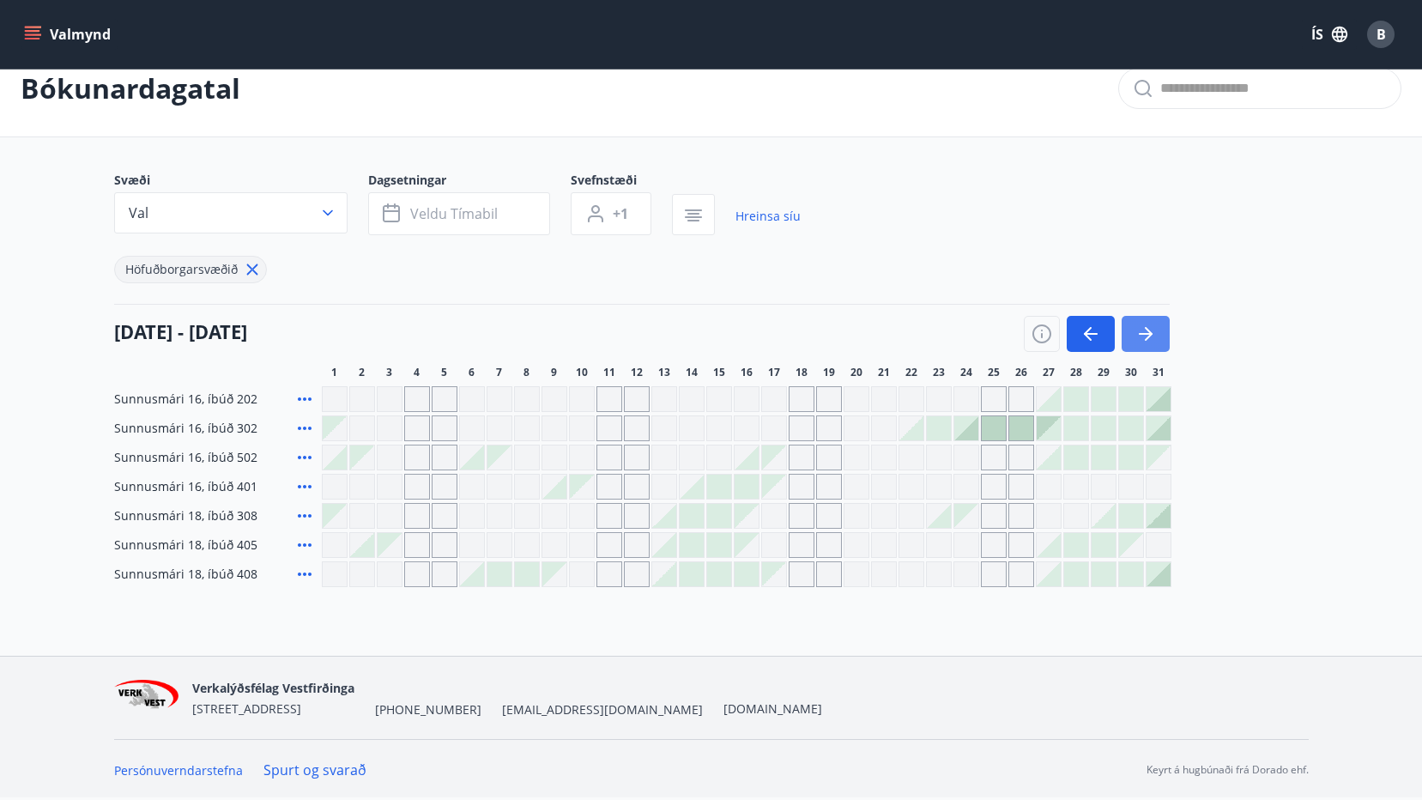
click at [1144, 334] on icon "button" at bounding box center [1146, 334] width 14 height 2
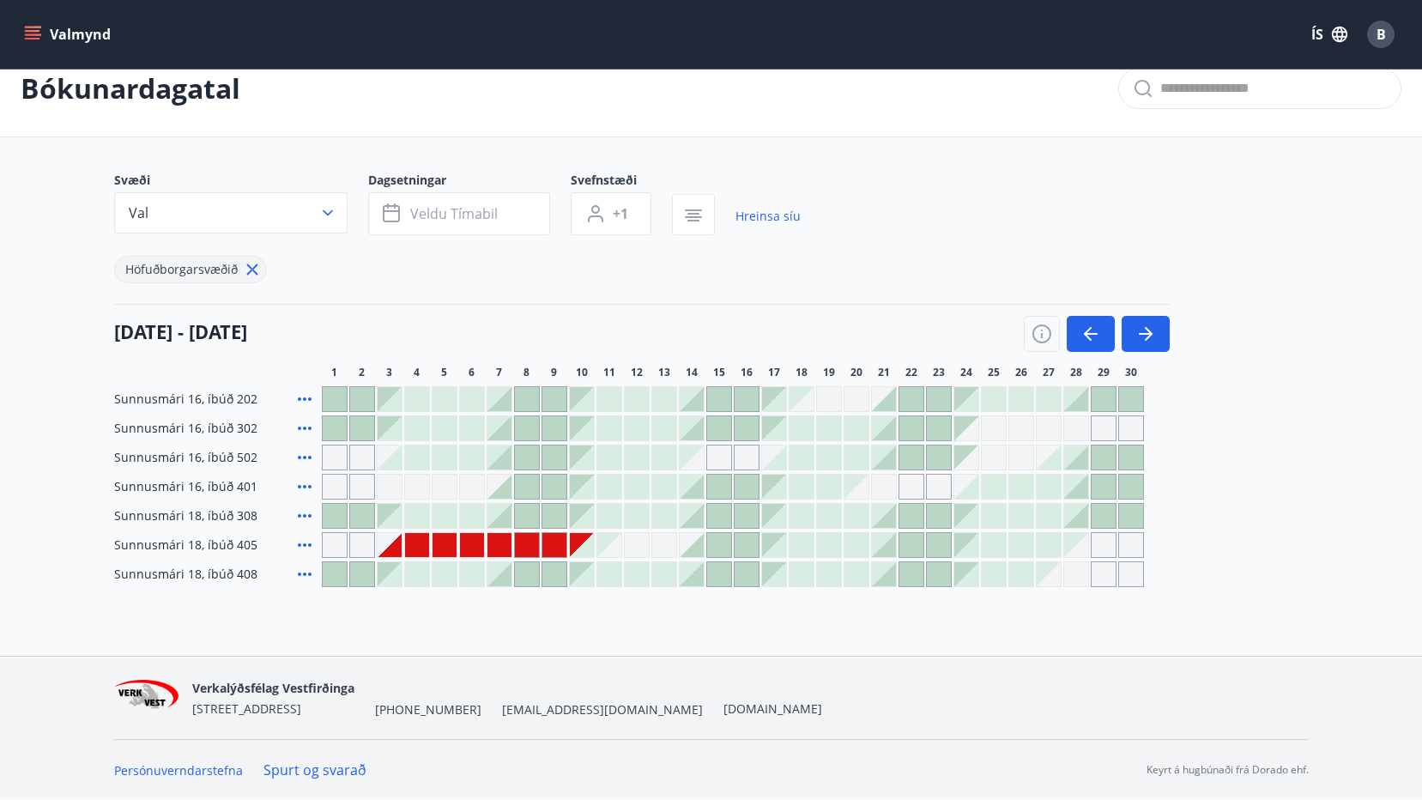
click at [335, 542] on div "Gráir dagar eru ekki bókanlegir" at bounding box center [335, 545] width 26 height 26
click at [27, 33] on icon "menu" at bounding box center [32, 34] width 17 height 17
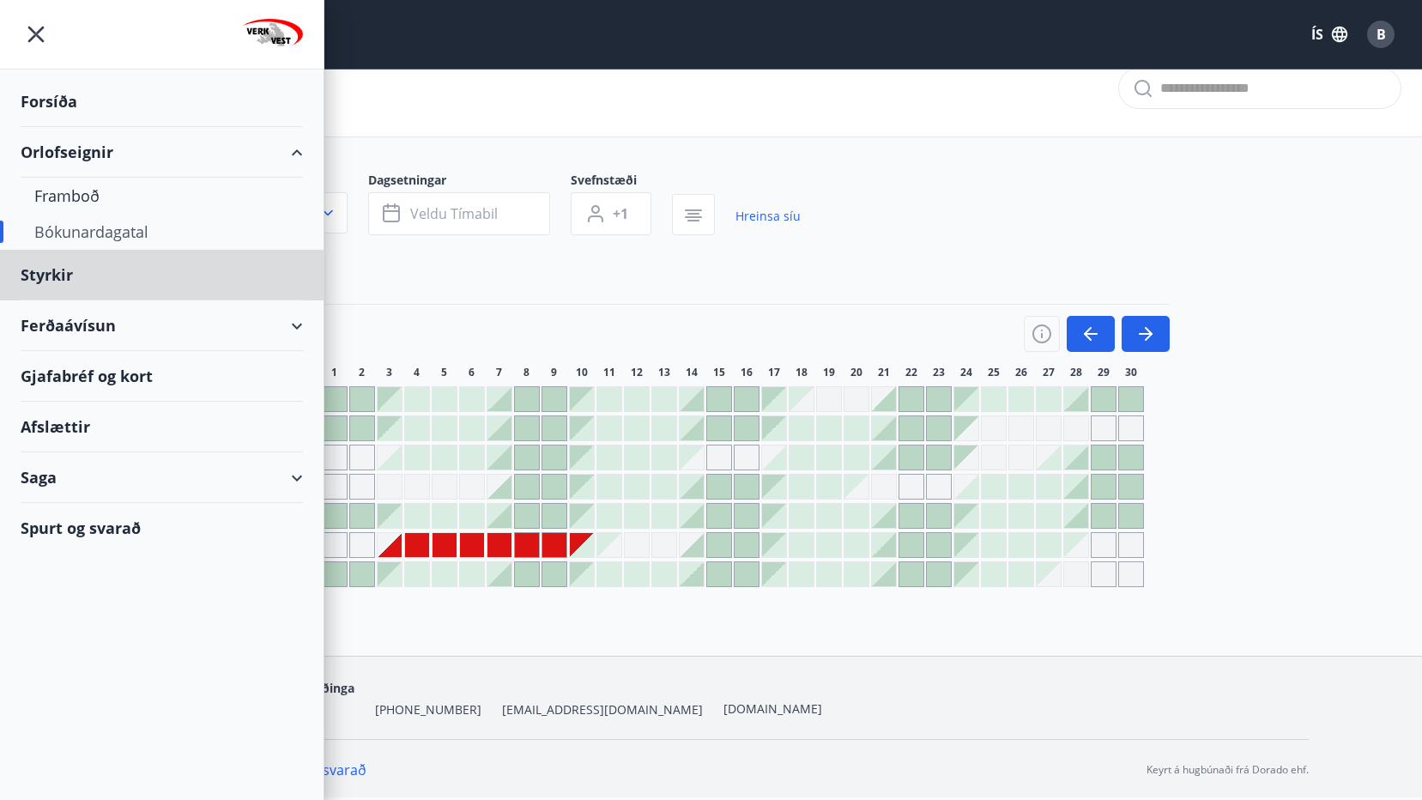
click at [41, 102] on div "Forsíða" at bounding box center [162, 101] width 282 height 51
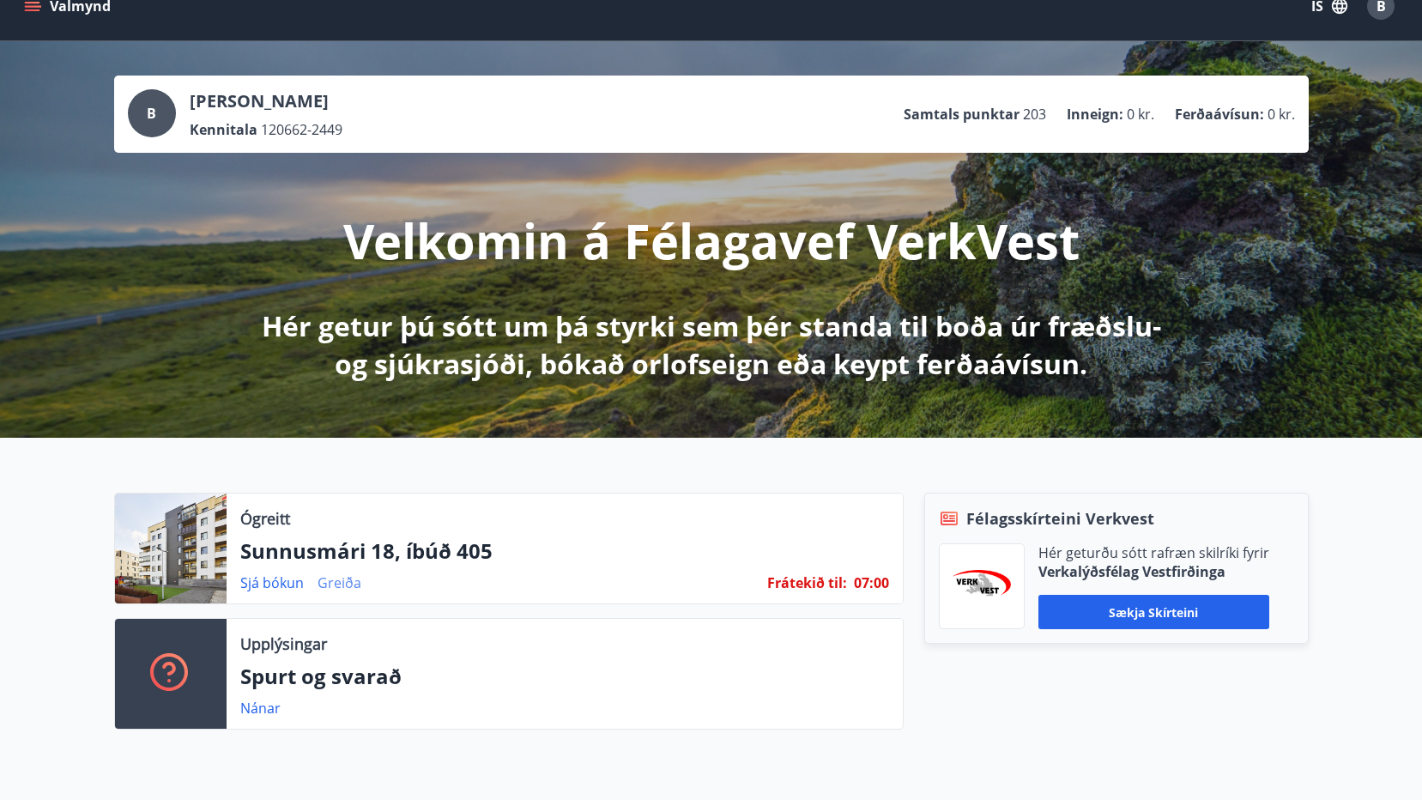
click at [340, 579] on link "Greiða" at bounding box center [340, 582] width 44 height 19
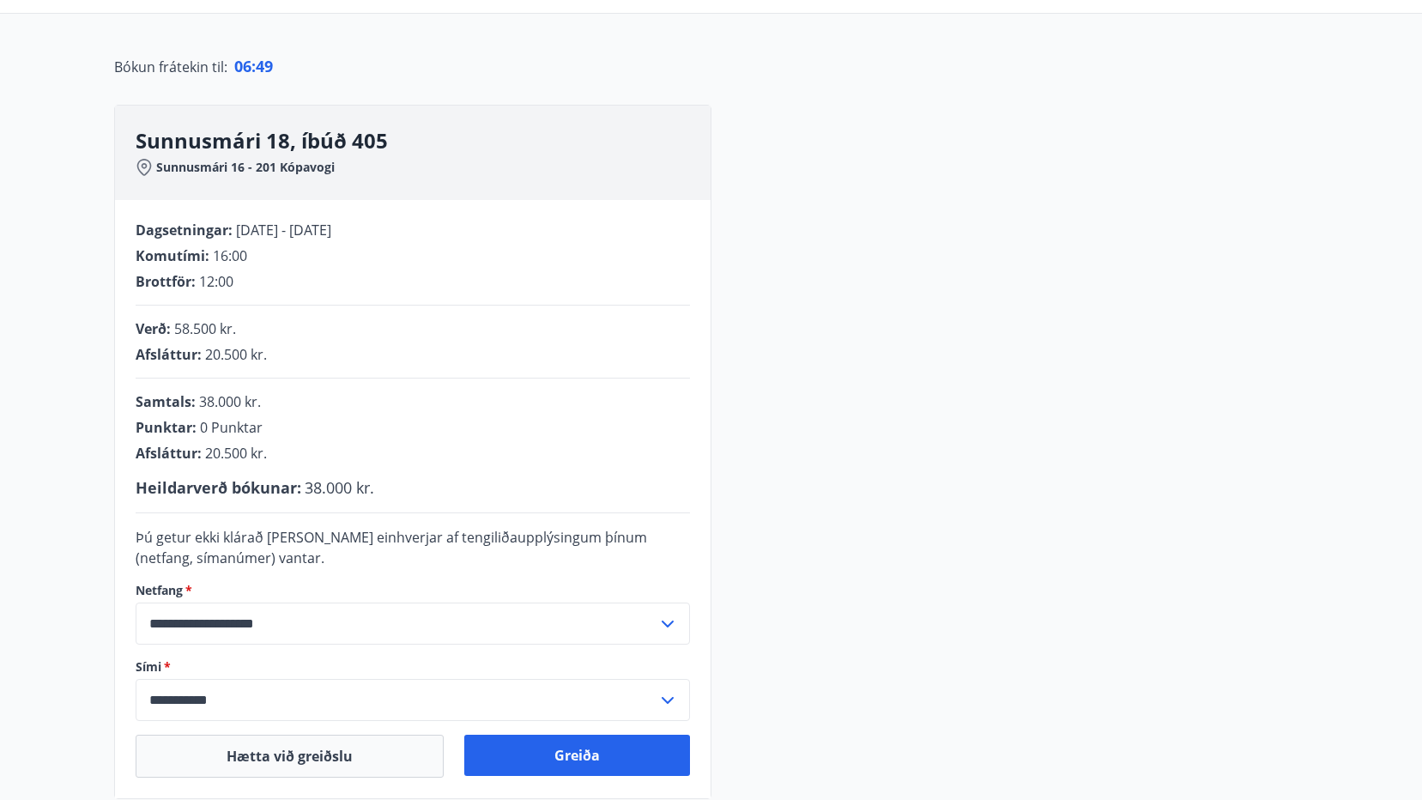
scroll to position [200, 0]
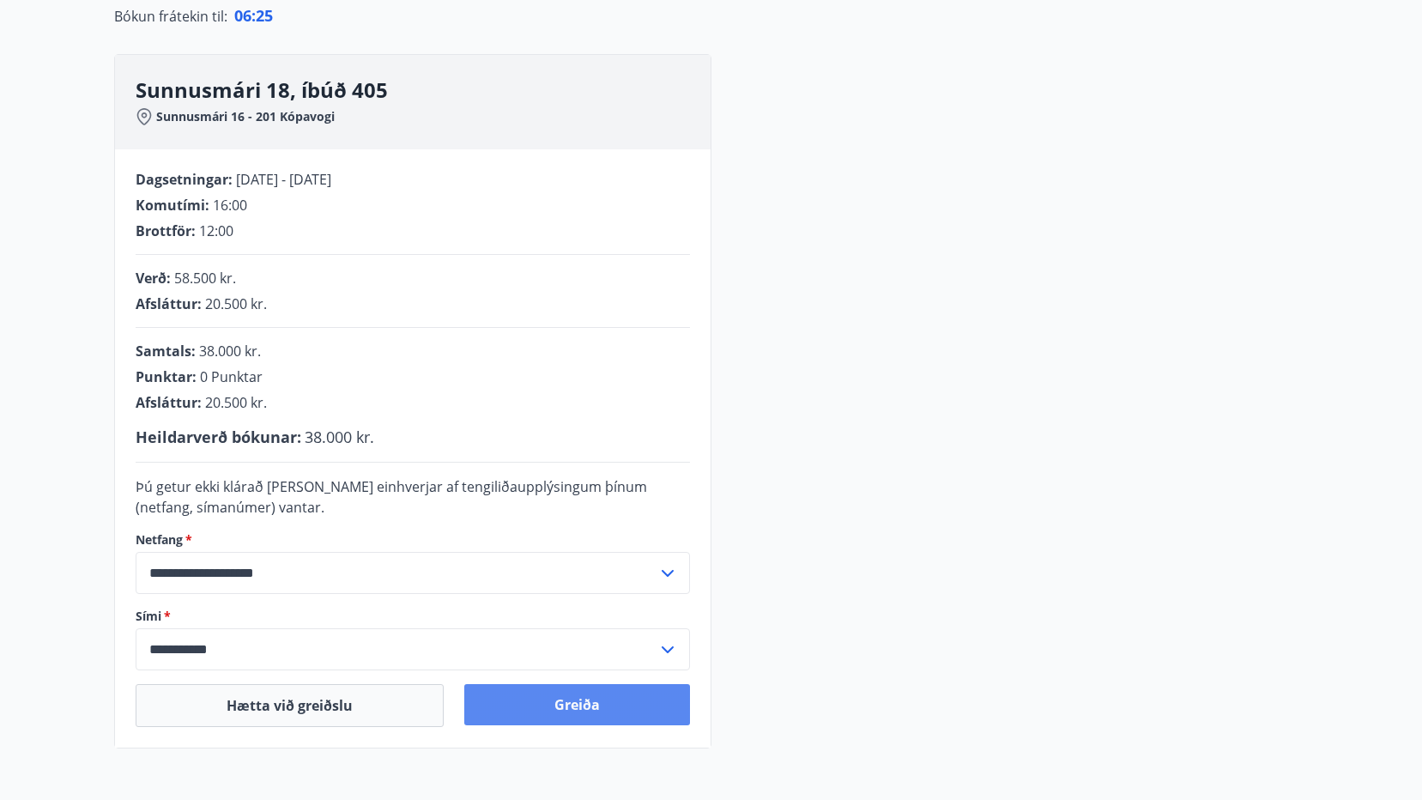
click at [585, 697] on button "Greiða" at bounding box center [577, 704] width 226 height 41
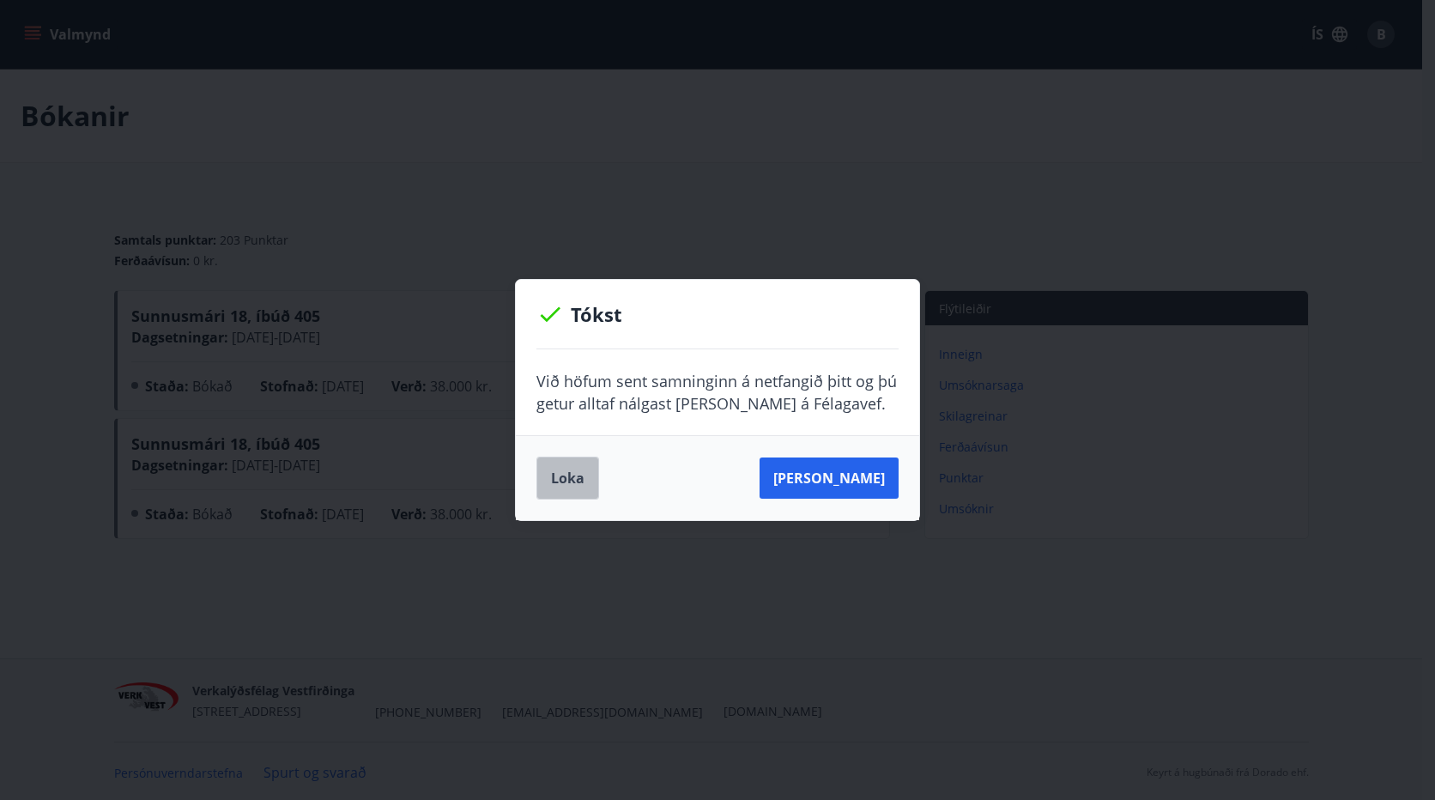
click at [555, 471] on button "Loka" at bounding box center [568, 478] width 63 height 43
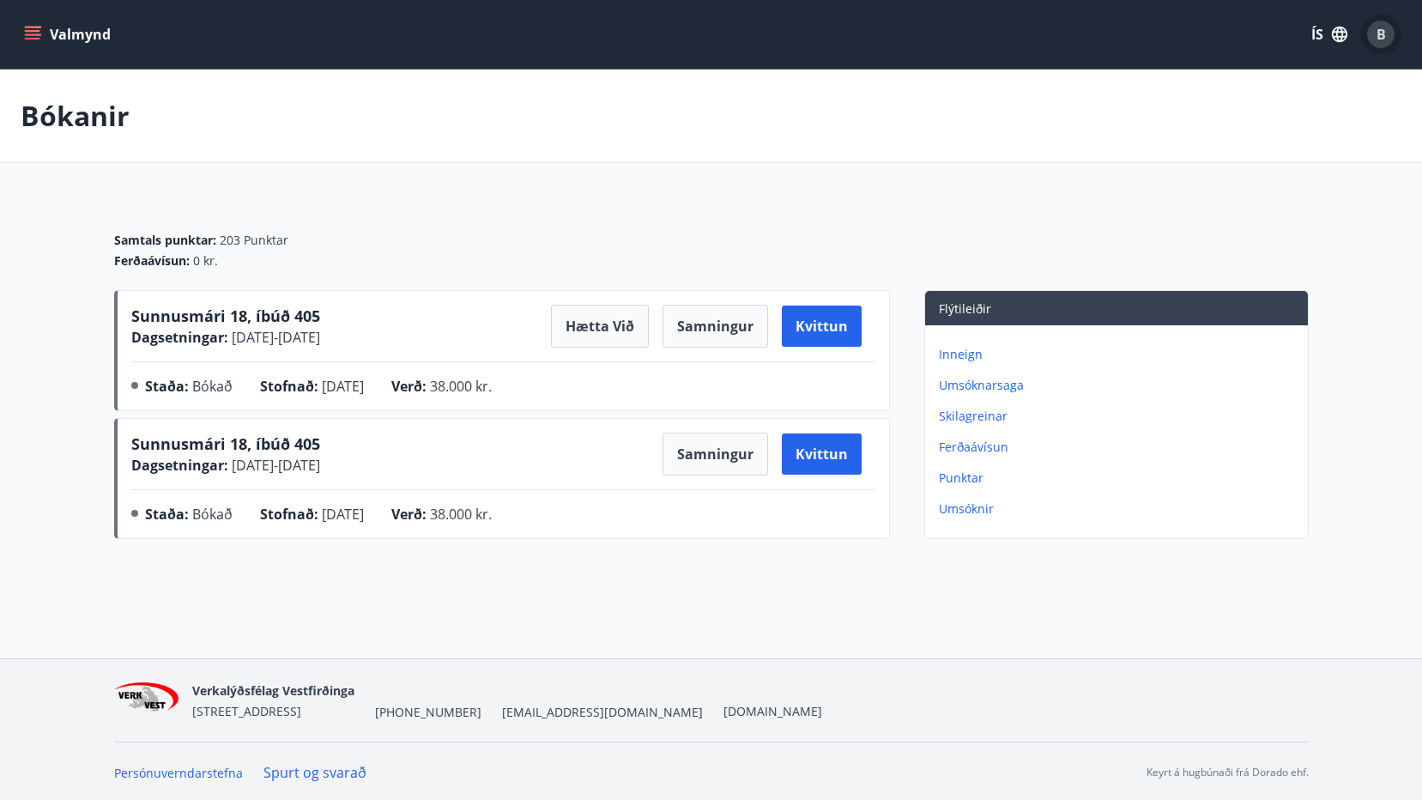
click at [1380, 33] on span "B" at bounding box center [1381, 34] width 9 height 19
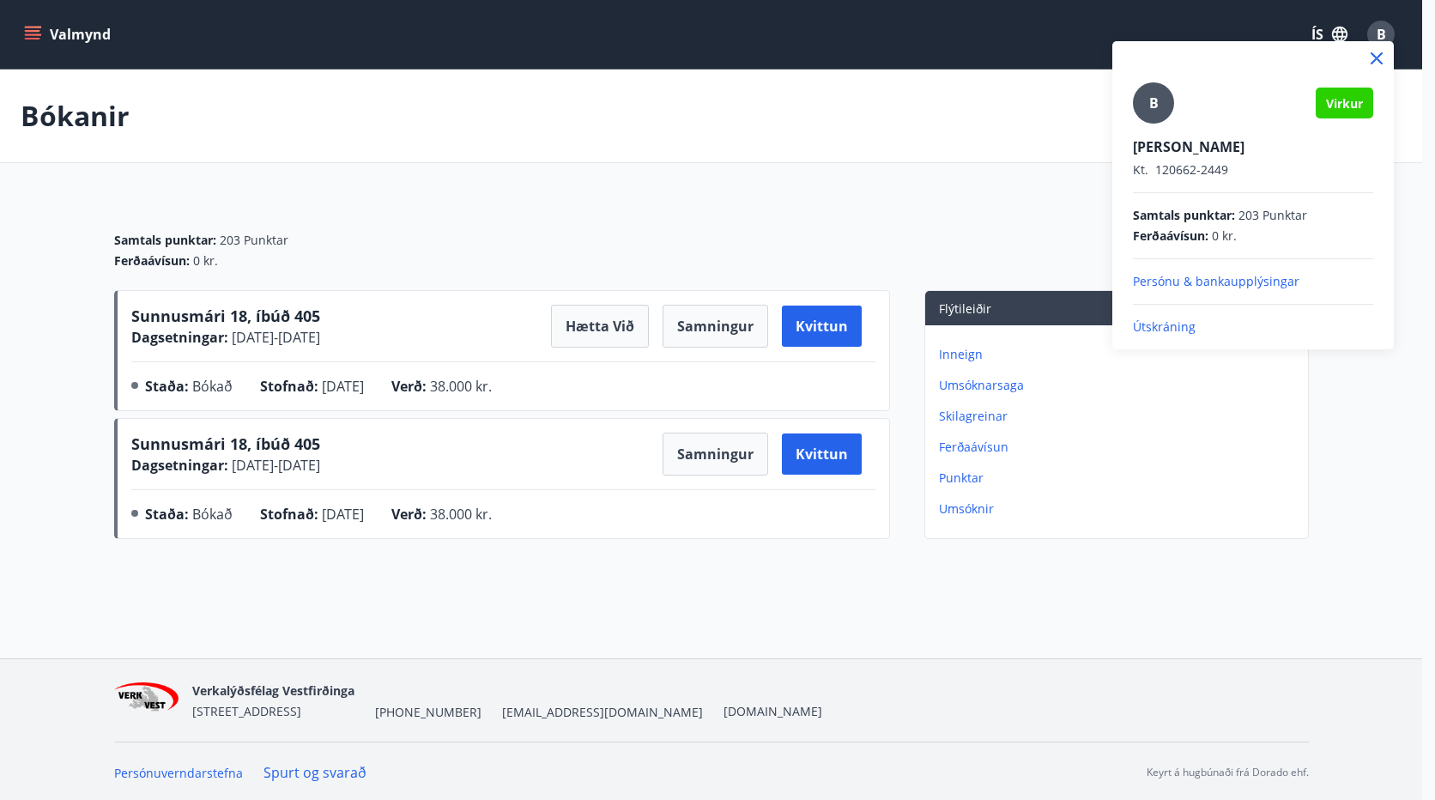
click at [1156, 325] on p "Útskráning" at bounding box center [1253, 326] width 240 height 17
